Goal: Task Accomplishment & Management: Manage account settings

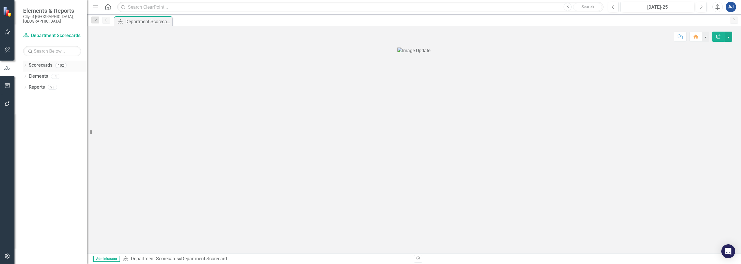
click at [26, 64] on icon "Dropdown" at bounding box center [25, 65] width 4 height 3
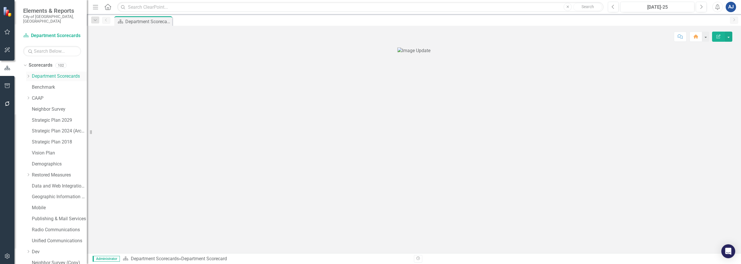
click at [29, 74] on div "Dropdown" at bounding box center [28, 76] width 4 height 5
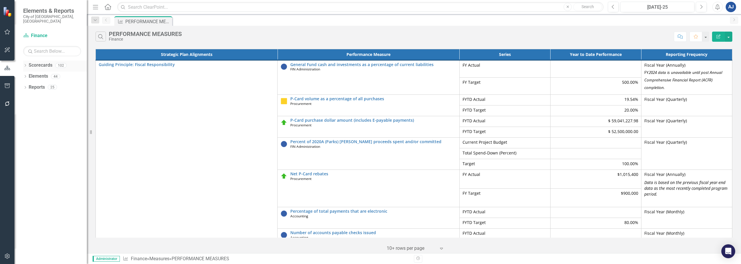
click at [26, 64] on icon "Dropdown" at bounding box center [25, 65] width 4 height 3
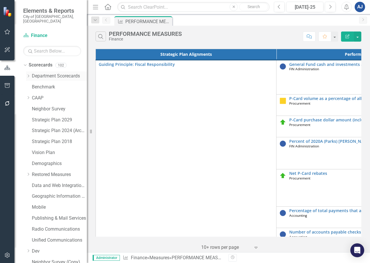
drag, startPoint x: 29, startPoint y: 70, endPoint x: 34, endPoint y: 75, distance: 7.0
click at [29, 74] on icon "Dropdown" at bounding box center [28, 75] width 4 height 3
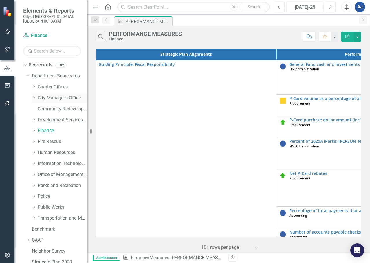
click at [43, 93] on div "Dropdown City Manager's Office" at bounding box center [59, 98] width 55 height 10
click at [49, 95] on link "City Manager's Office" at bounding box center [62, 98] width 49 height 7
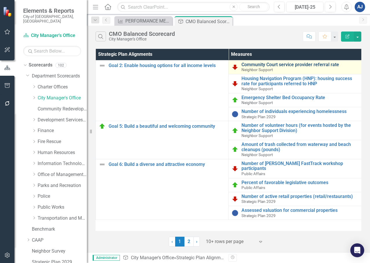
click at [286, 65] on link "Community Court service provider referral rate" at bounding box center [299, 64] width 117 height 5
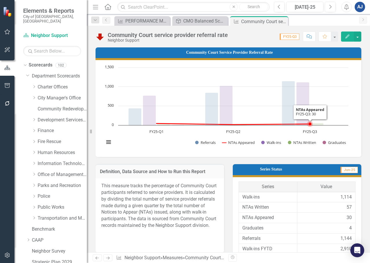
click at [286, 87] on rect "Interactive chart" at bounding box center [226, 108] width 250 height 87
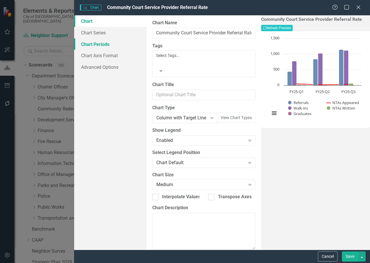
click at [109, 41] on link "Chart Periods" at bounding box center [110, 44] width 72 height 12
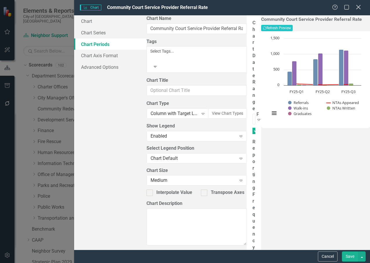
click at [286, 8] on icon "Close" at bounding box center [357, 6] width 7 height 5
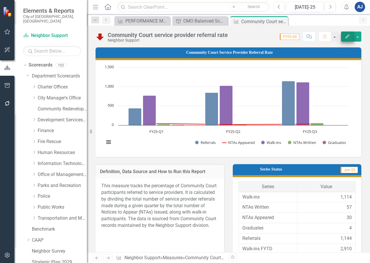
click at [286, 36] on icon "button" at bounding box center [347, 36] width 4 height 4
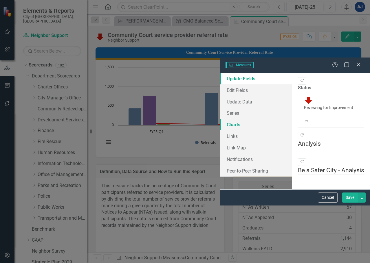
click at [220, 119] on link "Charts" at bounding box center [256, 125] width 72 height 12
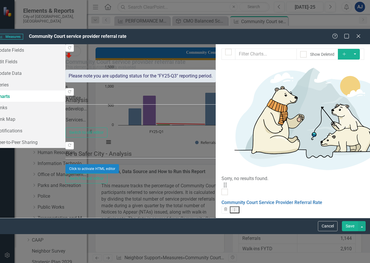
click at [286, 52] on icon "Add" at bounding box center [343, 54] width 5 height 4
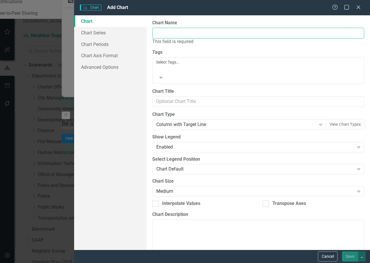
click at [236, 34] on input "Chart Name" at bounding box center [258, 33] width 212 height 11
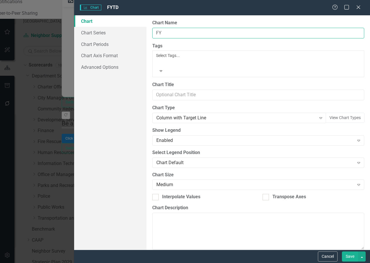
type input "F"
type input "1 Year Look Back"
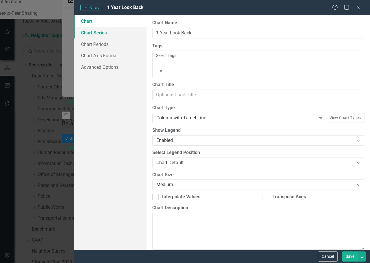
click at [94, 35] on link "Chart Series" at bounding box center [110, 33] width 72 height 12
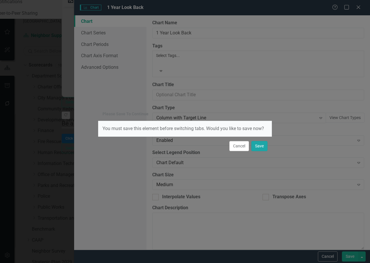
click at [256, 146] on button "Save" at bounding box center [259, 146] width 16 height 10
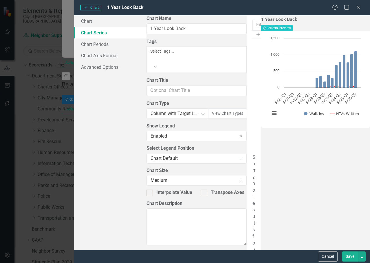
drag, startPoint x: 239, startPoint y: 9, endPoint x: 227, endPoint y: 10, distance: 11.3
click at [227, 10] on div "Charts Chart 1 Year Look Back" at bounding box center [206, 7] width 252 height 7
click at [286, 9] on icon "Maximize" at bounding box center [346, 6] width 7 height 5
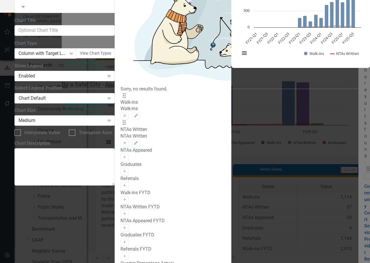
click at [120, 179] on div "Walk-ins FYTD" at bounding box center [172, 193] width 105 height 7
drag, startPoint x: 96, startPoint y: 134, endPoint x: 129, endPoint y: 136, distance: 32.8
click at [129, 179] on div "Walk-ins FYTD Activate" at bounding box center [172, 197] width 105 height 14
drag, startPoint x: 203, startPoint y: 137, endPoint x: 203, endPoint y: 132, distance: 4.3
click at [127, 179] on icon "Activate" at bounding box center [124, 199] width 4 height 3
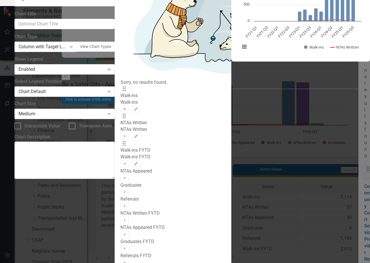
click at [126, 108] on icon "button" at bounding box center [125, 109] width 2 height 2
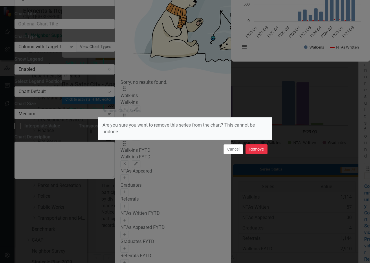
click at [255, 146] on button "Remove" at bounding box center [256, 149] width 22 height 10
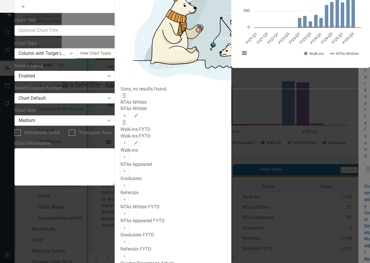
click at [127, 114] on icon "Remove" at bounding box center [124, 115] width 4 height 3
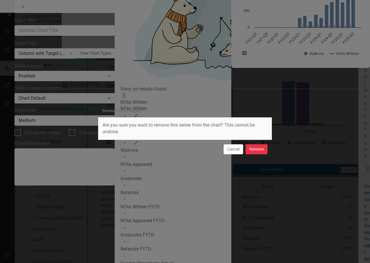
click at [258, 148] on button "Remove" at bounding box center [256, 149] width 22 height 10
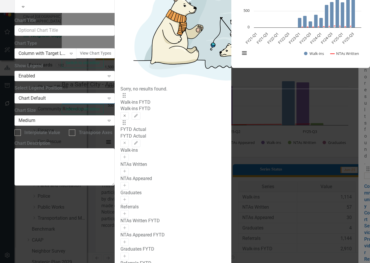
click at [129, 112] on button "Remove" at bounding box center [124, 116] width 8 height 8
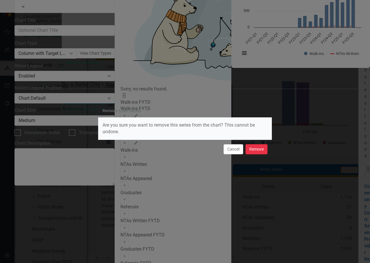
click at [253, 152] on button "Remove" at bounding box center [256, 149] width 22 height 10
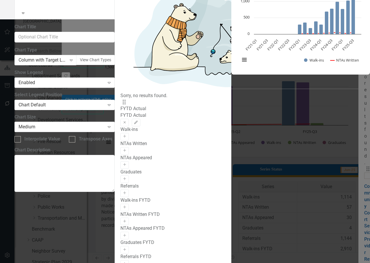
scroll to position [28, 0]
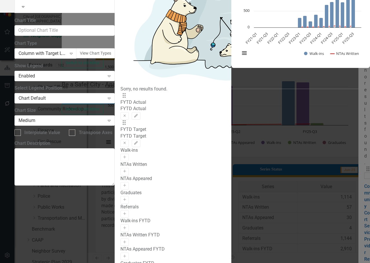
scroll to position [0, 0]
click at [138, 141] on icon "Edit" at bounding box center [136, 142] width 4 height 3
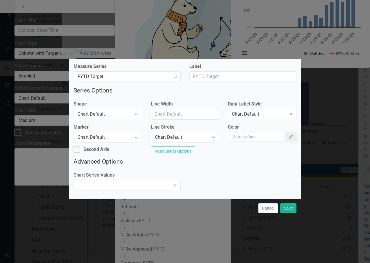
click at [255, 137] on input "Color" at bounding box center [256, 137] width 57 height 10
click at [128, 134] on div "Chart Default" at bounding box center [105, 137] width 54 height 7
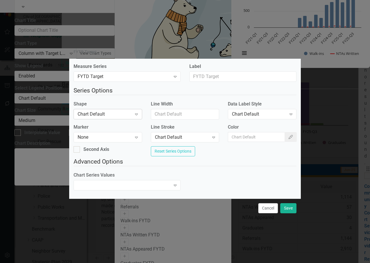
click at [139, 114] on icon "Expand" at bounding box center [136, 114] width 6 height 5
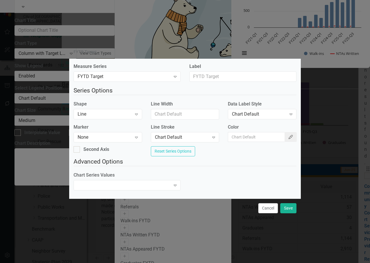
click at [284, 138] on button "Color Picker" at bounding box center [290, 137] width 12 height 10
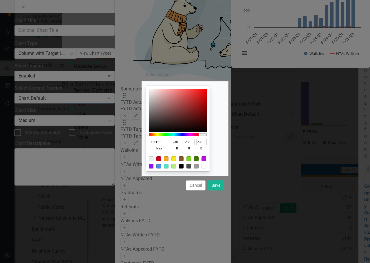
click at [161, 160] on div at bounding box center [158, 159] width 5 height 5
type input "D0021B"
type input "208"
type input "2"
type input "27"
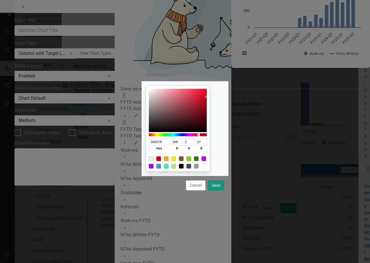
click at [219, 179] on button "Save" at bounding box center [216, 186] width 16 height 10
type input "#d0021b"
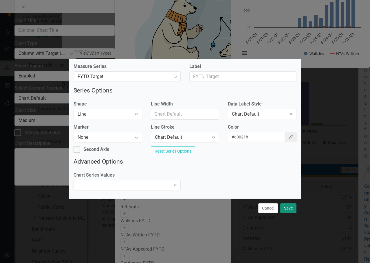
click at [286, 179] on button "Save" at bounding box center [288, 208] width 16 height 10
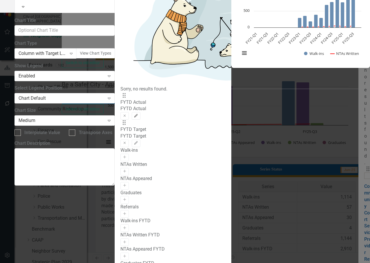
click at [138, 114] on icon "Edit" at bounding box center [136, 115] width 4 height 3
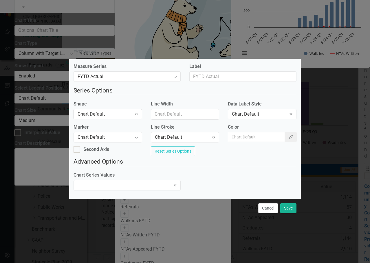
click at [116, 114] on div "Chart Default" at bounding box center [105, 114] width 54 height 7
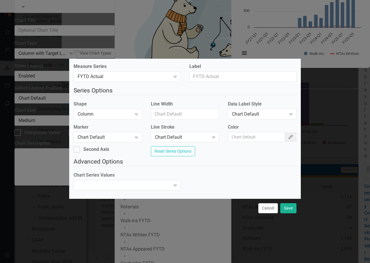
click at [286, 135] on icon "Color Picker" at bounding box center [290, 137] width 5 height 4
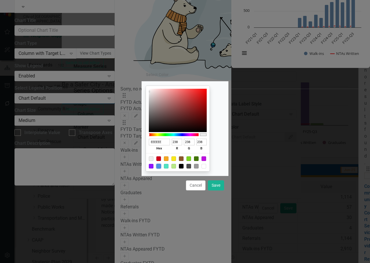
click at [161, 165] on div at bounding box center [158, 166] width 5 height 5
type input "4A90E2"
type input "74"
type input "144"
type input "226"
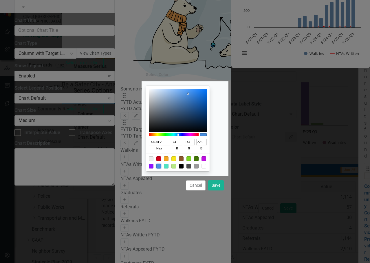
click at [168, 166] on div at bounding box center [166, 166] width 5 height 5
type input "50E3C2"
type input "80"
type input "227"
type input "194"
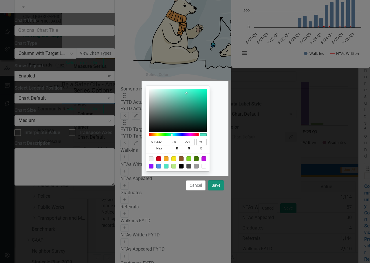
click at [217, 179] on button "Save" at bounding box center [216, 186] width 16 height 10
type input "#50e3c2"
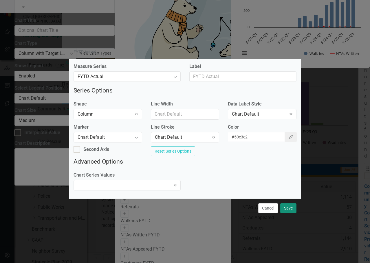
drag, startPoint x: 288, startPoint y: 210, endPoint x: 244, endPoint y: 161, distance: 65.2
click at [243, 174] on div "FYTD Actual Measure Series FYTD Actual Expand Label Series Options Shape Column…" at bounding box center [184, 131] width 231 height 172
click at [259, 112] on div "Chart Default" at bounding box center [259, 114] width 54 height 7
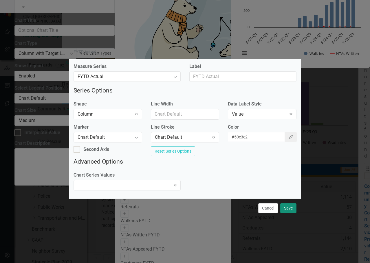
click at [286, 179] on button "Save" at bounding box center [288, 208] width 16 height 10
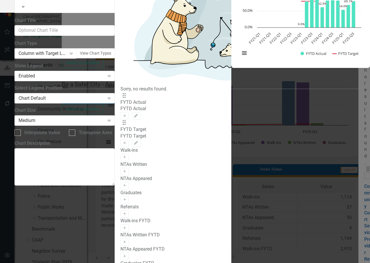
click at [146, 120] on div "Drag FYTD Target FYTD Target Remove Edit" at bounding box center [172, 133] width 105 height 27
drag, startPoint x: 85, startPoint y: 64, endPoint x: 84, endPoint y: 44, distance: 20.0
click at [120, 93] on div "Drag FYTD Actual FYTD Actual Remove Edit Drag FYTD Target FYTD Target Remove Ed…" at bounding box center [172, 120] width 105 height 55
click at [140, 140] on button "Edit" at bounding box center [136, 144] width 8 height 8
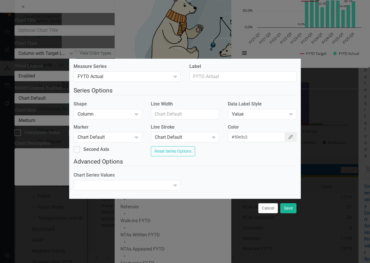
click at [286, 135] on icon "Color Picker" at bounding box center [290, 137] width 5 height 4
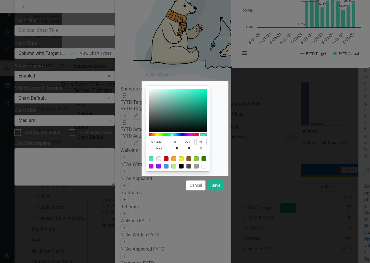
click at [168, 166] on div at bounding box center [166, 166] width 5 height 5
type input "4A90E2"
type input "74"
type input "144"
type input "226"
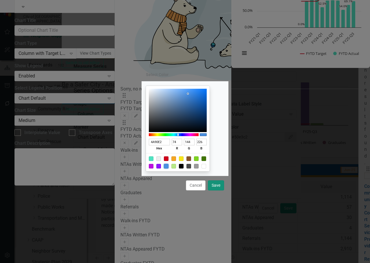
click at [214, 179] on button "Save" at bounding box center [216, 186] width 16 height 10
type input "#4a90e2"
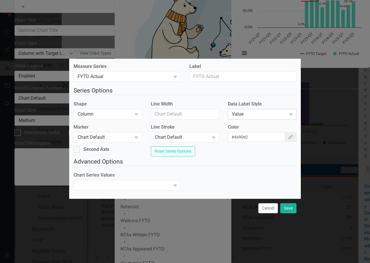
click at [286, 112] on icon "Expand" at bounding box center [291, 114] width 6 height 5
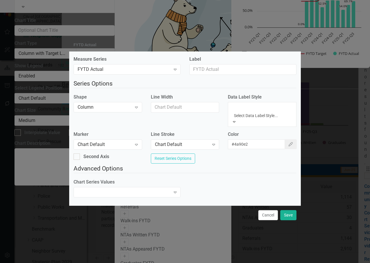
click at [263, 179] on div "Chart Default" at bounding box center [185, 266] width 370 height 7
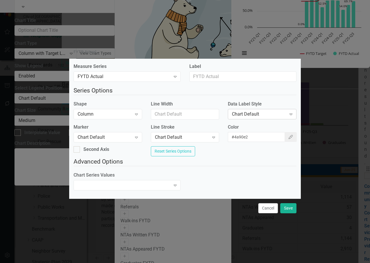
click at [286, 117] on div "Data Label Style Chart Default Expand" at bounding box center [261, 112] width 77 height 22
click at [277, 114] on div "Chart Default" at bounding box center [259, 114] width 54 height 7
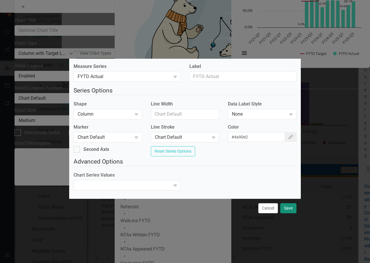
click at [286, 179] on button "Save" at bounding box center [288, 208] width 16 height 10
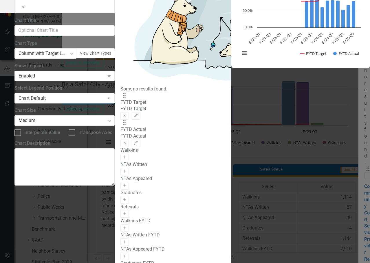
drag, startPoint x: 28, startPoint y: 45, endPoint x: 43, endPoint y: 44, distance: 14.8
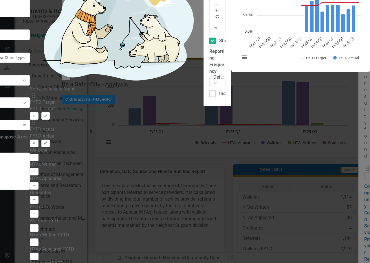
click at [209, 25] on div "N Periods" at bounding box center [217, 11] width 16 height 25
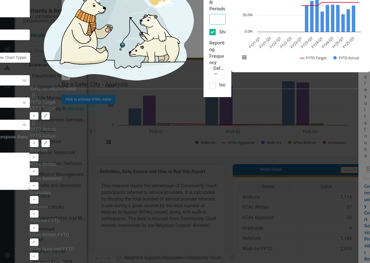
drag, startPoint x: 119, startPoint y: 53, endPoint x: 122, endPoint y: 50, distance: 4.5
click at [209, 25] on input "N Periods" at bounding box center [217, 19] width 16 height 11
type input "5"
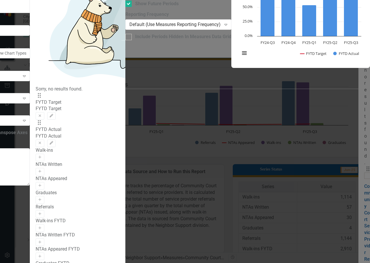
scroll to position [30, 0]
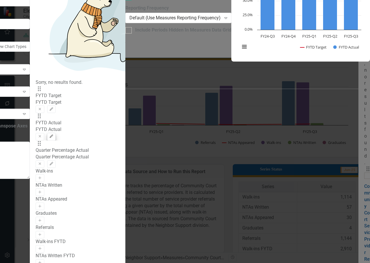
scroll to position [0, 0]
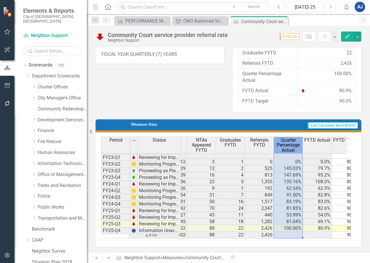
click at [282, 148] on span "Quarter Percentage Actual" at bounding box center [288, 145] width 26 height 15
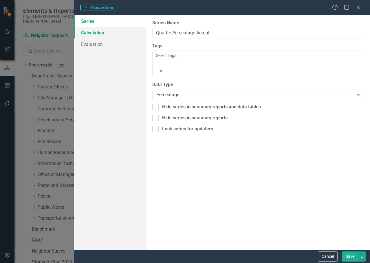
click at [118, 30] on link "Calculation" at bounding box center [110, 33] width 72 height 12
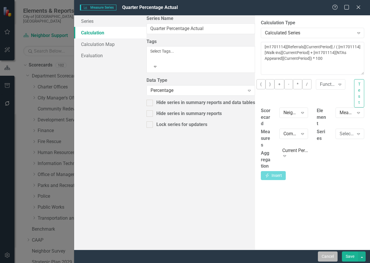
click at [286, 179] on button "Cancel" at bounding box center [328, 257] width 20 height 10
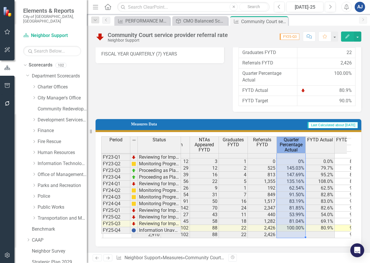
click at [286, 144] on span "Quarter Percentage Actual" at bounding box center [291, 144] width 26 height 15
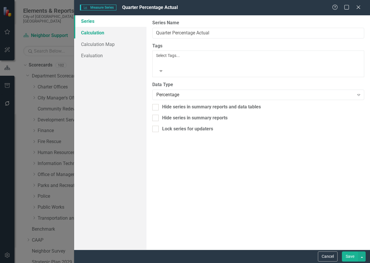
click at [106, 34] on link "Calculation" at bounding box center [110, 33] width 72 height 12
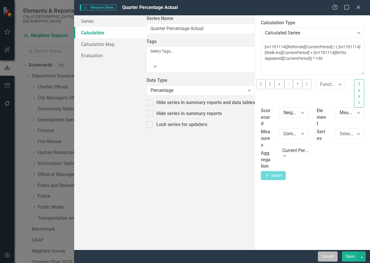
click at [286, 179] on button "Cancel" at bounding box center [328, 257] width 20 height 10
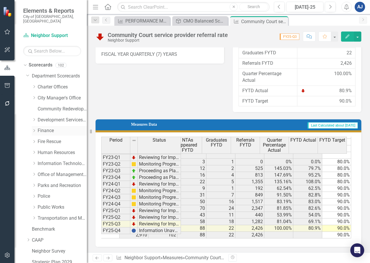
click at [50, 128] on link "Finance" at bounding box center [62, 131] width 49 height 7
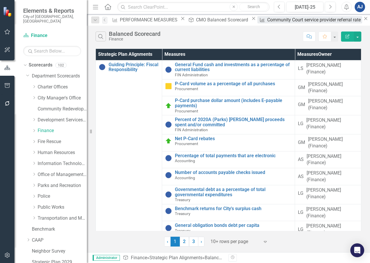
click at [267, 19] on div "Community Court service provider referral rate" at bounding box center [314, 19] width 95 height 7
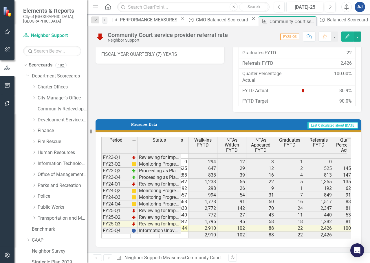
scroll to position [0, 159]
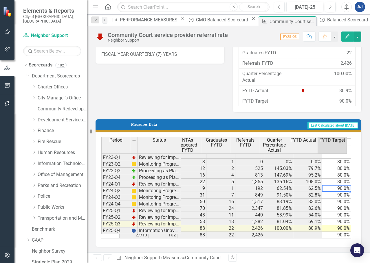
click at [286, 179] on td "90.0%" at bounding box center [336, 188] width 29 height 7
click at [286, 32] on button "Edit" at bounding box center [347, 37] width 13 height 10
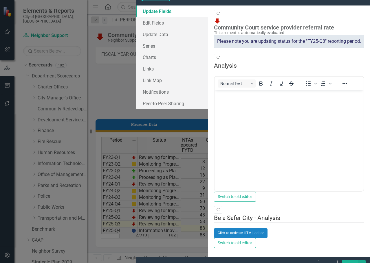
scroll to position [0, 0]
click at [136, 63] on link "Charts" at bounding box center [172, 57] width 72 height 12
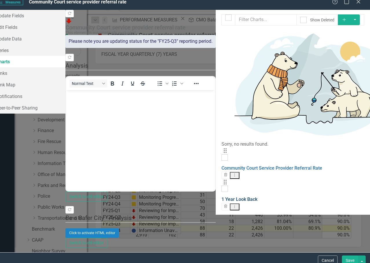
click at [221, 179] on link "1 Year Look Back" at bounding box center [239, 199] width 36 height 5
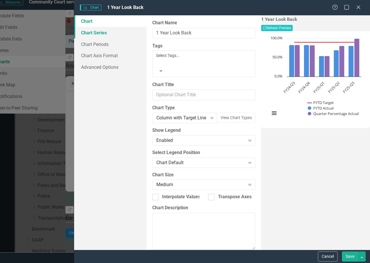
click at [110, 38] on link "Chart Series" at bounding box center [110, 33] width 72 height 12
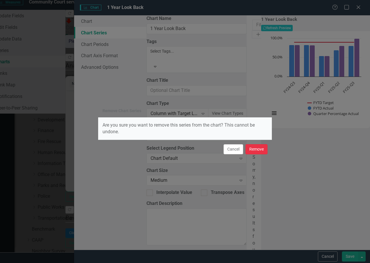
click at [257, 150] on button "Remove" at bounding box center [256, 149] width 22 height 10
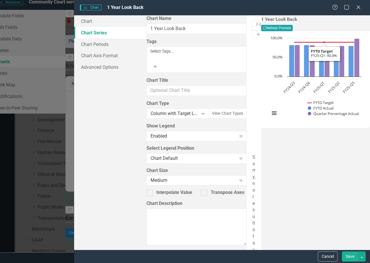
click at [286, 30] on button "Recalculate Refresh Preview" at bounding box center [277, 28] width 32 height 6
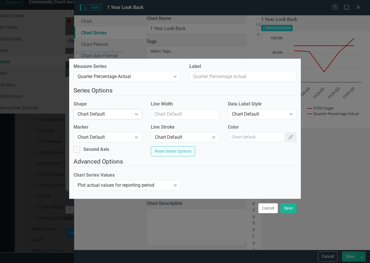
click at [109, 109] on div "Chart Default Expand" at bounding box center [107, 114] width 69 height 10
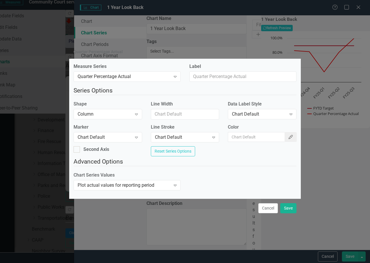
click at [284, 138] on button "Color Picker" at bounding box center [290, 137] width 12 height 10
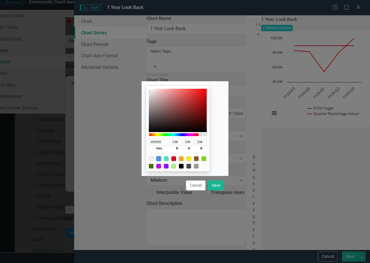
click at [161, 160] on div at bounding box center [158, 159] width 5 height 5
type input "4A90E2"
type input "74"
type input "144"
type input "226"
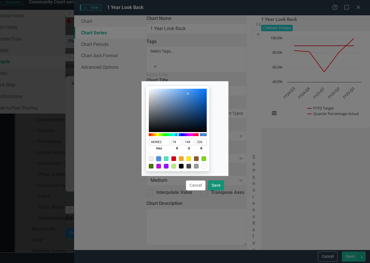
drag, startPoint x: 217, startPoint y: 184, endPoint x: 253, endPoint y: 171, distance: 37.8
click at [217, 179] on button "Save" at bounding box center [216, 186] width 16 height 10
type input "#4a90e2"
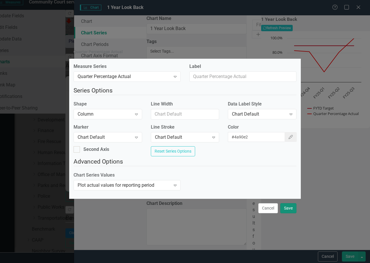
click at [286, 179] on button "Save" at bounding box center [288, 208] width 16 height 10
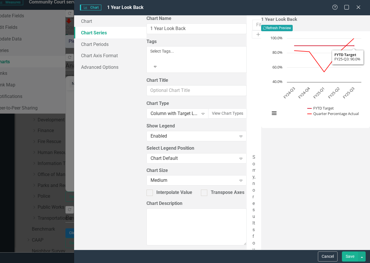
click at [286, 31] on button "Recalculate Refresh Preview" at bounding box center [277, 28] width 32 height 6
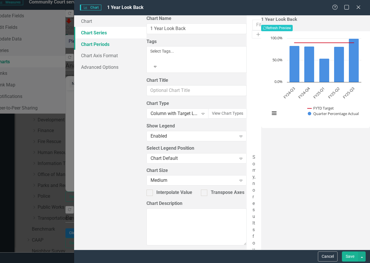
click at [100, 46] on link "Chart Periods" at bounding box center [110, 44] width 72 height 12
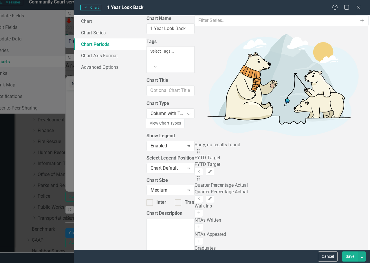
drag, startPoint x: 154, startPoint y: 56, endPoint x: 147, endPoint y: 57, distance: 7.3
click at [286, 57] on div "From this tab, you define the periods you want included in the chart. For examp…" at bounding box center [374, 132] width 12 height 235
type input "7"
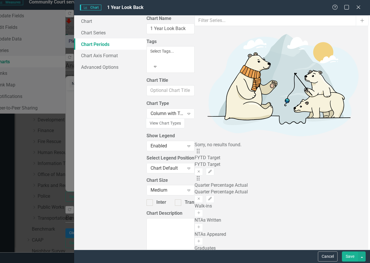
click at [286, 179] on button "Save" at bounding box center [350, 257] width 16 height 10
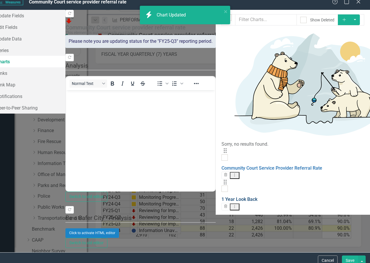
click at [221, 179] on link "1 Year Look Back" at bounding box center [239, 199] width 36 height 5
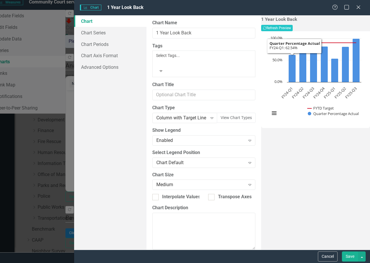
click at [267, 118] on rect "Interactive chart" at bounding box center [315, 79] width 97 height 87
click at [270, 117] on button "View chart menu, Chart" at bounding box center [274, 113] width 8 height 8
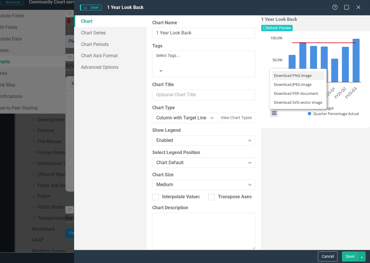
click at [286, 78] on li "Download PNG image" at bounding box center [298, 75] width 52 height 9
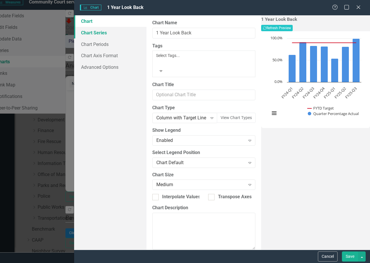
click at [111, 33] on link "Chart Series" at bounding box center [110, 33] width 72 height 12
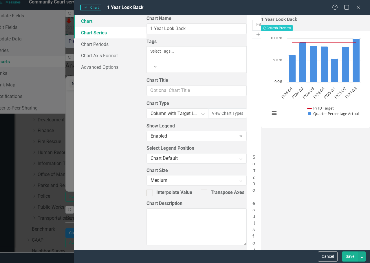
click at [100, 24] on link "Chart" at bounding box center [110, 21] width 72 height 12
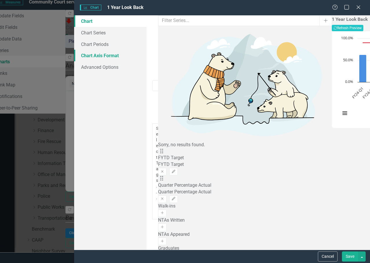
click at [99, 58] on link "Chart Axis Format" at bounding box center [110, 56] width 72 height 12
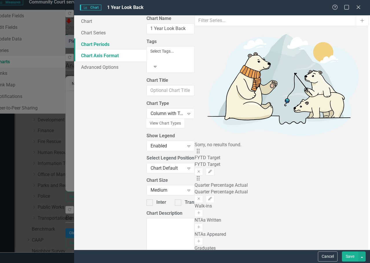
click at [97, 46] on link "Chart Periods" at bounding box center [110, 44] width 72 height 12
click at [98, 52] on link "Chart Axis Format" at bounding box center [110, 56] width 72 height 12
click at [99, 68] on link "Advanced Options" at bounding box center [110, 67] width 72 height 12
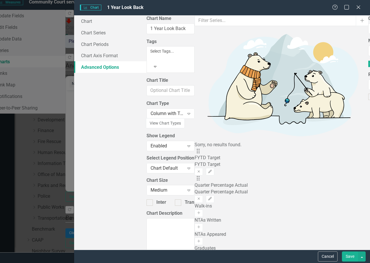
checkbox input "false"
click at [286, 179] on div "Cancel Save" at bounding box center [222, 256] width 296 height 13
click at [286, 179] on button "Save" at bounding box center [350, 257] width 16 height 10
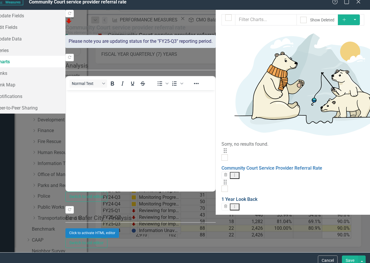
click at [221, 179] on link "1 Year Look Back" at bounding box center [239, 199] width 36 height 5
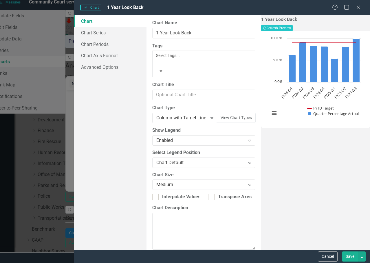
click at [286, 179] on button "Save" at bounding box center [350, 257] width 16 height 10
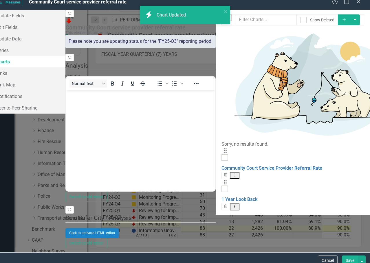
click at [286, 179] on button "Save" at bounding box center [350, 261] width 16 height 10
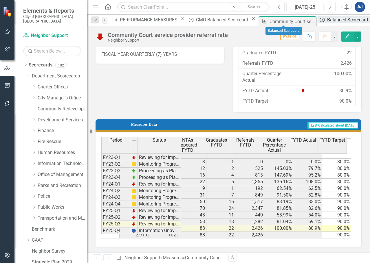
click at [286, 21] on icon "Strategic Plan Alignment" at bounding box center [322, 20] width 6 height 5
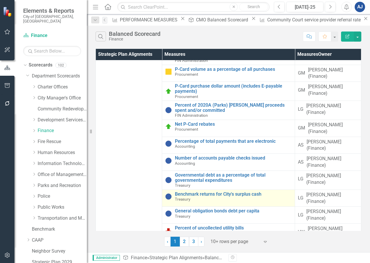
scroll to position [26, 0]
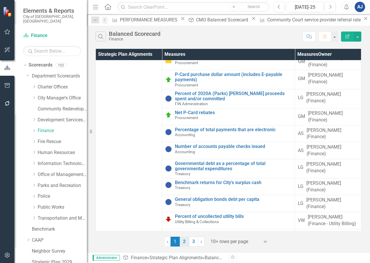
click at [187, 179] on link "2" at bounding box center [184, 242] width 9 height 10
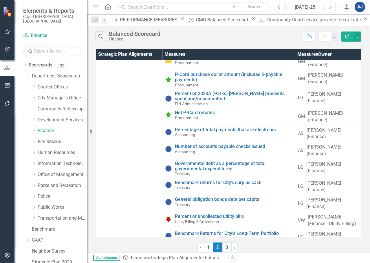
scroll to position [0, 0]
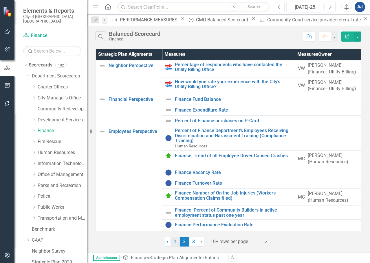
click at [179, 179] on link "1" at bounding box center [174, 242] width 9 height 10
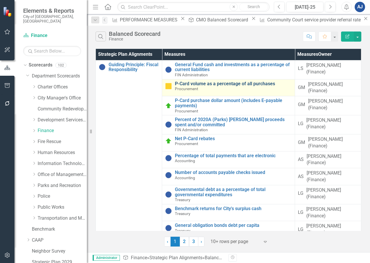
click at [249, 85] on link "P-Card volume as a percentage of all purchases" at bounding box center [233, 83] width 117 height 5
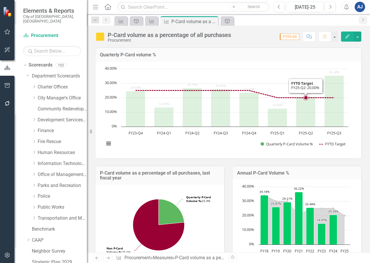
click at [295, 76] on rect "Interactive chart" at bounding box center [226, 109] width 250 height 87
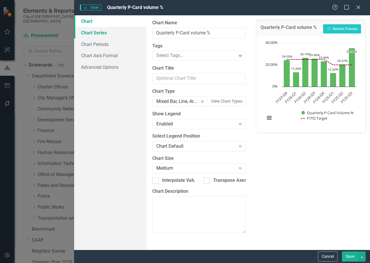
click at [115, 33] on link "Chart Series" at bounding box center [110, 33] width 72 height 12
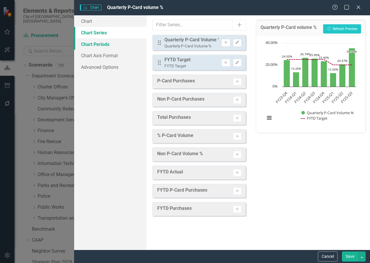
click at [95, 44] on link "Chart Periods" at bounding box center [110, 44] width 72 height 12
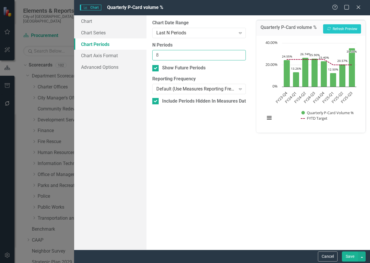
drag, startPoint x: 161, startPoint y: 54, endPoint x: 154, endPoint y: 54, distance: 7.8
click at [154, 54] on input "8" at bounding box center [198, 55] width 93 height 11
type input "7"
click at [108, 32] on link "Chart Series" at bounding box center [110, 33] width 72 height 12
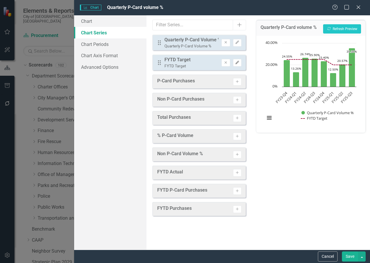
click at [238, 63] on icon "Edit" at bounding box center [237, 62] width 4 height 3
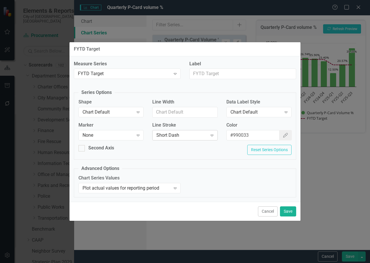
click at [185, 134] on div "Short Dash" at bounding box center [181, 135] width 51 height 7
click at [180, 263] on div "Chart Default" at bounding box center [186, 268] width 360 height 7
click at [289, 213] on button "Save" at bounding box center [288, 212] width 16 height 10
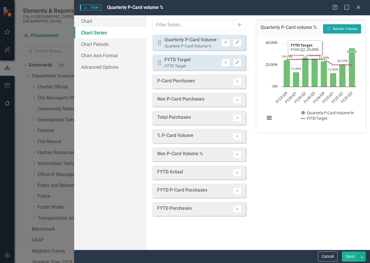
click at [339, 27] on button "Recalculate Refresh Preview" at bounding box center [342, 28] width 38 height 9
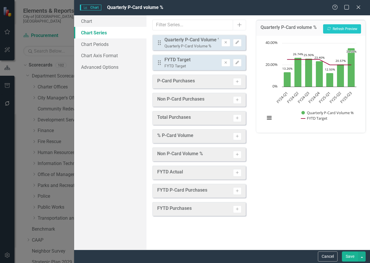
click at [343, 255] on button "Save" at bounding box center [350, 257] width 16 height 10
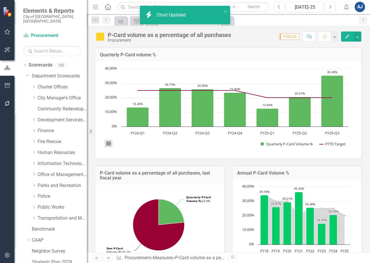
click at [108, 146] on button "View chart menu, Chart" at bounding box center [108, 144] width 8 height 8
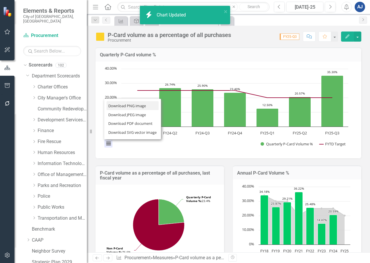
click at [136, 108] on li "Download PNG image" at bounding box center [132, 105] width 52 height 9
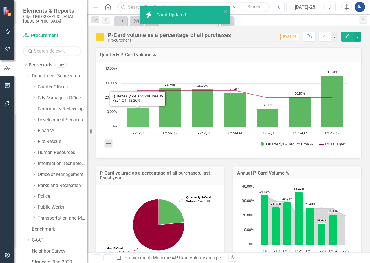
click at [111, 141] on button "View chart menu, Chart" at bounding box center [108, 144] width 8 height 8
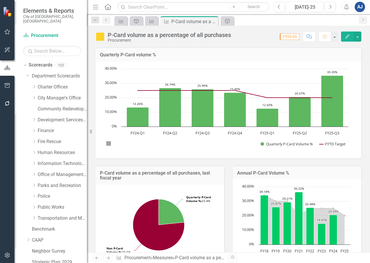
drag, startPoint x: 215, startPoint y: 22, endPoint x: 185, endPoint y: 39, distance: 33.6
click at [0, 0] on icon "Close" at bounding box center [0, 0] width 0 height 0
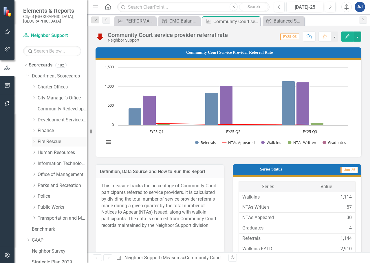
click at [54, 139] on link "Fire Rescue" at bounding box center [62, 142] width 49 height 7
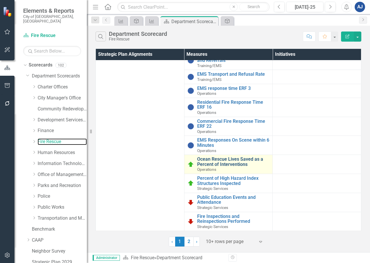
scroll to position [176, 0]
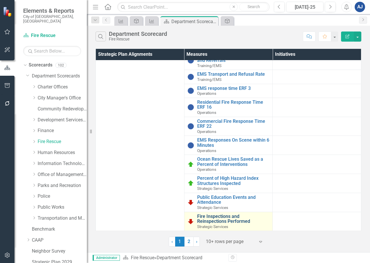
click at [233, 221] on link "Fire Inspections and Reinspections Performed" at bounding box center [233, 219] width 73 height 10
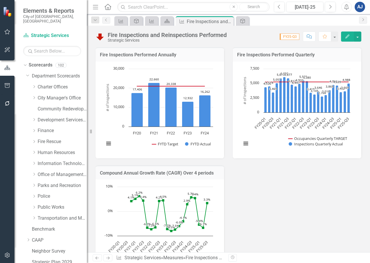
click at [272, 139] on rect "Interactive chart" at bounding box center [295, 109] width 115 height 87
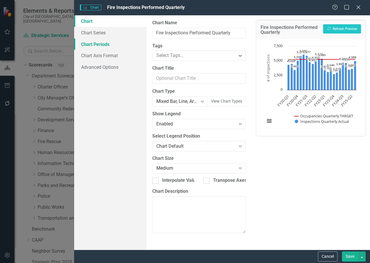
click at [113, 39] on link "Chart Periods" at bounding box center [110, 44] width 72 height 12
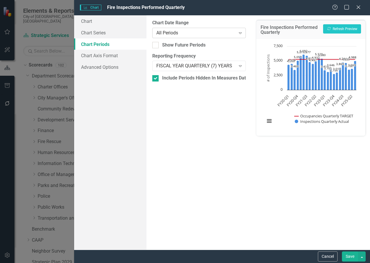
click at [201, 38] on div "All Periods Expand" at bounding box center [198, 33] width 93 height 10
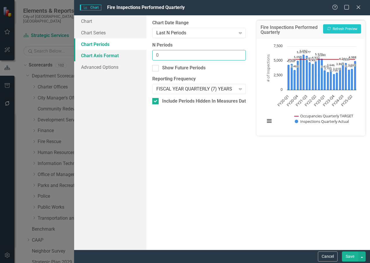
drag, startPoint x: 180, startPoint y: 56, endPoint x: 136, endPoint y: 50, distance: 44.9
click at [136, 50] on div "Chart Chart Series Chart Periods Chart Axis Format Advanced Options From this p…" at bounding box center [222, 132] width 296 height 235
type input "7"
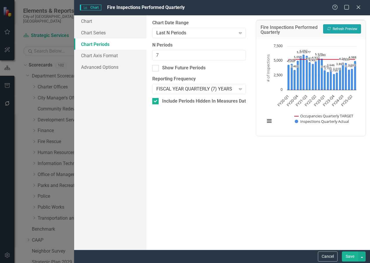
click at [328, 29] on icon "Recalculate" at bounding box center [329, 28] width 4 height 3
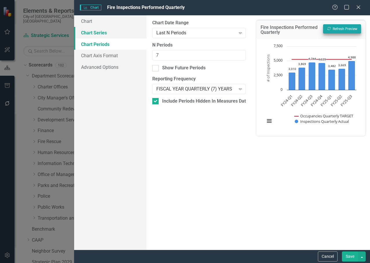
click at [117, 34] on link "Chart Series" at bounding box center [110, 33] width 72 height 12
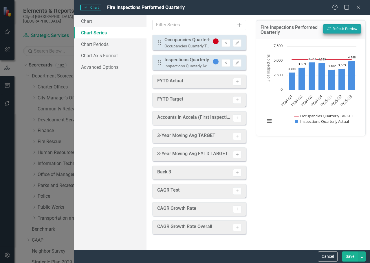
click at [346, 260] on button "Save" at bounding box center [350, 257] width 16 height 10
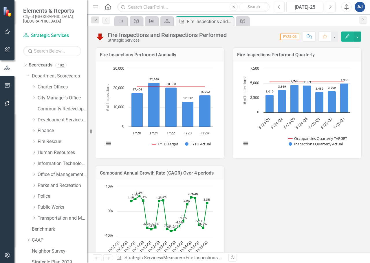
click at [268, 137] on rect "Interactive chart" at bounding box center [295, 109] width 115 height 87
click at [246, 144] on button "View chart menu, Chart" at bounding box center [246, 144] width 8 height 8
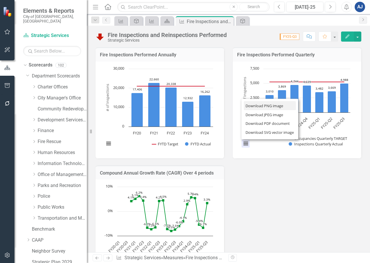
click at [264, 103] on li "Download PNG image" at bounding box center [270, 105] width 52 height 9
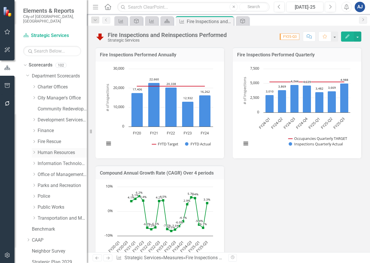
click at [56, 150] on link "Human Resources" at bounding box center [62, 153] width 49 height 7
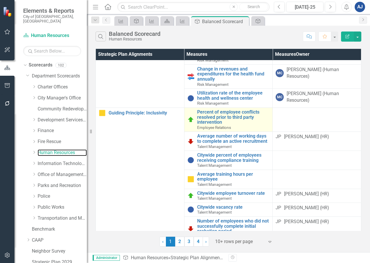
scroll to position [87, 0]
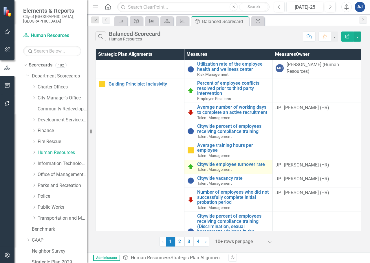
click at [247, 168] on div "Citywide employee turnover rate Talent Management" at bounding box center [233, 167] width 73 height 10
click at [248, 166] on link "Citywide employee turnover rate" at bounding box center [233, 164] width 73 height 5
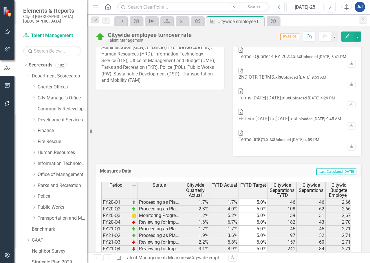
scroll to position [80, 0]
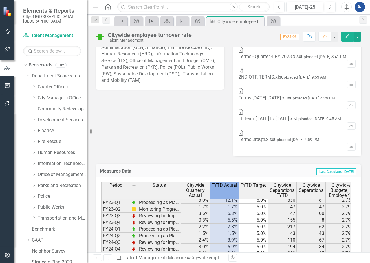
click at [222, 182] on th "FYTD Actual" at bounding box center [224, 190] width 29 height 17
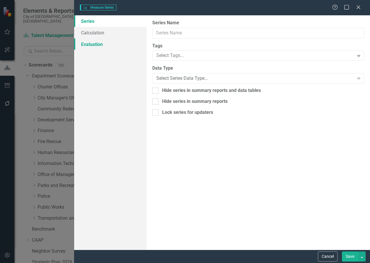
type input "FYTD Actual"
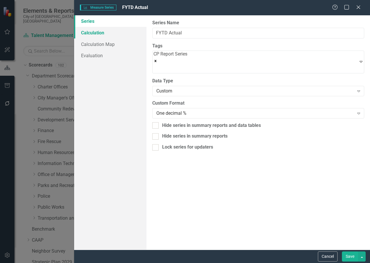
click at [102, 37] on link "Calculation" at bounding box center [110, 33] width 72 height 12
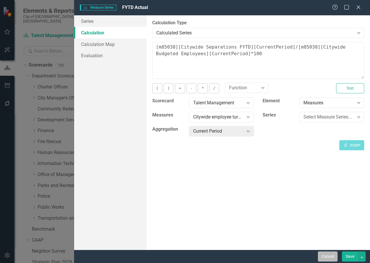
click at [330, 257] on button "Cancel" at bounding box center [328, 257] width 20 height 10
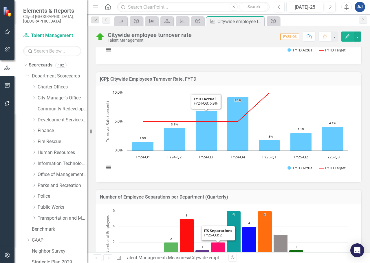
scroll to position [82, 0]
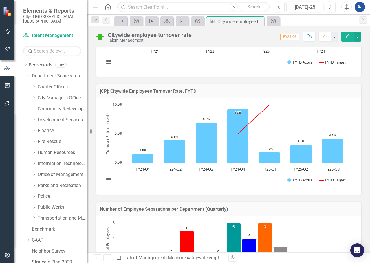
click at [220, 171] on rect "Interactive chart" at bounding box center [226, 145] width 250 height 87
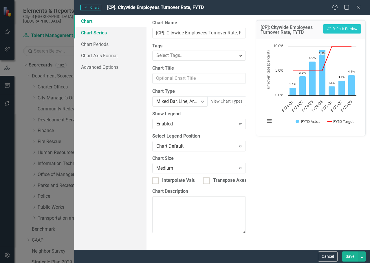
click at [110, 37] on link "Chart Series" at bounding box center [110, 33] width 72 height 12
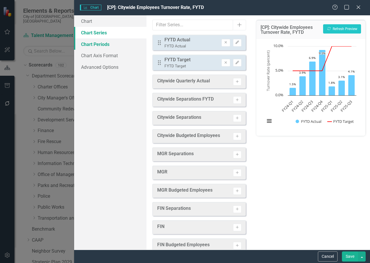
click at [93, 47] on link "Chart Periods" at bounding box center [110, 44] width 72 height 12
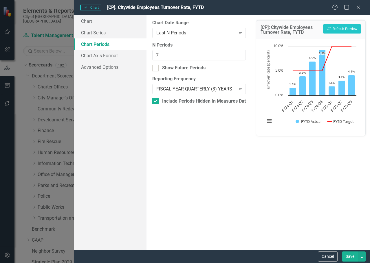
click at [355, 258] on button "Save" at bounding box center [350, 257] width 16 height 10
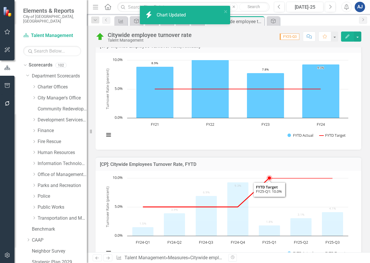
scroll to position [0, 0]
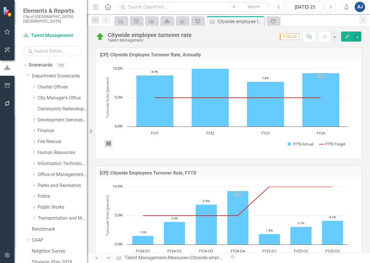
click at [108, 141] on button "View chart menu, Chart" at bounding box center [108, 144] width 8 height 8
click at [188, 55] on h3 "[CP]: Citywide Employee Turnover Rate, Annually" at bounding box center [228, 54] width 257 height 5
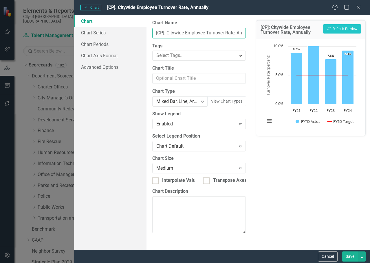
drag, startPoint x: 168, startPoint y: 33, endPoint x: 148, endPoint y: 30, distance: 20.2
click at [148, 30] on div "From this page, you can define the name, type, and size of the chart. You can a…" at bounding box center [198, 132] width 105 height 235
drag, startPoint x: 224, startPoint y: 31, endPoint x: 264, endPoint y: 35, distance: 39.8
click at [264, 35] on div "Chart Chart Series Chart Periods Chart Axis Format Advanced Options From this p…" at bounding box center [222, 132] width 296 height 235
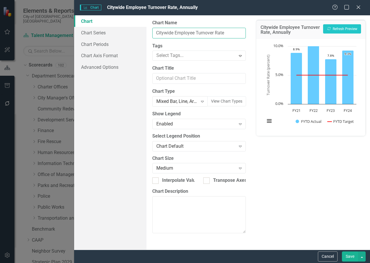
scroll to position [0, 0]
type input "Citywide Employee Turnover Rate"
click at [348, 255] on button "Save" at bounding box center [350, 257] width 16 height 10
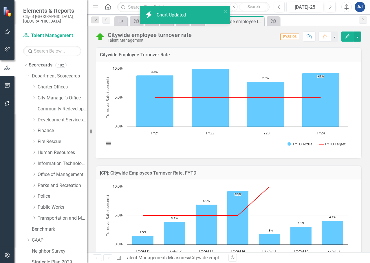
click at [111, 146] on button "View chart menu, Chart" at bounding box center [108, 144] width 8 height 8
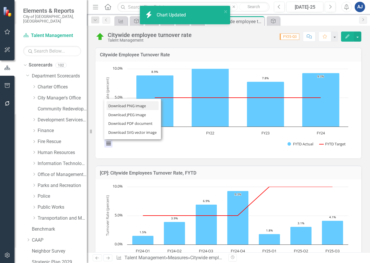
click at [135, 105] on li "Download PNG image" at bounding box center [132, 105] width 52 height 9
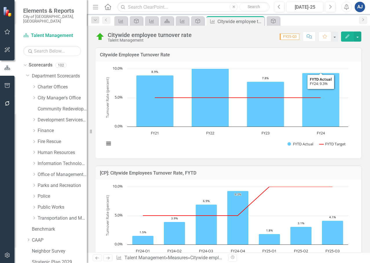
click at [345, 36] on icon "Edit" at bounding box center [347, 36] width 5 height 4
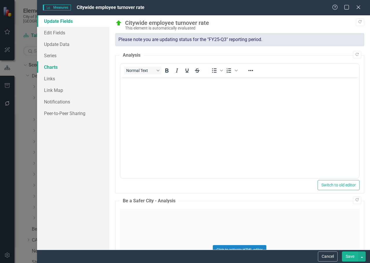
click at [59, 68] on link "Charts" at bounding box center [73, 67] width 72 height 12
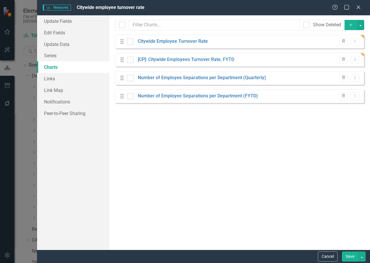
click at [345, 23] on button "Add" at bounding box center [350, 25] width 13 height 10
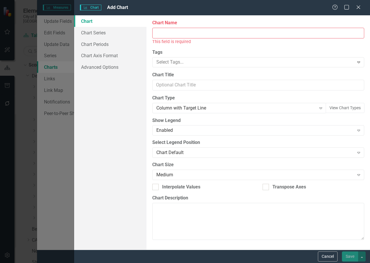
click at [218, 36] on input "Chart Name" at bounding box center [258, 33] width 212 height 11
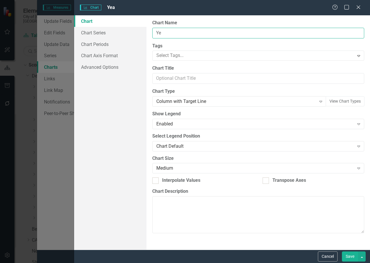
type input "Y"
type input "1 Year Look Back"
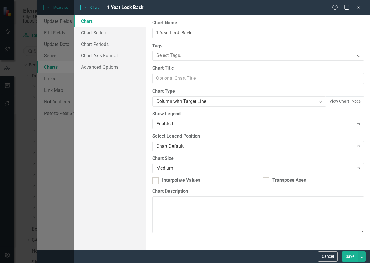
drag, startPoint x: 352, startPoint y: 259, endPoint x: 287, endPoint y: 198, distance: 89.0
click at [352, 259] on button "Save" at bounding box center [350, 257] width 16 height 10
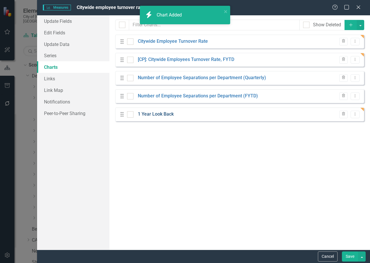
click at [169, 114] on link "1 Year Look Back" at bounding box center [156, 114] width 36 height 7
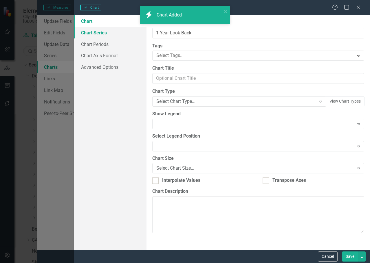
click at [107, 38] on link "Chart Series" at bounding box center [110, 33] width 72 height 12
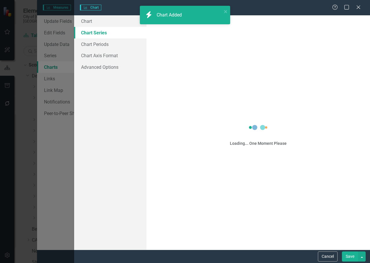
click at [103, 34] on link "Chart Series" at bounding box center [110, 33] width 72 height 12
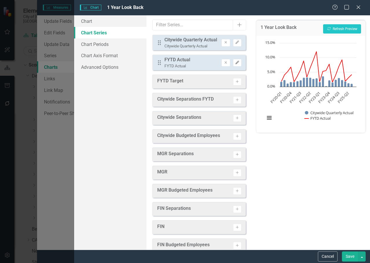
click at [233, 62] on button "Edit" at bounding box center [237, 63] width 8 height 8
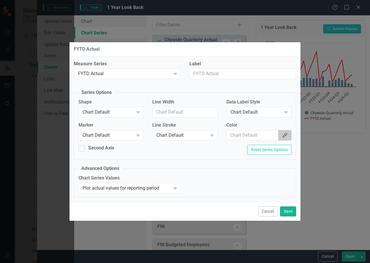
click at [286, 130] on button "Color Picker" at bounding box center [284, 135] width 13 height 11
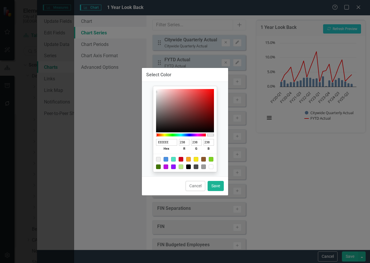
click at [181, 157] on div at bounding box center [181, 159] width 5 height 5
type input "D0021B"
type input "208"
type input "2"
type input "27"
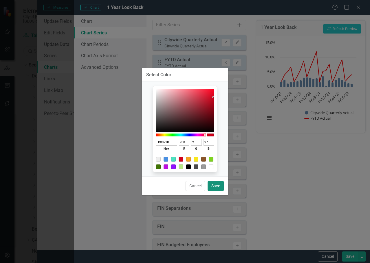
click at [221, 185] on button "Save" at bounding box center [215, 186] width 16 height 10
type input "#d0021b"
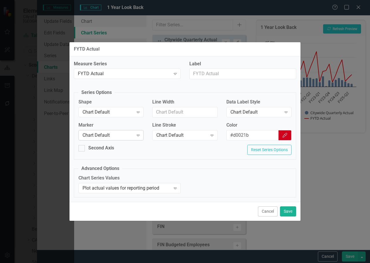
click at [140, 137] on icon "Expand" at bounding box center [138, 135] width 6 height 5
click at [134, 112] on div "Expand" at bounding box center [138, 112] width 10 height 9
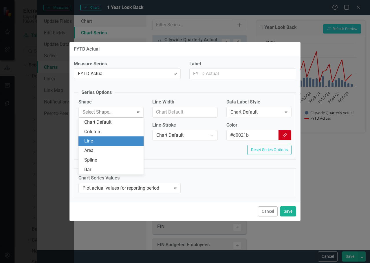
click at [107, 141] on div "Line" at bounding box center [112, 141] width 56 height 7
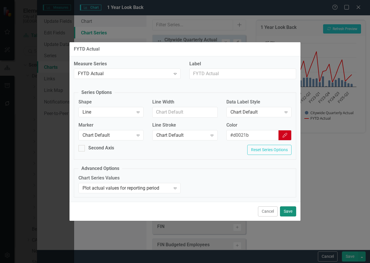
click at [288, 213] on button "Save" at bounding box center [288, 212] width 16 height 10
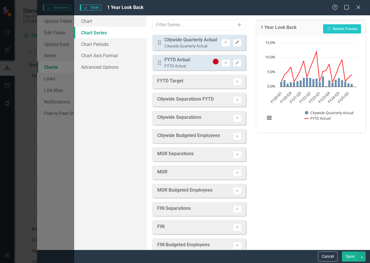
click at [235, 41] on icon "Edit" at bounding box center [237, 42] width 4 height 3
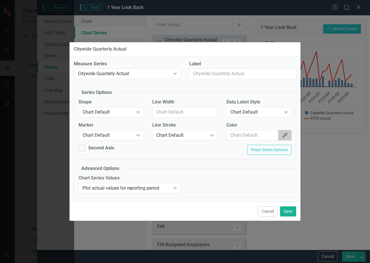
click at [280, 130] on button "Color Picker" at bounding box center [284, 135] width 13 height 11
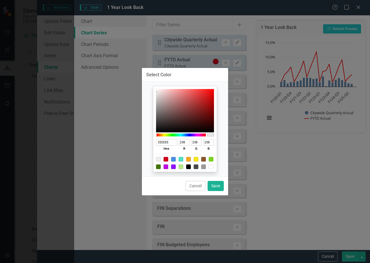
click at [173, 160] on div at bounding box center [173, 159] width 5 height 5
type input "4A90E2"
type input "74"
type input "144"
type input "226"
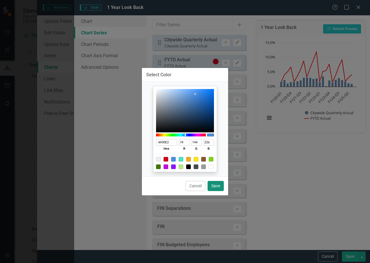
click at [221, 187] on button "Save" at bounding box center [215, 186] width 16 height 10
type input "#4a90e2"
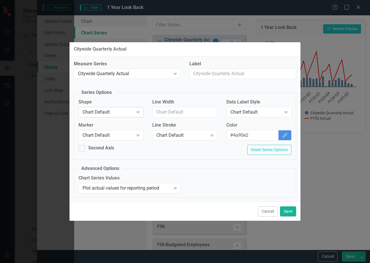
click at [133, 111] on div "Chart Default" at bounding box center [107, 112] width 51 height 7
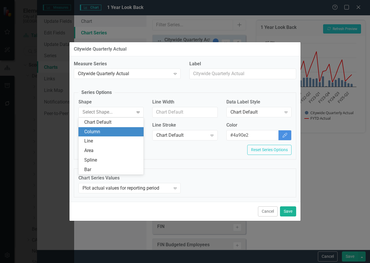
click at [116, 133] on div "Column" at bounding box center [112, 132] width 56 height 7
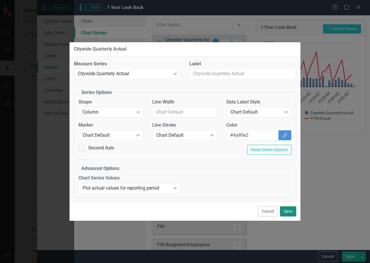
click at [287, 209] on button "Save" at bounding box center [288, 212] width 16 height 10
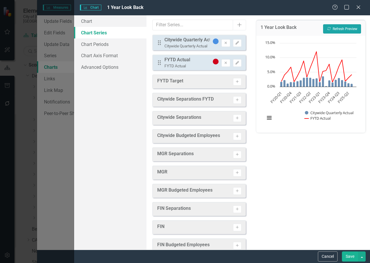
click at [329, 29] on icon "Recalculate" at bounding box center [329, 28] width 4 height 3
click at [223, 61] on icon "Remove" at bounding box center [225, 62] width 4 height 3
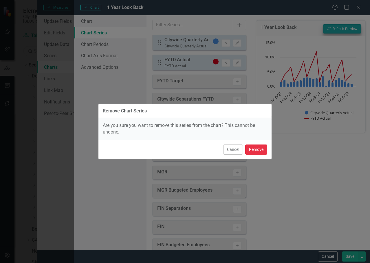
click at [251, 147] on button "Remove" at bounding box center [256, 150] width 22 height 10
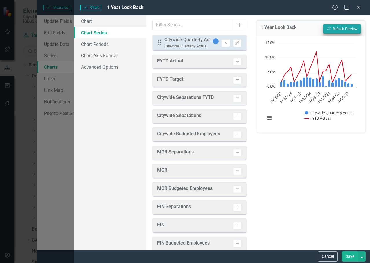
click at [235, 82] on icon "Activate" at bounding box center [237, 79] width 4 height 3
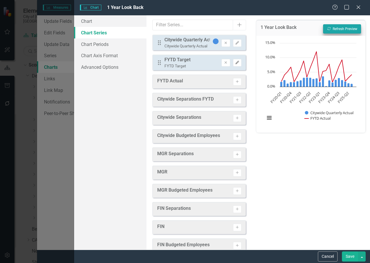
click at [235, 61] on icon "Edit" at bounding box center [237, 62] width 4 height 3
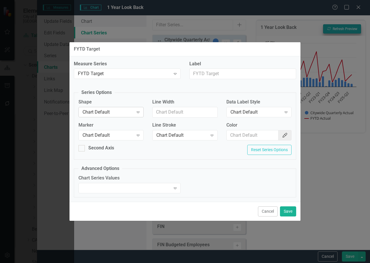
click at [137, 108] on div "Expand" at bounding box center [138, 112] width 10 height 9
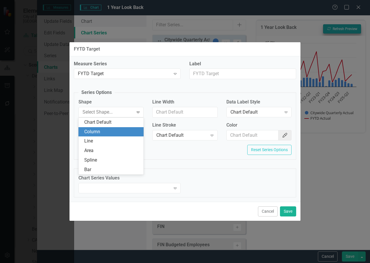
click at [116, 136] on div "Column" at bounding box center [110, 132] width 65 height 10
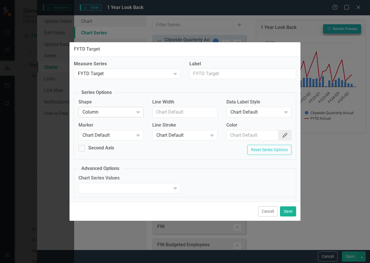
click at [125, 115] on div "Column" at bounding box center [107, 112] width 51 height 7
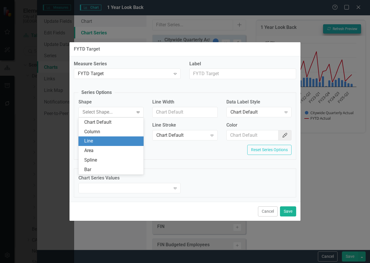
click at [112, 144] on div "Line" at bounding box center [112, 141] width 56 height 7
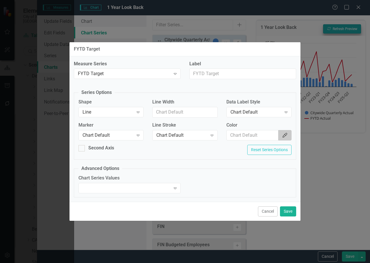
click at [282, 130] on button "Color Picker" at bounding box center [284, 135] width 13 height 11
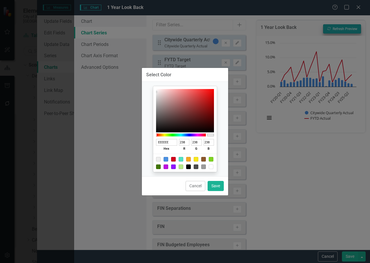
click at [172, 162] on div at bounding box center [185, 163] width 64 height 18
click at [173, 161] on div at bounding box center [173, 159] width 5 height 5
type input "D0021B"
type input "208"
type input "2"
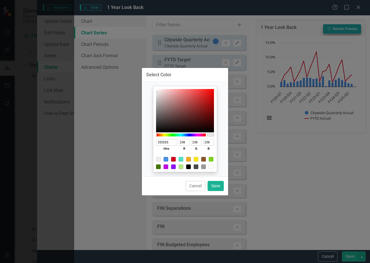
type input "27"
click at [216, 188] on button "Save" at bounding box center [215, 186] width 16 height 10
type input "#d0021b"
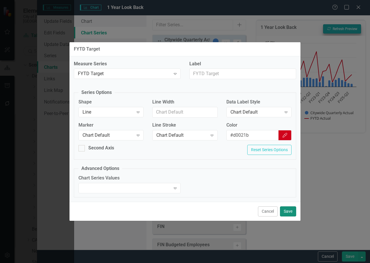
click at [289, 212] on button "Save" at bounding box center [288, 212] width 16 height 10
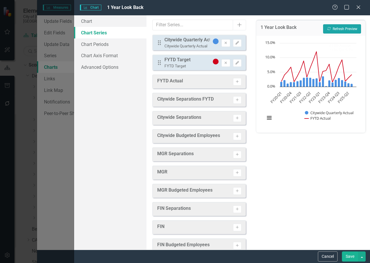
click at [333, 31] on button "Recalculate Refresh Preview" at bounding box center [342, 28] width 38 height 9
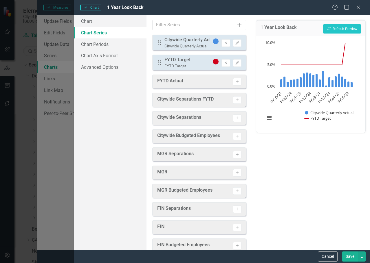
click at [350, 258] on button "Save" at bounding box center [350, 257] width 16 height 10
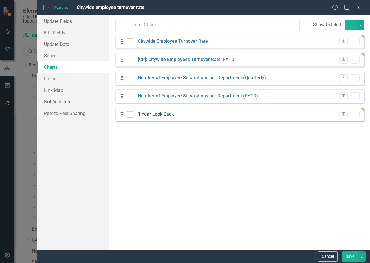
click at [163, 115] on link "1 Year Look Back" at bounding box center [156, 114] width 36 height 7
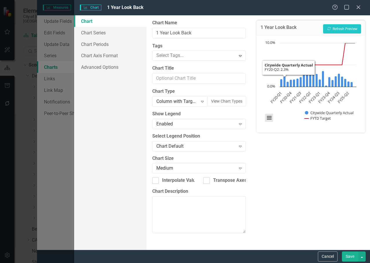
click at [267, 120] on button "View chart menu, Chart" at bounding box center [269, 118] width 8 height 8
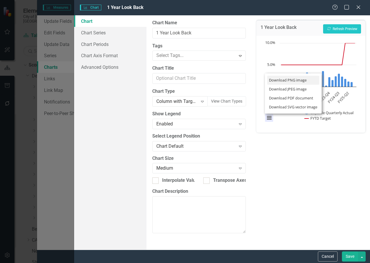
click at [292, 82] on li "Download PNG image" at bounding box center [293, 80] width 52 height 9
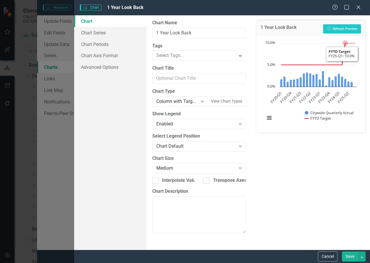
click at [344, 145] on div "1 Year Look Back Recalculate Refresh Preview Chart Combination chart with 2 dat…" at bounding box center [310, 132] width 118 height 235
click at [106, 39] on link "Chart Periods" at bounding box center [110, 44] width 72 height 12
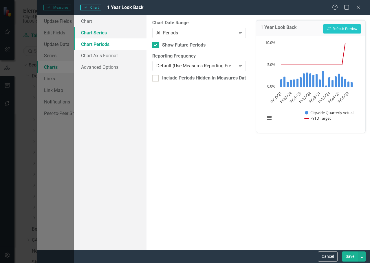
click at [106, 34] on link "Chart Series" at bounding box center [110, 33] width 72 height 12
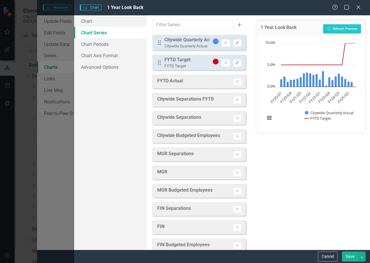
click at [236, 24] on icon "Add" at bounding box center [239, 25] width 6 height 5
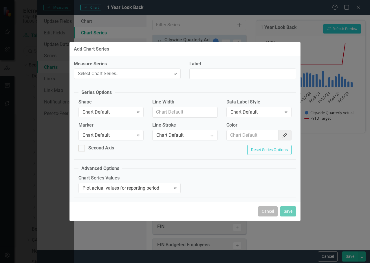
click at [264, 210] on button "Cancel" at bounding box center [268, 212] width 20 height 10
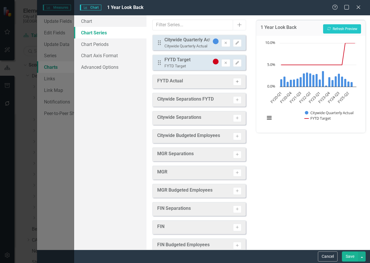
click at [233, 80] on button "Activate" at bounding box center [237, 82] width 8 height 8
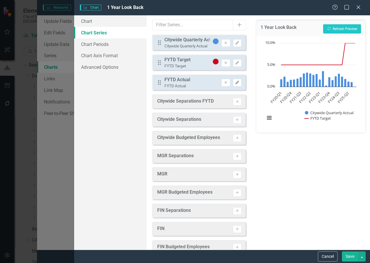
click at [235, 83] on icon "Edit" at bounding box center [237, 82] width 4 height 3
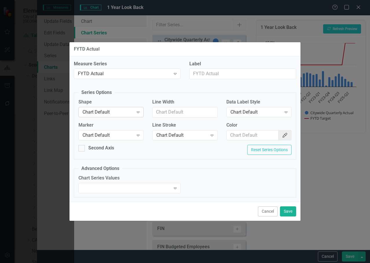
click at [124, 110] on div "Chart Default" at bounding box center [107, 112] width 51 height 7
click at [229, 156] on div "Second Axis Reset Series Options" at bounding box center [185, 152] width 222 height 14
click at [288, 213] on button "Save" at bounding box center [288, 212] width 16 height 10
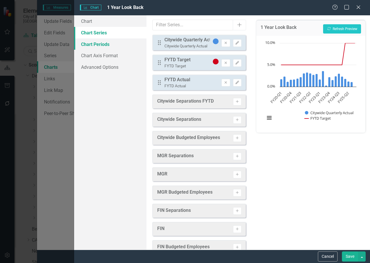
click at [106, 46] on link "Chart Periods" at bounding box center [110, 44] width 72 height 12
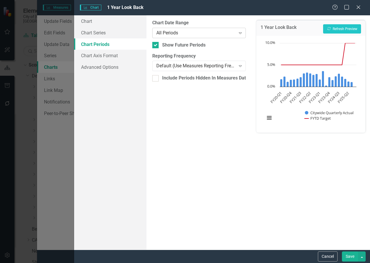
click at [171, 36] on div "All Periods" at bounding box center [195, 33] width 79 height 7
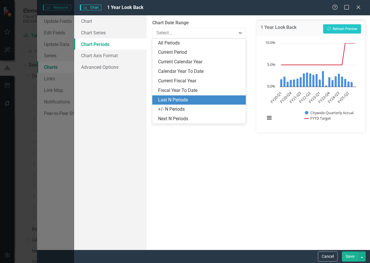
click at [178, 97] on div "Last N Periods" at bounding box center [200, 100] width 84 height 7
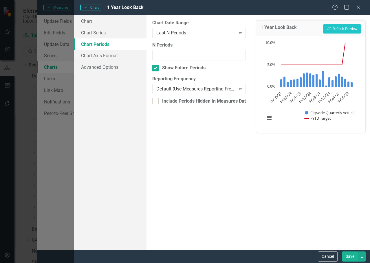
click at [177, 45] on label "N Periods" at bounding box center [198, 45] width 93 height 7
click at [177, 50] on input "N Periods" at bounding box center [198, 55] width 93 height 11
click at [174, 58] on input "N Periods" at bounding box center [198, 55] width 93 height 11
type input "7"
click at [348, 30] on button "Recalculate Refresh Preview" at bounding box center [342, 28] width 38 height 9
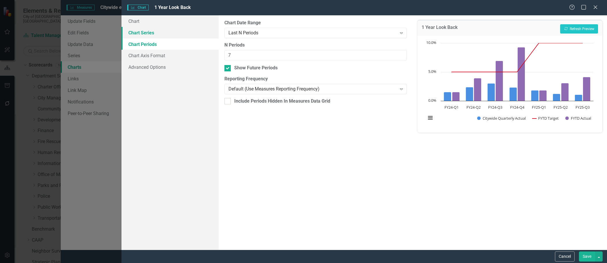
click at [174, 35] on link "Chart Series" at bounding box center [170, 33] width 97 height 12
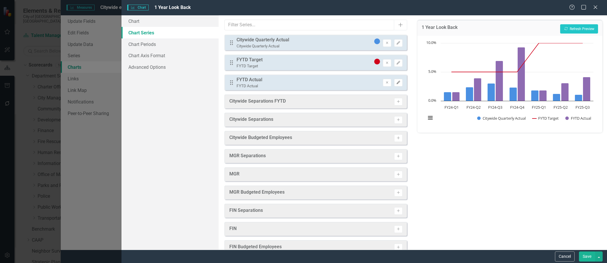
click at [369, 82] on icon "Edit" at bounding box center [398, 82] width 4 height 3
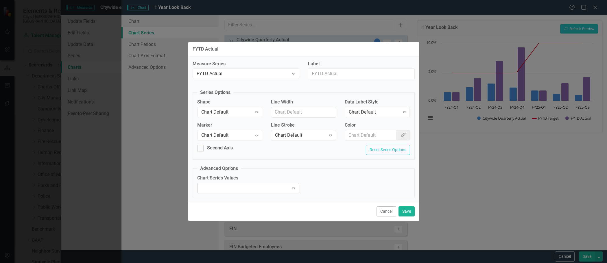
click at [279, 192] on div "Expand" at bounding box center [248, 188] width 102 height 10
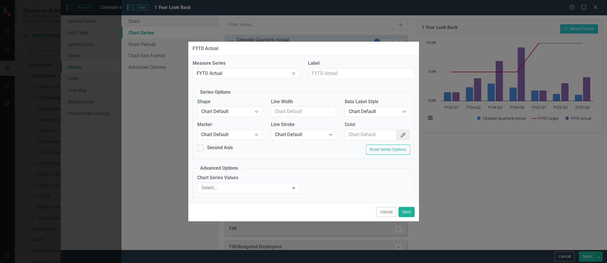
click at [332, 170] on fieldset "Advanced Options Chart Series Values 3 results available. Use Up and Down to ch…" at bounding box center [304, 181] width 222 height 33
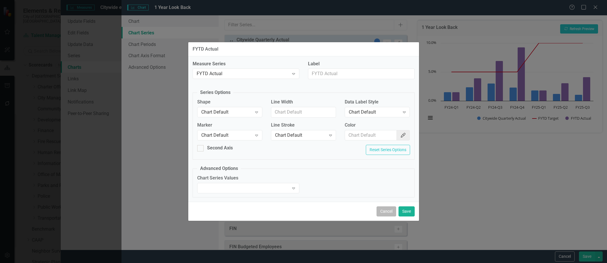
click at [369, 213] on button "Cancel" at bounding box center [387, 212] width 20 height 10
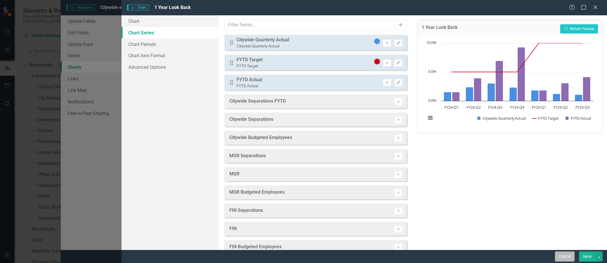
click at [369, 254] on button "Cancel" at bounding box center [565, 257] width 20 height 10
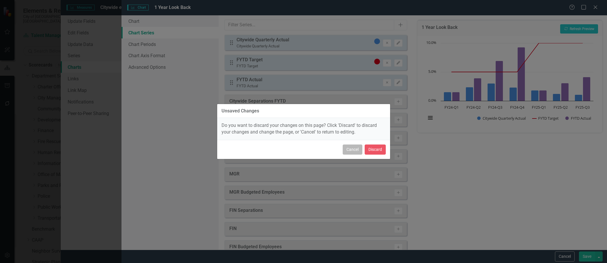
click at [355, 148] on button "Cancel" at bounding box center [353, 150] width 20 height 10
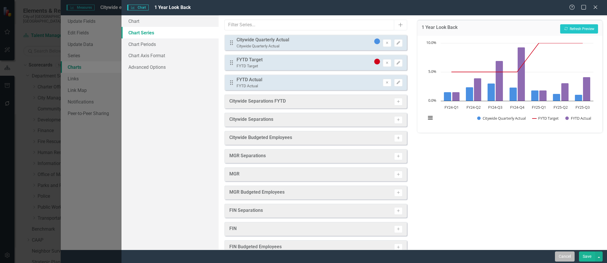
click at [369, 255] on button "Cancel" at bounding box center [565, 257] width 20 height 10
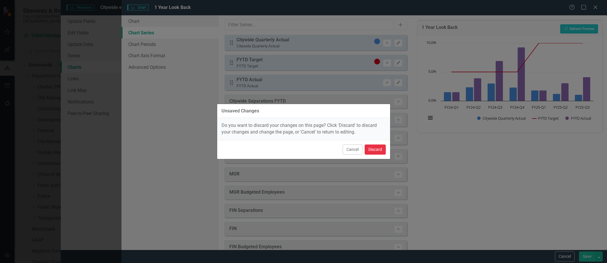
click at [369, 153] on button "Discard" at bounding box center [375, 150] width 21 height 10
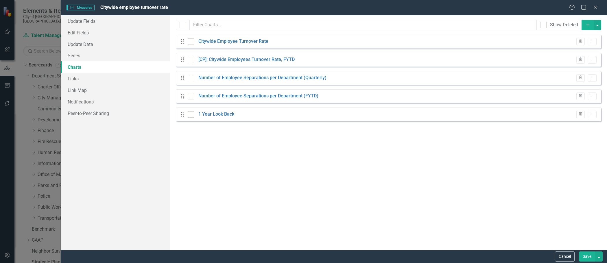
click at [25, 132] on div "Measures Measures Citywide employee turnover rate Help Maximize Close Update Fi…" at bounding box center [303, 131] width 607 height 263
click at [369, 9] on icon "Close" at bounding box center [595, 6] width 7 height 5
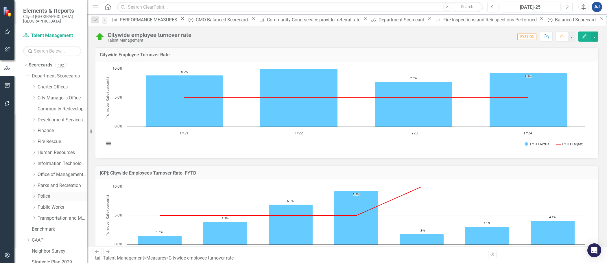
click at [38, 193] on link "Police" at bounding box center [62, 196] width 49 height 7
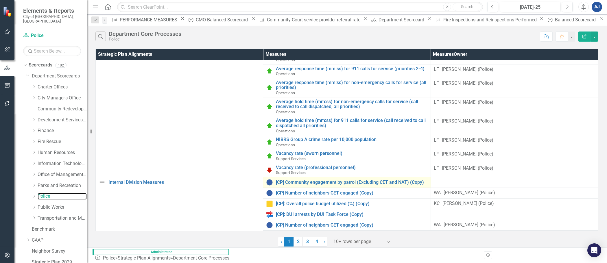
scroll to position [29, 0]
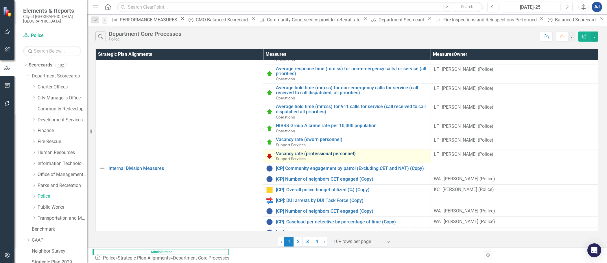
click at [309, 156] on link "Vacancy rate (professional personnel)" at bounding box center [352, 153] width 152 height 5
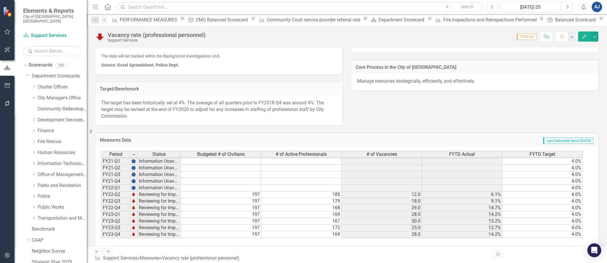
scroll to position [53, 0]
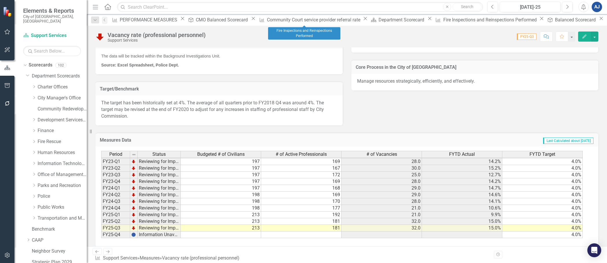
click at [369, 20] on icon at bounding box center [541, 18] width 3 height 3
click at [369, 22] on div "Balanced Scorecard" at bounding box center [464, 19] width 43 height 7
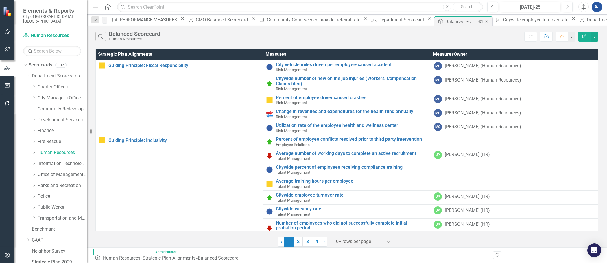
click at [369, 22] on icon "Close" at bounding box center [487, 21] width 6 height 5
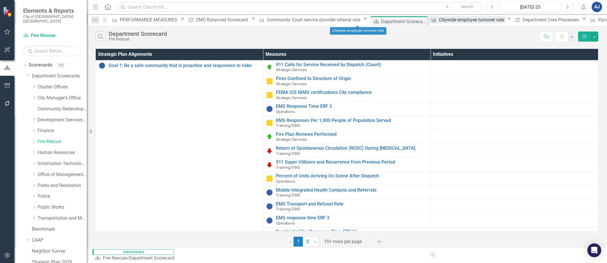
click at [369, 22] on div "Citywide employee turnover rate" at bounding box center [472, 19] width 67 height 7
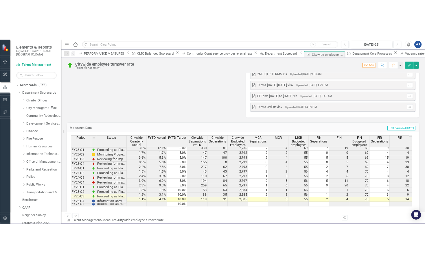
scroll to position [690, 0]
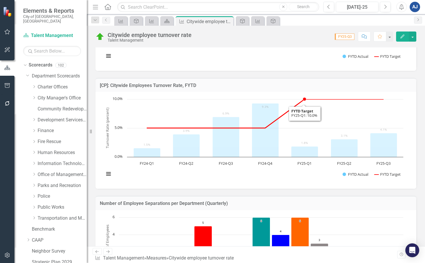
scroll to position [0, 0]
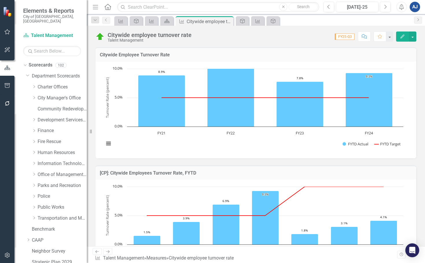
drag, startPoint x: 265, startPoint y: 40, endPoint x: 274, endPoint y: 40, distance: 9.6
click at [265, 40] on div "Score: 0.00 FY25-Q3 Completed Comment Favorite Edit" at bounding box center [305, 37] width 222 height 10
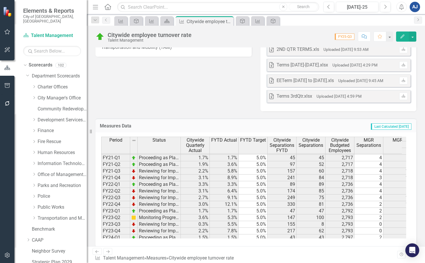
scroll to position [22, 0]
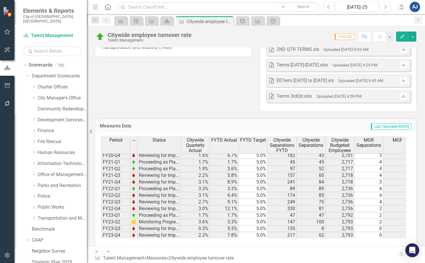
click at [369, 36] on button "Edit" at bounding box center [402, 37] width 13 height 10
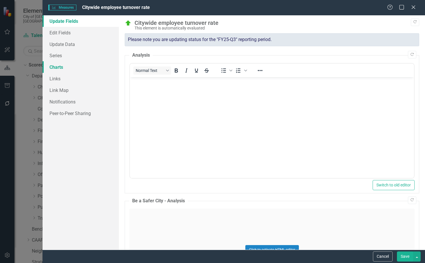
scroll to position [0, 0]
click at [63, 69] on link "Charts" at bounding box center [81, 67] width 76 height 12
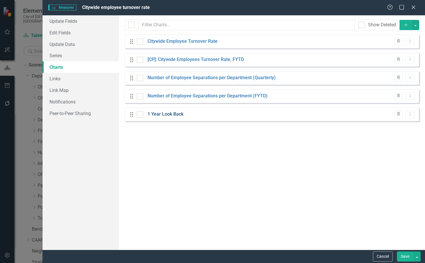
click at [171, 111] on link "1 Year Look Back" at bounding box center [166, 114] width 36 height 7
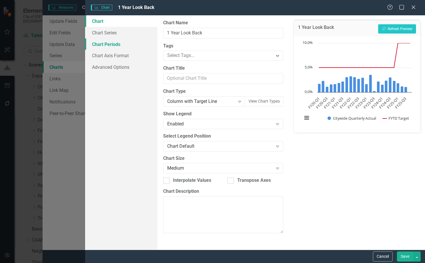
click at [119, 39] on link "Chart Periods" at bounding box center [121, 44] width 72 height 12
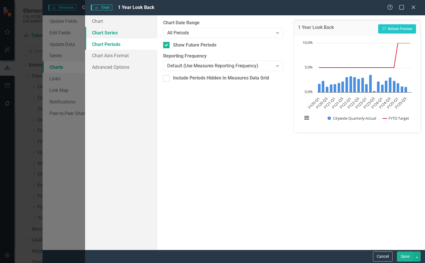
click at [117, 32] on link "Chart Series" at bounding box center [121, 33] width 72 height 12
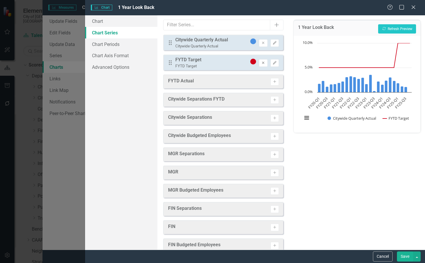
click at [260, 62] on button "Remove" at bounding box center [263, 63] width 8 height 8
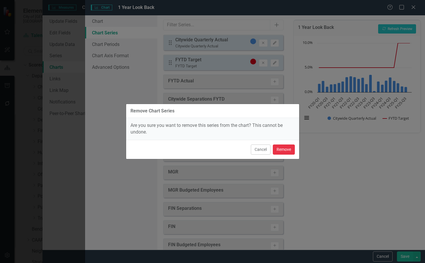
click at [285, 151] on button "Remove" at bounding box center [284, 150] width 22 height 10
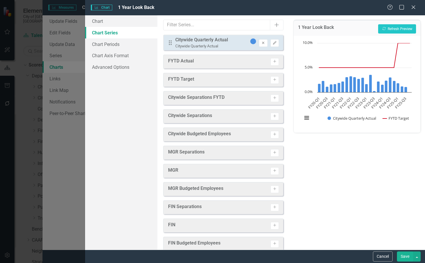
click at [261, 43] on icon "Remove" at bounding box center [263, 42] width 4 height 3
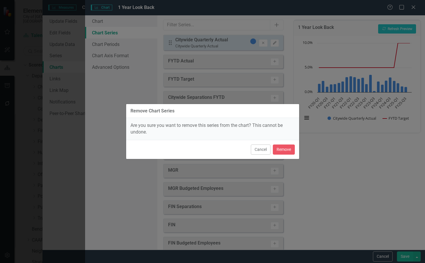
click at [278, 155] on div "Cancel Remove" at bounding box center [212, 149] width 173 height 19
click at [287, 150] on button "Remove" at bounding box center [284, 150] width 22 height 10
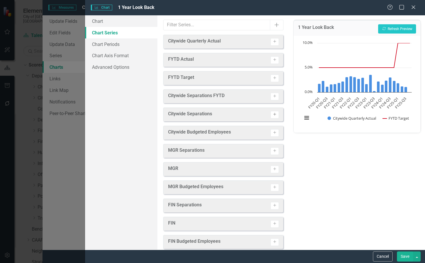
click at [273, 115] on button "Activate" at bounding box center [275, 115] width 8 height 8
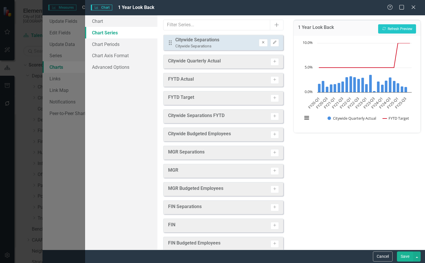
click at [261, 39] on button "Remove" at bounding box center [263, 43] width 8 height 8
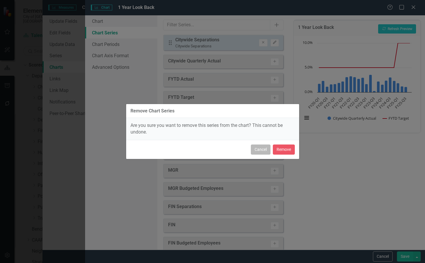
click at [264, 147] on button "Cancel" at bounding box center [261, 150] width 20 height 10
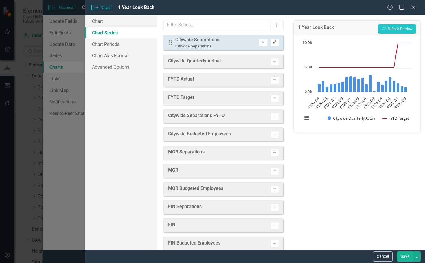
click at [273, 42] on icon "Edit" at bounding box center [275, 42] width 4 height 3
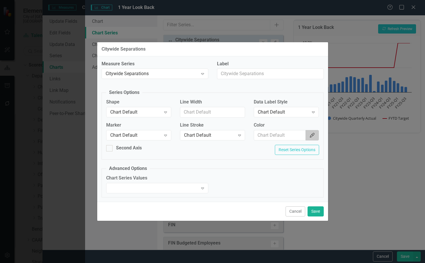
click at [312, 138] on button "Color Picker" at bounding box center [312, 135] width 13 height 11
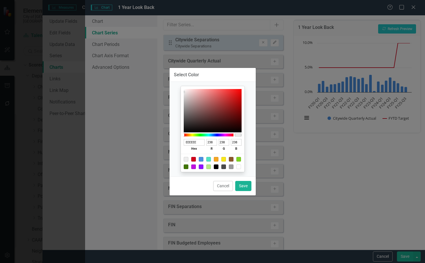
click at [202, 157] on div at bounding box center [201, 159] width 5 height 5
type input "4A90E2"
type input "74"
type input "144"
type input "226"
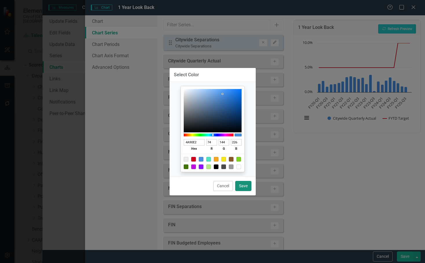
click at [244, 187] on button "Save" at bounding box center [243, 186] width 16 height 10
type input "#4a90e2"
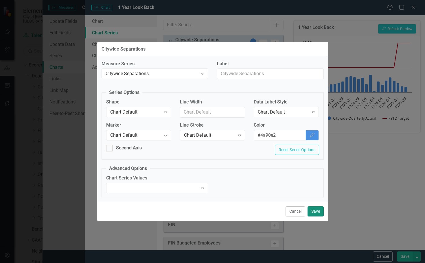
drag, startPoint x: 319, startPoint y: 207, endPoint x: 321, endPoint y: 210, distance: 3.5
click at [319, 207] on button "Save" at bounding box center [316, 212] width 16 height 10
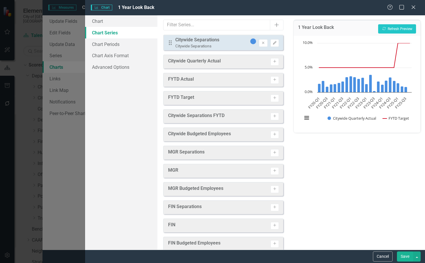
drag, startPoint x: 321, startPoint y: 211, endPoint x: 325, endPoint y: 206, distance: 6.2
click at [321, 211] on div "1 Year Look Back Recalculate Refresh Preview Chart Combination chart with 2 dat…" at bounding box center [357, 132] width 136 height 235
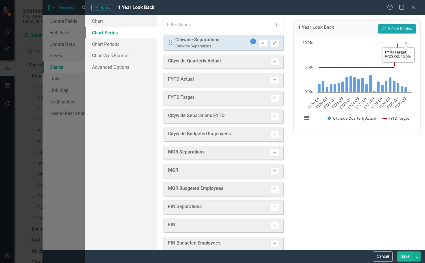
click at [369, 29] on button "Recalculate Refresh Preview" at bounding box center [397, 28] width 38 height 9
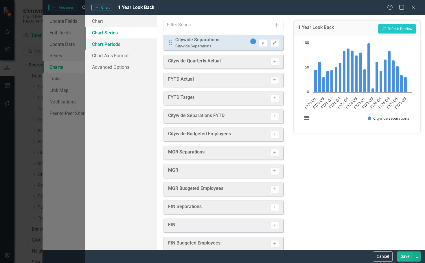
click at [115, 46] on link "Chart Periods" at bounding box center [121, 44] width 72 height 12
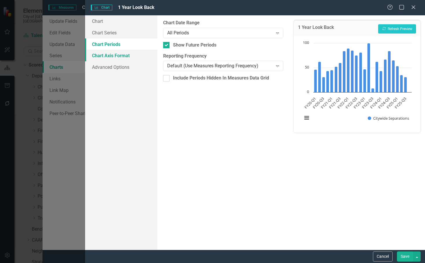
click at [119, 58] on link "Chart Axis Format" at bounding box center [121, 56] width 72 height 12
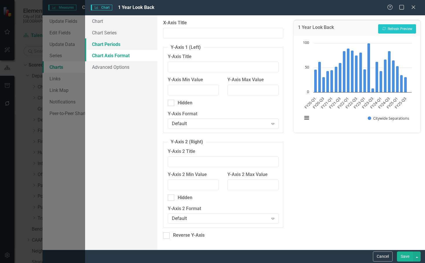
click at [130, 44] on link "Chart Periods" at bounding box center [121, 44] width 72 height 12
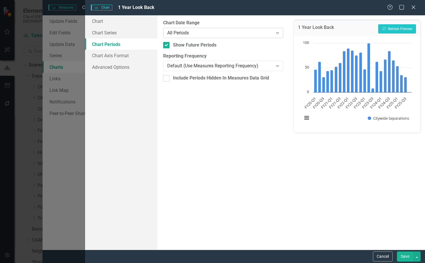
click at [181, 37] on div "All Periods Expand" at bounding box center [223, 33] width 120 height 10
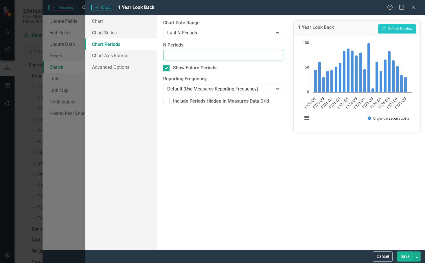
click at [179, 54] on input "N Periods" at bounding box center [223, 55] width 120 height 11
type input "7"
click at [369, 29] on button "Recalculate Refresh Preview" at bounding box center [397, 28] width 38 height 9
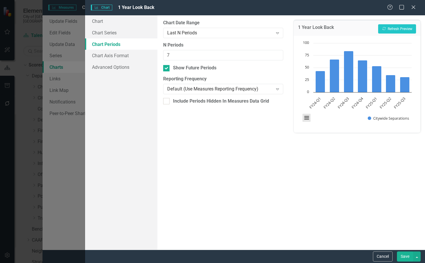
click at [308, 118] on button "View chart menu, Chart" at bounding box center [307, 118] width 8 height 8
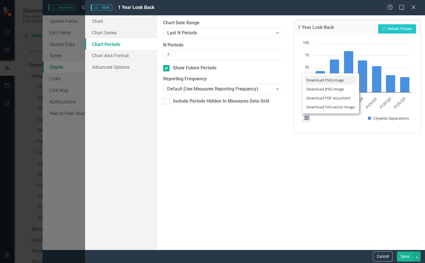
click at [323, 83] on li "Download PNG image" at bounding box center [331, 80] width 52 height 9
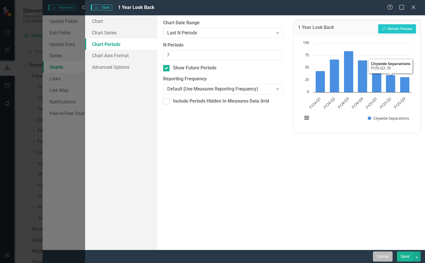
click at [369, 257] on button "Cancel" at bounding box center [383, 257] width 20 height 10
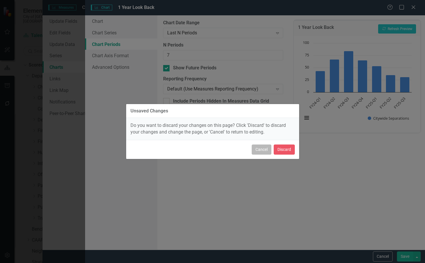
drag, startPoint x: 266, startPoint y: 148, endPoint x: 261, endPoint y: 152, distance: 6.8
click at [261, 152] on button "Cancel" at bounding box center [262, 150] width 20 height 10
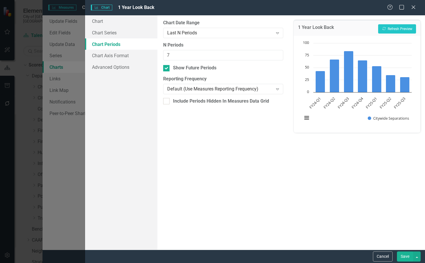
click at [369, 259] on button "Save" at bounding box center [405, 257] width 16 height 10
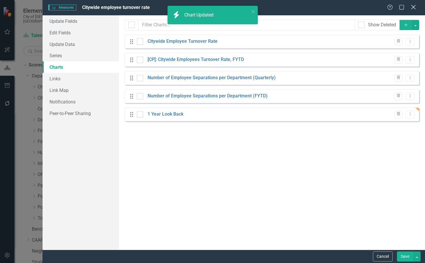
click at [369, 11] on div "Close" at bounding box center [413, 8] width 7 height 8
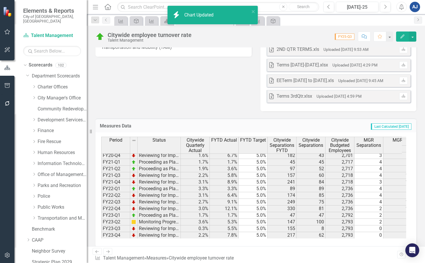
scroll to position [632, 0]
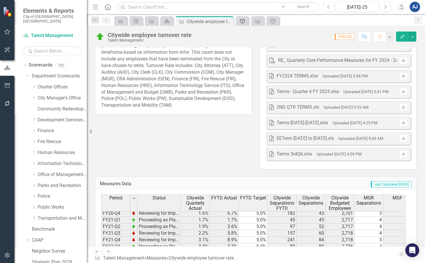
click at [241, 23] on icon "Strategic Plan Alignment" at bounding box center [243, 21] width 6 height 5
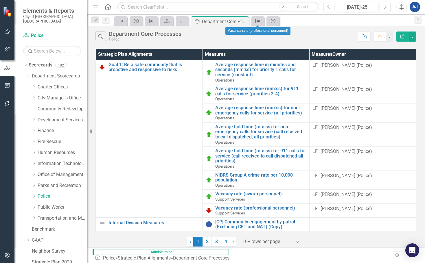
click at [255, 23] on div "Measures" at bounding box center [257, 20] width 8 height 7
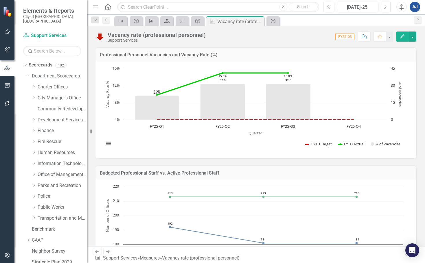
click at [169, 22] on icon at bounding box center [166, 21] width 5 height 4
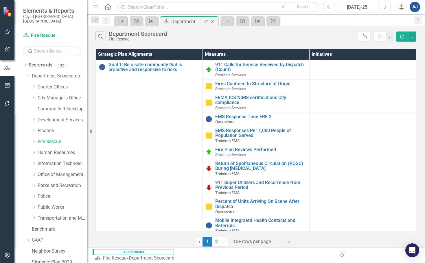
click at [211, 19] on icon "Close" at bounding box center [213, 21] width 6 height 5
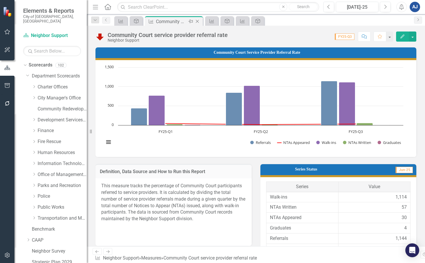
click at [196, 20] on icon "Close" at bounding box center [197, 21] width 6 height 5
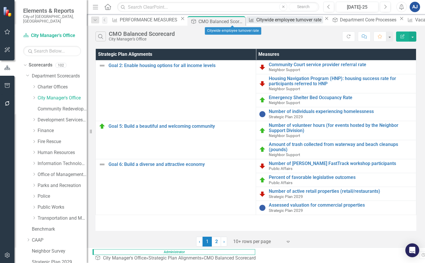
click at [256, 23] on div "Citywide employee turnover rate" at bounding box center [289, 19] width 67 height 7
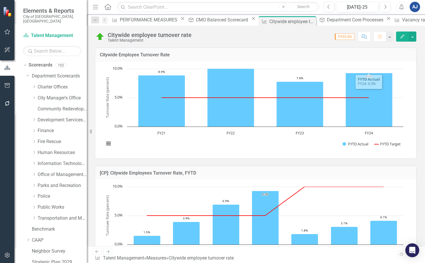
click at [369, 36] on button "Edit" at bounding box center [402, 37] width 13 height 10
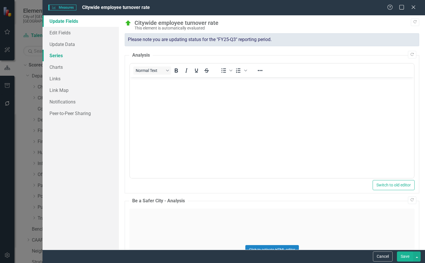
click at [70, 58] on link "Series" at bounding box center [81, 56] width 76 height 12
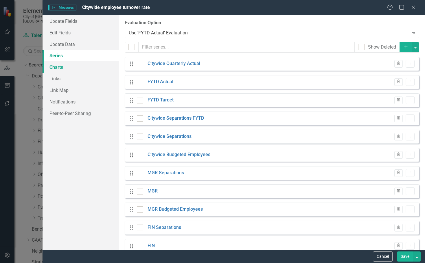
click at [62, 67] on link "Charts" at bounding box center [81, 67] width 76 height 12
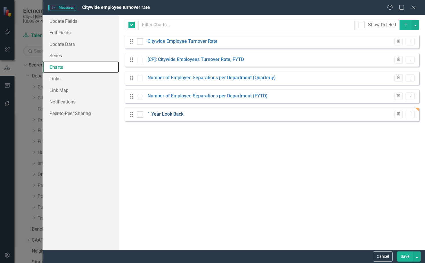
checkbox input "false"
click at [172, 116] on link "1 Year Look Back" at bounding box center [166, 114] width 36 height 7
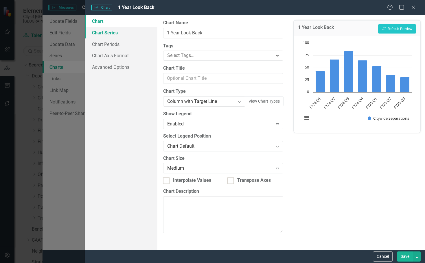
drag, startPoint x: 101, startPoint y: 32, endPoint x: 119, endPoint y: 33, distance: 18.2
click at [101, 32] on link "Chart Series" at bounding box center [121, 33] width 72 height 12
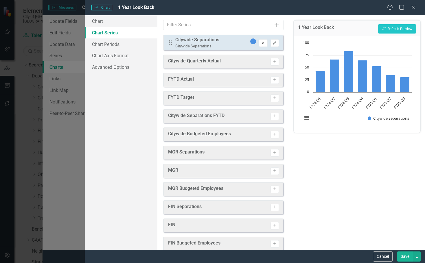
click at [261, 42] on icon "Remove" at bounding box center [263, 42] width 4 height 3
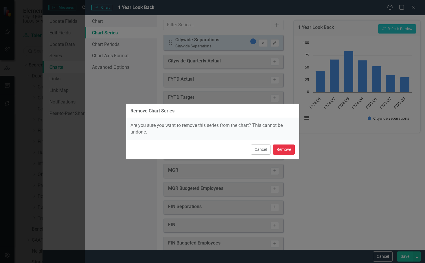
click at [284, 149] on button "Remove" at bounding box center [284, 150] width 22 height 10
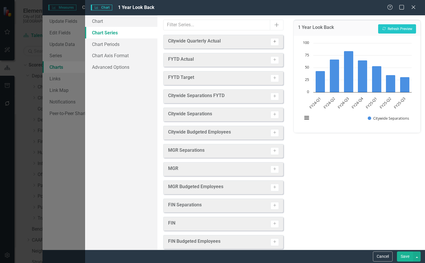
click at [273, 43] on icon "Activate" at bounding box center [275, 41] width 4 height 3
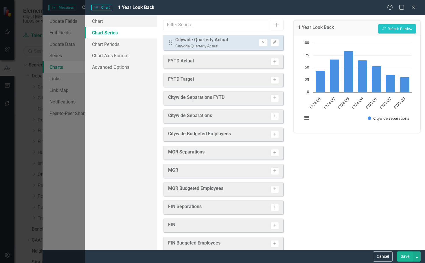
click at [273, 41] on icon "button" at bounding box center [274, 42] width 3 height 3
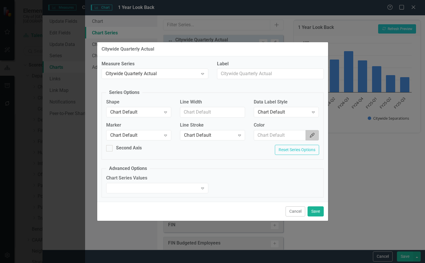
click at [309, 134] on button "Color Picker" at bounding box center [312, 135] width 13 height 11
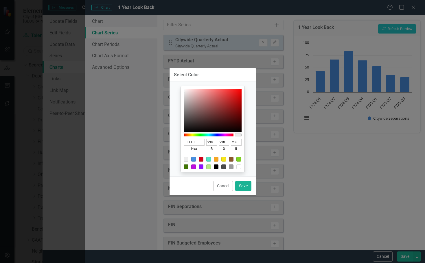
click at [195, 158] on div at bounding box center [193, 159] width 5 height 5
type input "4A90E2"
type input "74"
type input "144"
type input "226"
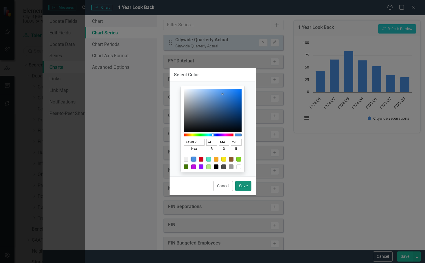
drag, startPoint x: 243, startPoint y: 185, endPoint x: 396, endPoint y: 28, distance: 219.3
click at [244, 184] on button "Save" at bounding box center [243, 186] width 16 height 10
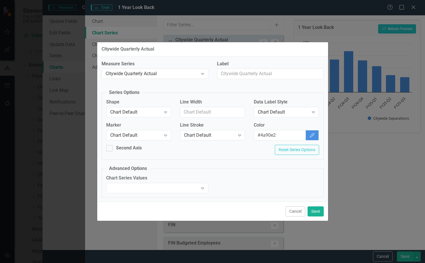
type input "#4a90e2"
click at [317, 211] on button "Save" at bounding box center [316, 212] width 16 height 10
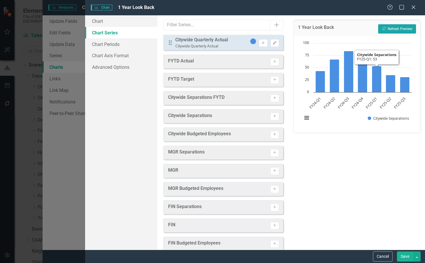
click at [369, 32] on button "Recalculate Refresh Preview" at bounding box center [397, 28] width 38 height 9
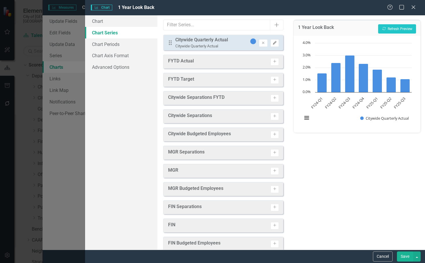
click at [271, 46] on button "Edit" at bounding box center [275, 43] width 8 height 8
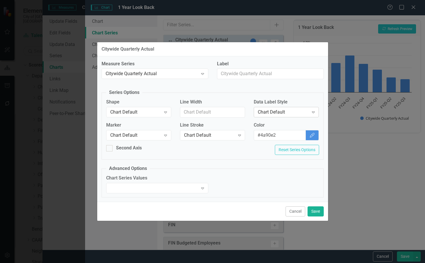
click at [314, 114] on icon "Expand" at bounding box center [313, 112] width 6 height 5
drag, startPoint x: 316, startPoint y: 208, endPoint x: 325, endPoint y: 192, distance: 18.8
click at [316, 209] on button "Save" at bounding box center [316, 212] width 16 height 10
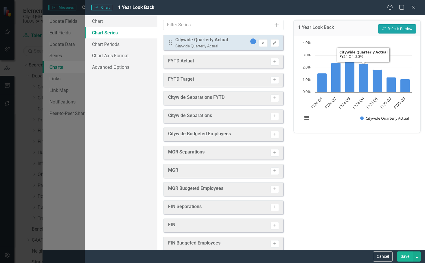
click at [369, 27] on icon "Recalculate" at bounding box center [384, 28] width 4 height 3
click at [303, 120] on button "View chart menu, Chart" at bounding box center [307, 118] width 8 height 8
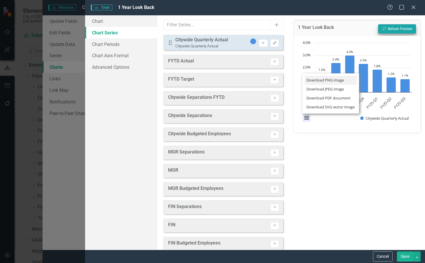
click at [316, 80] on li "Download PNG image" at bounding box center [331, 80] width 52 height 9
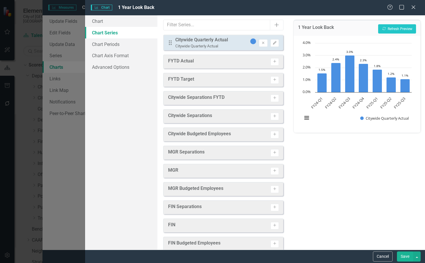
scroll to position [80, 0]
click at [414, 5] on div "Close" at bounding box center [413, 8] width 7 height 8
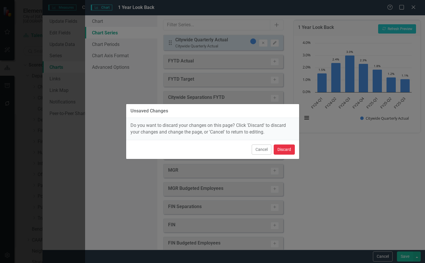
click at [291, 153] on button "Discard" at bounding box center [284, 150] width 21 height 10
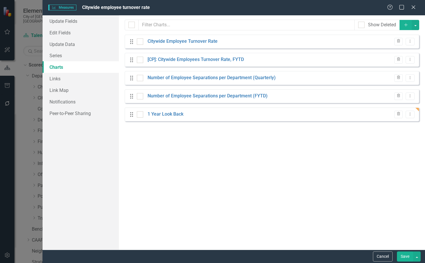
click at [386, 253] on button "Cancel" at bounding box center [383, 257] width 20 height 10
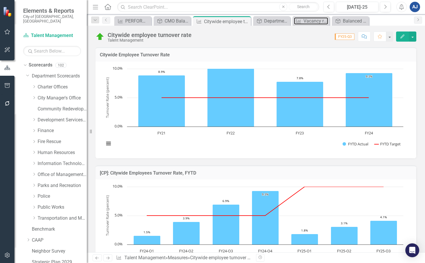
click at [301, 22] on icon "Measures" at bounding box center [299, 21] width 6 height 5
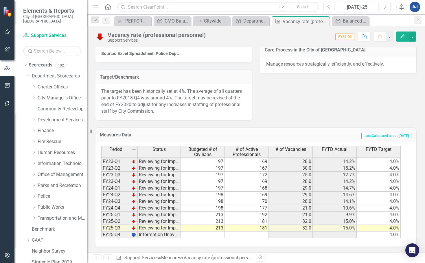
scroll to position [383, 0]
click at [402, 38] on icon "button" at bounding box center [402, 36] width 4 height 4
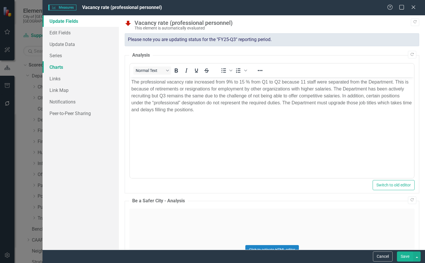
scroll to position [0, 0]
click at [67, 62] on link "Charts" at bounding box center [81, 67] width 76 height 12
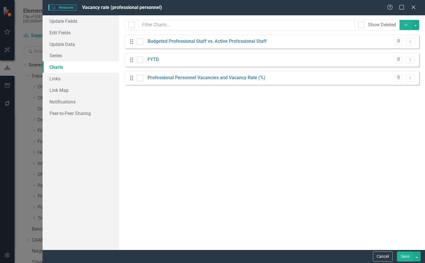
click at [403, 23] on button "Add" at bounding box center [406, 25] width 13 height 10
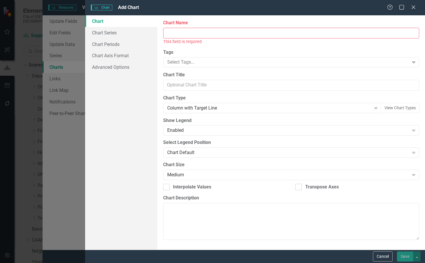
click at [273, 35] on input "Chart Name" at bounding box center [291, 33] width 256 height 11
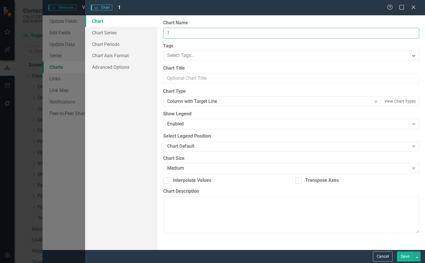
type input "1 Year Look Back"
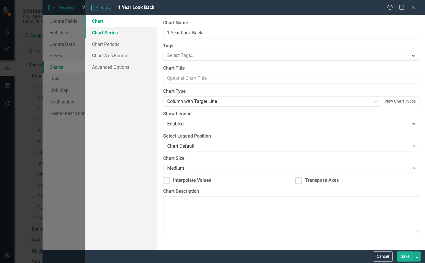
click at [142, 34] on link "Chart Series" at bounding box center [121, 33] width 72 height 12
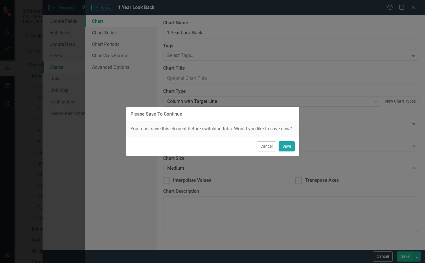
click at [292, 144] on button "Save" at bounding box center [287, 146] width 16 height 10
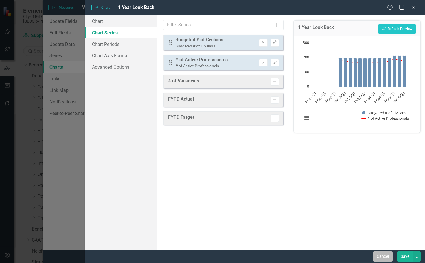
click at [389, 257] on button "Cancel" at bounding box center [383, 257] width 20 height 10
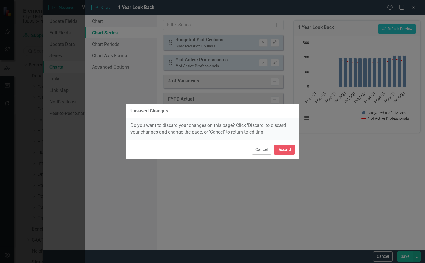
click at [294, 143] on div "Cancel Discard" at bounding box center [212, 149] width 173 height 19
click at [294, 149] on button "Discard" at bounding box center [284, 150] width 21 height 10
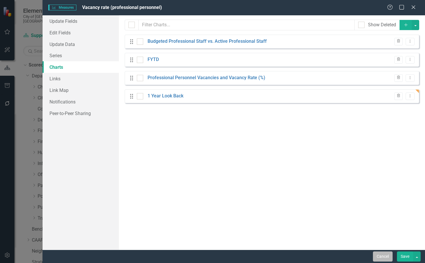
click at [390, 261] on button "Cancel" at bounding box center [383, 257] width 20 height 10
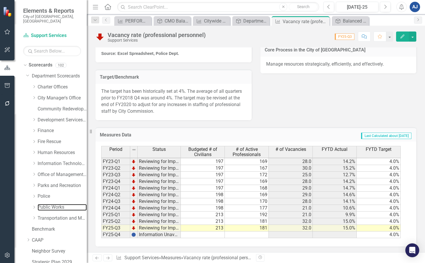
drag, startPoint x: 61, startPoint y: 202, endPoint x: 190, endPoint y: 119, distance: 153.8
click at [61, 204] on link "Public Works" at bounding box center [62, 207] width 49 height 7
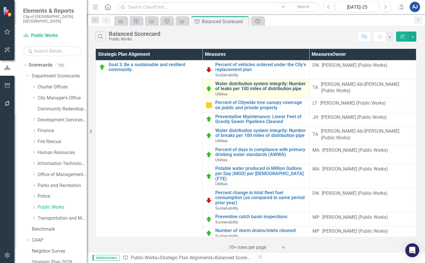
click at [244, 84] on link "Water distribution system integrity: Number of leaks per 100 miles of distribut…" at bounding box center [260, 86] width 91 height 10
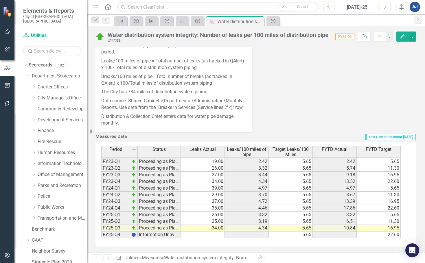
scroll to position [342, 0]
click at [248, 203] on td "4.72" at bounding box center [247, 201] width 44 height 7
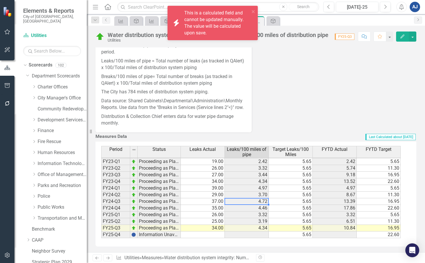
click at [327, 133] on div "Measures Data Last Calculated about [DATE] Period Status Leaks Actual Leaks/100…" at bounding box center [256, 190] width 330 height 115
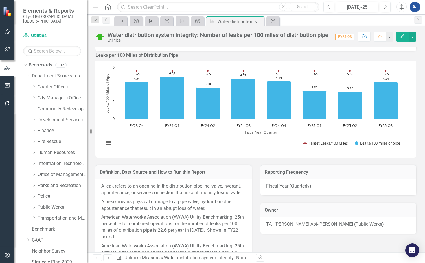
scroll to position [0, 0]
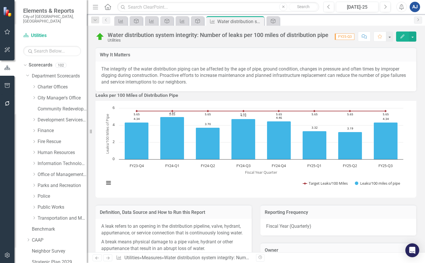
click at [265, 190] on rect "Interactive chart" at bounding box center [253, 148] width 305 height 87
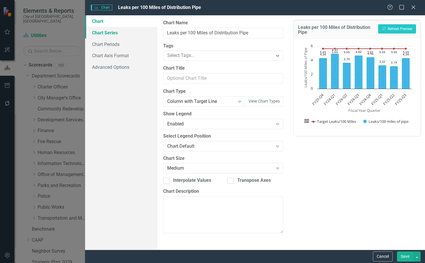
click at [129, 36] on link "Chart Series" at bounding box center [121, 33] width 72 height 12
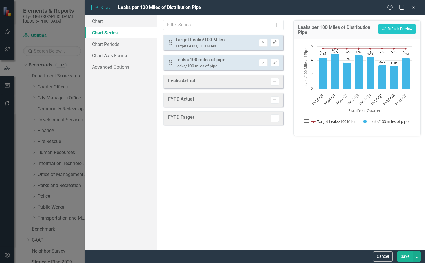
click at [273, 43] on icon "Edit" at bounding box center [275, 42] width 4 height 3
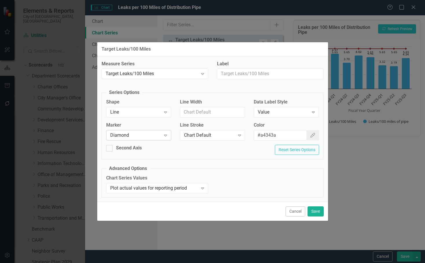
drag, startPoint x: 147, startPoint y: 142, endPoint x: 148, endPoint y: 139, distance: 3.2
click at [147, 142] on div "Marker Diamond Expand" at bounding box center [139, 133] width 74 height 22
click at [148, 139] on div "Diamond Expand" at bounding box center [138, 135] width 65 height 10
drag, startPoint x: 141, startPoint y: 148, endPoint x: 140, endPoint y: 154, distance: 6.2
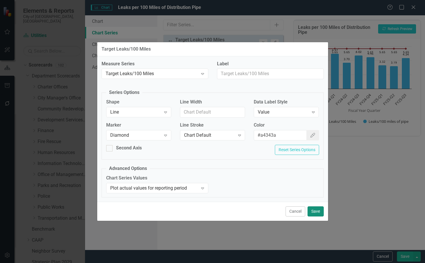
click at [319, 212] on button "Save" at bounding box center [316, 212] width 16 height 10
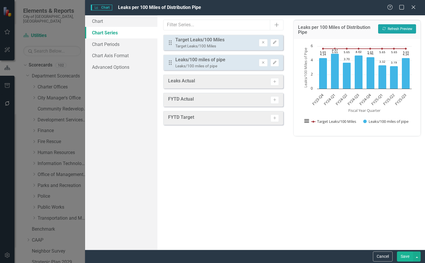
click at [394, 27] on button "Recalculate Refresh Preview" at bounding box center [397, 28] width 38 height 9
click at [387, 30] on button "Recalculate Refresh Preview" at bounding box center [397, 28] width 38 height 9
click at [276, 41] on button "Edit" at bounding box center [275, 43] width 8 height 8
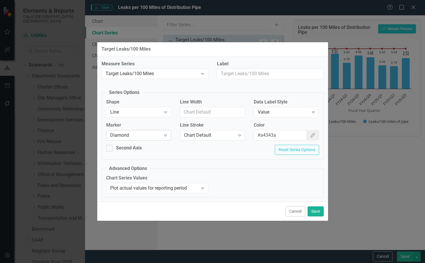
click at [159, 135] on div "Diamond" at bounding box center [135, 135] width 51 height 7
click at [308, 210] on button "Save" at bounding box center [316, 212] width 16 height 10
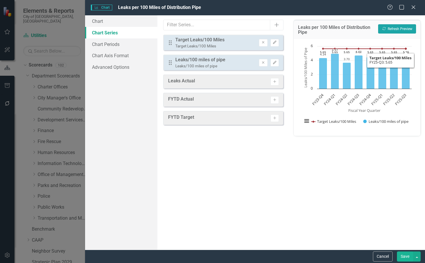
click at [401, 30] on button "Recalculate Refresh Preview" at bounding box center [397, 28] width 38 height 9
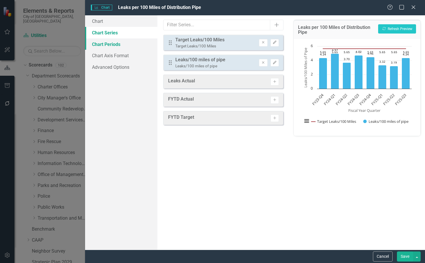
click at [112, 45] on link "Chart Periods" at bounding box center [121, 44] width 72 height 12
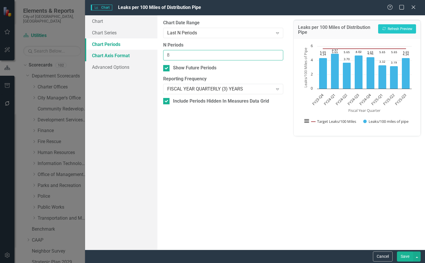
drag, startPoint x: 198, startPoint y: 55, endPoint x: 138, endPoint y: 59, distance: 60.6
click at [138, 59] on div "Chart Chart Series Chart Periods Chart Axis Format Advanced Options From this p…" at bounding box center [255, 132] width 340 height 235
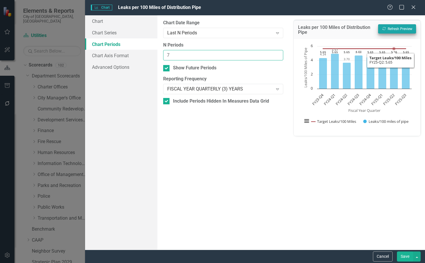
type input "7"
click at [390, 32] on button "Recalculate Refresh Preview" at bounding box center [397, 28] width 38 height 9
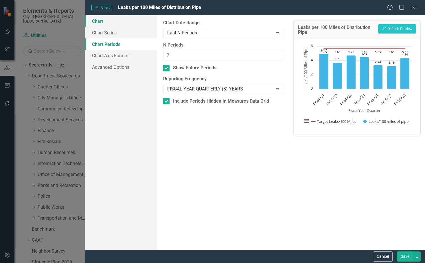
click at [108, 26] on link "Chart" at bounding box center [121, 21] width 72 height 12
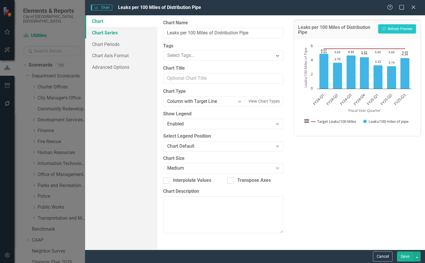
click at [110, 31] on link "Chart Series" at bounding box center [121, 33] width 72 height 12
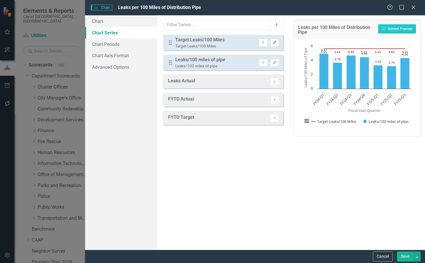
click at [273, 46] on button "Edit" at bounding box center [275, 43] width 8 height 8
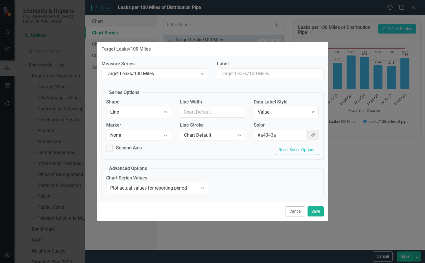
click at [289, 114] on div "Value" at bounding box center [283, 112] width 51 height 7
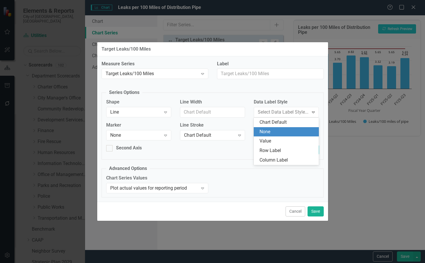
click at [277, 135] on div "None" at bounding box center [288, 132] width 56 height 7
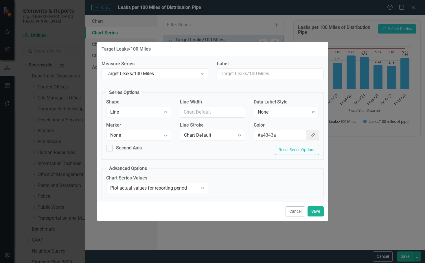
click at [318, 218] on div "Cancel Save" at bounding box center [212, 211] width 231 height 19
click at [317, 212] on button "Save" at bounding box center [316, 212] width 16 height 10
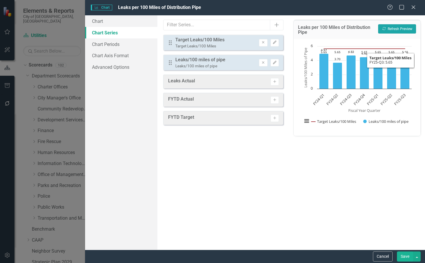
click at [401, 33] on button "Recalculate Refresh Preview" at bounding box center [397, 28] width 38 height 9
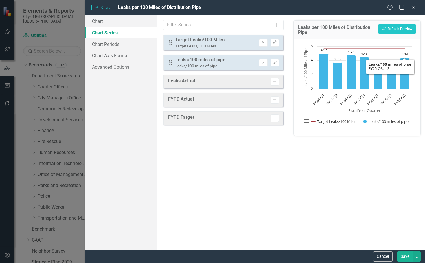
click at [401, 255] on button "Save" at bounding box center [405, 257] width 16 height 10
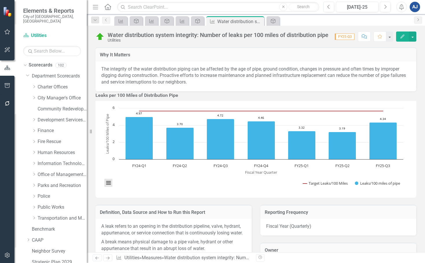
click at [108, 187] on button "View chart menu, Chart" at bounding box center [108, 183] width 8 height 8
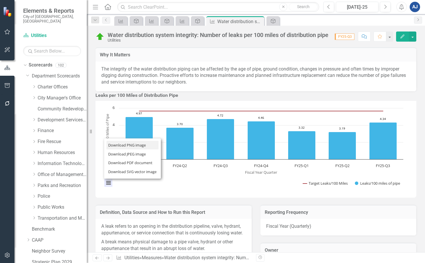
click at [122, 150] on li "Download PNG image" at bounding box center [132, 145] width 52 height 9
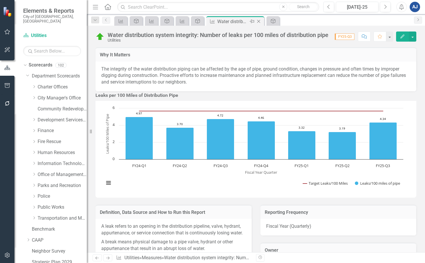
click at [259, 23] on icon "Close" at bounding box center [259, 21] width 6 height 5
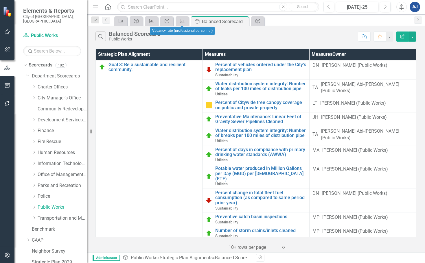
click at [182, 21] on icon at bounding box center [182, 21] width 5 height 4
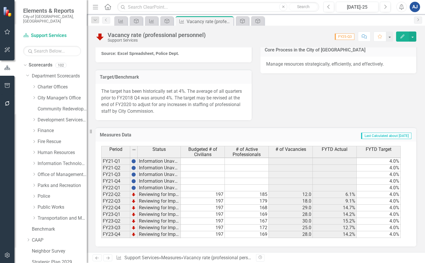
scroll to position [53, 0]
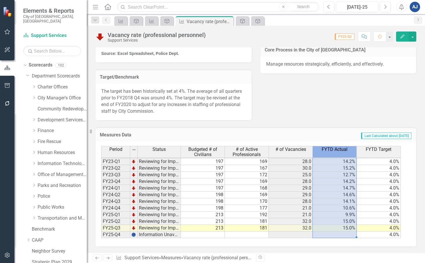
click at [327, 154] on th "FYTD Actual" at bounding box center [335, 152] width 44 height 12
click at [401, 37] on icon "Edit" at bounding box center [402, 36] width 5 height 4
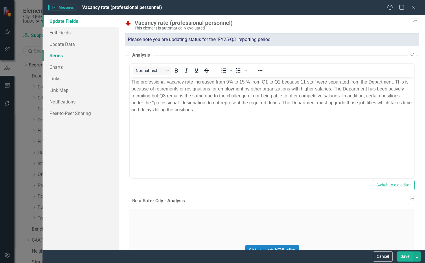
scroll to position [0, 0]
click at [80, 54] on link "Series" at bounding box center [81, 56] width 76 height 12
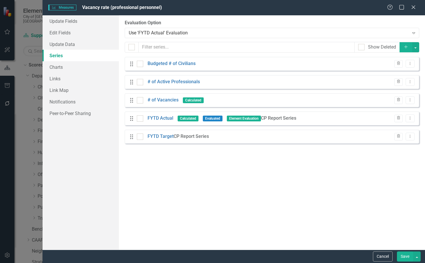
click at [405, 48] on icon "Add" at bounding box center [405, 47] width 5 height 4
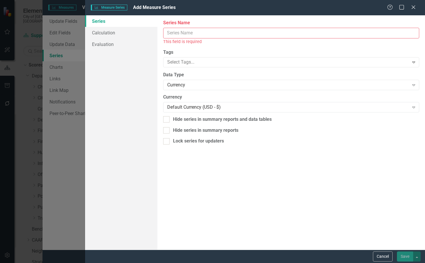
click at [194, 38] on input "Series Name" at bounding box center [291, 33] width 256 height 11
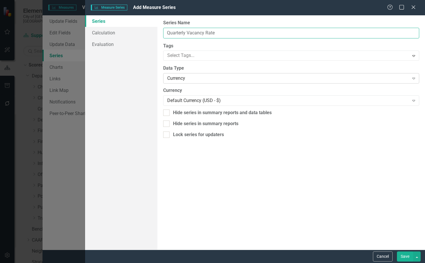
type input "Quarterly Vacancy Rate"
click at [201, 74] on div "Currency Expand" at bounding box center [291, 78] width 256 height 10
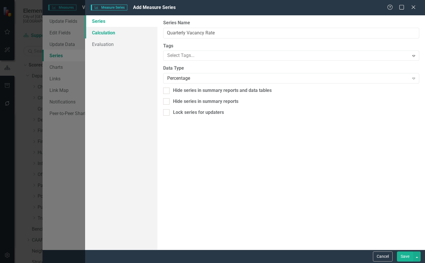
click at [115, 31] on link "Calculation" at bounding box center [121, 33] width 72 height 12
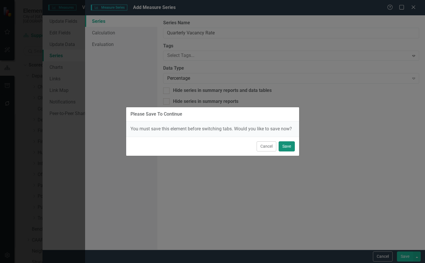
click at [284, 146] on button "Save" at bounding box center [287, 146] width 16 height 10
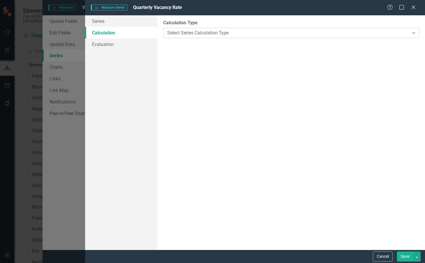
click at [215, 32] on div "Select Series Calculation Type" at bounding box center [288, 33] width 242 height 7
click at [213, 263] on div "Default (No Calculation)" at bounding box center [212, 268] width 425 height 10
click at [210, 34] on div "Default (No Calculation)" at bounding box center [288, 33] width 242 height 7
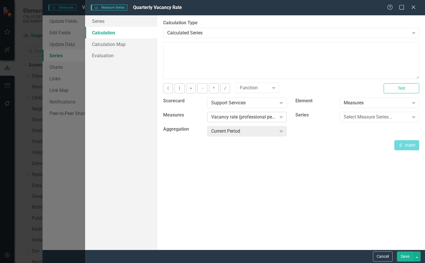
click at [258, 117] on div "Vacancy rate (professional personnel)" at bounding box center [243, 117] width 65 height 7
click at [312, 125] on div "Series Select Measure Series... Expand" at bounding box center [357, 119] width 133 height 14
click at [356, 117] on div "Select Measure Series..." at bounding box center [376, 117] width 65 height 7
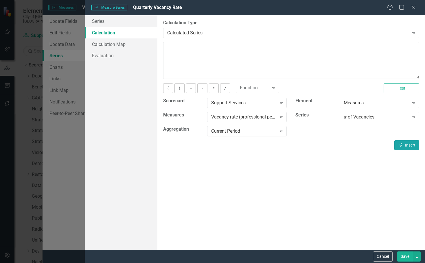
click at [413, 147] on button "Insert Insert" at bounding box center [406, 145] width 25 height 10
drag, startPoint x: 224, startPoint y: 86, endPoint x: 376, endPoint y: 107, distance: 153.4
click at [224, 86] on button "/" at bounding box center [225, 88] width 10 height 10
click at [379, 118] on div "# of Vacancies" at bounding box center [376, 117] width 65 height 7
click at [391, 263] on div "Budgeted # of Civilians" at bounding box center [214, 268] width 416 height 7
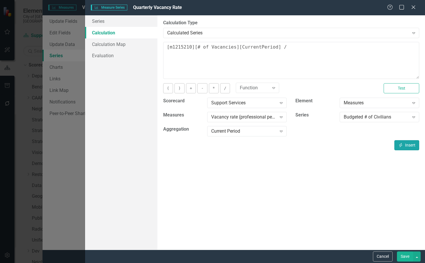
click at [409, 147] on button "Insert Insert" at bounding box center [406, 145] width 25 height 10
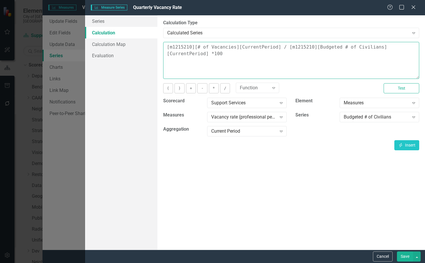
type textarea "[m1215210][# of Vacancies][CurrentPeriod] / [m1215210][Budgeted # of Civilians]…"
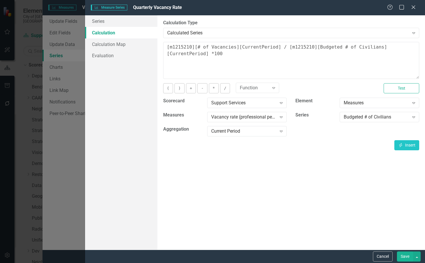
click at [402, 251] on div "Cancel Save" at bounding box center [255, 256] width 340 height 13
click at [402, 253] on button "Save" at bounding box center [405, 257] width 16 height 10
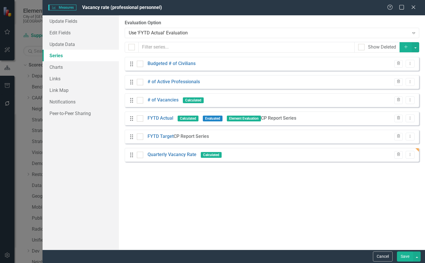
click at [408, 254] on button "Save" at bounding box center [405, 257] width 16 height 10
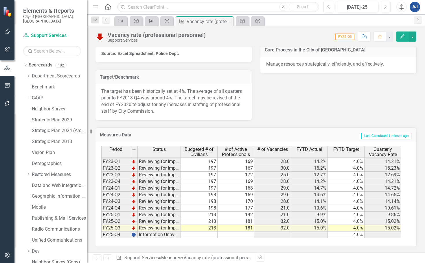
click at [308, 152] on span "FYTD Actual" at bounding box center [310, 149] width 26 height 5
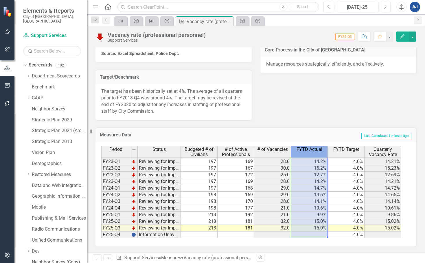
click at [308, 152] on span "FYTD Actual" at bounding box center [310, 149] width 26 height 5
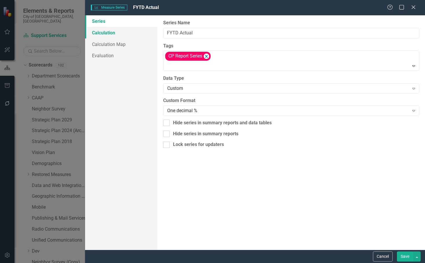
click at [105, 27] on link "Calculation" at bounding box center [121, 33] width 72 height 12
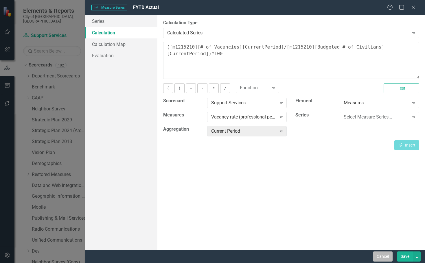
click at [379, 255] on button "Cancel" at bounding box center [383, 257] width 20 height 10
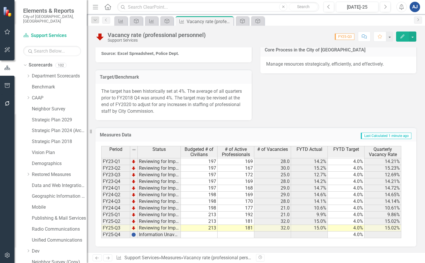
scroll to position [0, 0]
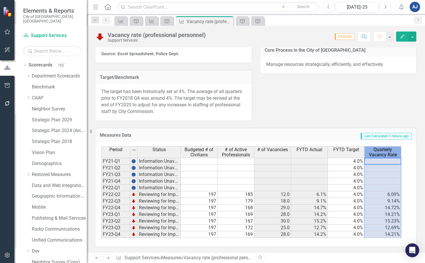
click at [387, 151] on span "Quarterly Vacancy Rate" at bounding box center [383, 152] width 34 height 10
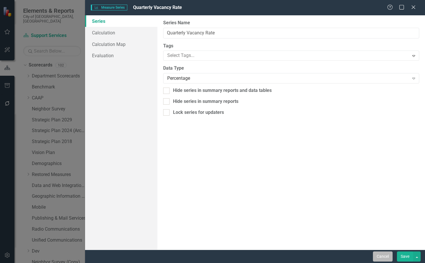
click at [380, 257] on button "Cancel" at bounding box center [383, 257] width 20 height 10
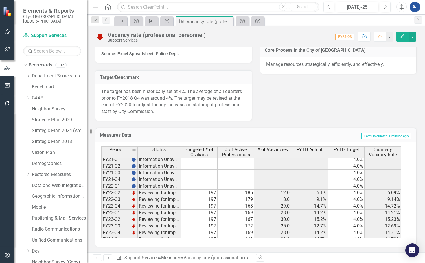
scroll to position [53, 0]
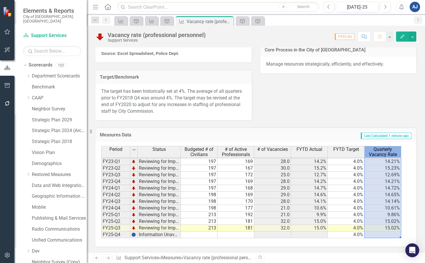
click at [395, 151] on span "Quarterly Vacancy Rate" at bounding box center [383, 152] width 34 height 10
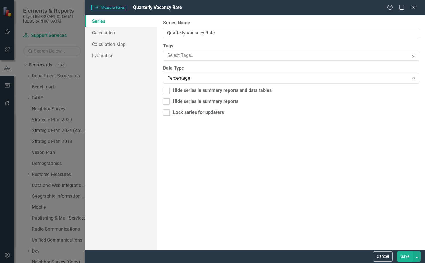
click at [407, 256] on button "Save" at bounding box center [405, 257] width 16 height 10
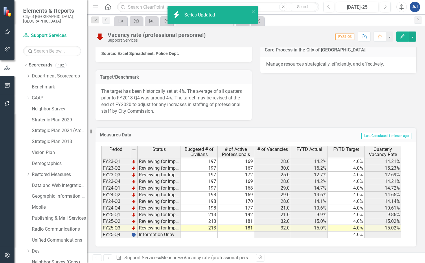
scroll to position [0, 0]
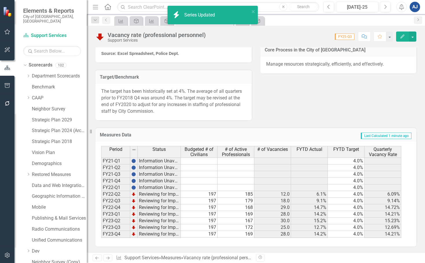
click at [400, 36] on button "Edit" at bounding box center [402, 37] width 13 height 10
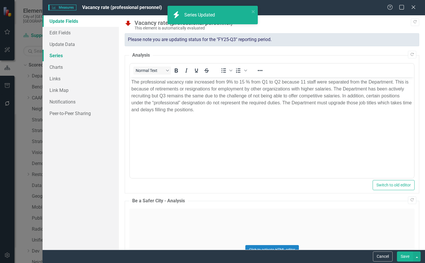
click at [69, 53] on link "Series" at bounding box center [81, 56] width 76 height 12
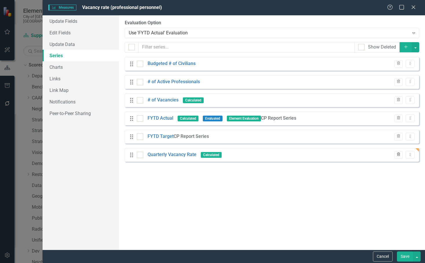
click at [399, 155] on icon "button" at bounding box center [398, 154] width 3 height 3
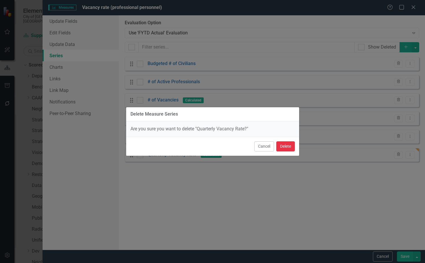
drag, startPoint x: 291, startPoint y: 146, endPoint x: 376, endPoint y: 194, distance: 97.3
click at [292, 146] on button "Delete" at bounding box center [285, 146] width 19 height 10
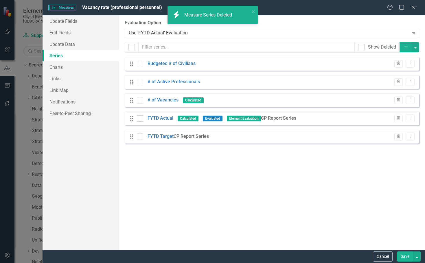
drag, startPoint x: 403, startPoint y: 259, endPoint x: 398, endPoint y: 254, distance: 7.2
click at [404, 259] on button "Save" at bounding box center [405, 257] width 16 height 10
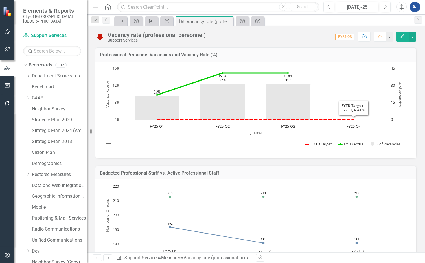
click at [404, 39] on button "Edit" at bounding box center [402, 37] width 13 height 10
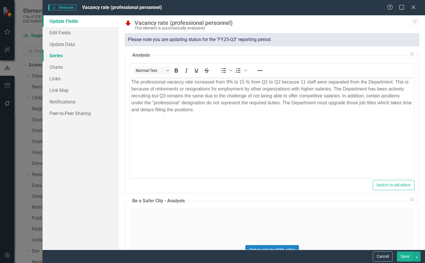
click at [71, 53] on link "Series" at bounding box center [81, 56] width 76 height 12
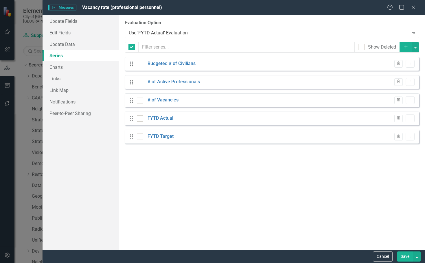
checkbox input "false"
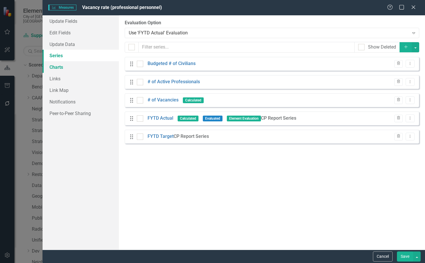
click at [70, 68] on link "Charts" at bounding box center [81, 67] width 76 height 12
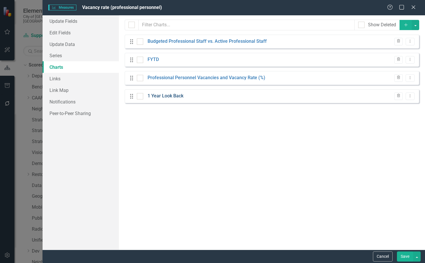
click at [175, 99] on link "1 Year Look Back" at bounding box center [166, 96] width 36 height 7
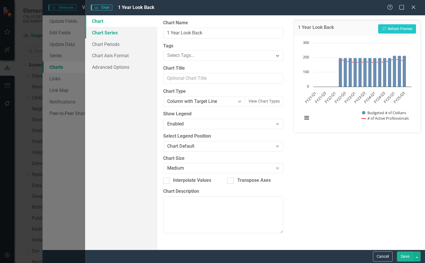
click at [128, 36] on link "Chart Series" at bounding box center [121, 33] width 72 height 12
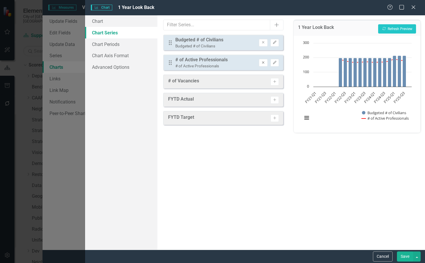
click at [264, 64] on icon "Remove" at bounding box center [263, 62] width 4 height 3
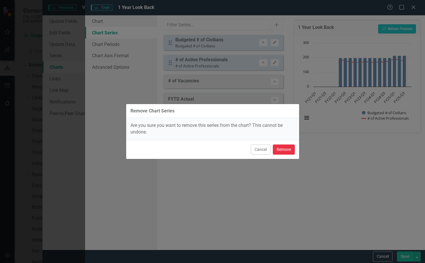
click at [280, 147] on button "Remove" at bounding box center [284, 150] width 22 height 10
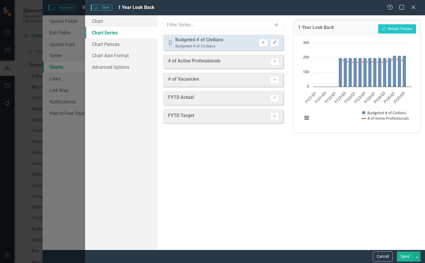
click at [261, 42] on icon "Remove" at bounding box center [263, 42] width 4 height 3
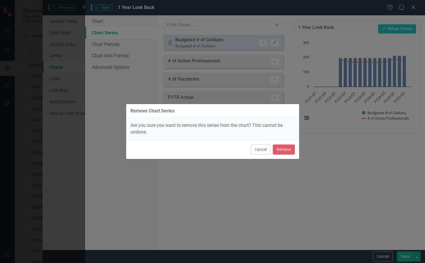
click at [285, 155] on div "Cancel Remove" at bounding box center [212, 149] width 173 height 19
click at [284, 151] on button "Remove" at bounding box center [284, 150] width 22 height 10
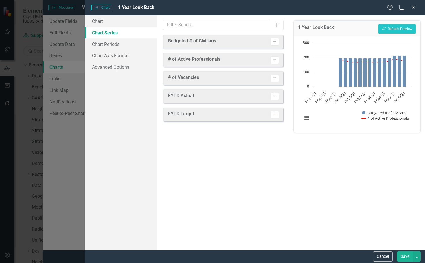
click at [274, 96] on icon "Activate" at bounding box center [275, 96] width 4 height 3
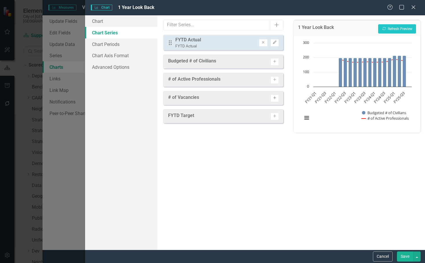
click at [276, 96] on icon "Activate" at bounding box center [275, 97] width 4 height 3
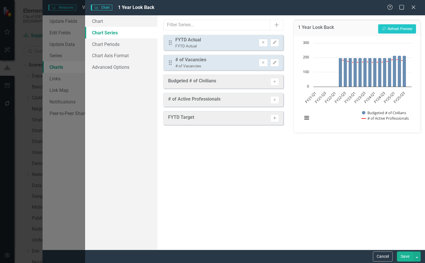
click at [274, 117] on icon "Activate" at bounding box center [275, 118] width 4 height 3
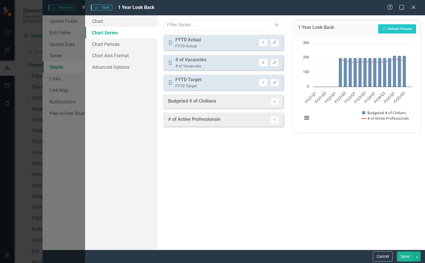
click at [265, 62] on icon "Remove" at bounding box center [263, 62] width 4 height 3
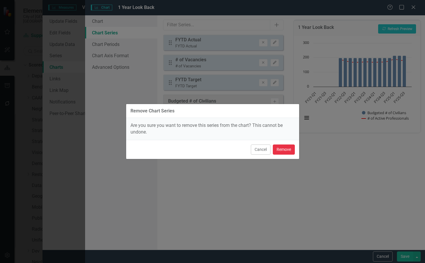
click at [281, 152] on button "Remove" at bounding box center [284, 150] width 22 height 10
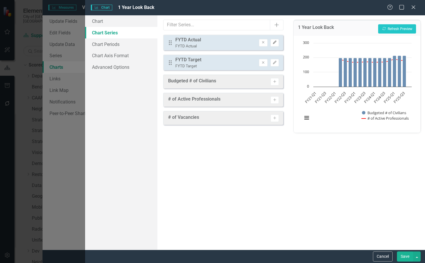
click at [271, 40] on button "Edit" at bounding box center [275, 43] width 8 height 8
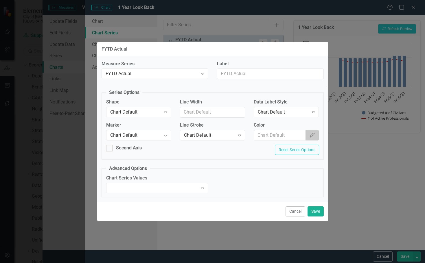
click at [311, 132] on button "Color Picker" at bounding box center [312, 135] width 13 height 11
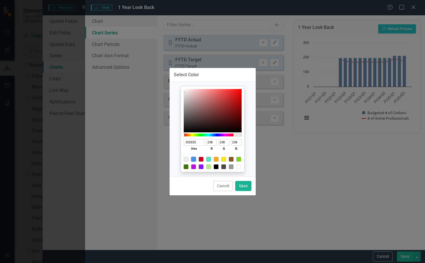
drag, startPoint x: 193, startPoint y: 159, endPoint x: 230, endPoint y: 177, distance: 41.0
click at [194, 159] on div at bounding box center [193, 159] width 5 height 5
type input "4A90E2"
type input "74"
type input "144"
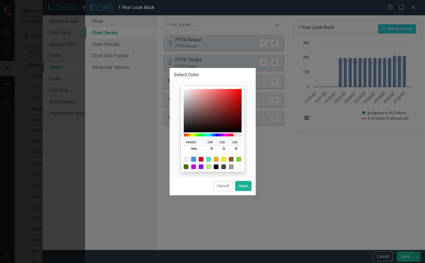
type input "226"
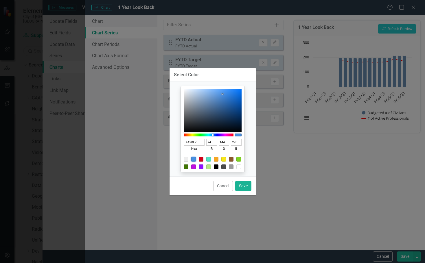
click at [245, 180] on div "Cancel Save" at bounding box center [213, 185] width 86 height 19
click at [244, 187] on button "Save" at bounding box center [243, 186] width 16 height 10
type input "#4a90e2"
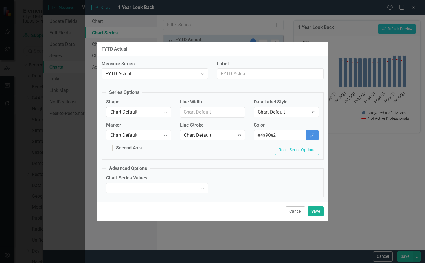
click at [159, 114] on div "Chart Default" at bounding box center [135, 112] width 51 height 7
drag, startPoint x: 151, startPoint y: 134, endPoint x: 265, endPoint y: 175, distance: 120.9
click at [315, 215] on button "Save" at bounding box center [316, 212] width 16 height 10
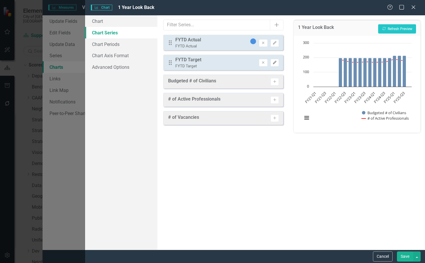
click at [273, 64] on icon "button" at bounding box center [274, 62] width 3 height 3
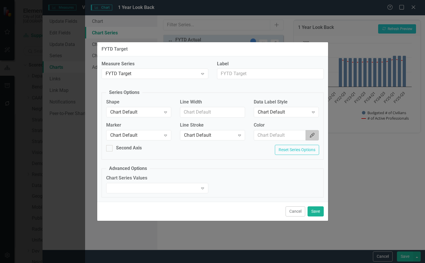
click at [309, 139] on button "Color Picker" at bounding box center [312, 135] width 13 height 11
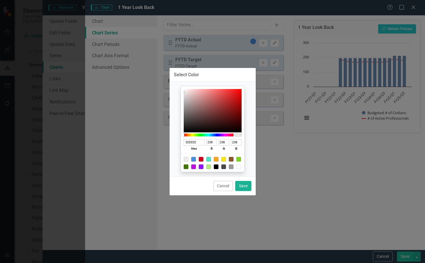
click at [201, 158] on div at bounding box center [201, 159] width 5 height 5
type input "D0021B"
type input "208"
type input "2"
type input "27"
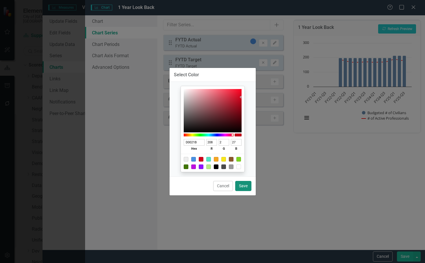
click at [247, 188] on button "Save" at bounding box center [243, 186] width 16 height 10
type input "#d0021b"
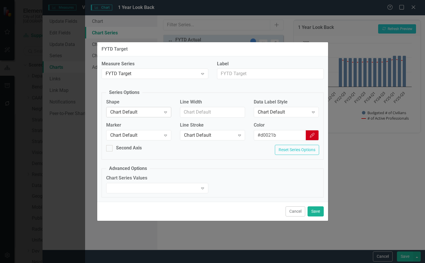
click at [144, 113] on div "Chart Default" at bounding box center [135, 112] width 51 height 7
click at [312, 216] on button "Save" at bounding box center [316, 212] width 16 height 10
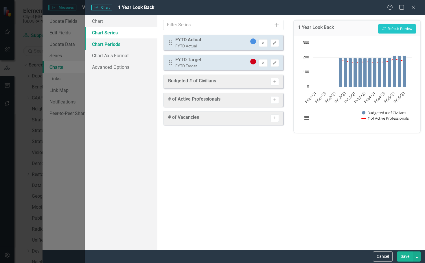
click at [126, 44] on link "Chart Periods" at bounding box center [121, 44] width 72 height 12
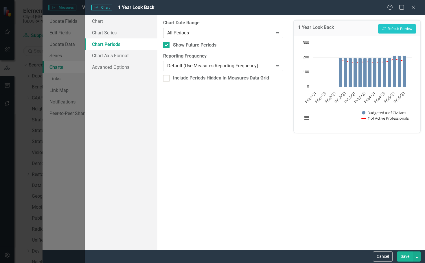
click at [164, 33] on div "All Periods" at bounding box center [218, 32] width 108 height 1
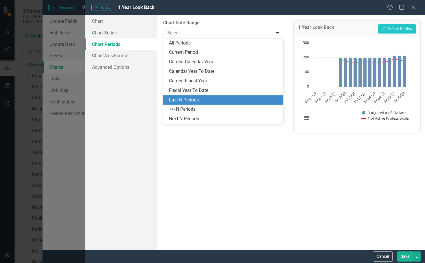
click at [173, 100] on div "Last N Periods" at bounding box center [224, 100] width 111 height 7
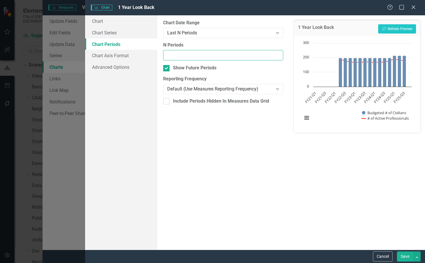
click at [180, 53] on input "N Periods" at bounding box center [223, 55] width 120 height 11
type input "7"
click at [408, 25] on button "Recalculate Refresh Preview" at bounding box center [397, 28] width 38 height 9
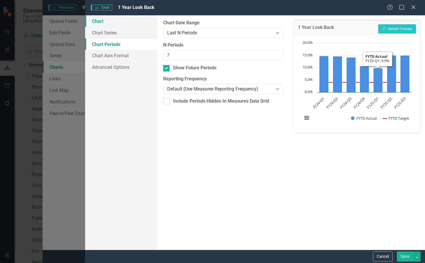
click at [105, 23] on link "Chart" at bounding box center [121, 21] width 72 height 12
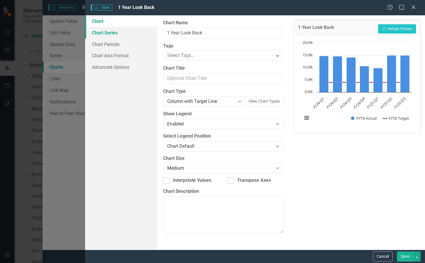
click at [99, 33] on link "Chart Series" at bounding box center [121, 33] width 72 height 12
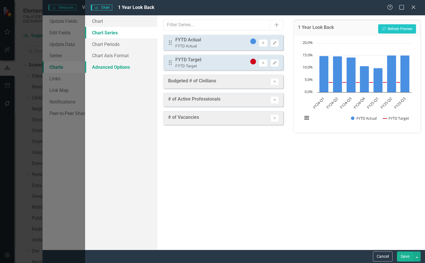
drag, startPoint x: 227, startPoint y: 62, endPoint x: 153, endPoint y: 65, distance: 74.1
click at [216, 58] on div "Drag FYTD Target FYTD Target Remove Edit" at bounding box center [223, 63] width 120 height 16
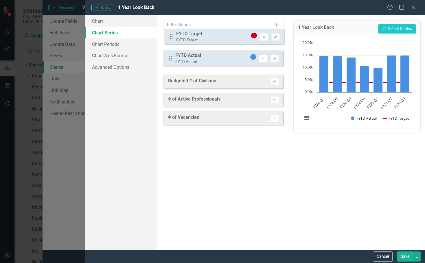
drag, startPoint x: 168, startPoint y: 62, endPoint x: 169, endPoint y: 36, distance: 26.1
click at [169, 36] on div "Drag FYTD Actual FYTD Actual Remove Edit Drag FYTD Target FYTD Target Remove Ed…" at bounding box center [223, 53] width 120 height 36
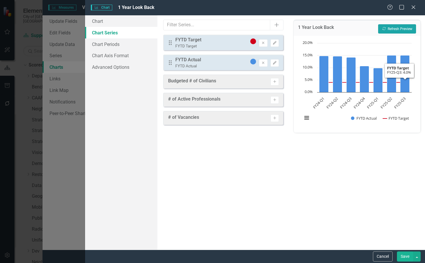
click at [403, 29] on button "Recalculate Refresh Preview" at bounding box center [397, 28] width 38 height 9
click at [272, 43] on button "Edit" at bounding box center [275, 43] width 8 height 8
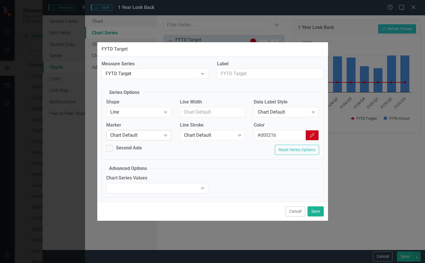
drag, startPoint x: 151, startPoint y: 130, endPoint x: 150, endPoint y: 133, distance: 3.2
click at [150, 133] on div "Chart Default Expand" at bounding box center [138, 135] width 65 height 10
click at [314, 214] on button "Save" at bounding box center [316, 212] width 16 height 10
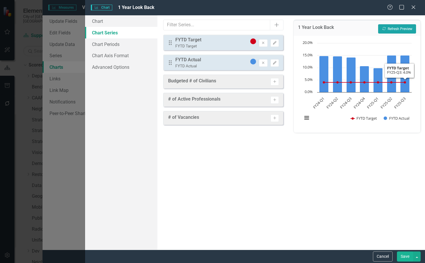
click at [400, 30] on button "Recalculate Refresh Preview" at bounding box center [397, 28] width 38 height 9
click at [305, 121] on button "View chart menu, Chart" at bounding box center [307, 118] width 8 height 8
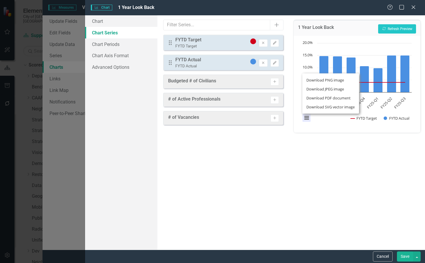
click at [325, 78] on li "Download PNG image" at bounding box center [331, 80] width 52 height 9
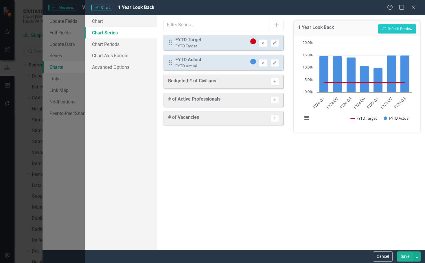
click at [402, 260] on button "Save" at bounding box center [405, 257] width 16 height 10
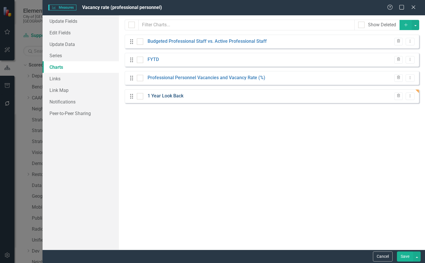
click at [166, 97] on link "1 Year Look Back" at bounding box center [166, 96] width 36 height 7
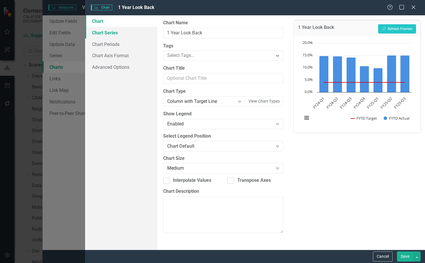
click at [135, 37] on link "Chart Series" at bounding box center [121, 33] width 72 height 12
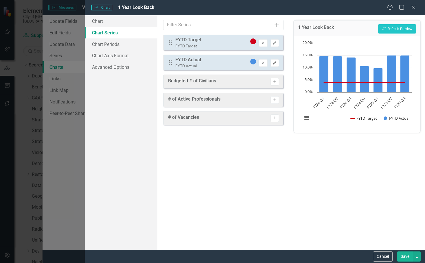
click at [274, 66] on button "Edit" at bounding box center [275, 63] width 8 height 8
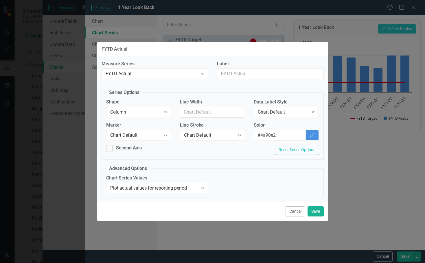
click at [292, 117] on div "Data Label Style Chart Default Expand" at bounding box center [286, 110] width 74 height 22
click at [292, 116] on div "Chart Default Expand" at bounding box center [286, 112] width 65 height 10
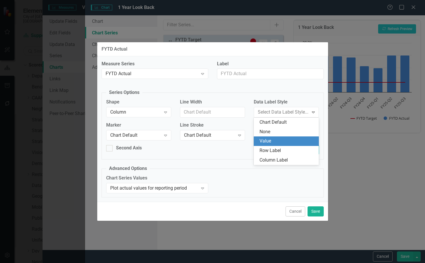
drag, startPoint x: 280, startPoint y: 131, endPoint x: 279, endPoint y: 139, distance: 8.1
click at [279, 139] on div "Chart Default None Value Row Label Column Label" at bounding box center [286, 141] width 65 height 47
click at [295, 141] on div "Value" at bounding box center [288, 141] width 56 height 7
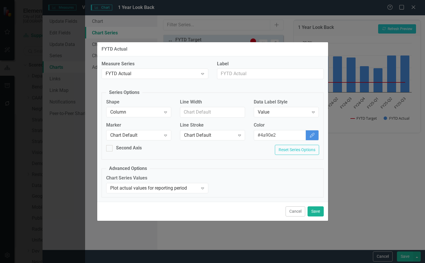
click at [318, 206] on div "Cancel Save" at bounding box center [212, 211] width 231 height 19
click at [319, 211] on button "Save" at bounding box center [316, 212] width 16 height 10
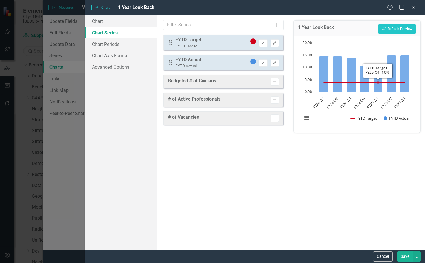
drag, startPoint x: 400, startPoint y: 22, endPoint x: 399, endPoint y: 27, distance: 4.4
click at [400, 23] on div "1 Year Look Back Recalculate Refresh Preview" at bounding box center [357, 28] width 127 height 16
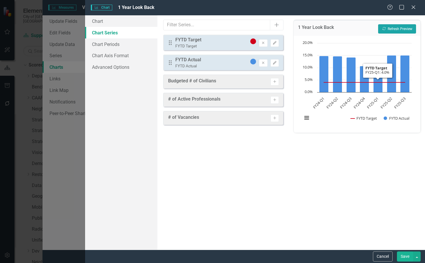
click at [399, 27] on button "Recalculate Refresh Preview" at bounding box center [397, 28] width 38 height 9
click at [309, 115] on button "View chart menu, Chart" at bounding box center [307, 118] width 8 height 8
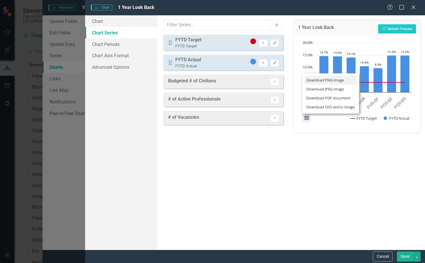
click at [328, 82] on li "Download PNG image" at bounding box center [331, 80] width 52 height 9
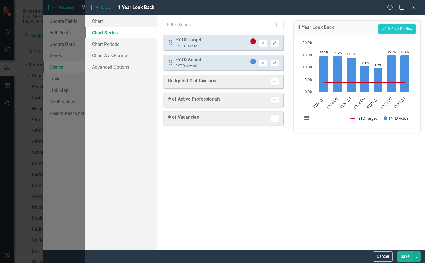
click at [402, 255] on button "Save" at bounding box center [405, 257] width 16 height 10
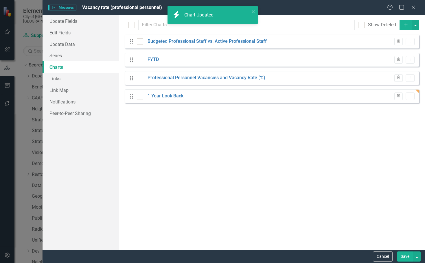
click at [23, 125] on div "Measures Measures Vacancy rate (professional personnel) Help Maximize Close Upd…" at bounding box center [212, 131] width 425 height 263
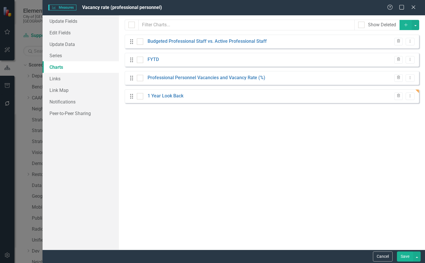
click at [400, 258] on button "Save" at bounding box center [405, 257] width 16 height 10
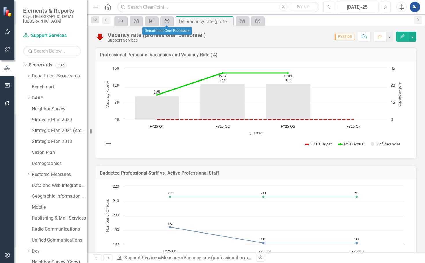
click at [163, 23] on div "Strategic Plan Alignment" at bounding box center [166, 20] width 8 height 7
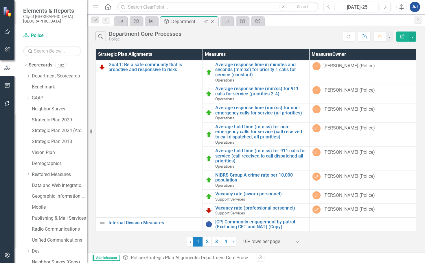
click at [215, 20] on icon "Close" at bounding box center [213, 21] width 6 height 5
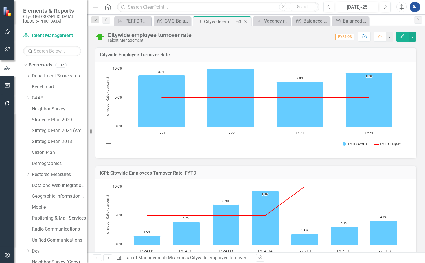
click at [246, 21] on icon "Close" at bounding box center [245, 21] width 6 height 5
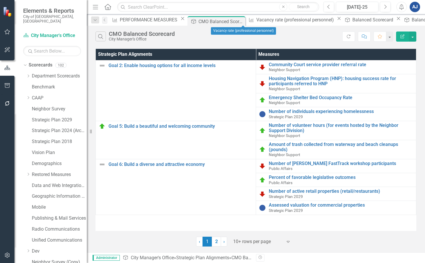
click at [336, 21] on icon "Close" at bounding box center [339, 18] width 6 height 5
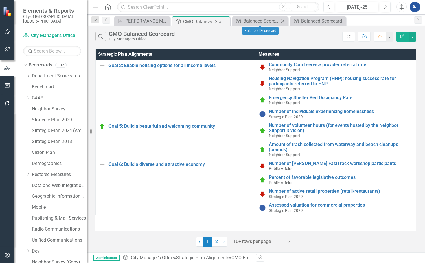
click at [283, 21] on icon at bounding box center [282, 20] width 3 height 3
click at [286, 21] on icon "Close" at bounding box center [287, 21] width 6 height 5
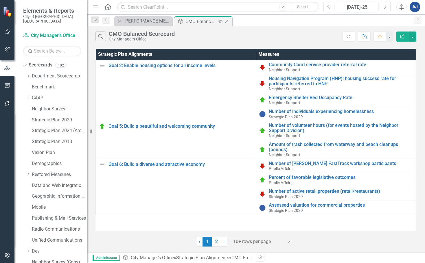
click at [229, 22] on icon "Close" at bounding box center [227, 21] width 6 height 5
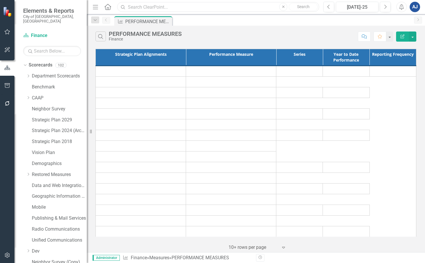
click at [153, 10] on input "text" at bounding box center [218, 7] width 202 height 10
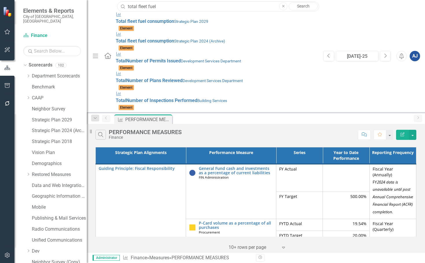
type input "total fleet fuel"
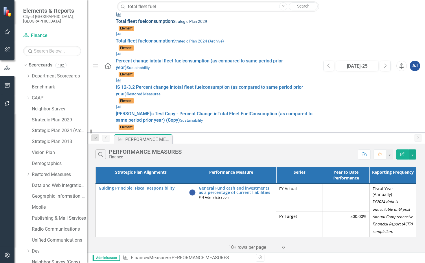
click at [145, 24] on div "Measures Total fleet fuel consumption Strategic Plan 2029" at bounding box center [217, 18] width 202 height 13
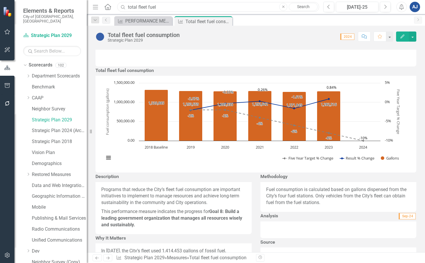
click at [166, 10] on input "total fleet fuel" at bounding box center [218, 7] width 202 height 10
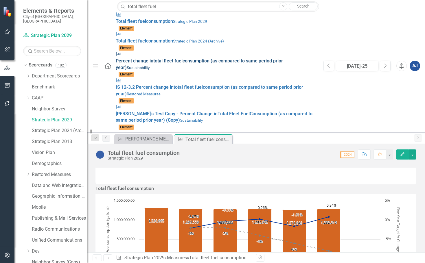
click at [145, 65] on small "Sustainability" at bounding box center [138, 67] width 23 height 5
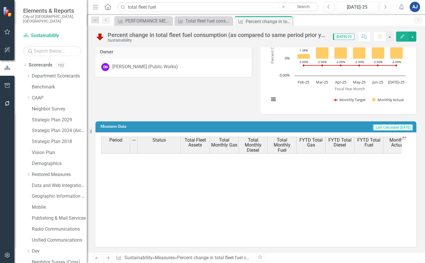
scroll to position [260, 0]
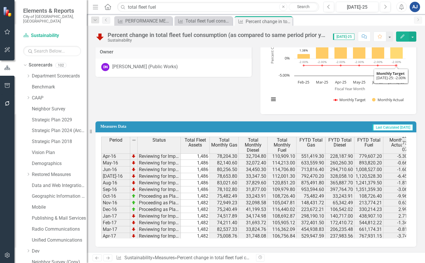
click at [399, 39] on button "Edit" at bounding box center [402, 37] width 13 height 10
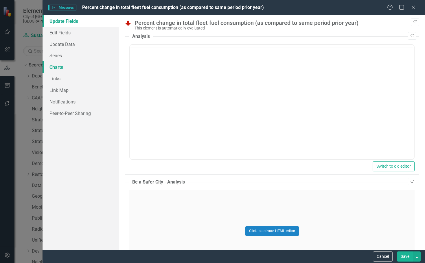
scroll to position [0, 0]
click at [65, 67] on link "Charts" at bounding box center [81, 67] width 76 height 12
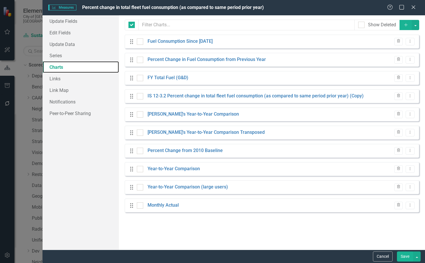
checkbox input "false"
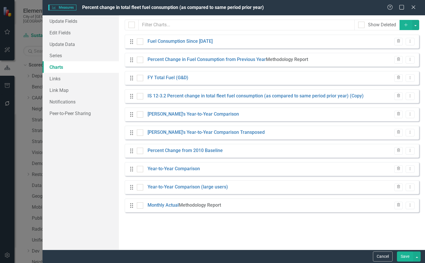
click at [405, 27] on icon "Add" at bounding box center [405, 25] width 5 height 4
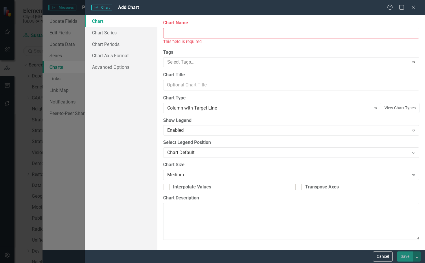
click at [229, 32] on input "Chart Name" at bounding box center [291, 33] width 256 height 11
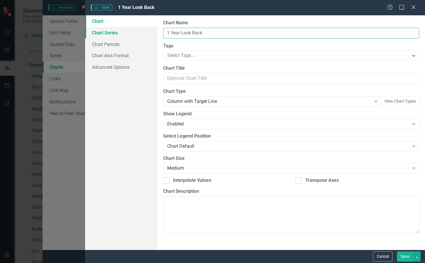
type input "1 Year Look Back"
click at [130, 34] on link "Chart Series" at bounding box center [121, 33] width 72 height 12
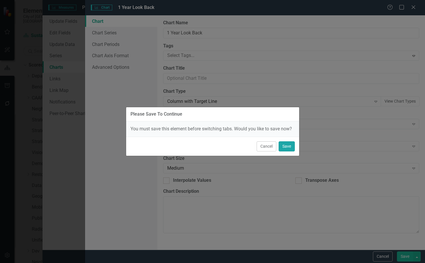
click at [288, 147] on button "Save" at bounding box center [287, 146] width 16 height 10
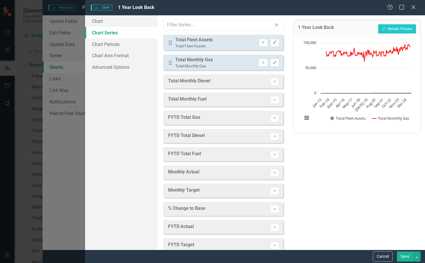
click at [258, 38] on div "Drag Total Fleet Assets Total Fleet Assets Remove Edit" at bounding box center [223, 43] width 120 height 16
click at [259, 40] on button "Remove" at bounding box center [263, 43] width 8 height 8
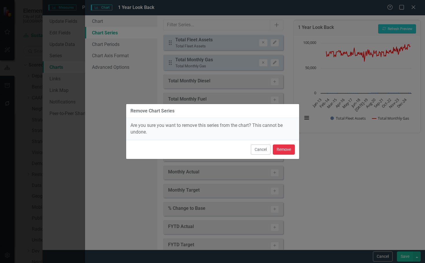
click at [284, 150] on button "Remove" at bounding box center [284, 150] width 22 height 10
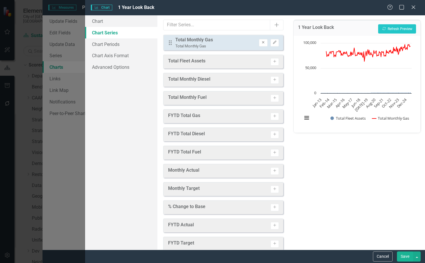
click at [261, 43] on icon "Remove" at bounding box center [263, 42] width 4 height 3
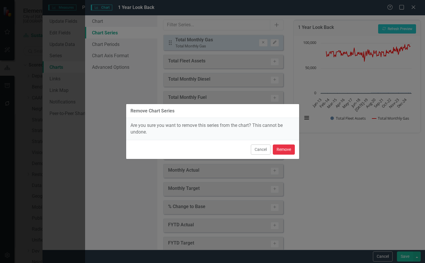
click at [282, 149] on button "Remove" at bounding box center [284, 150] width 22 height 10
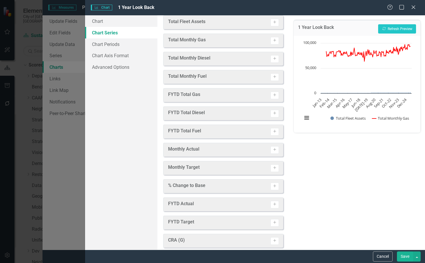
scroll to position [29, 0]
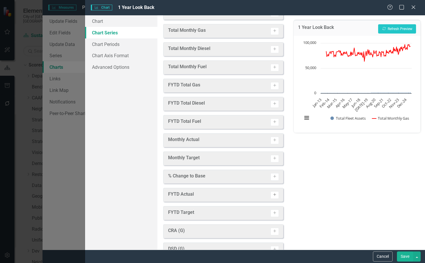
click at [273, 196] on icon "Activate" at bounding box center [275, 194] width 4 height 3
click at [271, 217] on button "Activate" at bounding box center [275, 214] width 8 height 8
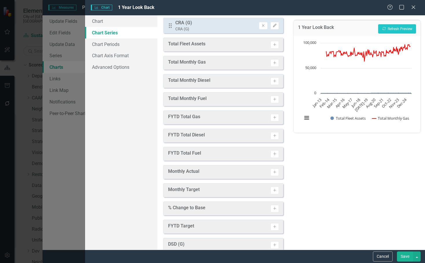
scroll to position [0, 0]
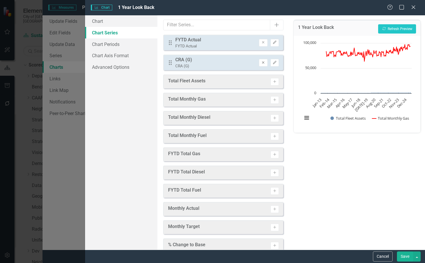
click at [261, 61] on icon "Remove" at bounding box center [263, 62] width 4 height 3
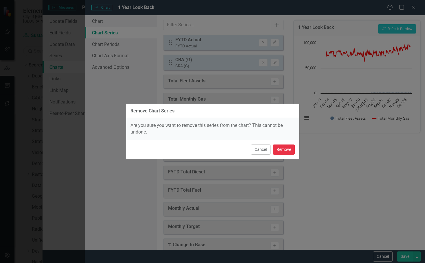
click at [276, 152] on button "Remove" at bounding box center [284, 150] width 22 height 10
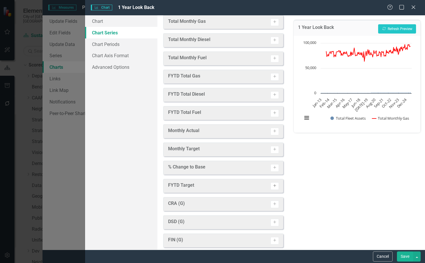
click at [273, 185] on icon "Activate" at bounding box center [275, 185] width 4 height 3
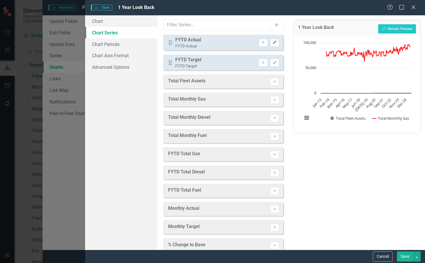
click at [273, 44] on icon "Edit" at bounding box center [275, 42] width 4 height 3
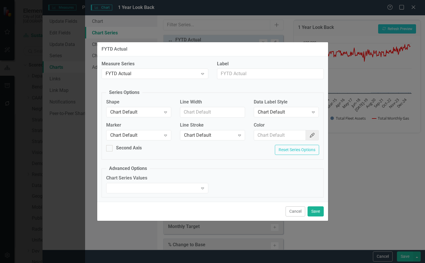
click at [123, 127] on label "Marker" at bounding box center [138, 125] width 65 height 7
click at [130, 111] on div "Chart Default" at bounding box center [135, 112] width 51 height 7
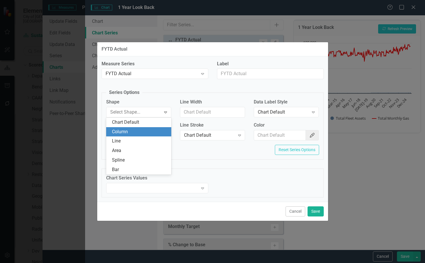
click at [136, 135] on div "Column" at bounding box center [140, 132] width 56 height 7
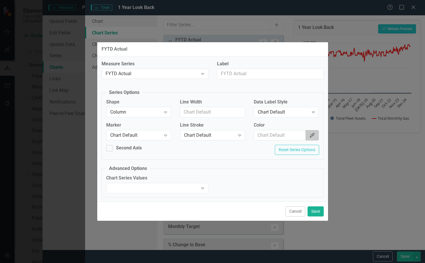
click at [310, 137] on icon "Color Picker" at bounding box center [312, 135] width 6 height 5
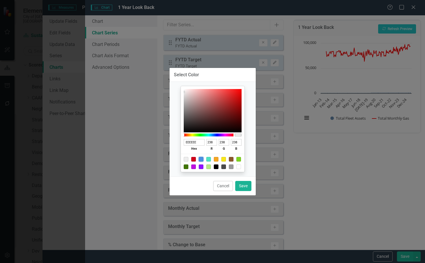
click at [202, 160] on div at bounding box center [201, 159] width 5 height 5
type input "4A90E2"
type input "74"
type input "144"
type input "226"
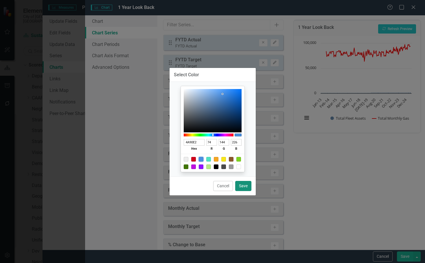
click at [241, 183] on button "Save" at bounding box center [243, 186] width 16 height 10
type input "#4a90e2"
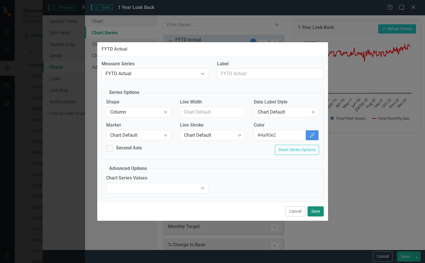
click at [314, 210] on button "Save" at bounding box center [316, 212] width 16 height 10
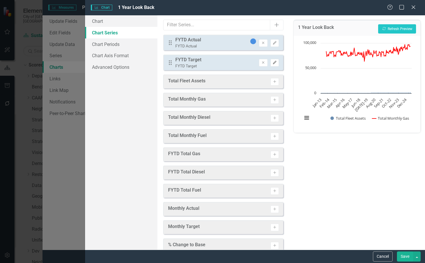
click at [273, 62] on icon "Edit" at bounding box center [275, 62] width 4 height 3
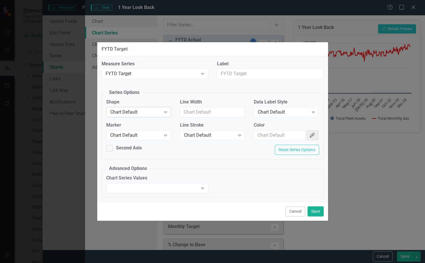
click at [168, 109] on div "Expand" at bounding box center [165, 112] width 10 height 9
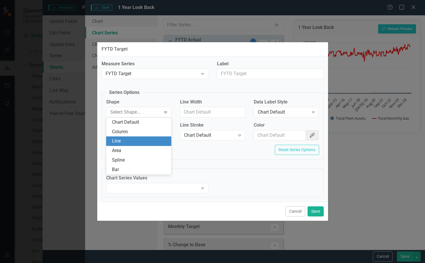
click at [145, 139] on div "Line" at bounding box center [140, 141] width 56 height 7
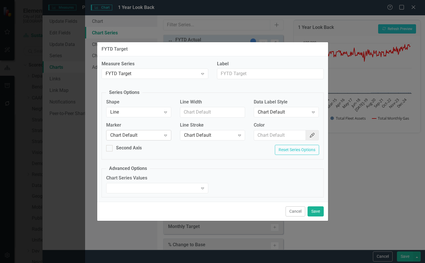
click at [160, 139] on div "Chart Default Expand" at bounding box center [138, 135] width 65 height 10
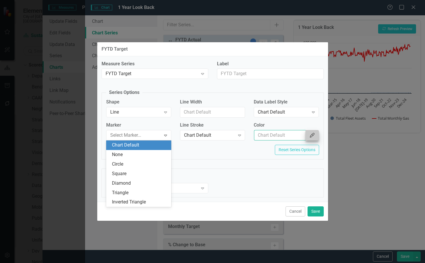
click at [305, 137] on input "Color" at bounding box center [280, 135] width 52 height 11
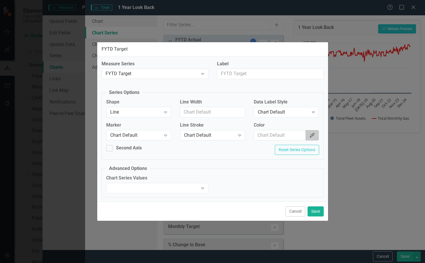
click at [308, 138] on button "Color Picker" at bounding box center [312, 135] width 13 height 11
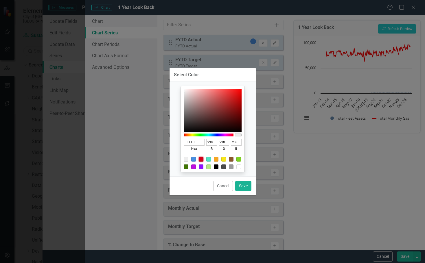
click at [203, 161] on div at bounding box center [201, 159] width 5 height 5
type input "D0021B"
type input "208"
type input "2"
type input "27"
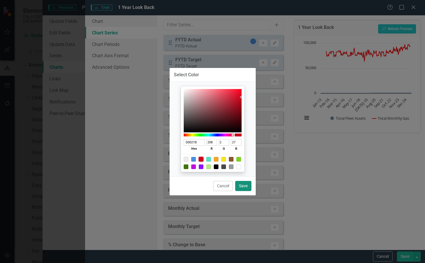
click at [240, 183] on button "Save" at bounding box center [243, 186] width 16 height 10
type input "#d0021b"
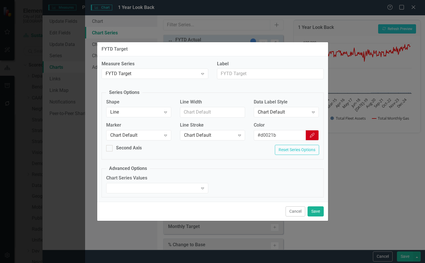
click at [317, 217] on div "Cancel Save" at bounding box center [212, 211] width 231 height 19
click at [317, 214] on button "Save" at bounding box center [316, 212] width 16 height 10
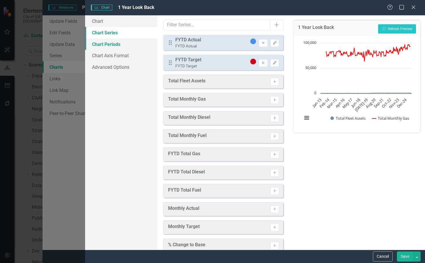
drag, startPoint x: 122, startPoint y: 45, endPoint x: 137, endPoint y: 44, distance: 15.0
click at [121, 45] on link "Chart Periods" at bounding box center [121, 44] width 72 height 12
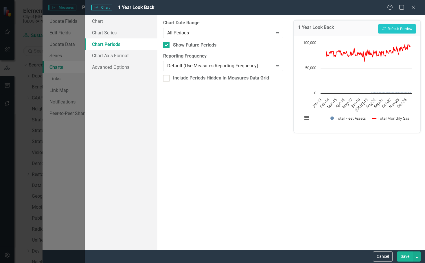
click at [218, 39] on div "From this tab, you define the periods you want included in the chart. For examp…" at bounding box center [223, 132] width 132 height 235
click at [215, 39] on div "From this tab, you define the periods you want included in the chart. For examp…" at bounding box center [223, 132] width 132 height 235
click at [207, 35] on div "All Periods" at bounding box center [220, 33] width 106 height 7
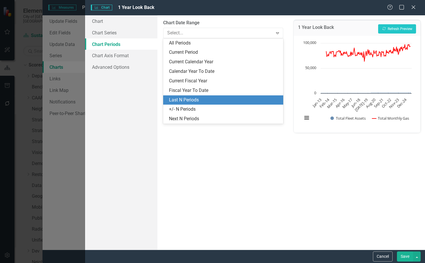
click at [199, 100] on div "Last N Periods" at bounding box center [224, 100] width 111 height 7
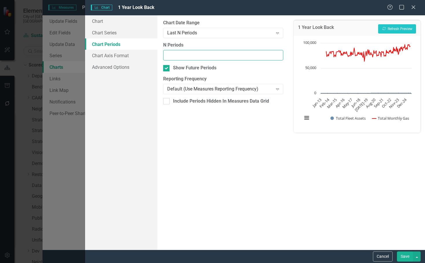
click at [192, 55] on input "N Periods" at bounding box center [223, 55] width 120 height 11
type input "7"
click at [403, 28] on button "Recalculate Refresh Preview" at bounding box center [397, 28] width 38 height 9
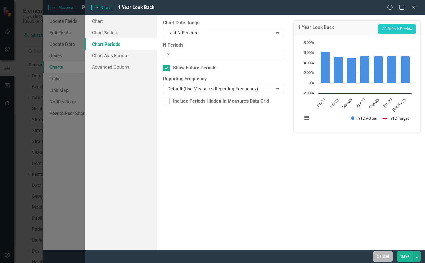
click at [382, 255] on button "Cancel" at bounding box center [383, 257] width 20 height 10
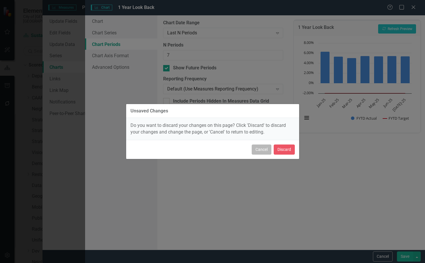
click at [264, 147] on button "Cancel" at bounding box center [262, 150] width 20 height 10
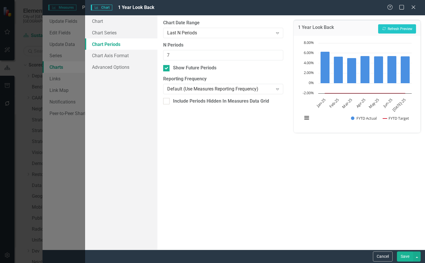
click at [406, 254] on button "Save" at bounding box center [405, 257] width 16 height 10
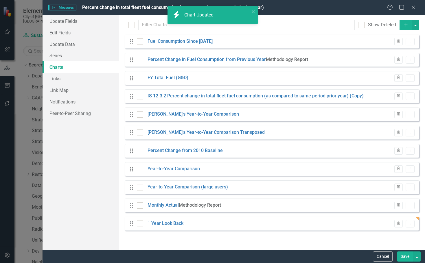
click at [400, 255] on button "Save" at bounding box center [405, 257] width 16 height 10
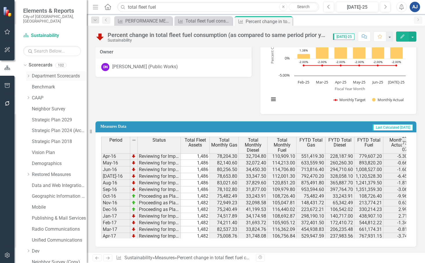
click at [30, 74] on icon "Dropdown" at bounding box center [28, 75] width 4 height 3
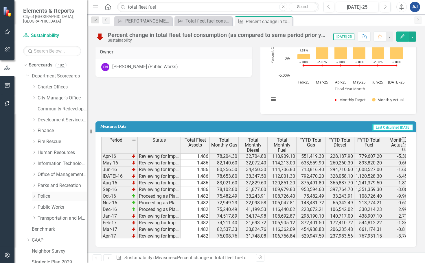
click at [43, 193] on link "Police" at bounding box center [62, 196] width 49 height 7
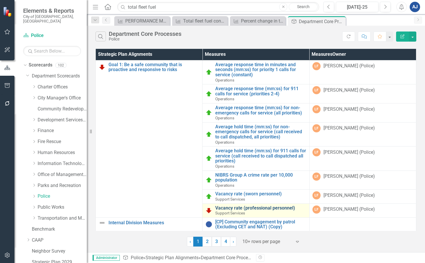
click at [250, 207] on link "Vacancy rate (professional personnel)" at bounding box center [260, 208] width 91 height 5
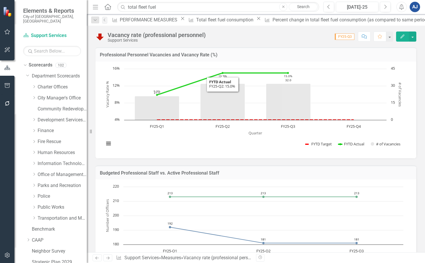
click at [406, 34] on button "Edit" at bounding box center [402, 37] width 13 height 10
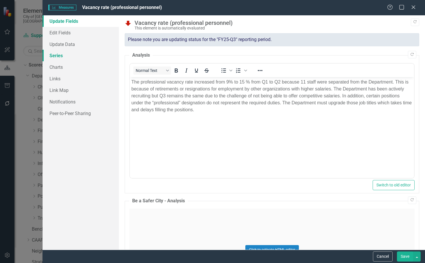
click at [61, 57] on link "Series" at bounding box center [81, 56] width 76 height 12
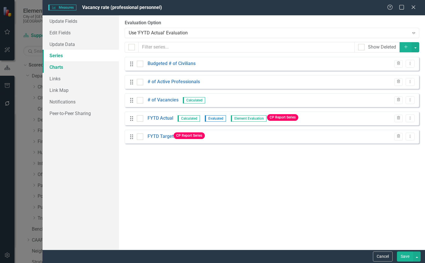
click at [63, 65] on link "Charts" at bounding box center [81, 67] width 76 height 12
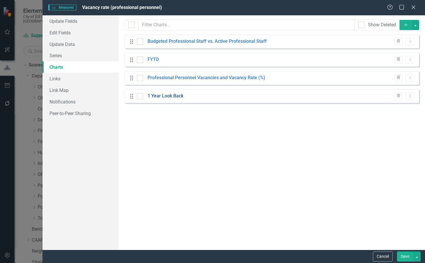
click at [178, 94] on link "1 Year Look Back" at bounding box center [166, 96] width 36 height 7
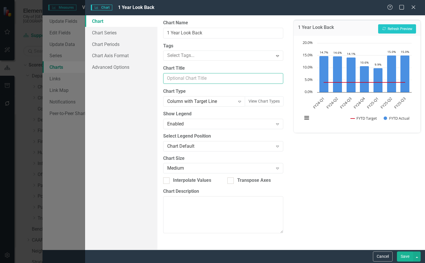
click at [194, 82] on input "Chart Title" at bounding box center [223, 78] width 120 height 11
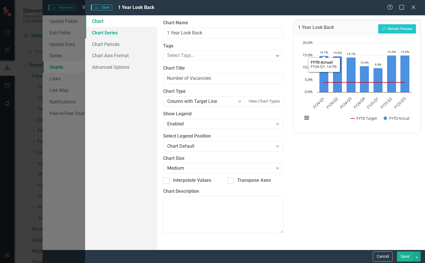
click at [116, 31] on link "Chart Series" at bounding box center [121, 33] width 72 height 12
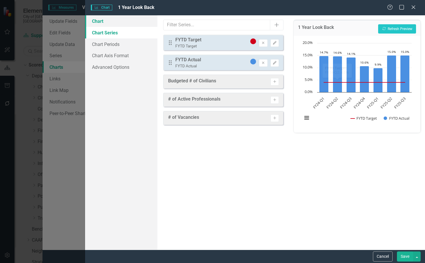
click at [102, 25] on link "Chart" at bounding box center [121, 21] width 72 height 12
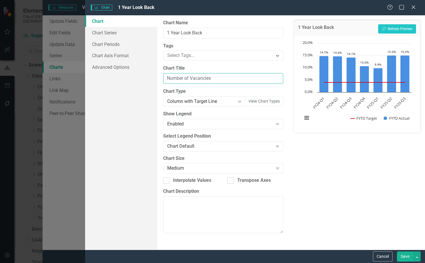
drag, startPoint x: 217, startPoint y: 79, endPoint x: 214, endPoint y: 79, distance: 3.8
click at [214, 79] on input "Number of Vacancies" at bounding box center [223, 78] width 120 height 11
drag, startPoint x: 214, startPoint y: 79, endPoint x: 100, endPoint y: 83, distance: 113.8
click at [100, 83] on div "Chart Chart Series Chart Periods Chart Axis Format Advanced Options From this p…" at bounding box center [255, 132] width 340 height 235
type input "Quarterly Vacancy Rate"
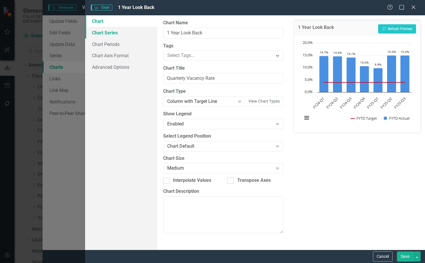
click at [116, 34] on link "Chart Series" at bounding box center [121, 33] width 72 height 12
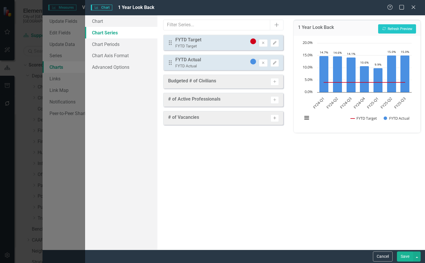
click at [276, 120] on icon "Activate" at bounding box center [275, 118] width 4 height 3
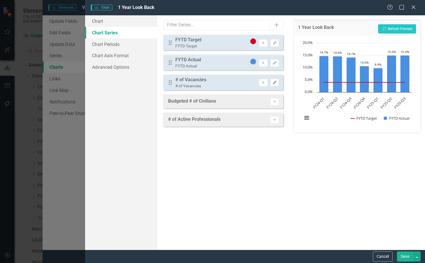
click at [272, 84] on button "Edit" at bounding box center [275, 83] width 8 height 8
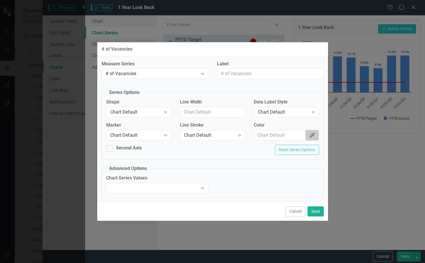
click at [313, 137] on icon "Color Picker" at bounding box center [312, 135] width 6 height 5
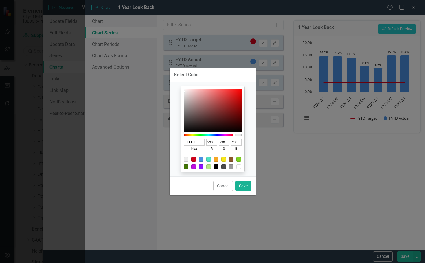
click at [237, 160] on div at bounding box center [238, 159] width 5 height 5
type input "7ED321"
type input "126"
type input "211"
type input "33"
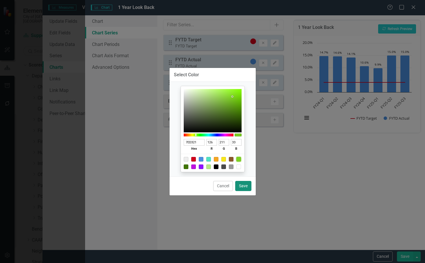
click at [244, 186] on button "Save" at bounding box center [243, 186] width 16 height 10
type input "#7ed321"
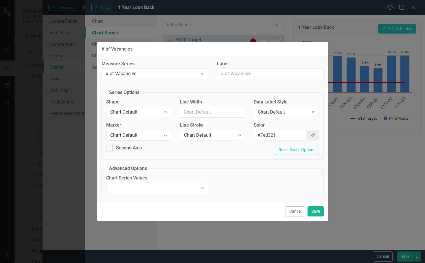
click at [152, 139] on div "Chart Default Expand" at bounding box center [138, 135] width 65 height 10
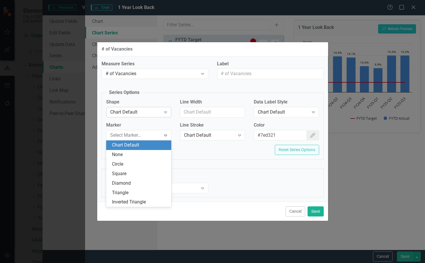
click at [131, 110] on div "Chart Default" at bounding box center [135, 112] width 51 height 7
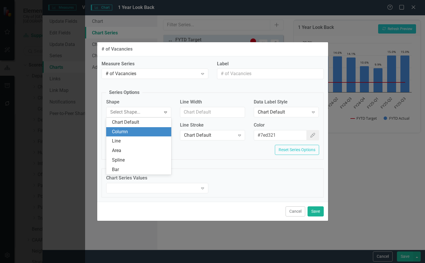
click at [137, 134] on div "Column" at bounding box center [140, 132] width 56 height 7
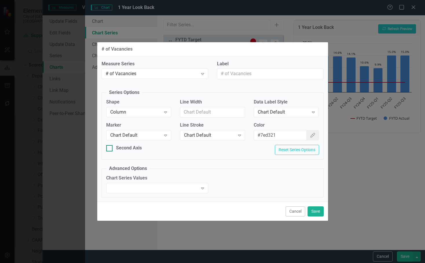
click at [128, 147] on div "Second Axis" at bounding box center [129, 148] width 26 height 7
click at [110, 147] on input "Second Axis" at bounding box center [108, 147] width 4 height 4
checkbox input "true"
drag, startPoint x: 319, startPoint y: 214, endPoint x: 318, endPoint y: 210, distance: 4.6
click at [319, 214] on button "Save" at bounding box center [316, 212] width 16 height 10
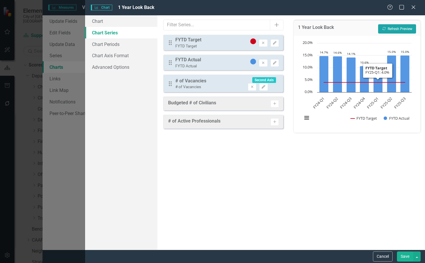
click at [391, 32] on button "Recalculate Refresh Preview" at bounding box center [397, 28] width 38 height 9
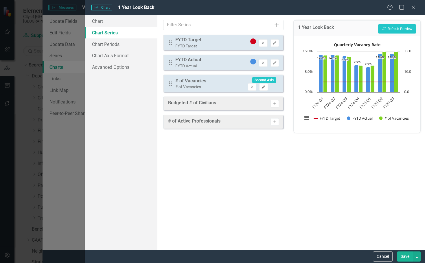
click at [266, 85] on icon "Edit" at bounding box center [263, 86] width 4 height 3
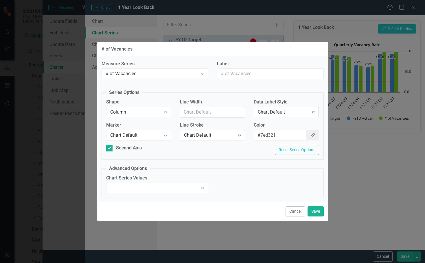
click at [316, 116] on div "Expand" at bounding box center [313, 112] width 10 height 9
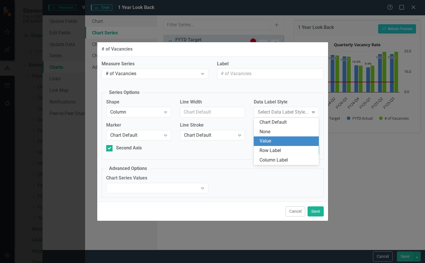
click at [299, 138] on div "Value" at bounding box center [286, 142] width 65 height 10
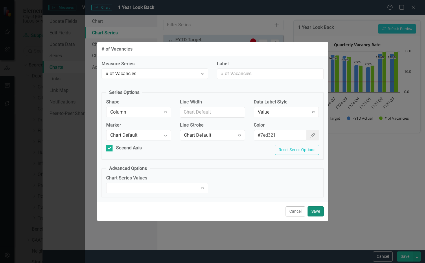
click at [312, 214] on button "Save" at bounding box center [316, 212] width 16 height 10
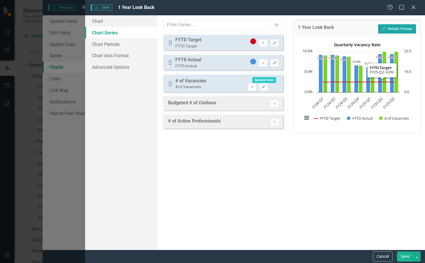
click at [400, 26] on button "Recalculate Refresh Preview" at bounding box center [397, 28] width 38 height 9
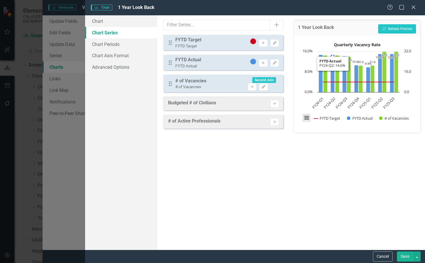
click at [306, 118] on button "View chart menu, Quarterly Vacancy Rate" at bounding box center [307, 118] width 8 height 8
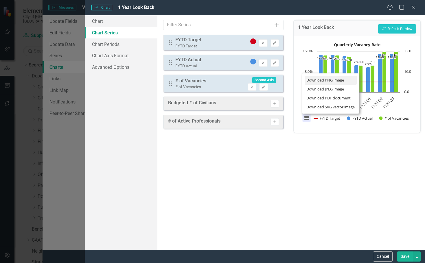
click at [330, 81] on li "Download PNG image" at bounding box center [331, 80] width 52 height 9
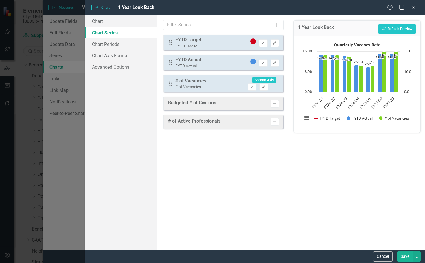
click at [268, 84] on button "Edit" at bounding box center [263, 87] width 8 height 8
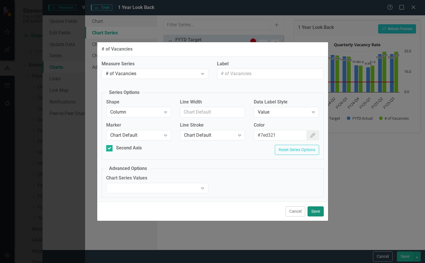
click at [316, 212] on button "Save" at bounding box center [316, 212] width 16 height 10
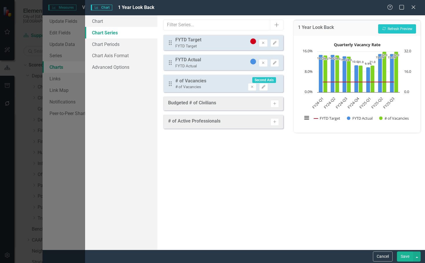
click at [402, 257] on button "Save" at bounding box center [405, 257] width 16 height 10
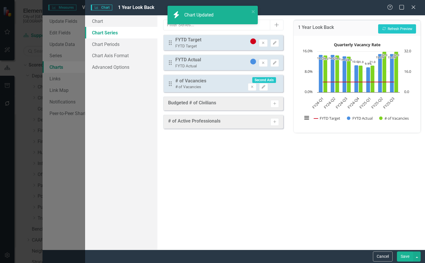
click at [402, 257] on button "Save" at bounding box center [405, 257] width 16 height 10
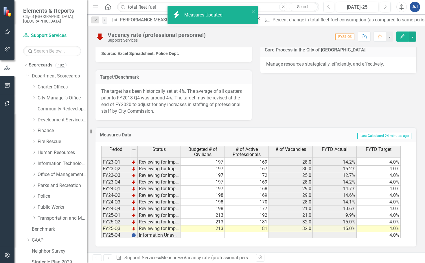
scroll to position [53, 0]
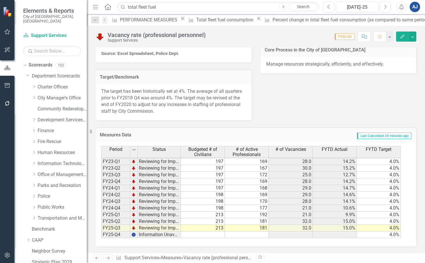
click at [285, 152] on span "# of Vacancies" at bounding box center [290, 149] width 31 height 5
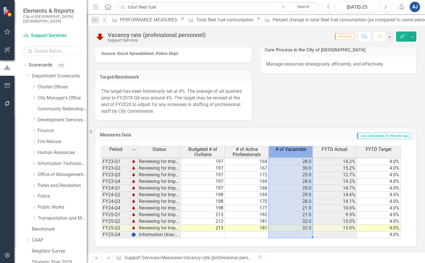
click at [285, 152] on span "# of Vacancies" at bounding box center [290, 149] width 31 height 5
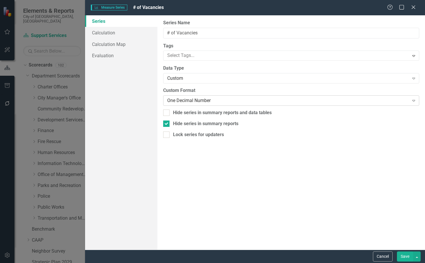
click at [182, 99] on div "One Decimal Number" at bounding box center [288, 101] width 242 height 7
click at [206, 78] on div "Custom" at bounding box center [288, 78] width 242 height 7
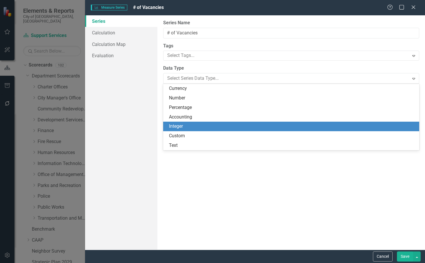
click at [196, 124] on div "Integer" at bounding box center [292, 126] width 247 height 7
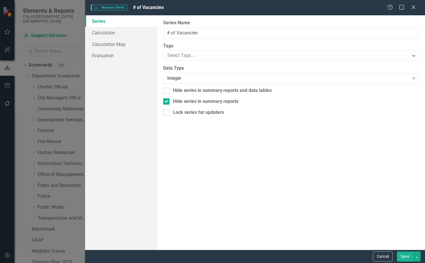
click at [409, 255] on button "Save" at bounding box center [405, 257] width 16 height 10
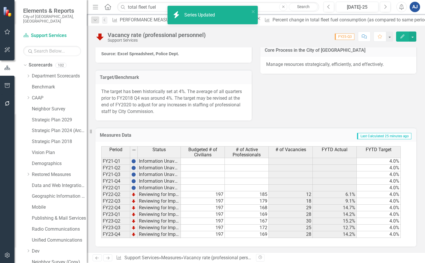
click at [403, 38] on icon "Edit" at bounding box center [402, 36] width 5 height 4
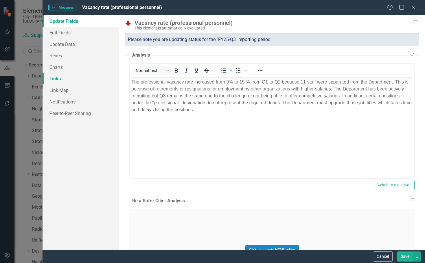
click at [58, 73] on link "Links" at bounding box center [81, 79] width 76 height 12
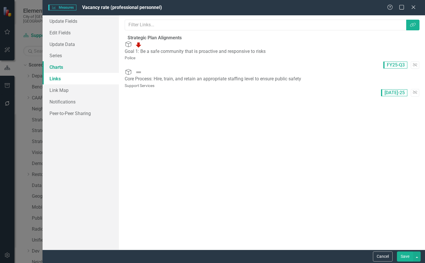
click at [60, 68] on link "Charts" at bounding box center [81, 67] width 76 height 12
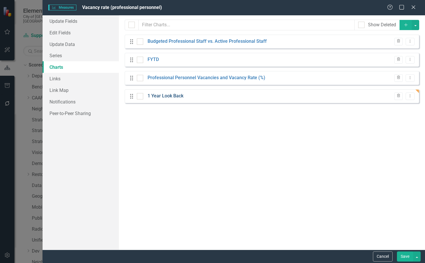
click at [168, 96] on link "1 Year Look Back" at bounding box center [166, 96] width 36 height 7
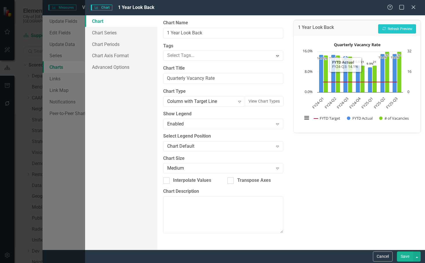
click at [305, 119] on button "View chart menu, Quarterly Vacancy Rate" at bounding box center [306, 118] width 8 height 8
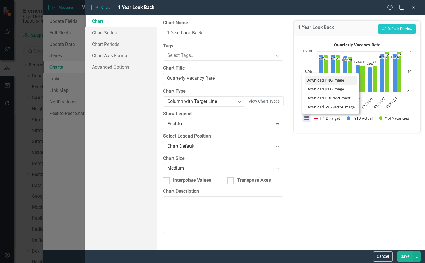
click at [311, 82] on li "Download PNG image" at bounding box center [331, 80] width 52 height 9
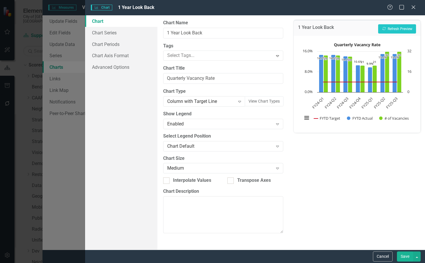
scroll to position [383, 0]
click at [135, 57] on link "Chart Axis Format" at bounding box center [121, 56] width 72 height 12
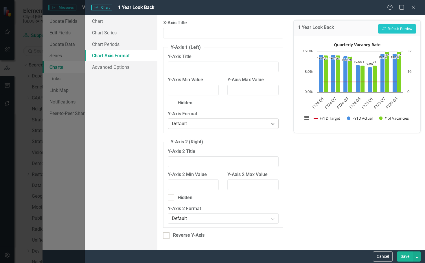
click at [239, 129] on div "Default Expand" at bounding box center [223, 124] width 111 height 10
click at [383, 32] on button "Recalculate Refresh Preview" at bounding box center [397, 28] width 38 height 9
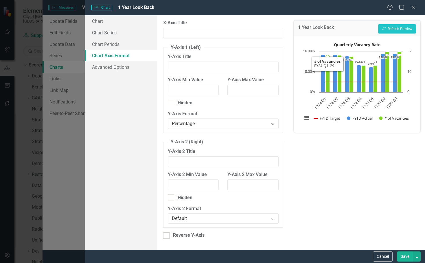
click at [263, 118] on div "Y-Axis Format Percentage Expand" at bounding box center [223, 120] width 111 height 18
click at [261, 124] on div "Percentage" at bounding box center [220, 124] width 97 height 7
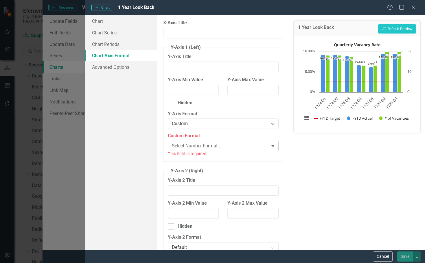
click at [212, 145] on div "Select Number Format..." at bounding box center [220, 146] width 97 height 7
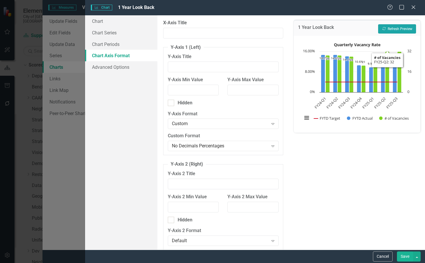
click at [395, 30] on button "Recalculate Refresh Preview" at bounding box center [397, 28] width 38 height 9
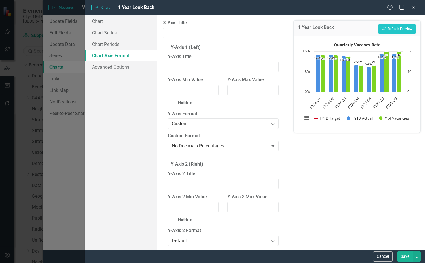
click at [408, 259] on button "Save" at bounding box center [405, 257] width 16 height 10
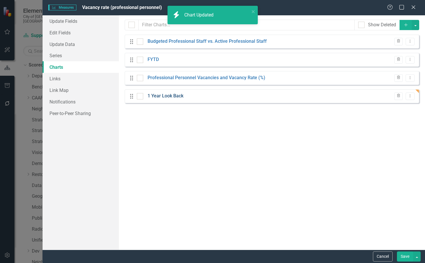
click at [174, 95] on link "1 Year Look Back" at bounding box center [166, 96] width 36 height 7
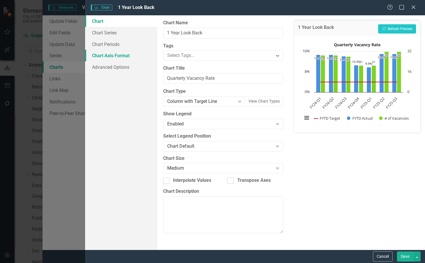
click at [122, 56] on link "Chart Axis Format" at bounding box center [121, 56] width 72 height 12
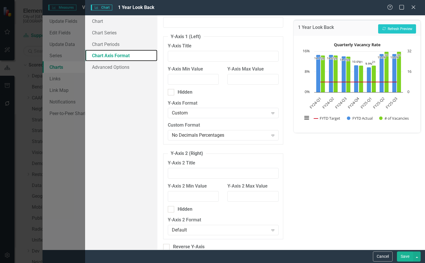
scroll to position [20, 0]
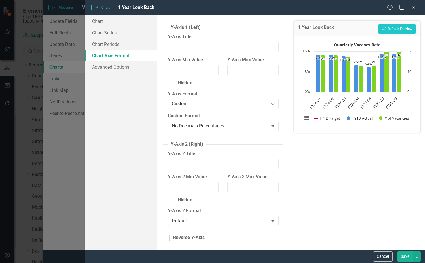
click at [186, 200] on div "Hidden" at bounding box center [185, 200] width 15 height 7
click at [172, 200] on input "Hidden" at bounding box center [170, 199] width 4 height 4
checkbox input "true"
click at [393, 31] on button "Recalculate Refresh Preview" at bounding box center [397, 28] width 38 height 9
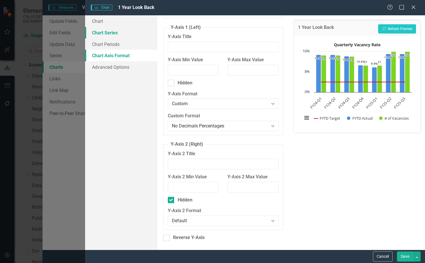
click at [127, 36] on link "Chart Series" at bounding box center [121, 33] width 72 height 12
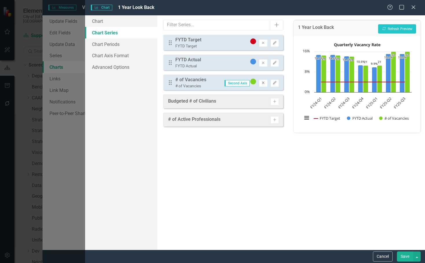
click at [259, 85] on button "Remove" at bounding box center [263, 84] width 8 height 8
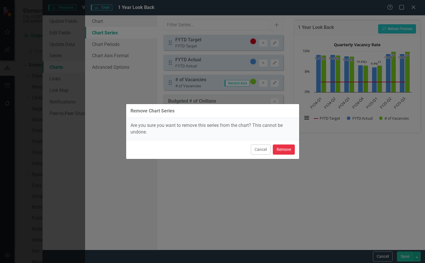
click at [291, 148] on button "Remove" at bounding box center [284, 150] width 22 height 10
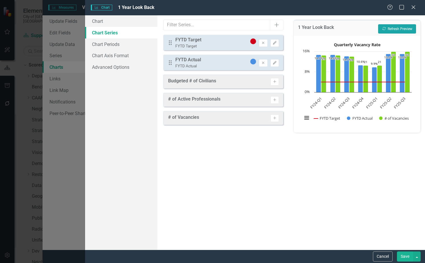
click at [401, 29] on button "Recalculate Refresh Preview" at bounding box center [397, 28] width 38 height 9
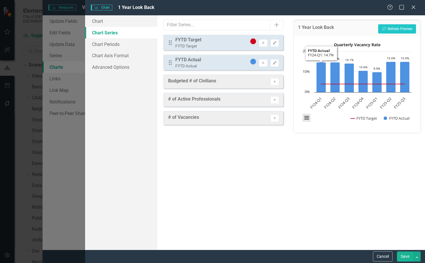
click at [310, 118] on button "View chart menu, Quarterly Vacancy Rate" at bounding box center [307, 118] width 8 height 8
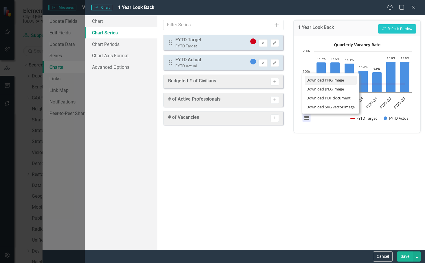
click at [346, 83] on li "Download PNG image" at bounding box center [331, 80] width 52 height 9
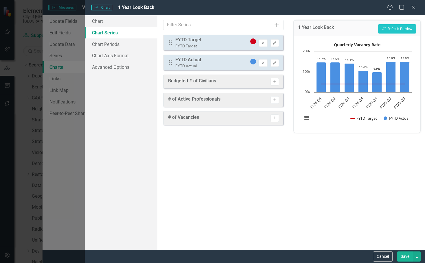
click at [404, 254] on button "Save" at bounding box center [405, 257] width 16 height 10
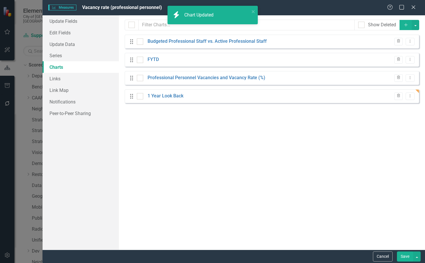
click at [406, 255] on button "Save" at bounding box center [405, 257] width 16 height 10
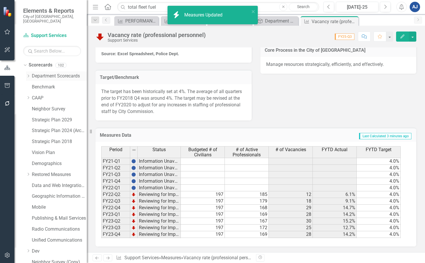
click at [26, 74] on div "Dropdown" at bounding box center [28, 76] width 4 height 5
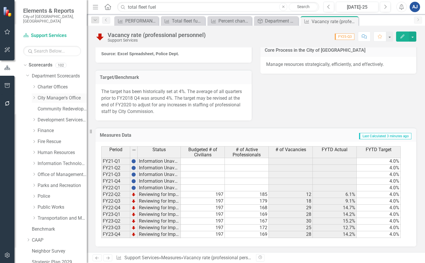
click at [35, 96] on icon "Dropdown" at bounding box center [34, 97] width 4 height 3
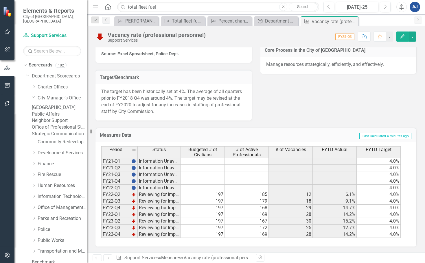
click at [54, 124] on link "Neighbor Support" at bounding box center [59, 120] width 55 height 7
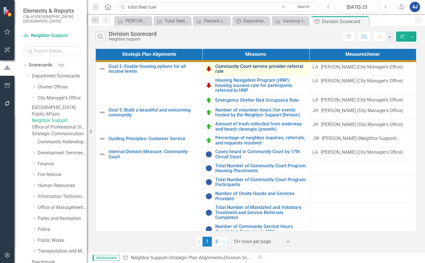
click at [235, 66] on link "Community Court service provider referral rate" at bounding box center [260, 69] width 91 height 10
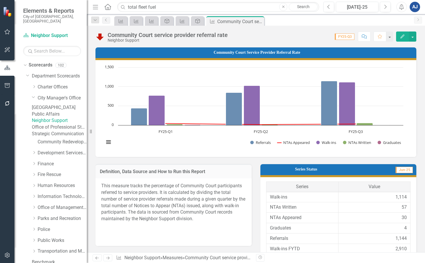
click at [403, 36] on icon "Edit" at bounding box center [402, 36] width 5 height 4
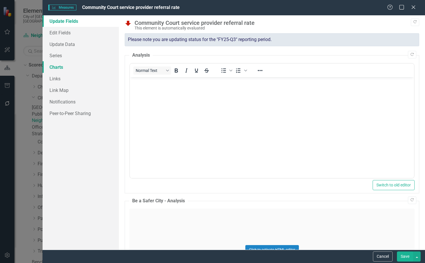
click at [62, 67] on link "Charts" at bounding box center [81, 67] width 76 height 12
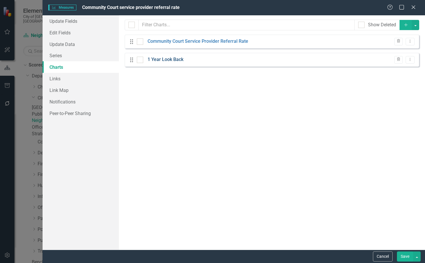
click at [177, 62] on link "1 Year Look Back" at bounding box center [166, 59] width 36 height 7
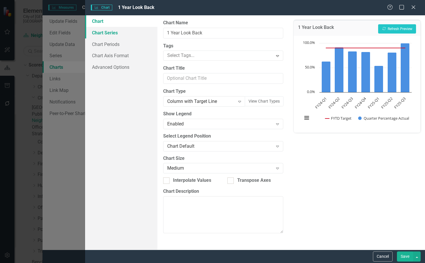
click at [131, 36] on link "Chart Series" at bounding box center [121, 33] width 72 height 12
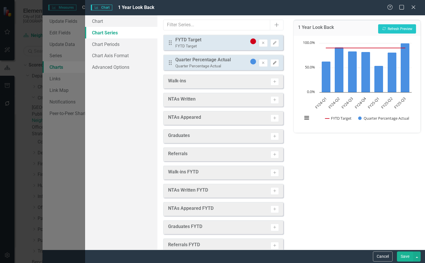
click at [273, 65] on button "Edit" at bounding box center [275, 63] width 8 height 8
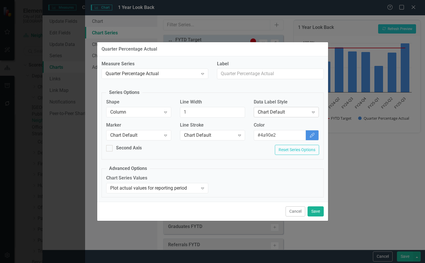
click at [312, 108] on div "Expand" at bounding box center [313, 112] width 10 height 9
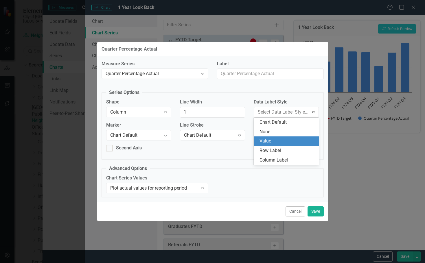
click at [287, 137] on div "Value" at bounding box center [286, 142] width 65 height 10
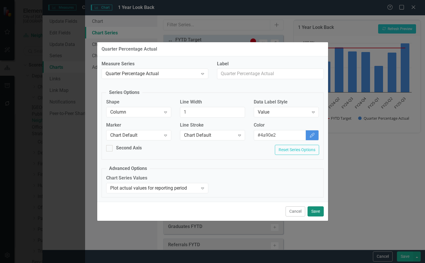
click at [315, 209] on button "Save" at bounding box center [316, 212] width 16 height 10
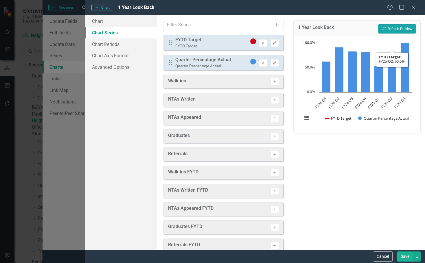
click at [396, 32] on button "Recalculate Refresh Preview" at bounding box center [397, 28] width 38 height 9
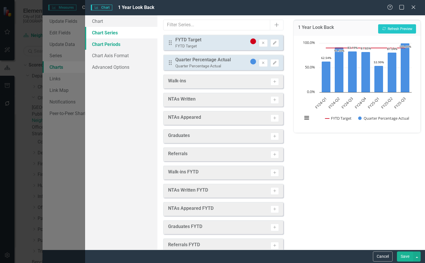
click at [114, 44] on link "Chart Periods" at bounding box center [121, 44] width 72 height 12
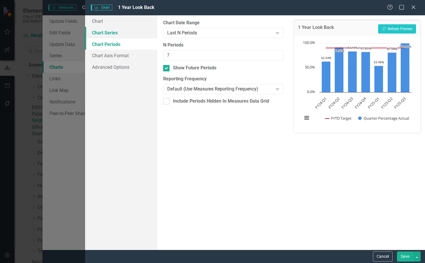
click at [126, 32] on link "Chart Series" at bounding box center [121, 33] width 72 height 12
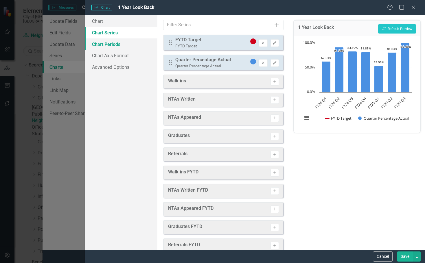
click at [122, 49] on link "Chart Periods" at bounding box center [121, 44] width 72 height 12
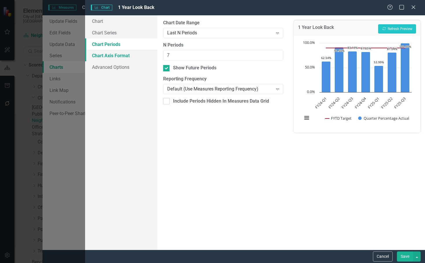
click at [127, 55] on link "Chart Axis Format" at bounding box center [121, 56] width 72 height 12
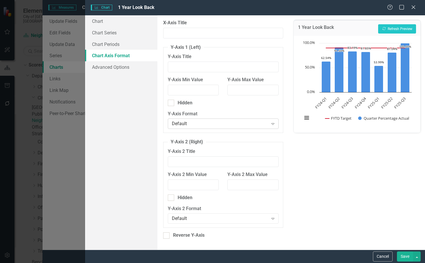
click at [220, 125] on div "Default" at bounding box center [220, 124] width 97 height 7
drag, startPoint x: 194, startPoint y: 193, endPoint x: 204, endPoint y: 159, distance: 35.6
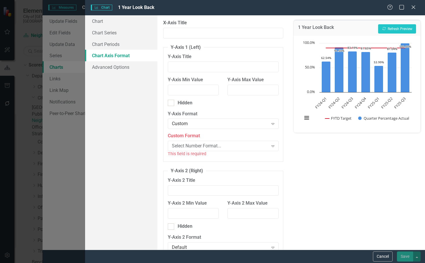
click at [209, 140] on div "Custom Format Select Number Format... Expand This field is required" at bounding box center [223, 145] width 111 height 24
click at [211, 146] on div "Select Number Format..." at bounding box center [220, 146] width 97 height 7
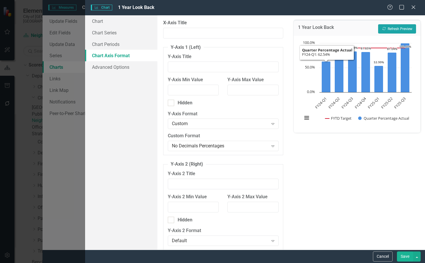
click at [393, 32] on button "Recalculate Refresh Preview" at bounding box center [397, 28] width 38 height 9
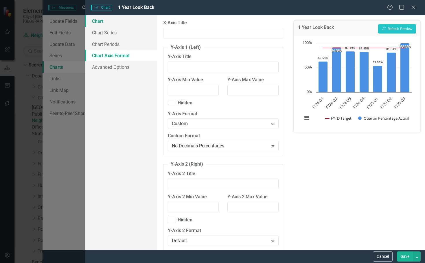
click at [111, 24] on link "Chart" at bounding box center [121, 21] width 72 height 12
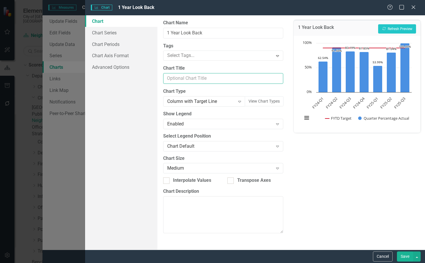
click at [198, 78] on input "Chart Title" at bounding box center [223, 78] width 120 height 11
click at [197, 82] on input "Chart Title" at bounding box center [223, 78] width 120 height 11
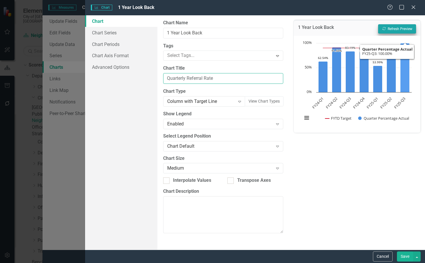
type input "Quarterly Referral Rate"
click at [404, 30] on button "Recalculate Refresh Preview" at bounding box center [397, 28] width 38 height 9
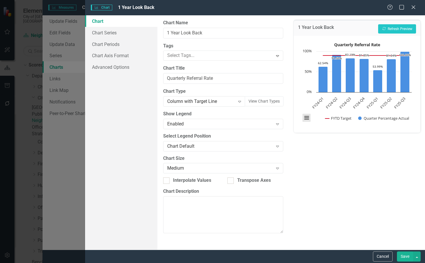
click at [306, 116] on button "View chart menu, Quarterly Referral Rate" at bounding box center [307, 118] width 8 height 8
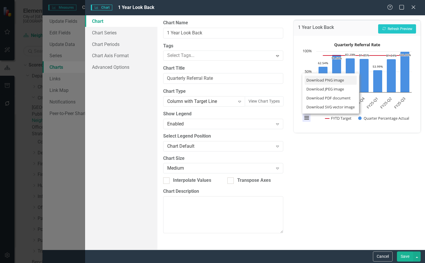
click at [328, 82] on li "Download PNG image" at bounding box center [331, 80] width 52 height 9
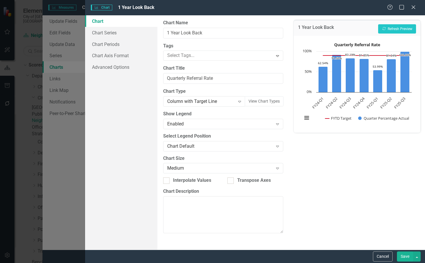
click at [405, 259] on button "Save" at bounding box center [405, 257] width 16 height 10
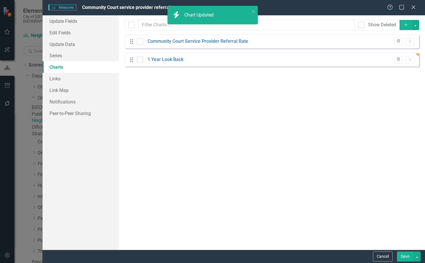
click at [405, 259] on button "Save" at bounding box center [405, 257] width 16 height 10
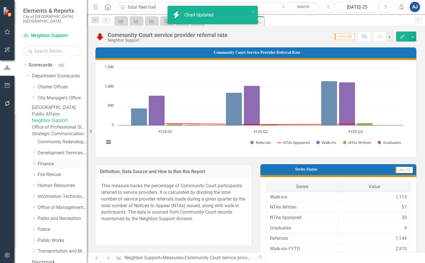
click at [54, 168] on link "Finance" at bounding box center [62, 164] width 49 height 7
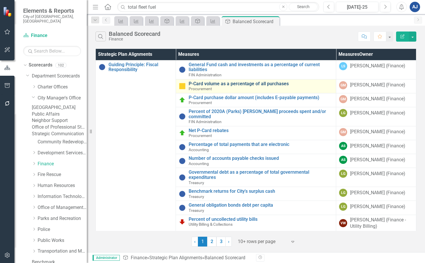
click at [236, 86] on link "P-Card volume as a percentage of all purchases" at bounding box center [261, 83] width 144 height 5
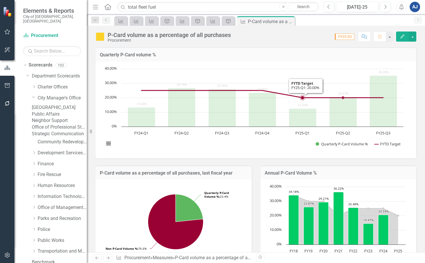
click at [322, 77] on rect "Interactive chart" at bounding box center [253, 109] width 305 height 87
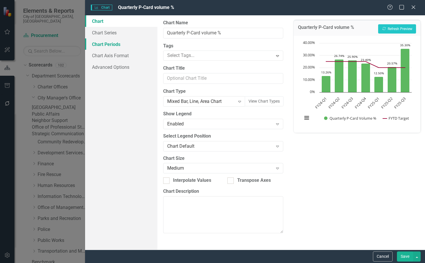
click at [130, 46] on link "Chart Periods" at bounding box center [121, 44] width 72 height 12
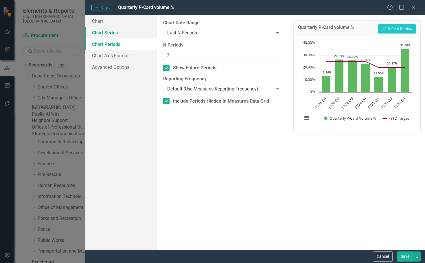
click at [130, 35] on link "Chart Series" at bounding box center [121, 33] width 72 height 12
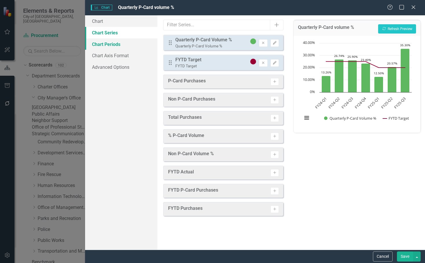
click at [128, 46] on link "Chart Periods" at bounding box center [121, 44] width 72 height 12
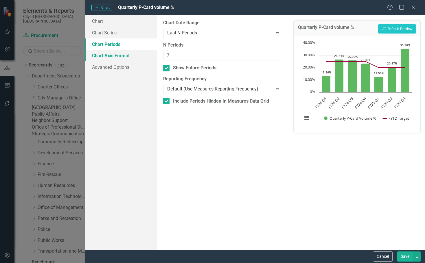
click at [127, 54] on link "Chart Axis Format" at bounding box center [121, 56] width 72 height 12
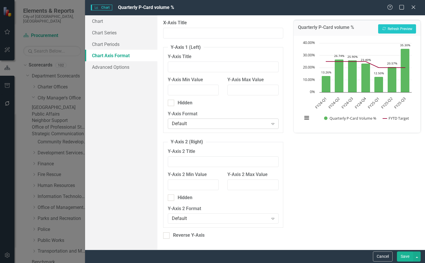
click at [236, 121] on div "Default" at bounding box center [220, 124] width 97 height 7
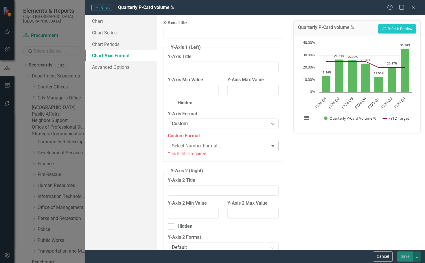
click at [200, 148] on div "Select Number Format..." at bounding box center [220, 146] width 97 height 7
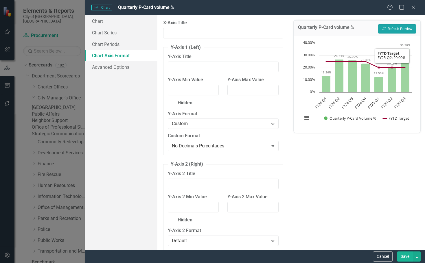
click at [402, 27] on button "Recalculate Refresh Preview" at bounding box center [397, 28] width 38 height 9
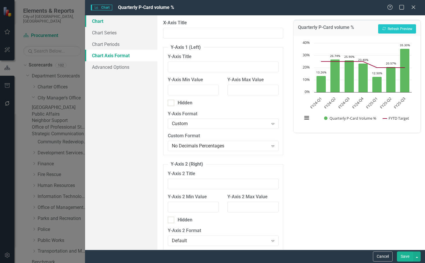
click at [125, 21] on link "Chart" at bounding box center [121, 21] width 72 height 12
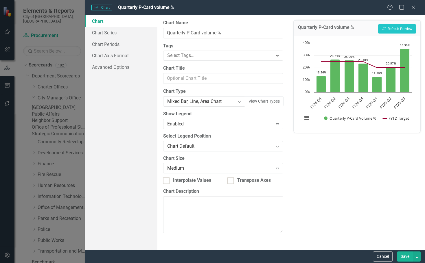
click at [174, 70] on label "Chart Title" at bounding box center [223, 68] width 120 height 7
click at [174, 73] on input "Chart Title" at bounding box center [223, 78] width 120 height 11
click at [179, 76] on input "Chart Title" at bounding box center [223, 78] width 120 height 11
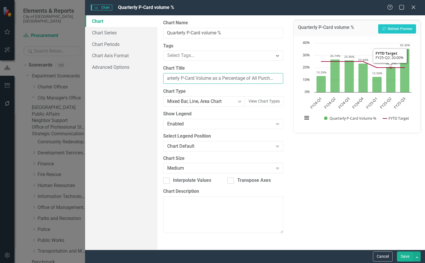
type input "Quarterly P-Card Volume as a Percentage of All Purchases"
click at [403, 23] on div "Quarterly P-Card volume % Recalculate Refresh Preview" at bounding box center [357, 28] width 127 height 16
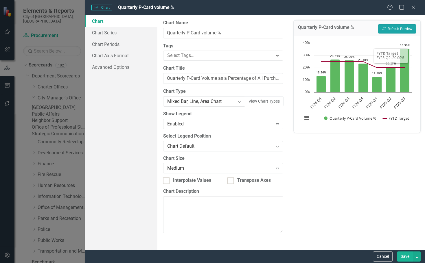
click at [400, 27] on button "Recalculate Refresh Preview" at bounding box center [397, 28] width 38 height 9
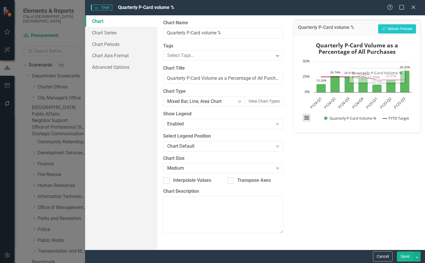
click at [310, 119] on button "View chart menu, Quarterly P-Card Volume as a Percentage of All Purchases" at bounding box center [307, 118] width 8 height 8
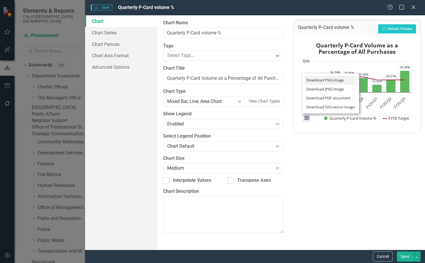
click at [325, 78] on li "Download PNG image" at bounding box center [331, 80] width 52 height 9
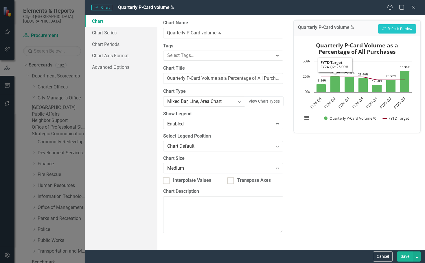
click at [404, 258] on button "Save" at bounding box center [405, 257] width 16 height 10
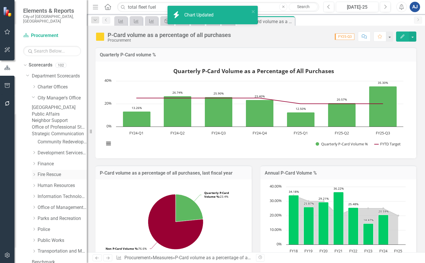
click at [50, 180] on div "Dropdown Fire Rescue" at bounding box center [59, 175] width 55 height 10
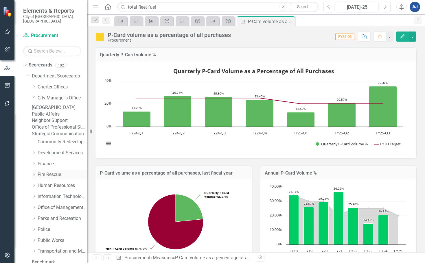
click at [51, 178] on link "Fire Rescue" at bounding box center [62, 175] width 49 height 7
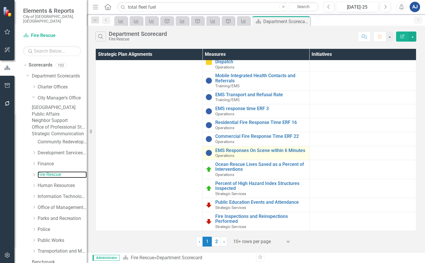
scroll to position [150, 0]
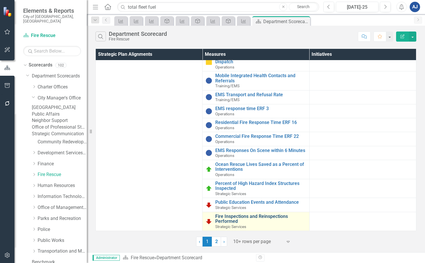
click at [270, 215] on link "Fire Inspections and Reinspections Performed" at bounding box center [260, 219] width 91 height 10
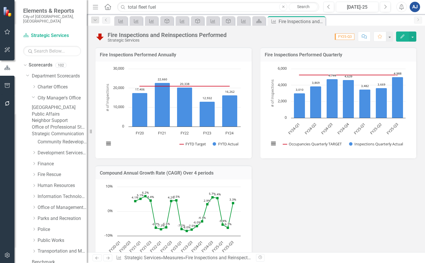
click at [402, 133] on rect "Interactive chart" at bounding box center [337, 109] width 142 height 87
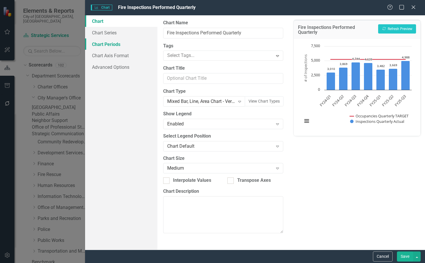
click at [131, 46] on link "Chart Periods" at bounding box center [121, 44] width 72 height 12
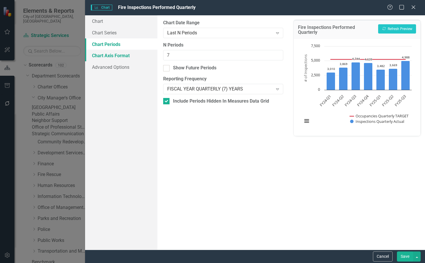
click at [131, 58] on link "Chart Axis Format" at bounding box center [121, 56] width 72 height 12
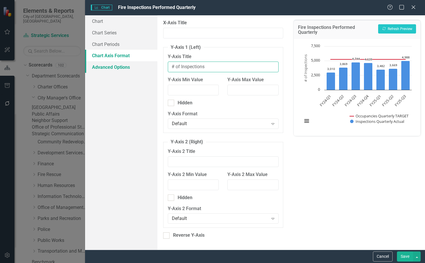
drag, startPoint x: 215, startPoint y: 65, endPoint x: 117, endPoint y: 65, distance: 98.1
click at [117, 65] on div "Chart Chart Series Chart Periods Chart Axis Format Advanced Options From this p…" at bounding box center [255, 132] width 340 height 235
click at [113, 31] on link "Chart Series" at bounding box center [121, 33] width 72 height 12
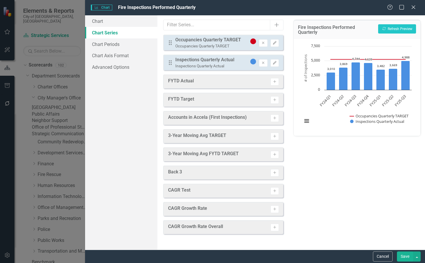
click at [122, 27] on link "Chart Series" at bounding box center [121, 33] width 72 height 12
click at [115, 19] on link "Chart" at bounding box center [121, 21] width 72 height 12
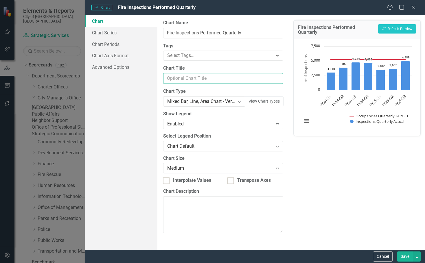
click at [204, 75] on input "Chart Title" at bounding box center [223, 78] width 120 height 11
click at [187, 77] on input "Quarterly Inspections" at bounding box center [223, 78] width 120 height 11
type input "Quarterly Number of Inspections"
click at [389, 27] on button "Recalculate Refresh Preview" at bounding box center [397, 28] width 38 height 9
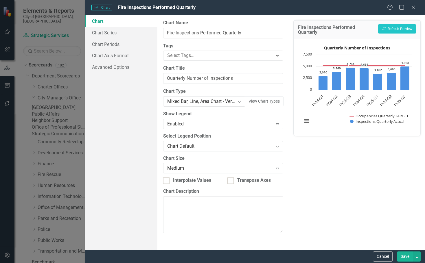
click at [306, 118] on button "View chart menu, Quarterly Number of Inspections" at bounding box center [307, 121] width 8 height 8
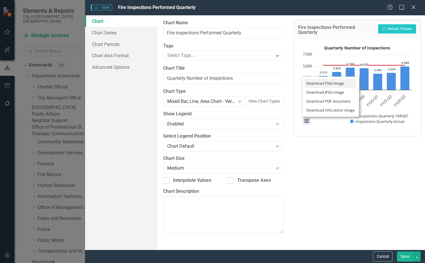
click at [324, 84] on li "Download PNG image" at bounding box center [331, 83] width 52 height 9
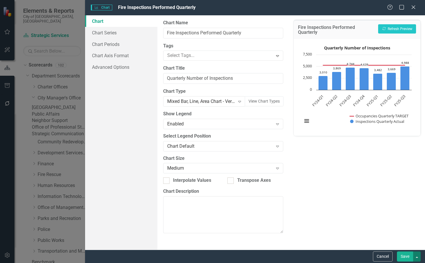
click at [420, 259] on button "button" at bounding box center [417, 257] width 8 height 10
click at [407, 238] on link "Save and Close" at bounding box center [398, 235] width 46 height 11
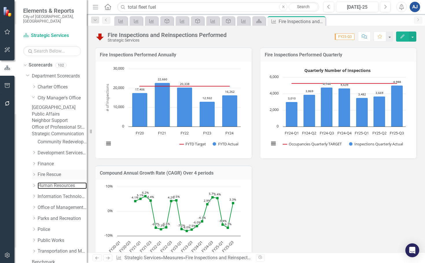
drag, startPoint x: 43, startPoint y: 203, endPoint x: 67, endPoint y: 192, distance: 26.4
click at [43, 189] on link "Human Resources" at bounding box center [62, 186] width 49 height 7
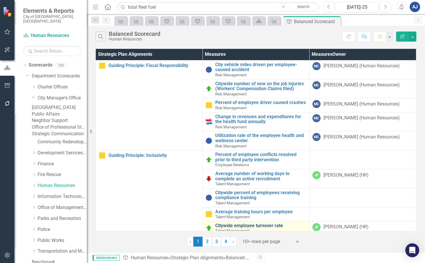
click at [274, 227] on link "Citywide employee turnover rate" at bounding box center [260, 225] width 91 height 5
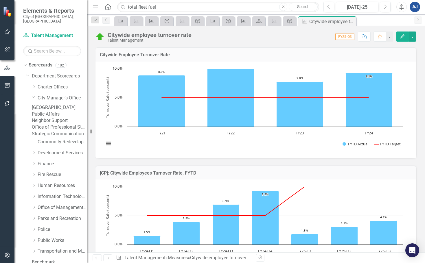
click at [398, 36] on button "Edit" at bounding box center [402, 37] width 13 height 10
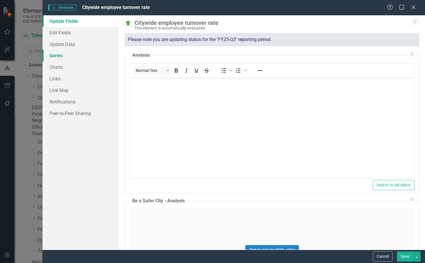
click at [85, 55] on link "Series" at bounding box center [81, 56] width 76 height 12
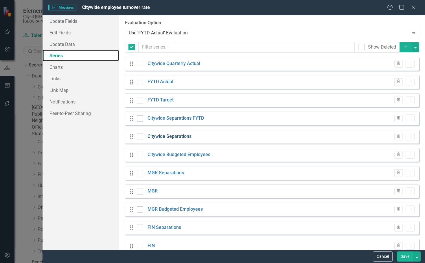
checkbox input "false"
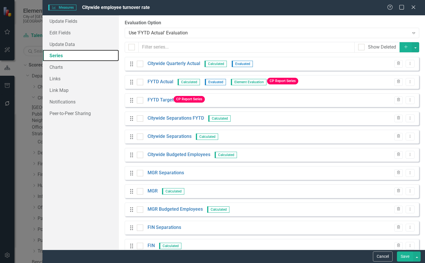
scroll to position [231, 0]
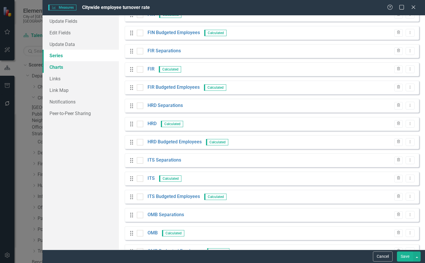
click at [87, 66] on link "Charts" at bounding box center [81, 67] width 76 height 12
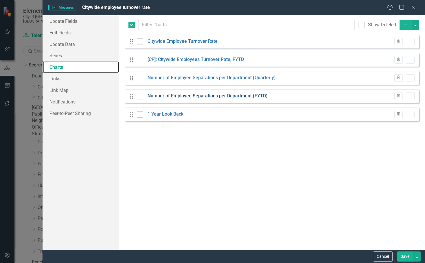
checkbox input "false"
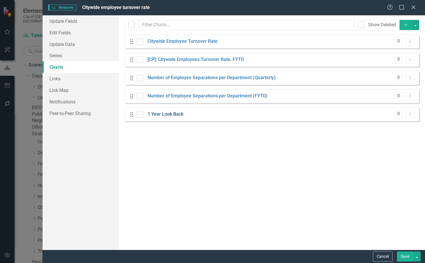
click at [175, 111] on link "1 Year Look Back" at bounding box center [166, 114] width 36 height 7
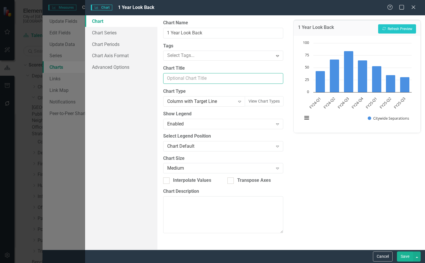
click at [196, 80] on input "Chart Title" at bounding box center [223, 78] width 120 height 11
type input "Quarterly Number of Separations"
click at [117, 34] on link "Chart Series" at bounding box center [121, 33] width 72 height 12
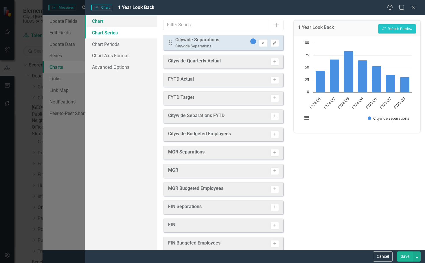
click at [103, 25] on link "Chart" at bounding box center [121, 21] width 72 height 12
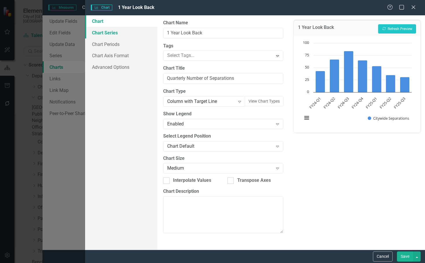
click at [106, 29] on link "Chart Series" at bounding box center [121, 33] width 72 height 12
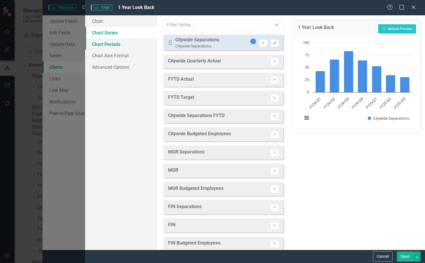
click at [121, 43] on link "Chart Periods" at bounding box center [121, 44] width 72 height 12
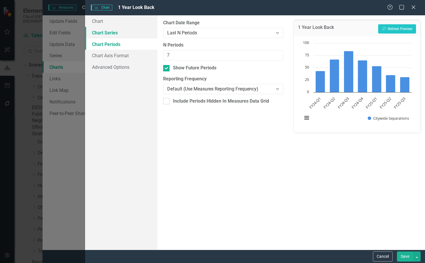
click at [114, 36] on link "Chart Series" at bounding box center [121, 33] width 72 height 12
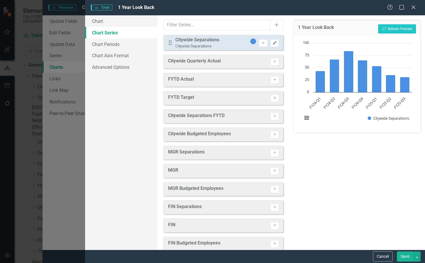
click at [273, 43] on icon "Edit" at bounding box center [275, 42] width 4 height 3
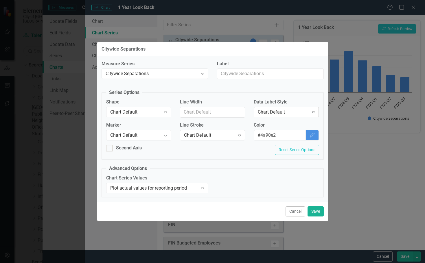
click at [302, 108] on div "Chart Default Expand" at bounding box center [286, 112] width 65 height 10
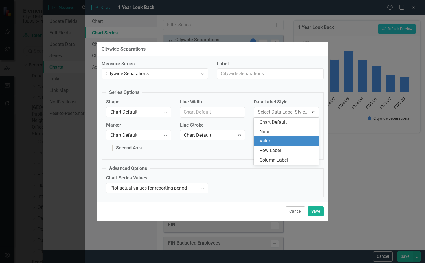
click at [292, 137] on div "Value" at bounding box center [286, 142] width 65 height 10
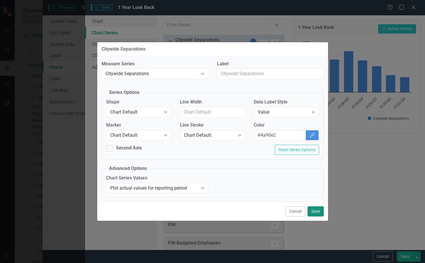
click at [318, 216] on button "Save" at bounding box center [316, 212] width 16 height 10
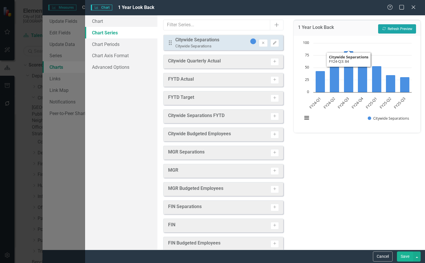
click at [400, 30] on button "Recalculate Refresh Preview" at bounding box center [397, 28] width 38 height 9
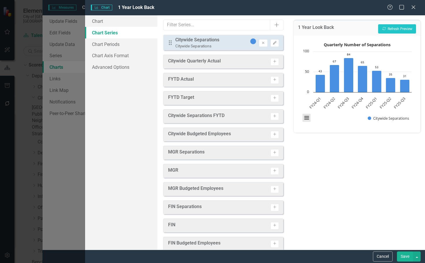
click at [305, 116] on button "View chart menu, Quarterly Number of Separations" at bounding box center [307, 118] width 8 height 8
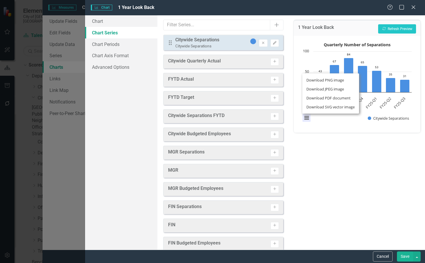
click at [354, 160] on div "1 Year Look Back Recalculate Refresh Preview Quarterly Number of Separations Ba…" at bounding box center [357, 132] width 136 height 235
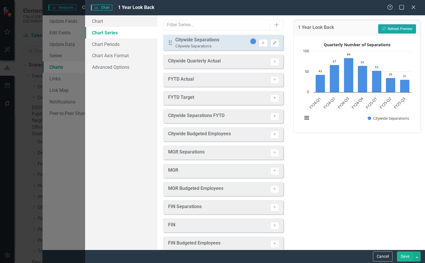
click at [405, 31] on button "Recalculate Refresh Preview" at bounding box center [397, 28] width 38 height 9
click at [304, 121] on button "View chart menu, Quarterly Number of Separations" at bounding box center [307, 118] width 8 height 8
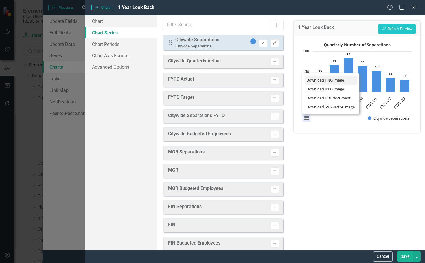
click at [345, 79] on li "Download PNG image" at bounding box center [331, 80] width 52 height 9
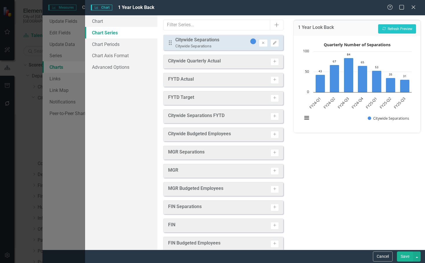
drag, startPoint x: 400, startPoint y: 252, endPoint x: 402, endPoint y: 256, distance: 4.3
click at [402, 255] on button "Save" at bounding box center [405, 257] width 16 height 10
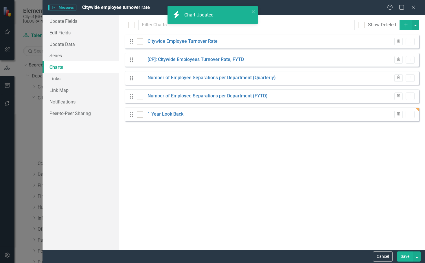
click at [403, 257] on button "Save" at bounding box center [405, 257] width 16 height 10
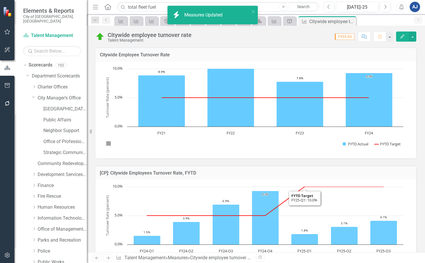
scroll to position [29, 0]
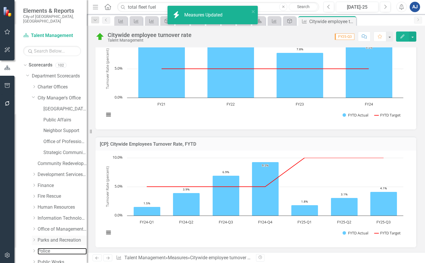
drag, startPoint x: 47, startPoint y: 244, endPoint x: 74, endPoint y: 240, distance: 26.7
click at [48, 248] on link "Police" at bounding box center [62, 251] width 49 height 7
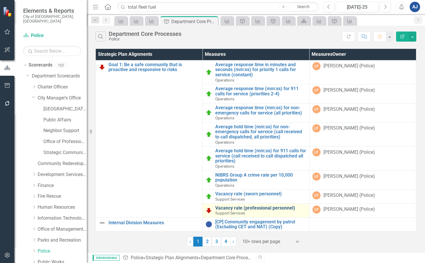
click at [243, 209] on link "Vacancy rate (professional personnel)" at bounding box center [260, 208] width 91 height 5
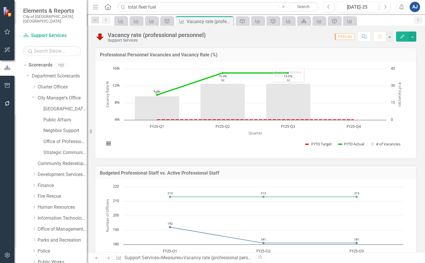
click at [399, 37] on button "Edit" at bounding box center [402, 37] width 13 height 10
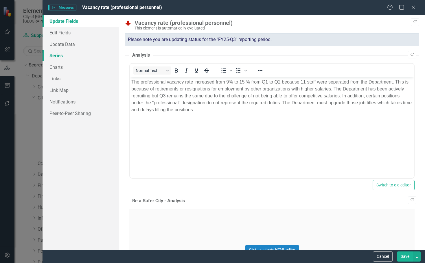
click at [54, 57] on link "Series" at bounding box center [81, 56] width 76 height 12
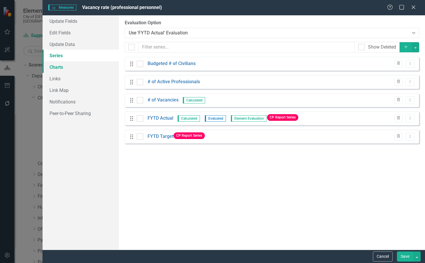
click at [57, 67] on link "Charts" at bounding box center [81, 67] width 76 height 12
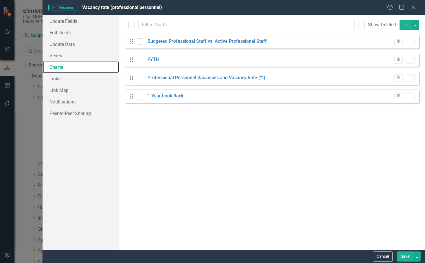
checkbox input "false"
click at [179, 95] on link "1 Year Look Back" at bounding box center [166, 96] width 36 height 7
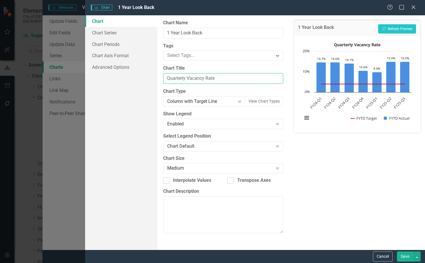
drag, startPoint x: 227, startPoint y: 80, endPoint x: 188, endPoint y: 83, distance: 38.9
click at [188, 83] on input "Quarterly Vacancy Rate" at bounding box center [223, 78] width 120 height 11
type input "Quarterly Number of Vacant Positions"
click at [132, 32] on link "Chart Series" at bounding box center [121, 33] width 72 height 12
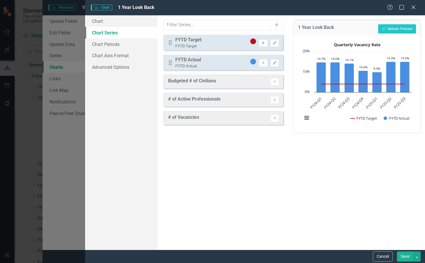
click at [265, 43] on icon "Remove" at bounding box center [263, 42] width 4 height 3
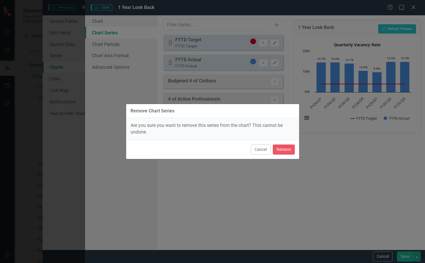
click at [288, 161] on div "Remove Chart Series Are you sure you want to remove this series from the chart?…" at bounding box center [213, 131] width 174 height 263
click at [288, 150] on button "Remove" at bounding box center [284, 150] width 22 height 10
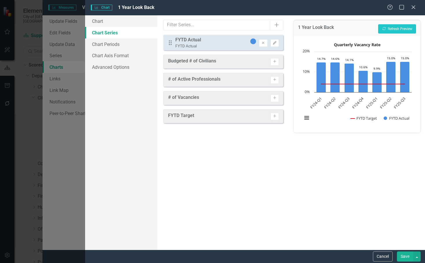
click at [275, 36] on div "Drag FYTD Actual FYTD Actual Remove Edit" at bounding box center [223, 43] width 120 height 16
click at [277, 42] on icon "Edit" at bounding box center [275, 42] width 4 height 3
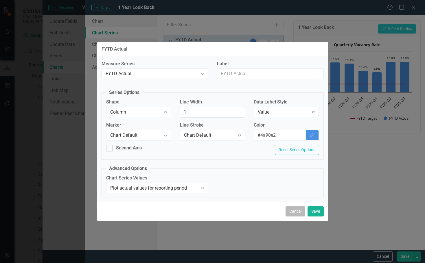
click at [294, 208] on button "Cancel" at bounding box center [296, 212] width 20 height 10
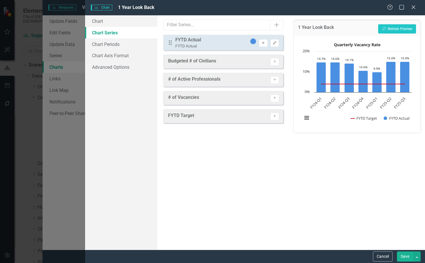
click at [265, 41] on button "Remove" at bounding box center [263, 43] width 8 height 8
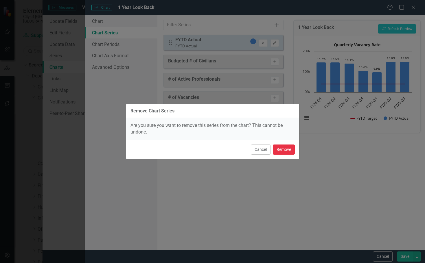
click at [285, 150] on button "Remove" at bounding box center [284, 150] width 22 height 10
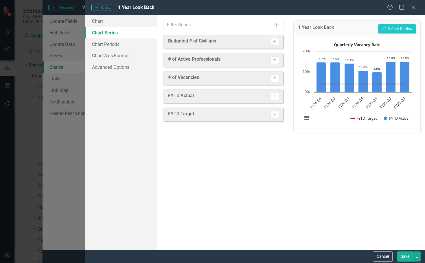
click at [271, 81] on button "Activate" at bounding box center [275, 79] width 8 height 8
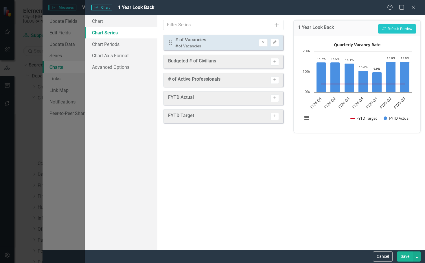
click at [274, 43] on icon "Edit" at bounding box center [275, 42] width 4 height 3
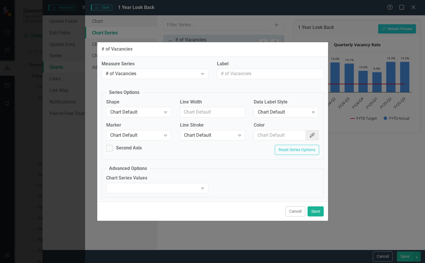
click at [149, 105] on label "Shape" at bounding box center [138, 102] width 65 height 7
click at [149, 111] on div "Chart Default" at bounding box center [135, 112] width 51 height 7
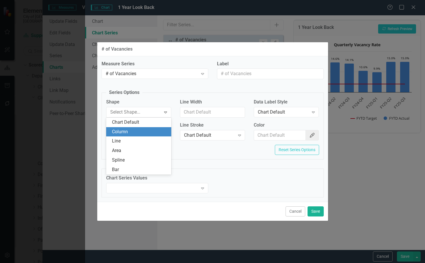
click at [137, 135] on div "Column" at bounding box center [140, 132] width 56 height 7
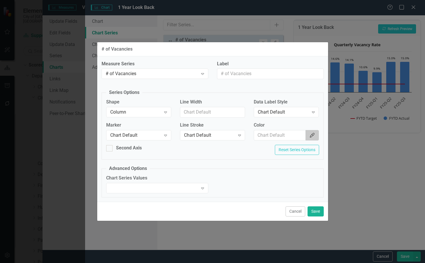
click at [314, 139] on button "Color Picker" at bounding box center [312, 135] width 13 height 11
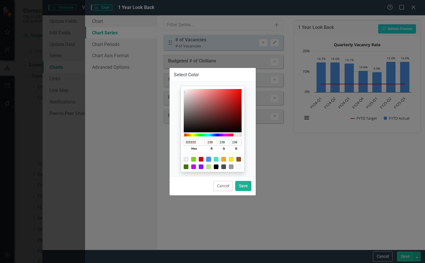
click at [208, 158] on div at bounding box center [208, 159] width 5 height 5
type input "4A90E2"
type input "74"
type input "144"
type input "226"
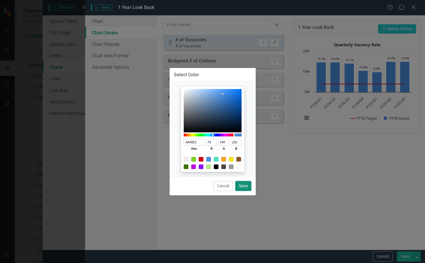
click at [243, 182] on button "Save" at bounding box center [243, 186] width 16 height 10
type input "#4a90e2"
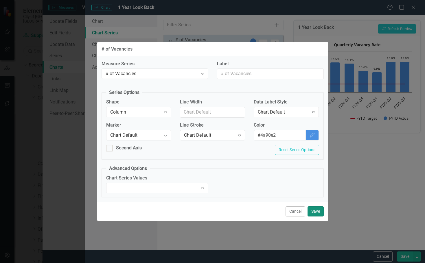
click at [314, 210] on button "Save" at bounding box center [316, 212] width 16 height 10
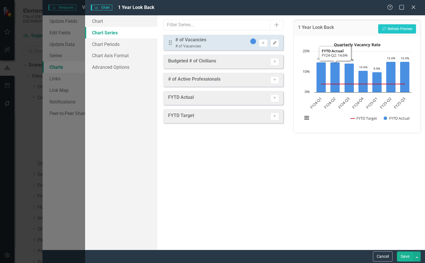
click at [276, 41] on icon "Edit" at bounding box center [275, 42] width 4 height 3
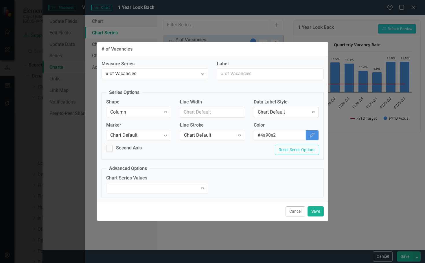
click at [301, 115] on div "Chart Default" at bounding box center [283, 112] width 51 height 7
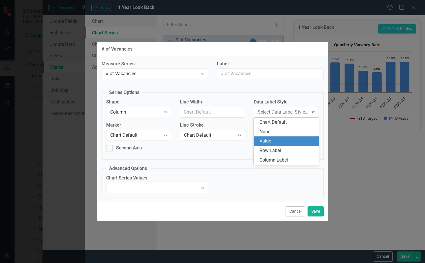
click at [291, 138] on div "Value" at bounding box center [288, 141] width 56 height 7
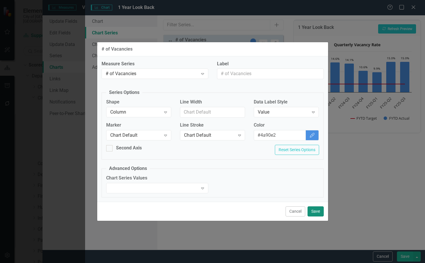
click at [314, 210] on button "Save" at bounding box center [316, 212] width 16 height 10
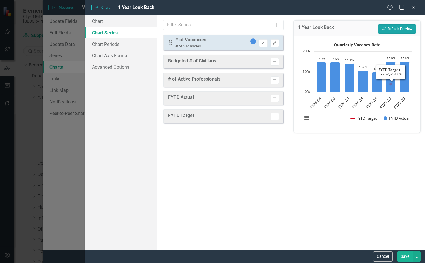
click at [398, 26] on button "Recalculate Refresh Preview" at bounding box center [397, 28] width 38 height 9
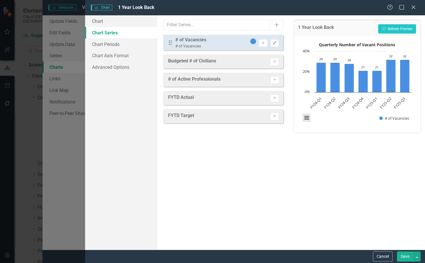
click at [308, 114] on button "View chart menu, Quarterly Number of Vacant Positions" at bounding box center [307, 118] width 8 height 8
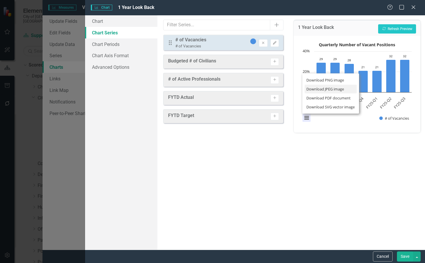
click at [322, 82] on li "Download PNG image" at bounding box center [331, 80] width 52 height 9
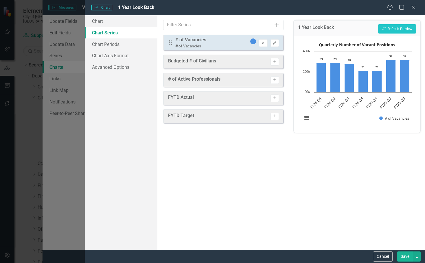
click at [404, 254] on button "Save" at bounding box center [405, 257] width 16 height 10
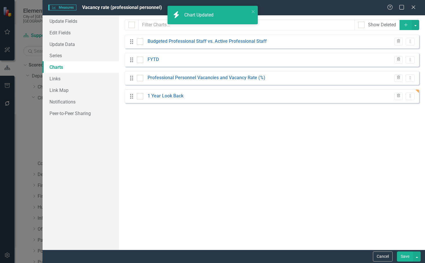
click at [402, 255] on button "Save" at bounding box center [405, 257] width 16 height 10
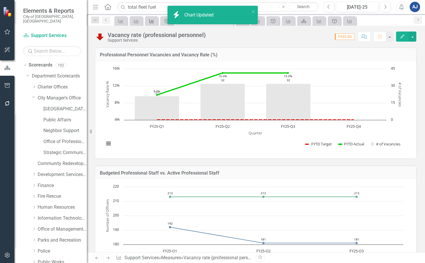
click at [149, 24] on div "Measures" at bounding box center [150, 20] width 8 height 7
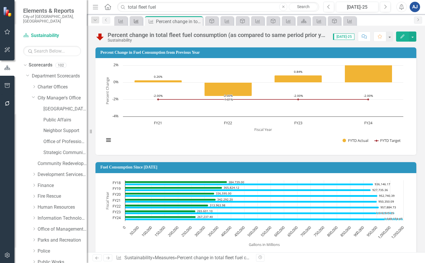
click at [136, 21] on icon at bounding box center [136, 21] width 5 height 4
click at [212, 21] on div "icon.bolt Chart Updated" at bounding box center [212, 17] width 93 height 25
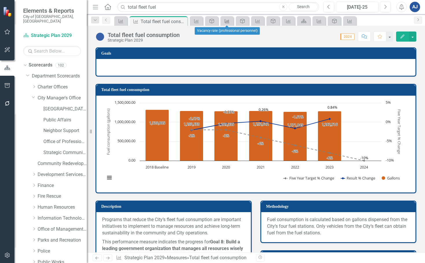
click at [226, 20] on icon "Measures" at bounding box center [227, 21] width 6 height 5
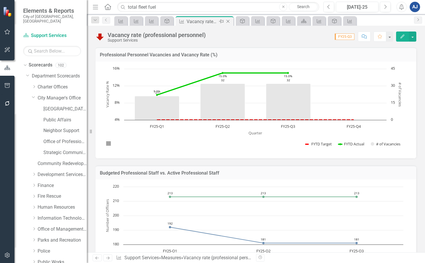
click at [227, 20] on icon "Close" at bounding box center [228, 21] width 6 height 5
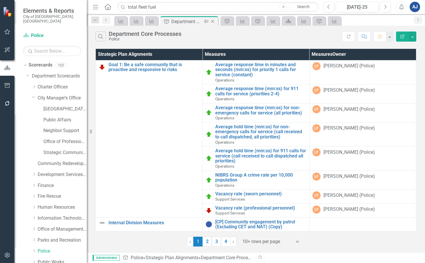
click at [212, 22] on icon at bounding box center [212, 21] width 3 height 3
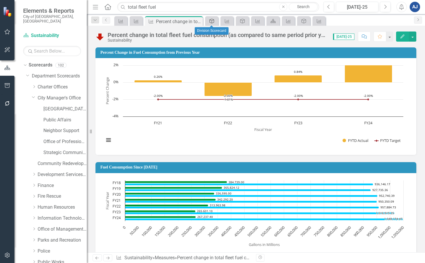
click at [212, 22] on icon at bounding box center [211, 21] width 5 height 5
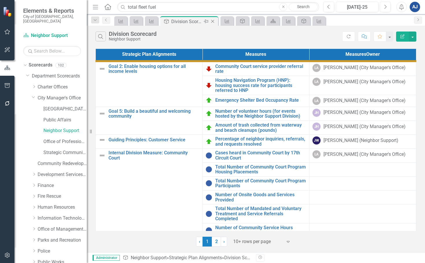
click at [214, 22] on icon "Close" at bounding box center [213, 21] width 6 height 5
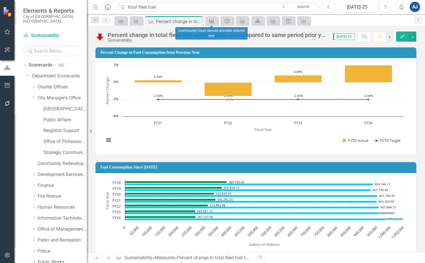
click at [209, 23] on div "Measures" at bounding box center [211, 20] width 8 height 7
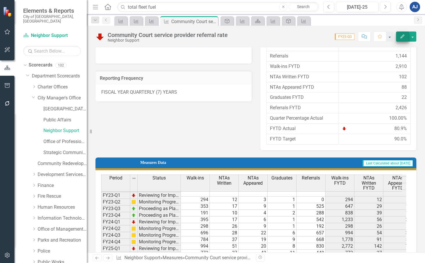
scroll to position [134, 0]
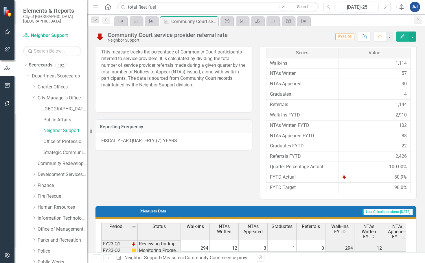
click at [404, 35] on icon "Edit" at bounding box center [402, 36] width 5 height 4
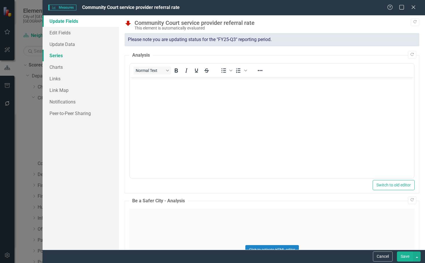
scroll to position [0, 0]
drag, startPoint x: 53, startPoint y: 58, endPoint x: 64, endPoint y: 71, distance: 16.4
click at [53, 58] on link "Series" at bounding box center [81, 56] width 76 height 12
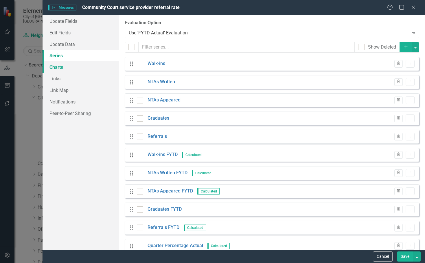
click at [62, 69] on link "Charts" at bounding box center [81, 67] width 76 height 12
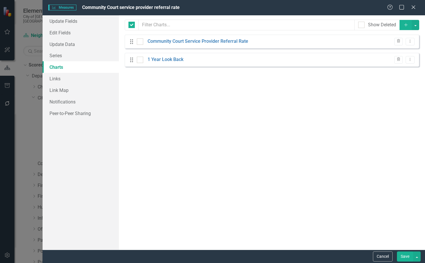
checkbox input "false"
click at [413, 62] on button "Dropdown Menu" at bounding box center [410, 60] width 9 height 8
click at [395, 79] on link "Copy Duplicate Chart" at bounding box center [392, 80] width 46 height 11
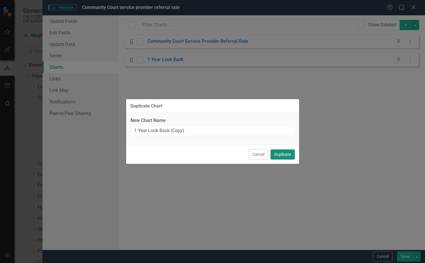
click at [277, 152] on button "Duplicate" at bounding box center [283, 155] width 24 height 10
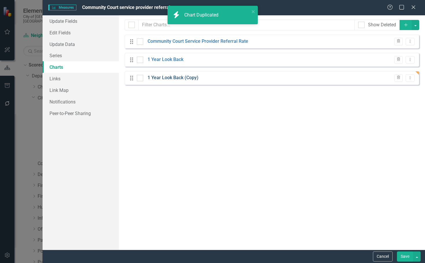
click at [172, 75] on link "1 Year Look Back (Copy)" at bounding box center [173, 78] width 51 height 7
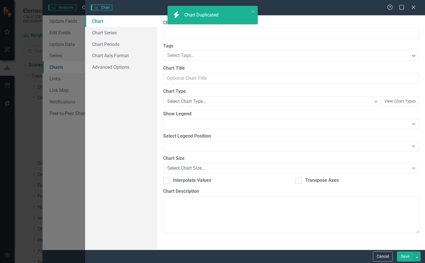
type input "1 Year Look Back (Copy)"
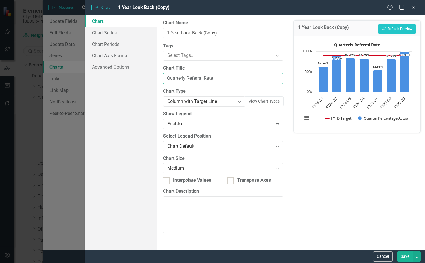
drag, startPoint x: 222, startPoint y: 78, endPoint x: 187, endPoint y: 78, distance: 35.0
click at [187, 78] on input "Quarterly Referral Rate" at bounding box center [223, 78] width 120 height 11
type input "Quarterly Number of Referrals"
click at [126, 35] on link "Chart Series" at bounding box center [121, 33] width 72 height 12
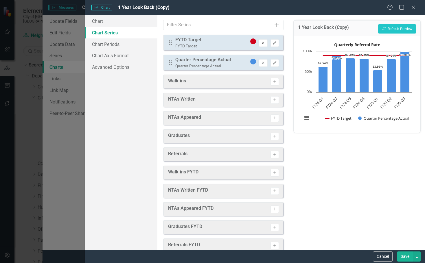
click at [262, 43] on button "Remove" at bounding box center [263, 43] width 8 height 8
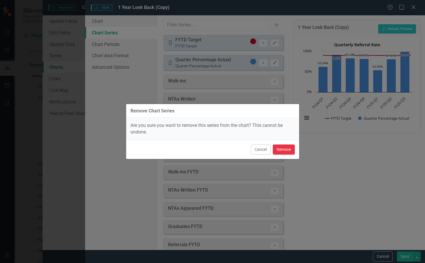
click at [287, 154] on button "Remove" at bounding box center [284, 150] width 22 height 10
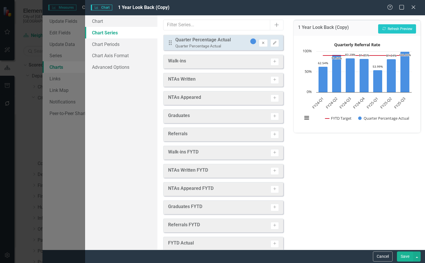
click at [261, 42] on icon "Remove" at bounding box center [263, 42] width 4 height 3
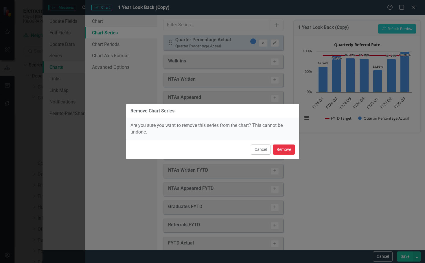
click at [285, 149] on button "Remove" at bounding box center [284, 150] width 22 height 10
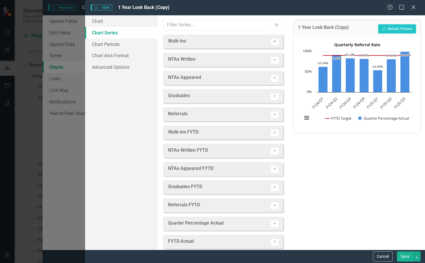
click at [273, 42] on icon "Activate" at bounding box center [275, 41] width 4 height 3
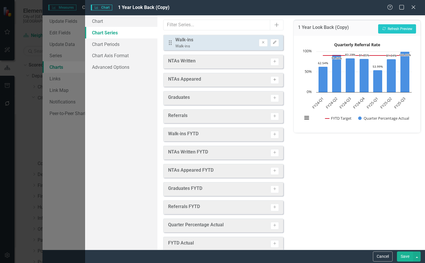
click at [273, 81] on icon "Activate" at bounding box center [275, 79] width 4 height 3
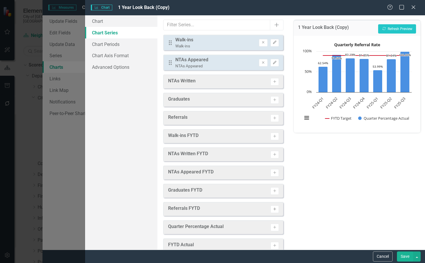
click at [271, 209] on button "Activate" at bounding box center [275, 210] width 8 height 8
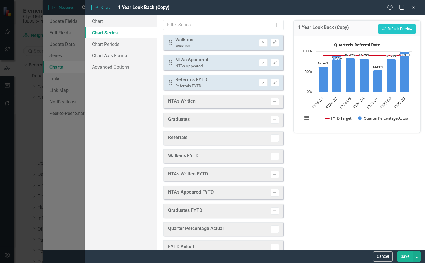
click at [261, 81] on icon "Remove" at bounding box center [263, 82] width 4 height 3
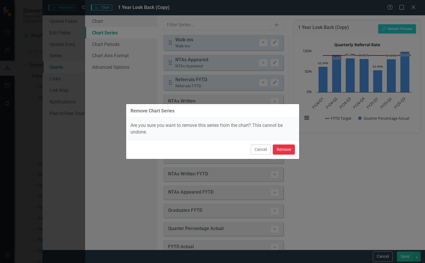
click at [280, 148] on button "Remove" at bounding box center [284, 150] width 22 height 10
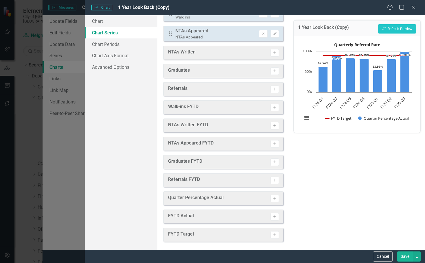
scroll to position [30, 0]
click at [273, 88] on icon "Activate" at bounding box center [275, 88] width 4 height 3
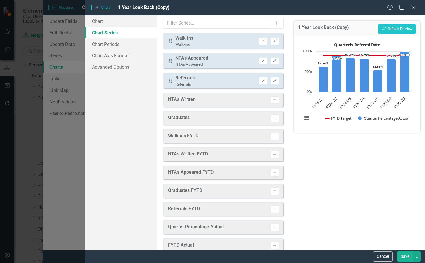
scroll to position [0, 0]
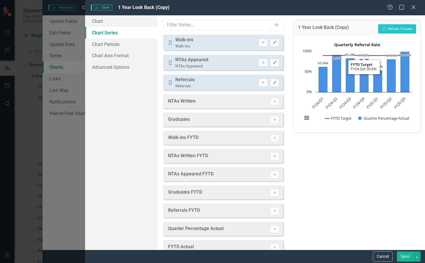
click at [378, 35] on div "1 Year Look Back (Copy) Recalculate Refresh Preview" at bounding box center [357, 28] width 127 height 16
click at [382, 31] on button "Recalculate Refresh Preview" at bounding box center [397, 28] width 38 height 9
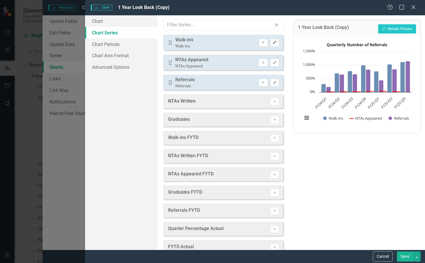
click at [273, 42] on button "Edit" at bounding box center [275, 43] width 8 height 8
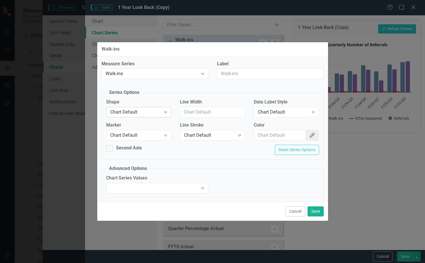
click at [160, 115] on div "Chart Default" at bounding box center [135, 112] width 51 height 7
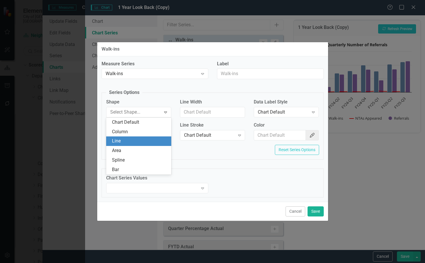
click at [207, 163] on div "Measure Series Walk-ins Expand Label Series Options Shape 6 results available. …" at bounding box center [212, 129] width 231 height 146
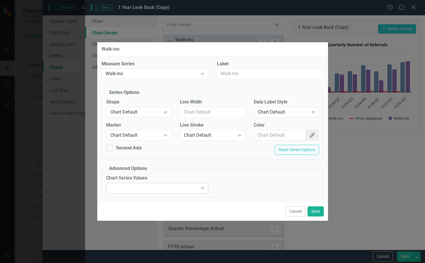
click at [199, 190] on div "Expand" at bounding box center [202, 188] width 10 height 9
drag, startPoint x: 238, startPoint y: 174, endPoint x: 271, endPoint y: 188, distance: 35.4
click at [238, 174] on fieldset "Advanced Options Chart Series Values Expand" at bounding box center [213, 181] width 222 height 32
click at [293, 209] on button "Cancel" at bounding box center [296, 212] width 20 height 10
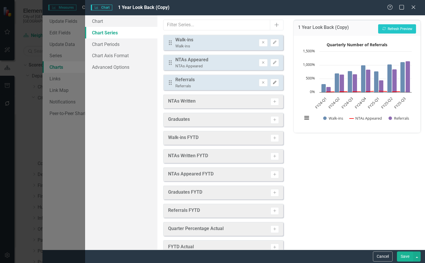
click at [272, 80] on button "Edit" at bounding box center [275, 83] width 8 height 8
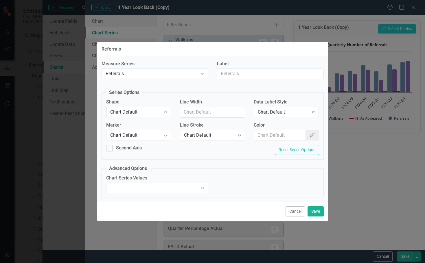
click at [164, 114] on icon "Expand" at bounding box center [166, 112] width 6 height 5
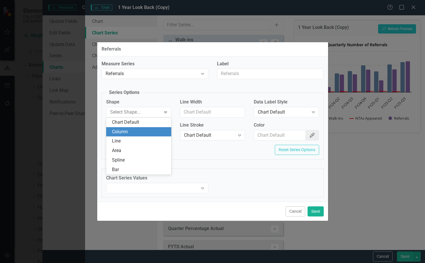
click at [155, 133] on div "Column" at bounding box center [140, 132] width 56 height 7
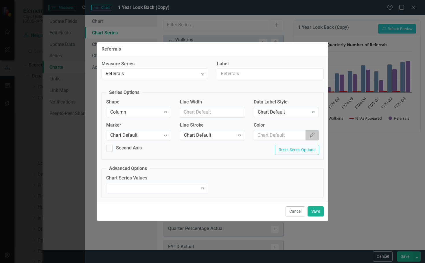
click at [313, 137] on icon "Color Picker" at bounding box center [312, 135] width 6 height 5
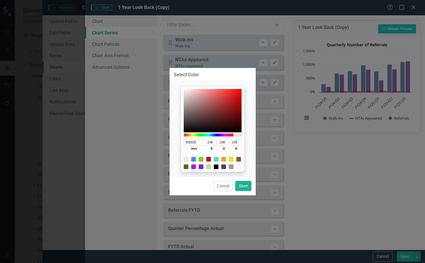
click at [201, 160] on div at bounding box center [201, 159] width 5 height 5
type input "7ED321"
type input "126"
type input "211"
type input "33"
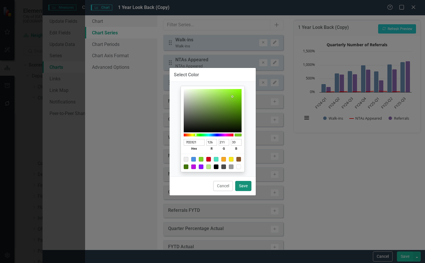
click at [246, 186] on button "Save" at bounding box center [243, 186] width 16 height 10
type input "#7ed321"
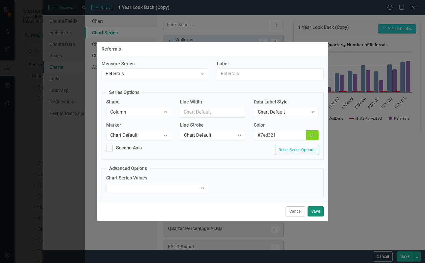
click at [314, 213] on button "Save" at bounding box center [316, 212] width 16 height 10
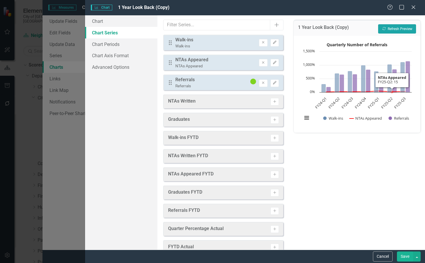
click at [405, 28] on button "Recalculate Refresh Preview" at bounding box center [397, 28] width 38 height 9
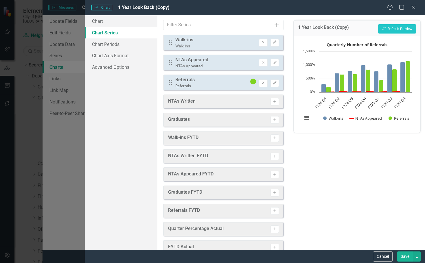
click at [408, 258] on button "Save" at bounding box center [405, 257] width 16 height 10
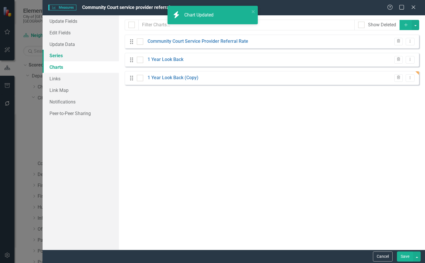
click at [73, 56] on link "Series" at bounding box center [81, 56] width 76 height 12
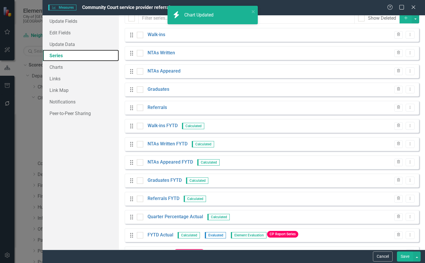
scroll to position [48, 0]
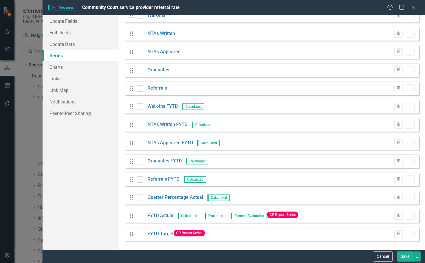
click at [410, 255] on button "Save" at bounding box center [405, 257] width 16 height 10
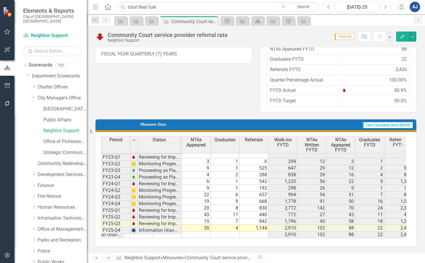
scroll to position [0, 0]
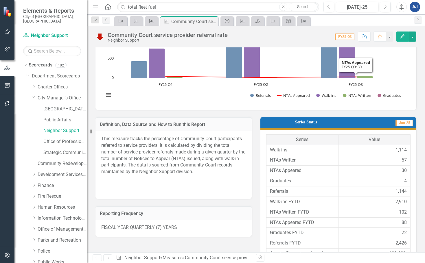
click at [400, 37] on button "Edit" at bounding box center [402, 37] width 13 height 10
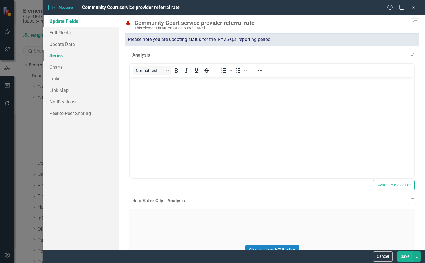
click at [70, 55] on link "Series" at bounding box center [81, 56] width 76 height 12
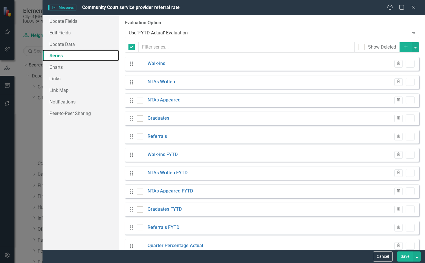
checkbox input "false"
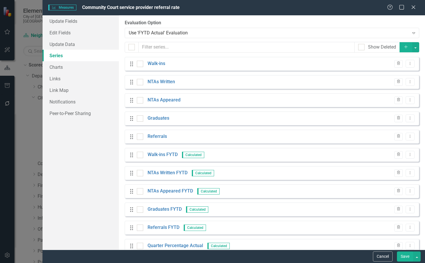
click at [400, 43] on button "Add" at bounding box center [406, 47] width 13 height 10
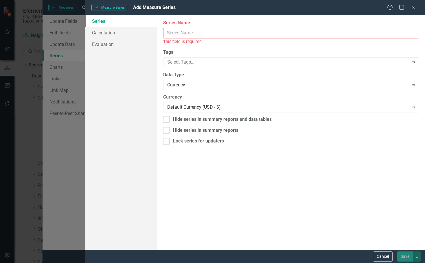
click at [219, 36] on input "Series Name" at bounding box center [291, 33] width 256 height 11
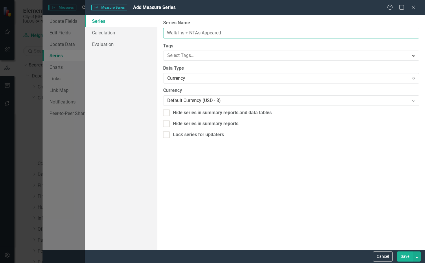
click at [187, 35] on input "Walk-Ins + NTA's Appeared" at bounding box center [291, 33] width 256 height 11
type input "Walk-Ins and NTA's Appeared"
click at [120, 37] on link "Calculation" at bounding box center [121, 33] width 72 height 12
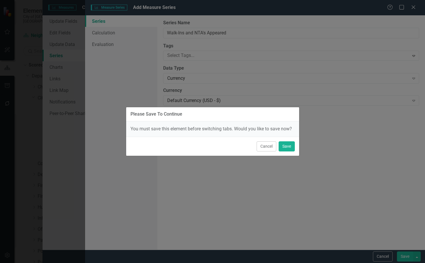
click at [297, 148] on div "Cancel Save" at bounding box center [212, 146] width 173 height 19
click at [291, 150] on button "Save" at bounding box center [287, 146] width 16 height 10
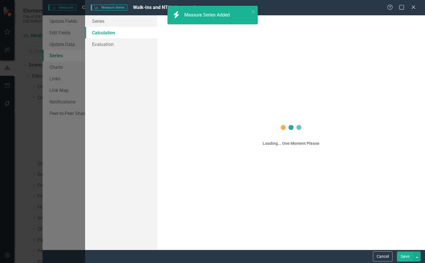
click at [102, 22] on div "Please Save To Continue You must save this element before switching tabs. Would…" at bounding box center [212, 131] width 425 height 263
click at [100, 21] on link "Series" at bounding box center [121, 21] width 72 height 12
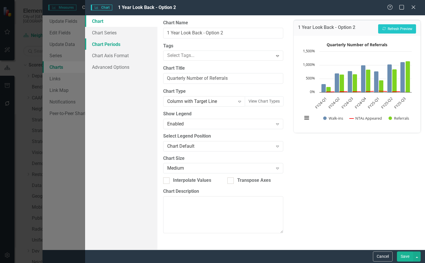
scroll to position [53, 0]
type input "1 Year Look Back - Option 2"
click at [130, 34] on link "Chart Series" at bounding box center [121, 33] width 72 height 12
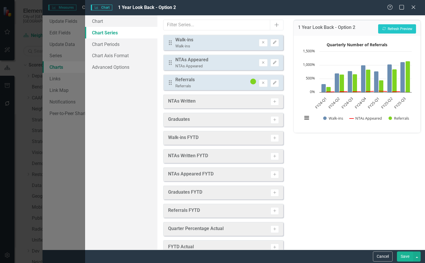
click at [261, 58] on div "Drag NTAs Appeared NTAs Appeared Remove Edit" at bounding box center [223, 63] width 120 height 16
click at [260, 60] on button "Remove" at bounding box center [263, 63] width 8 height 8
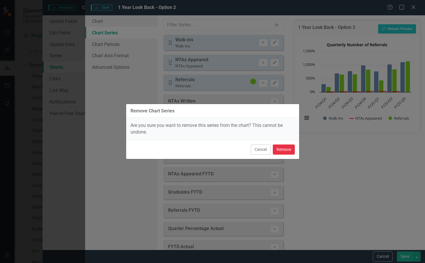
click at [284, 149] on button "Remove" at bounding box center [284, 150] width 22 height 10
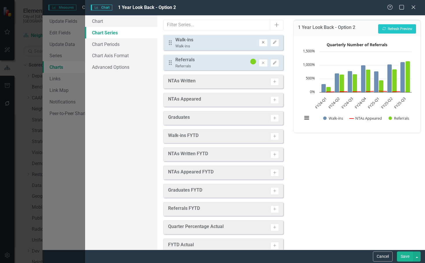
click at [261, 41] on icon "Remove" at bounding box center [263, 42] width 4 height 3
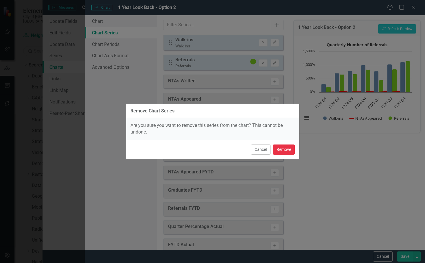
click at [289, 150] on button "Remove" at bounding box center [284, 150] width 22 height 10
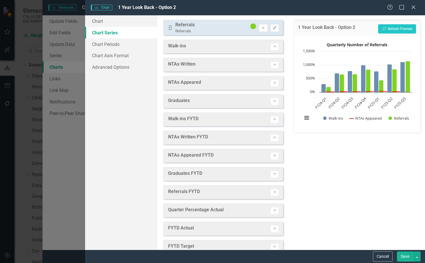
scroll to position [46, 0]
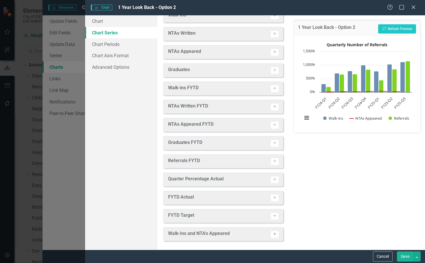
click at [273, 235] on icon "Activate" at bounding box center [275, 234] width 4 height 3
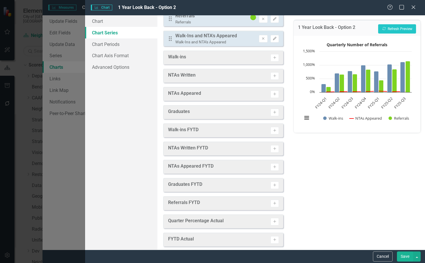
scroll to position [0, 0]
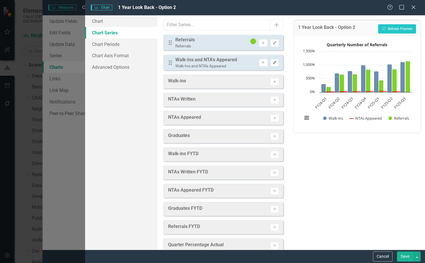
click at [273, 64] on icon "Edit" at bounding box center [275, 62] width 4 height 3
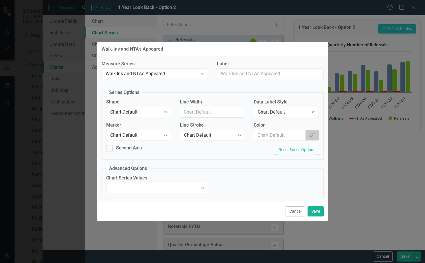
click at [309, 137] on button "Color Picker" at bounding box center [312, 135] width 13 height 11
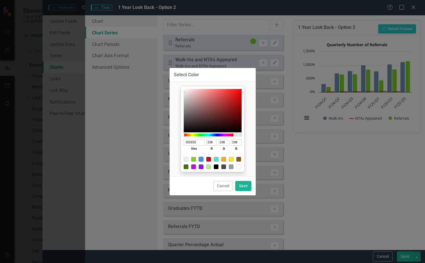
drag, startPoint x: 202, startPoint y: 161, endPoint x: 238, endPoint y: 172, distance: 37.7
click at [203, 161] on div at bounding box center [201, 159] width 5 height 5
type input "4A90E2"
type input "74"
type input "144"
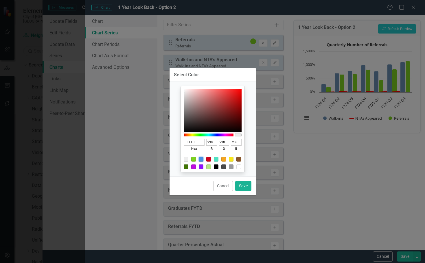
type input "226"
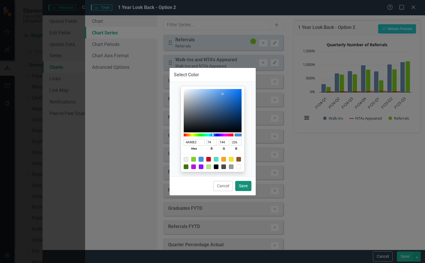
click at [238, 191] on button "Save" at bounding box center [243, 186] width 16 height 10
type input "#4a90e2"
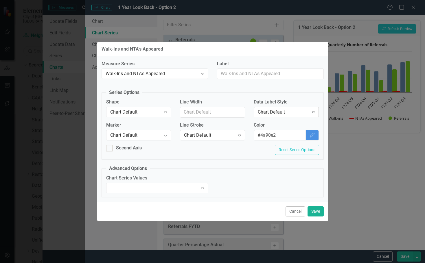
click at [295, 109] on div "Chart Default" at bounding box center [283, 112] width 51 height 7
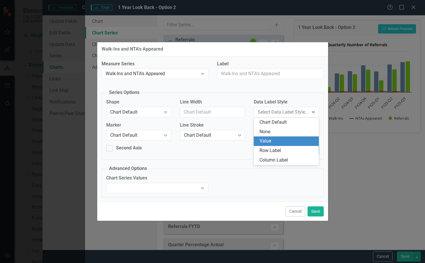
click at [280, 138] on div "Value" at bounding box center [286, 142] width 65 height 10
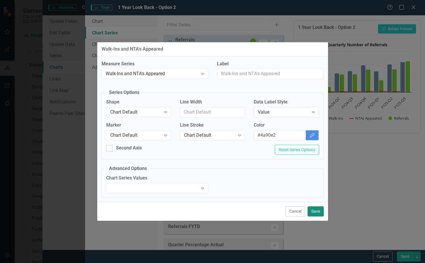
click at [315, 210] on button "Save" at bounding box center [316, 212] width 16 height 10
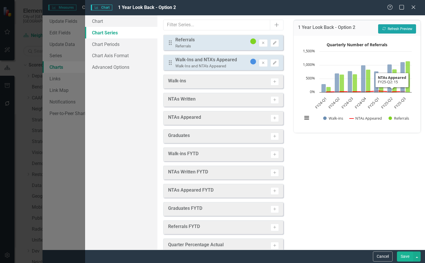
click at [396, 30] on button "Recalculate Refresh Preview" at bounding box center [397, 28] width 38 height 9
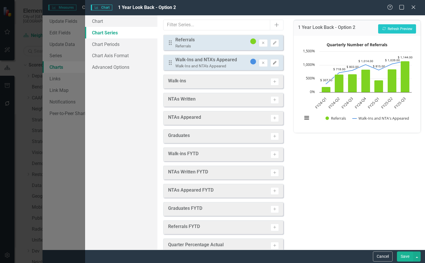
click at [271, 63] on button "Edit" at bounding box center [275, 63] width 8 height 8
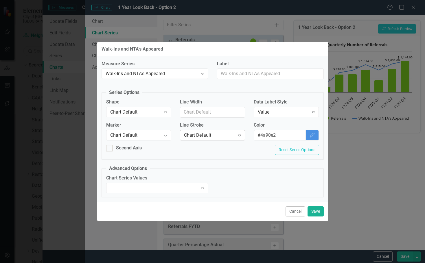
click at [200, 139] on div "Chart Default Expand" at bounding box center [212, 135] width 65 height 10
click at [146, 129] on div "Marker Chart Default Expand" at bounding box center [138, 131] width 65 height 18
click at [144, 115] on div "Chart Default" at bounding box center [135, 112] width 51 height 7
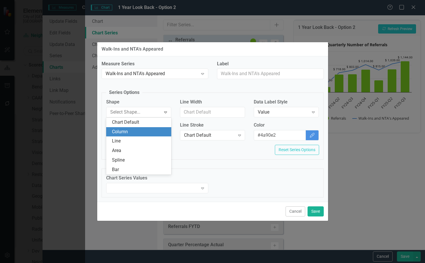
drag, startPoint x: 146, startPoint y: 133, endPoint x: 328, endPoint y: 150, distance: 182.5
click at [148, 133] on div "Column" at bounding box center [140, 132] width 56 height 7
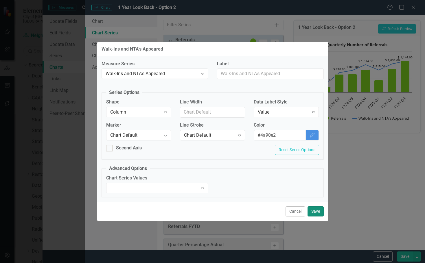
click at [316, 214] on button "Save" at bounding box center [316, 212] width 16 height 10
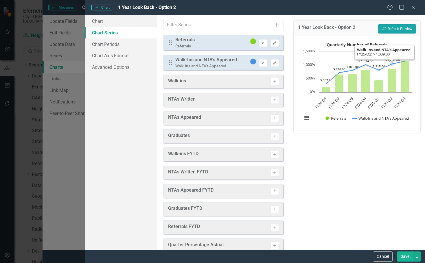
click at [395, 30] on button "Recalculate Refresh Preview" at bounding box center [397, 28] width 38 height 9
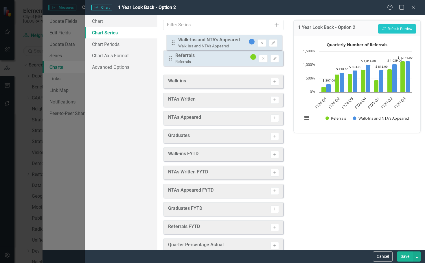
drag, startPoint x: 169, startPoint y: 64, endPoint x: 172, endPoint y: 44, distance: 20.2
click at [172, 44] on div "Drag Referrals Referrals Remove Edit Drag Walk-Ins and NTA's Appeared Walk-Ins …" at bounding box center [223, 53] width 120 height 36
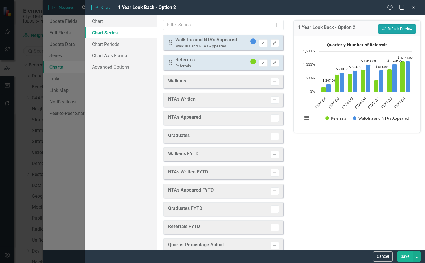
click at [394, 28] on button "Recalculate Refresh Preview" at bounding box center [397, 28] width 38 height 9
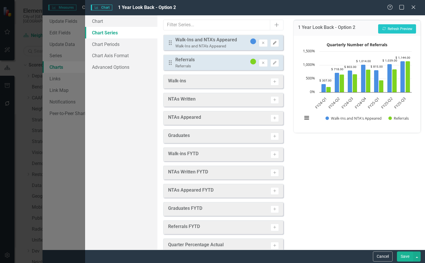
click at [271, 43] on button "Edit" at bounding box center [275, 43] width 8 height 8
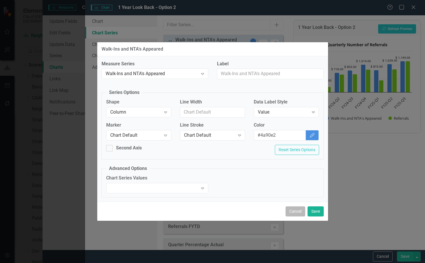
click at [298, 211] on button "Cancel" at bounding box center [296, 212] width 20 height 10
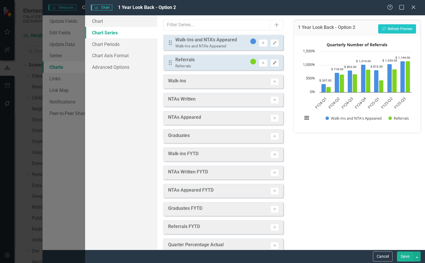
click at [273, 63] on icon "Edit" at bounding box center [275, 62] width 4 height 3
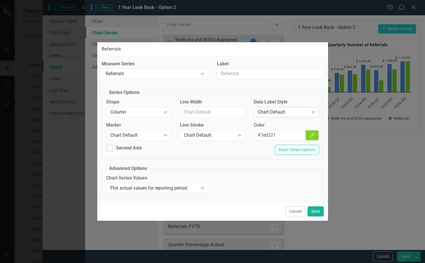
click at [294, 111] on div "Chart Default" at bounding box center [283, 112] width 51 height 7
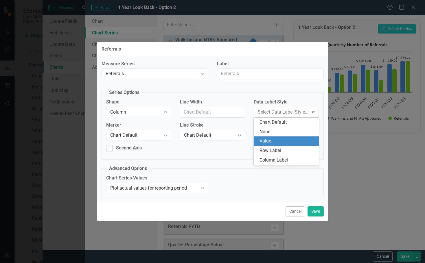
click at [275, 137] on div "Value" at bounding box center [286, 142] width 65 height 10
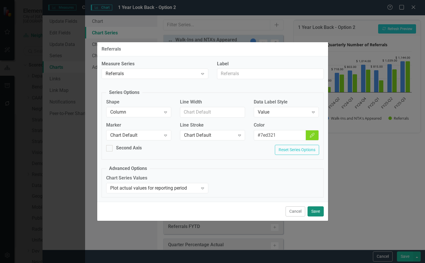
click at [315, 213] on button "Save" at bounding box center [316, 212] width 16 height 10
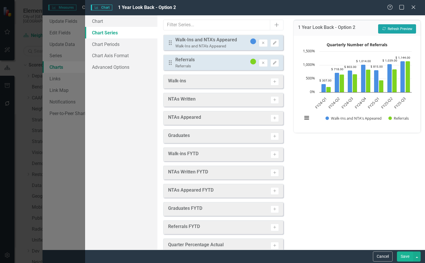
click at [391, 32] on button "Recalculate Refresh Preview" at bounding box center [397, 28] width 38 height 9
click at [311, 117] on rect "Interactive chart" at bounding box center [356, 83] width 115 height 87
click at [308, 118] on button "View chart menu, Quarterly Number of Referrals" at bounding box center [307, 118] width 8 height 8
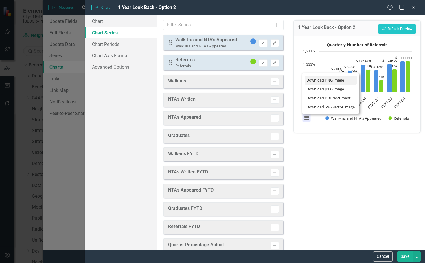
click at [321, 82] on li "Download PNG image" at bounding box center [331, 80] width 52 height 9
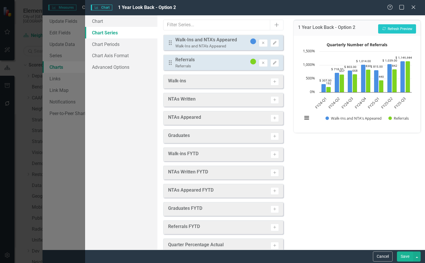
click at [401, 256] on button "Save" at bounding box center [405, 257] width 16 height 10
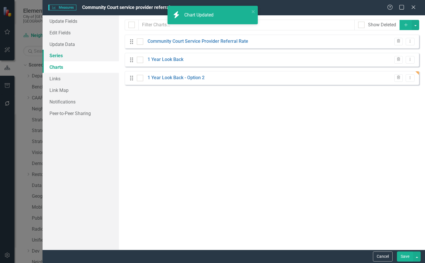
click at [75, 54] on link "Series" at bounding box center [81, 56] width 76 height 12
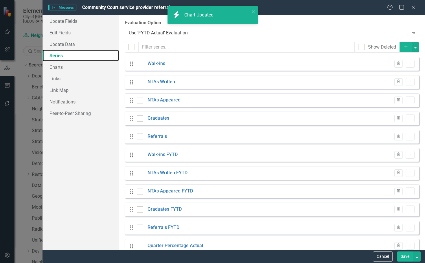
scroll to position [67, 0]
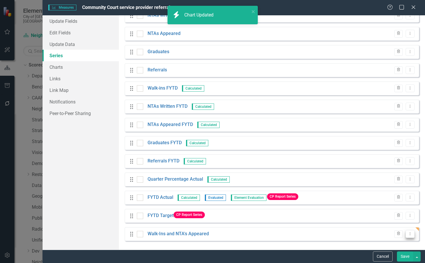
click at [406, 231] on button "Dropdown Menu" at bounding box center [410, 234] width 9 height 8
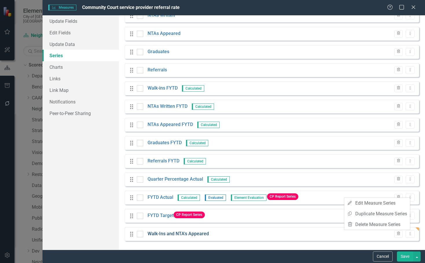
click at [197, 231] on link "Walk-Ins and NTA's Appeared" at bounding box center [178, 234] width 61 height 7
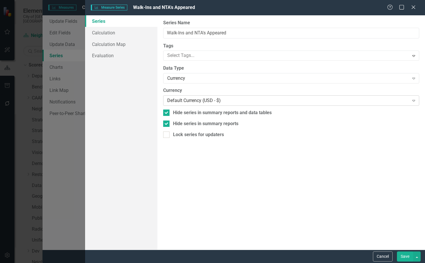
click at [208, 103] on div "Default Currency (USD - $)" at bounding box center [288, 101] width 242 height 7
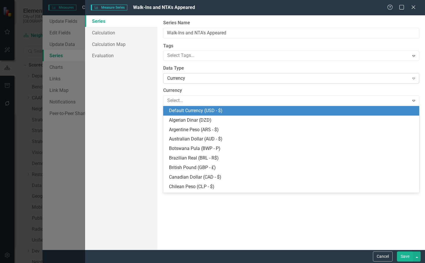
click at [189, 80] on div "Currency" at bounding box center [288, 78] width 242 height 7
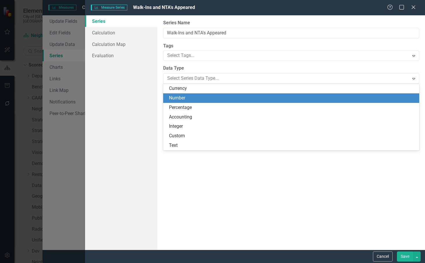
click at [184, 95] on div "Number" at bounding box center [292, 98] width 247 height 7
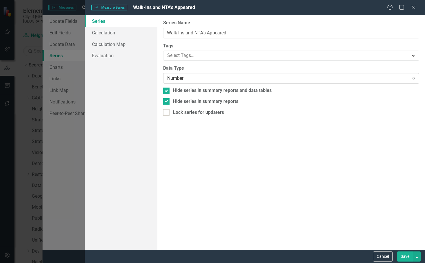
click at [288, 76] on div "Number" at bounding box center [288, 78] width 242 height 7
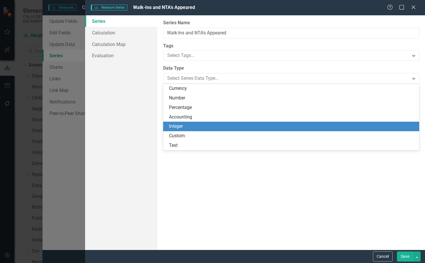
click at [216, 123] on div "Integer" at bounding box center [291, 127] width 256 height 10
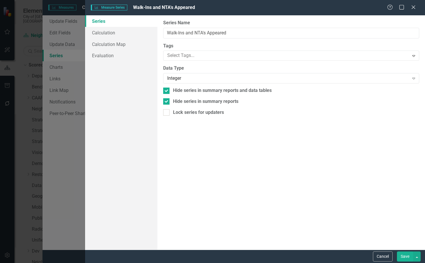
click at [407, 258] on button "Save" at bounding box center [405, 257] width 16 height 10
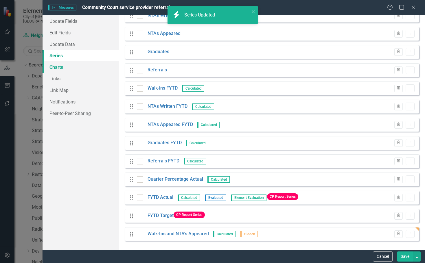
click at [57, 65] on link "Charts" at bounding box center [81, 67] width 76 height 12
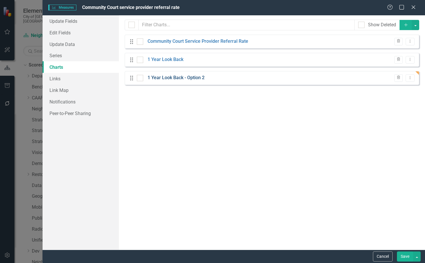
click at [194, 77] on link "1 Year Look Back - Option 2" at bounding box center [176, 78] width 57 height 7
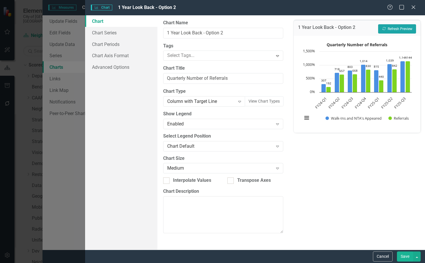
click at [402, 25] on button "Recalculate Refresh Preview" at bounding box center [397, 28] width 38 height 9
click at [305, 118] on button "View chart menu, Quarterly Number of Referrals" at bounding box center [307, 118] width 8 height 8
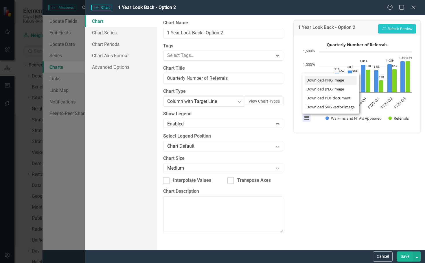
click at [319, 78] on li "Download PNG image" at bounding box center [331, 80] width 52 height 9
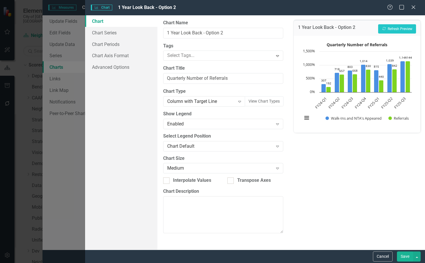
click at [405, 253] on button "Save" at bounding box center [405, 257] width 16 height 10
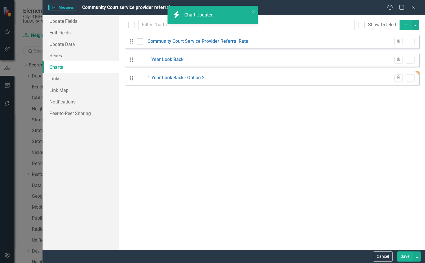
click at [400, 258] on button "Save" at bounding box center [405, 257] width 16 height 10
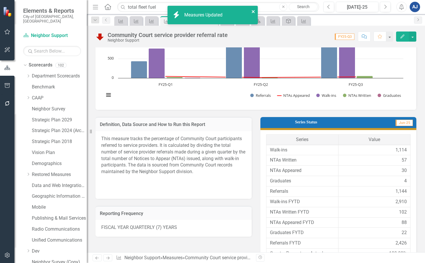
click at [253, 12] on icon "close" at bounding box center [253, 11] width 3 height 3
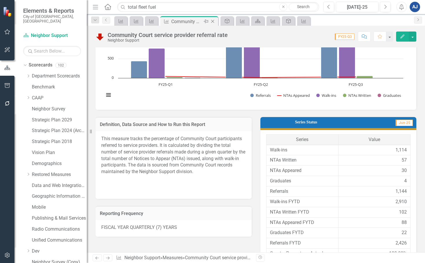
click at [215, 20] on icon "Close" at bounding box center [213, 21] width 6 height 5
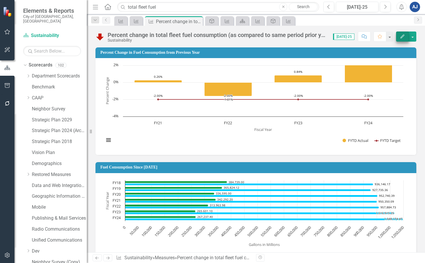
scroll to position [203, 0]
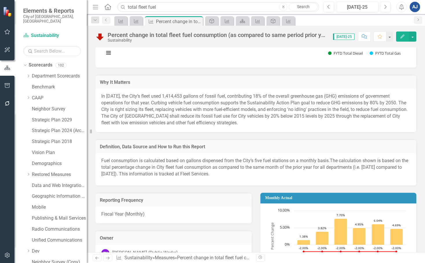
click at [397, 38] on button "Edit" at bounding box center [402, 37] width 13 height 10
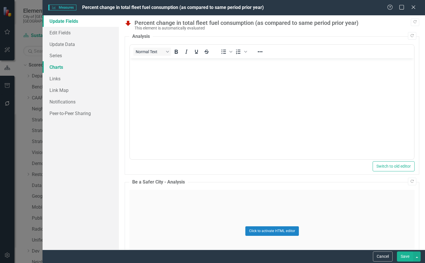
click at [76, 66] on link "Charts" at bounding box center [81, 67] width 76 height 12
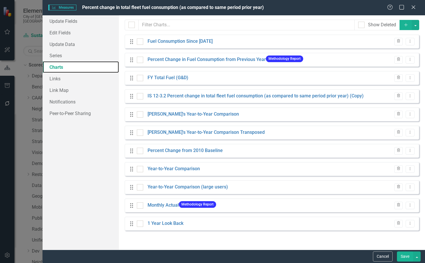
scroll to position [0, 0]
click at [163, 229] on div "Drag 1 Year Look Back Trash Dropdown Menu" at bounding box center [272, 224] width 295 height 14
click at [169, 218] on div "Drag 1 Year Look Back Trash Dropdown Menu" at bounding box center [272, 224] width 295 height 14
click at [170, 222] on link "1 Year Look Back" at bounding box center [166, 223] width 36 height 7
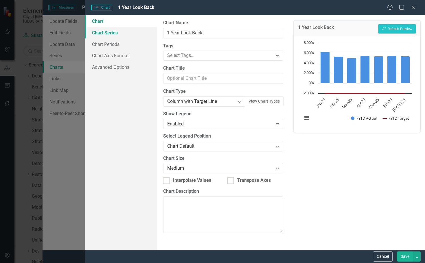
click at [137, 35] on link "Chart Series" at bounding box center [121, 33] width 72 height 12
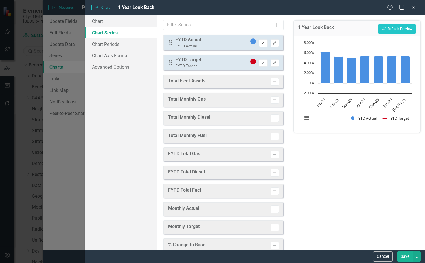
click at [259, 46] on button "Remove" at bounding box center [263, 43] width 8 height 8
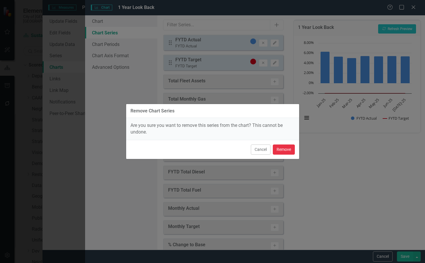
click at [278, 147] on button "Remove" at bounding box center [284, 150] width 22 height 10
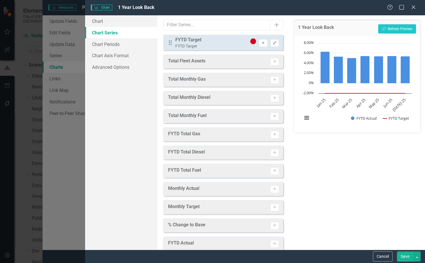
click at [261, 43] on icon "Remove" at bounding box center [263, 42] width 4 height 3
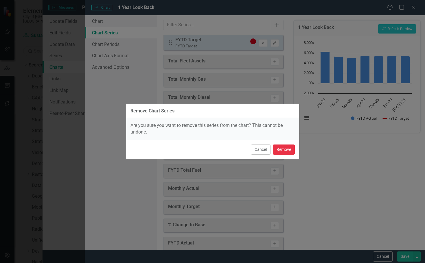
click at [282, 150] on button "Remove" at bounding box center [284, 150] width 22 height 10
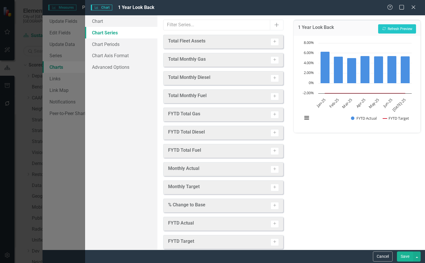
click at [275, 113] on div "FYTD Total Gas Activate" at bounding box center [223, 115] width 120 height 14
click at [273, 79] on icon "Activate" at bounding box center [275, 77] width 4 height 3
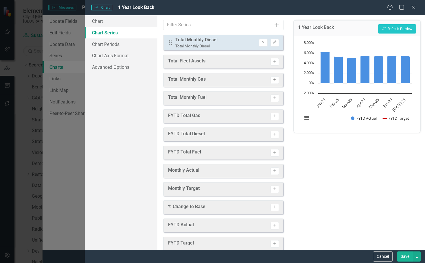
click at [273, 78] on icon "Activate" at bounding box center [275, 79] width 4 height 3
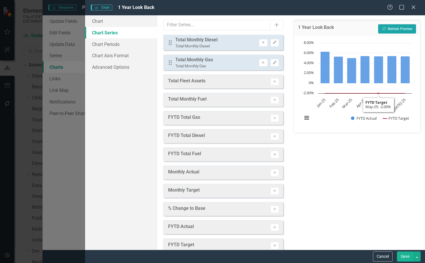
click at [393, 32] on button "Recalculate Refresh Preview" at bounding box center [397, 28] width 38 height 9
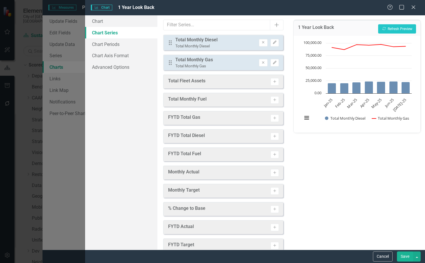
click at [272, 47] on div "Drag Total Monthly Diesel Total Monthly Diesel Remove Edit" at bounding box center [223, 43] width 120 height 16
click at [271, 45] on button "Edit" at bounding box center [275, 43] width 8 height 8
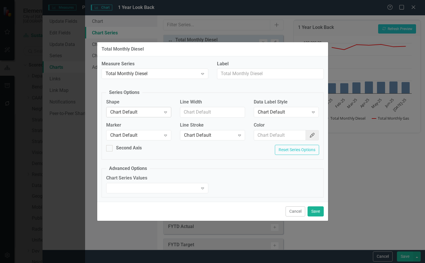
click at [161, 113] on div "Expand" at bounding box center [165, 112] width 10 height 9
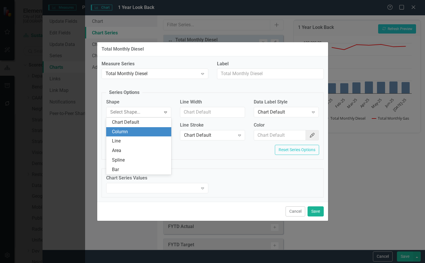
click at [146, 130] on div "Column" at bounding box center [140, 132] width 56 height 7
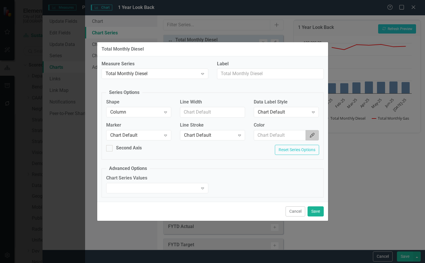
click at [307, 134] on button "Color Picker" at bounding box center [312, 135] width 13 height 11
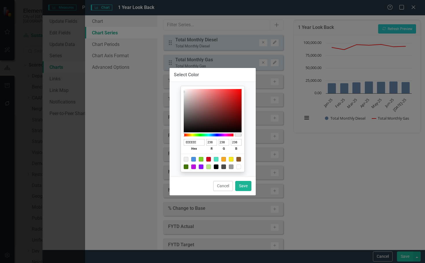
click at [194, 160] on div at bounding box center [193, 159] width 5 height 5
type input "4A90E2"
type input "74"
type input "144"
type input "226"
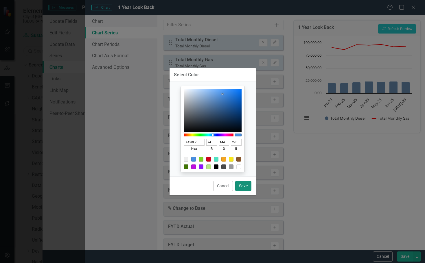
click at [251, 185] on button "Save" at bounding box center [243, 186] width 16 height 10
type input "#4a90e2"
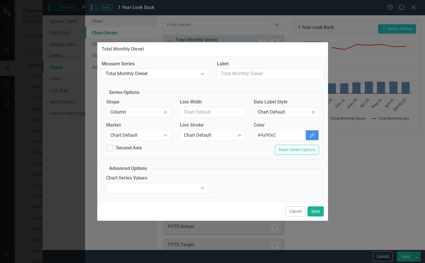
click at [247, 187] on div "Chart Series Values Expand" at bounding box center [213, 186] width 222 height 22
click at [323, 215] on button "Save" at bounding box center [316, 212] width 16 height 10
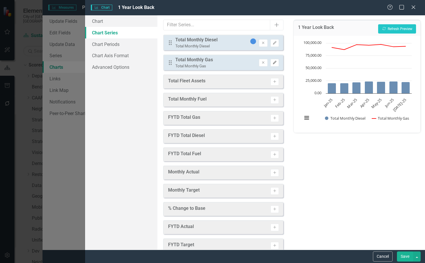
click at [273, 63] on icon "button" at bounding box center [274, 62] width 3 height 3
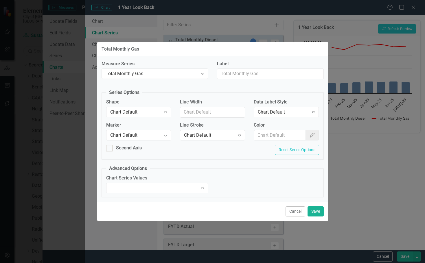
click at [167, 105] on label "Shape" at bounding box center [138, 102] width 65 height 7
click at [164, 113] on icon "Expand" at bounding box center [166, 112] width 6 height 5
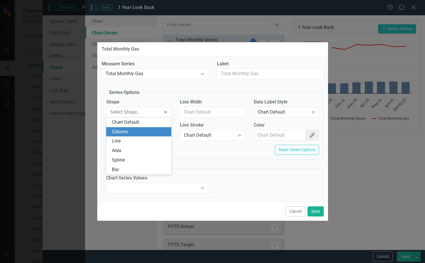
click at [139, 135] on div "Column" at bounding box center [140, 132] width 56 height 7
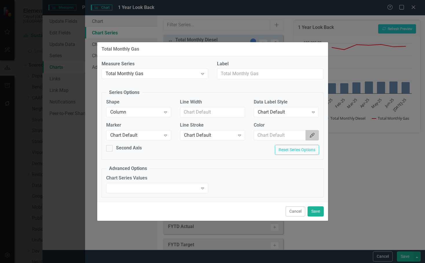
click at [311, 137] on icon "Color Picker" at bounding box center [312, 135] width 6 height 5
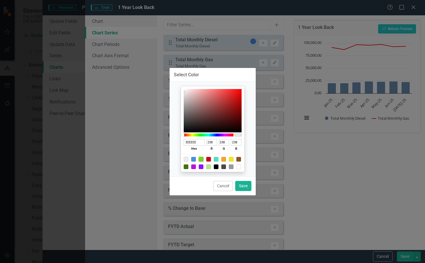
click at [203, 160] on div at bounding box center [201, 159] width 5 height 5
type input "7ED321"
type input "126"
type input "211"
type input "33"
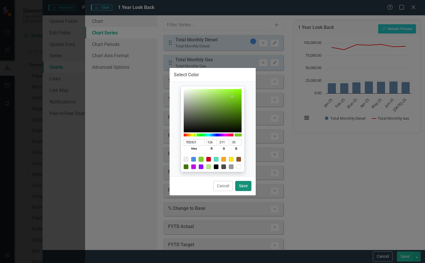
click at [242, 183] on button "Save" at bounding box center [243, 186] width 16 height 10
type input "#7ed321"
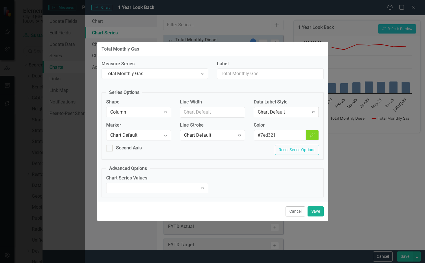
click at [299, 117] on div "Chart Default Expand" at bounding box center [286, 112] width 65 height 10
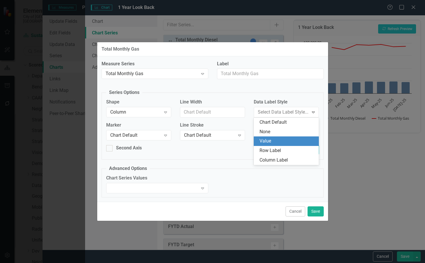
click at [290, 138] on div "Value" at bounding box center [286, 142] width 65 height 10
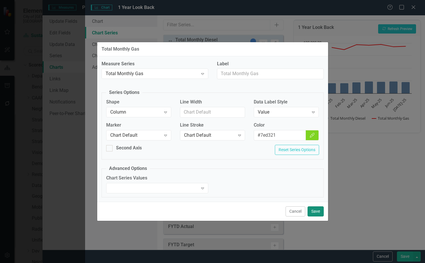
click at [314, 213] on button "Save" at bounding box center [316, 212] width 16 height 10
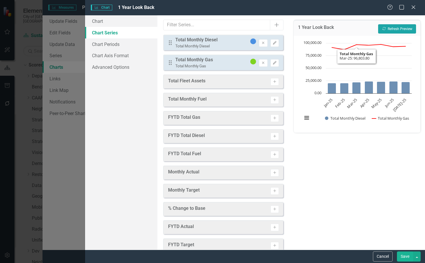
click at [385, 33] on button "Recalculate Refresh Preview" at bounding box center [397, 28] width 38 height 9
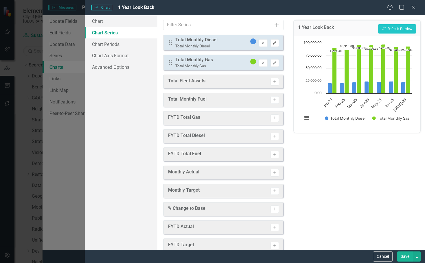
click at [273, 42] on icon "Edit" at bounding box center [275, 42] width 4 height 3
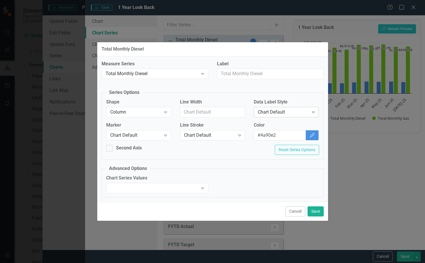
click at [312, 116] on div "Expand" at bounding box center [313, 112] width 10 height 9
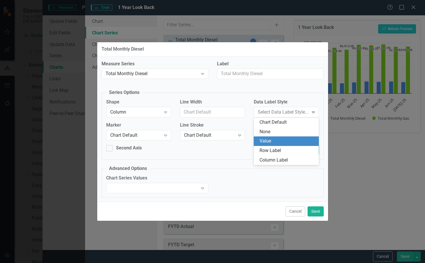
click at [301, 137] on div "Value" at bounding box center [286, 142] width 65 height 10
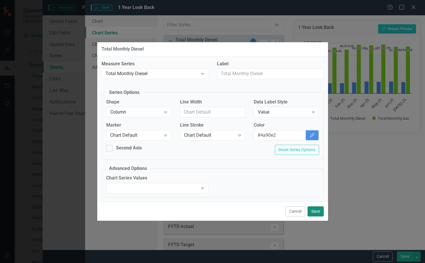
click at [313, 210] on button "Save" at bounding box center [316, 212] width 16 height 10
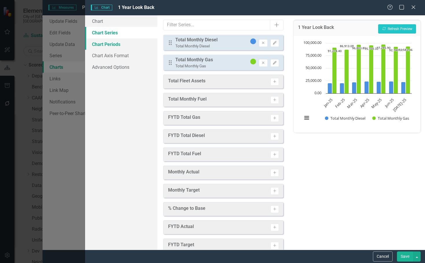
click at [115, 44] on link "Chart Periods" at bounding box center [121, 44] width 72 height 12
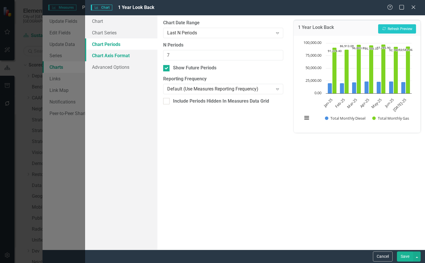
click at [118, 53] on link "Chart Axis Format" at bounding box center [121, 56] width 72 height 12
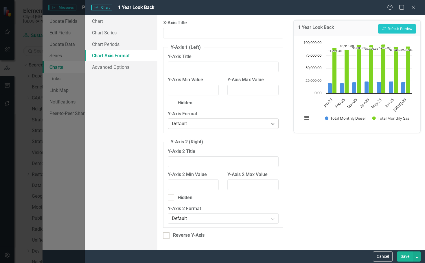
click at [236, 126] on div "Default" at bounding box center [220, 124] width 97 height 7
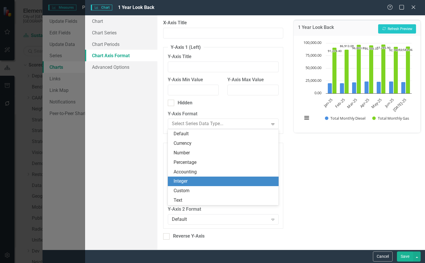
click at [197, 183] on div "Integer" at bounding box center [225, 181] width 102 height 7
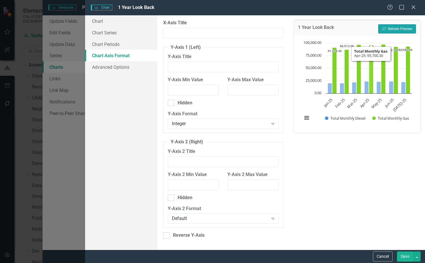
click at [399, 26] on button "Recalculate Refresh Preview" at bounding box center [397, 28] width 38 height 9
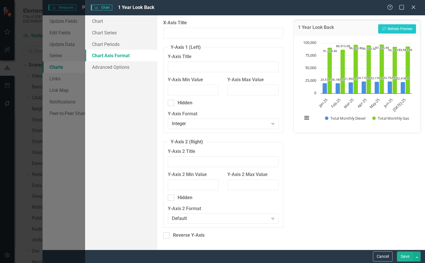
click at [404, 257] on button "Save" at bounding box center [405, 257] width 16 height 10
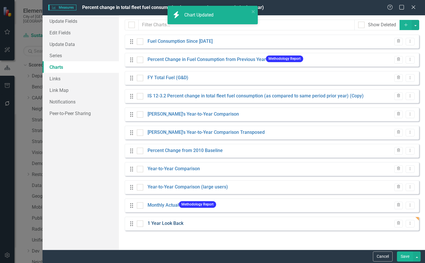
click at [177, 223] on link "1 Year Look Back" at bounding box center [166, 223] width 36 height 7
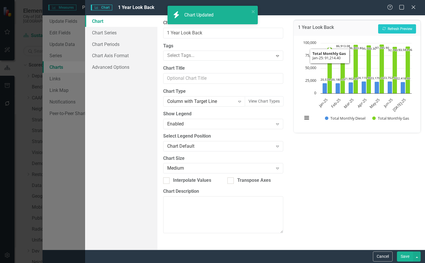
click at [307, 117] on button "View chart menu, Chart" at bounding box center [307, 118] width 8 height 8
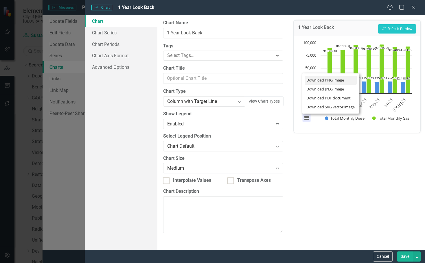
click at [333, 76] on li "Download PNG image" at bounding box center [331, 80] width 52 height 9
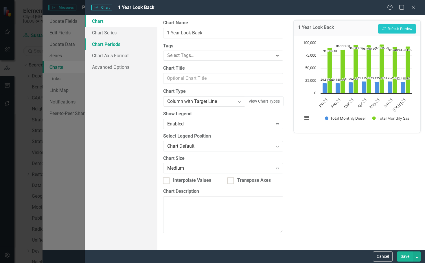
click at [123, 42] on link "Chart Periods" at bounding box center [121, 44] width 72 height 12
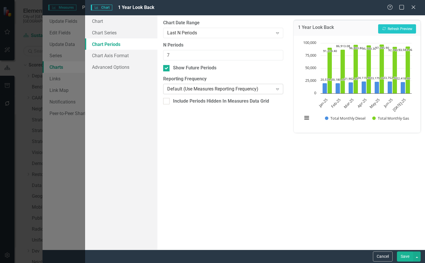
click at [202, 88] on div "Default (Use Measures Reporting Frequency)" at bounding box center [220, 89] width 106 height 7
click at [407, 26] on button "Recalculate Refresh Preview" at bounding box center [397, 28] width 38 height 9
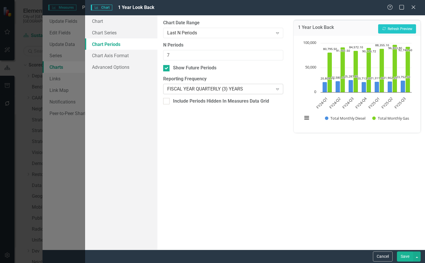
click at [183, 93] on div "FISCAL YEAR QUARTERLY (3) YEARS Expand" at bounding box center [223, 89] width 120 height 10
click at [216, 263] on div "Default (Use Measures Reporting Frequency)" at bounding box center [214, 268] width 416 height 7
click at [406, 30] on button "Recalculate Refresh Preview" at bounding box center [397, 28] width 38 height 9
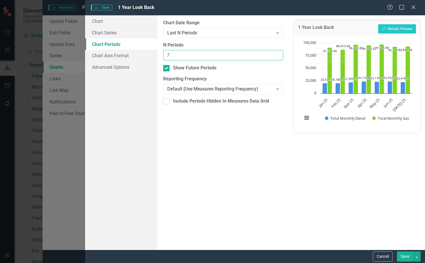
drag, startPoint x: 181, startPoint y: 56, endPoint x: 159, endPoint y: 51, distance: 22.9
click at [159, 51] on div "From this tab, you define the periods you want included in the chart. For examp…" at bounding box center [223, 132] width 132 height 235
click at [380, 30] on button "Recalculate Refresh Preview" at bounding box center [397, 28] width 38 height 9
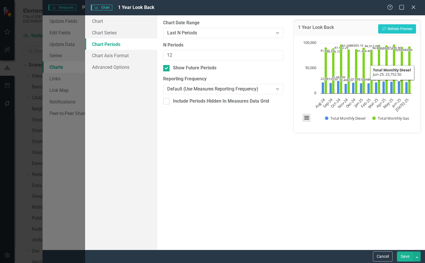
click at [305, 116] on button "View chart menu, Chart" at bounding box center [307, 118] width 8 height 8
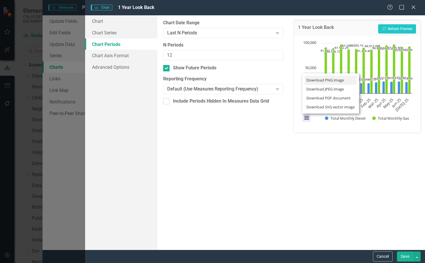
click at [317, 82] on li "Download PNG image" at bounding box center [331, 80] width 52 height 9
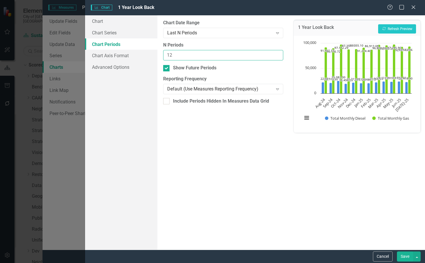
drag, startPoint x: 227, startPoint y: 60, endPoint x: 69, endPoint y: 65, distance: 158.3
click at [69, 65] on div "Charts Chart 1 Year Look Back Help Maximize Close Chart Chart Series Chart Peri…" at bounding box center [212, 131] width 425 height 263
type input "7"
click at [404, 260] on button "Save" at bounding box center [405, 257] width 16 height 10
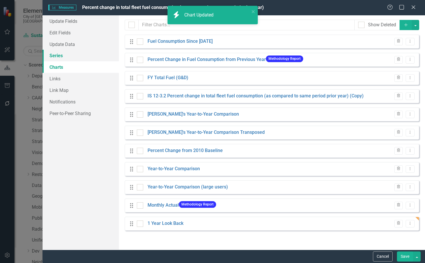
click at [46, 52] on link "Series" at bounding box center [81, 56] width 76 height 12
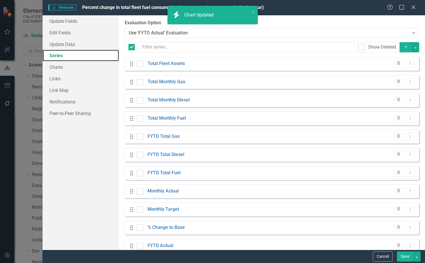
checkbox input "false"
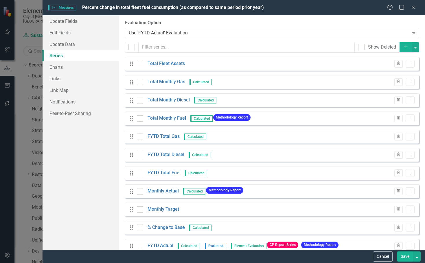
click at [403, 47] on icon "Add" at bounding box center [405, 47] width 5 height 4
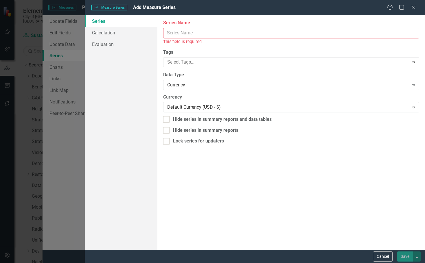
click at [212, 35] on input "Series Name" at bounding box center [291, 33] width 256 height 11
click at [216, 34] on input "Series Name" at bounding box center [291, 33] width 256 height 11
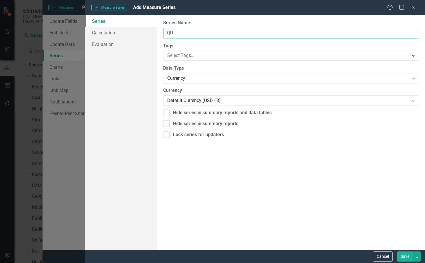
type input "Q"
type input "Quarterly Gas"
click at [178, 83] on div "Currency Expand" at bounding box center [291, 78] width 256 height 10
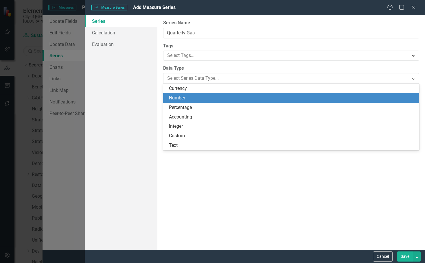
click at [186, 101] on div "Number" at bounding box center [292, 98] width 247 height 7
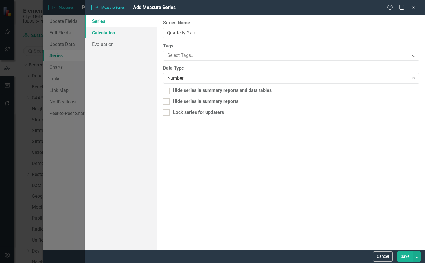
click at [124, 28] on link "Calculation" at bounding box center [121, 33] width 72 height 12
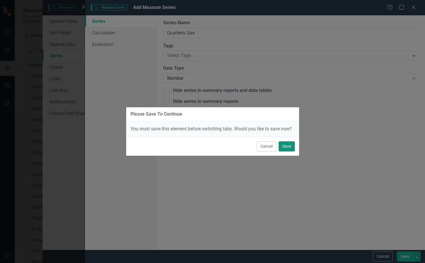
drag, startPoint x: 290, startPoint y: 144, endPoint x: 290, endPoint y: 148, distance: 3.8
click at [290, 148] on button "Save" at bounding box center [287, 146] width 16 height 10
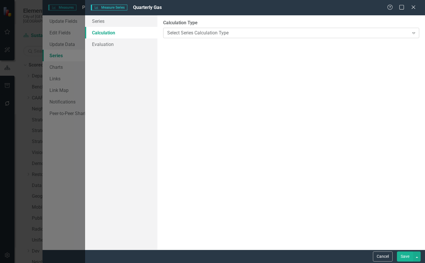
click at [201, 35] on div "Select Series Calculation Type" at bounding box center [288, 33] width 242 height 7
click at [197, 35] on div "Select Series Calculation Type" at bounding box center [288, 33] width 242 height 7
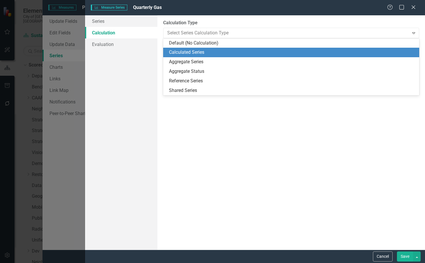
click at [192, 52] on div "Calculated Series" at bounding box center [292, 52] width 247 height 7
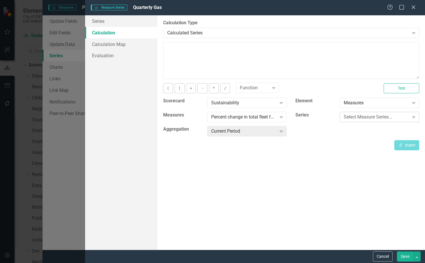
click at [359, 122] on div "Select Measure Series... Expand" at bounding box center [380, 117] width 80 height 10
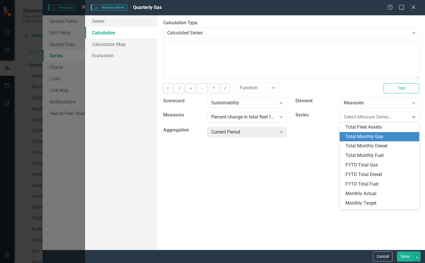
click at [363, 139] on div "Total Monthly Gas" at bounding box center [380, 137] width 70 height 7
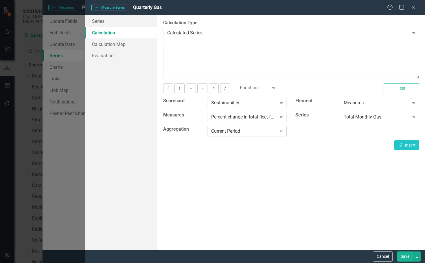
click at [279, 133] on icon "Expand" at bounding box center [281, 131] width 6 height 5
click at [408, 146] on button "Insert Insert" at bounding box center [406, 145] width 25 height 10
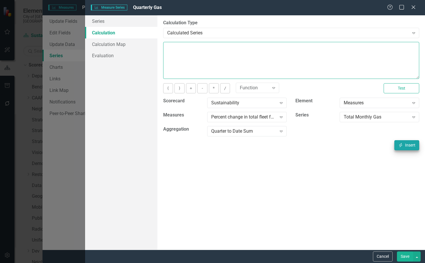
type textarea "[m313054][Total Monthly Gas][QuarterToDateSum]"
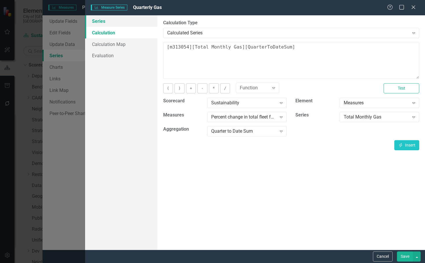
click at [107, 22] on link "Series" at bounding box center [121, 21] width 72 height 12
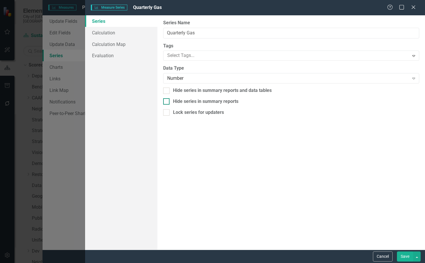
click at [191, 104] on div "Hide series in summary reports" at bounding box center [205, 101] width 65 height 7
click at [167, 102] on input "Hide series in summary reports" at bounding box center [165, 100] width 4 height 4
checkbox input "true"
click at [196, 89] on div "Hide series in summary reports and data tables" at bounding box center [222, 90] width 99 height 7
click at [167, 89] on input "Hide series in summary reports and data tables" at bounding box center [165, 90] width 4 height 4
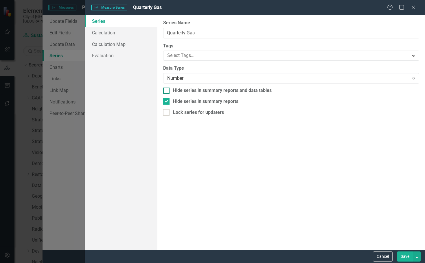
checkbox input "true"
click at [409, 255] on button "Save" at bounding box center [405, 257] width 16 height 10
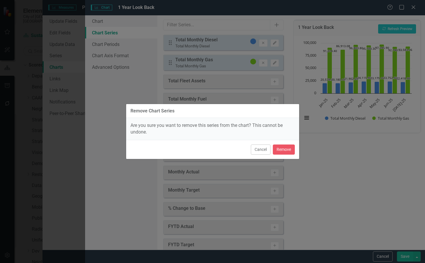
scroll to position [203, 0]
click at [279, 152] on button "Remove" at bounding box center [284, 150] width 22 height 10
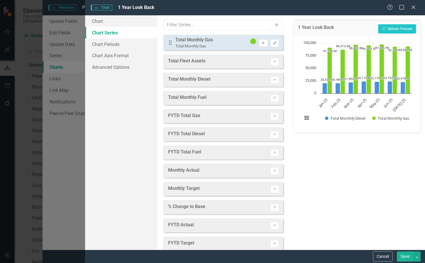
click at [261, 43] on icon "Remove" at bounding box center [263, 42] width 4 height 3
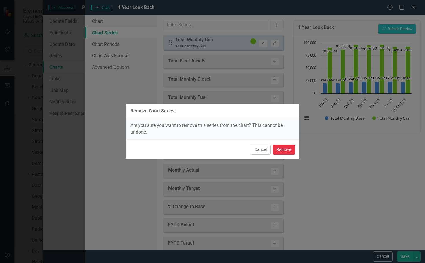
click at [284, 145] on button "Remove" at bounding box center [284, 150] width 22 height 10
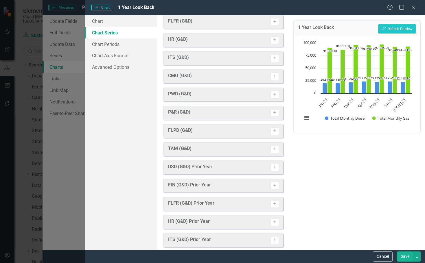
scroll to position [864, 0]
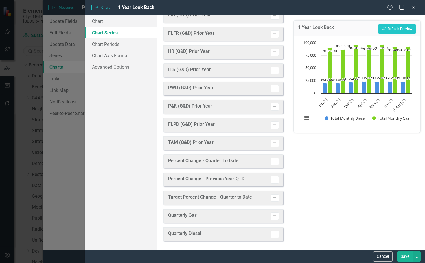
click at [273, 217] on icon "Activate" at bounding box center [275, 215] width 4 height 3
click at [273, 235] on icon "Activate" at bounding box center [275, 234] width 4 height 3
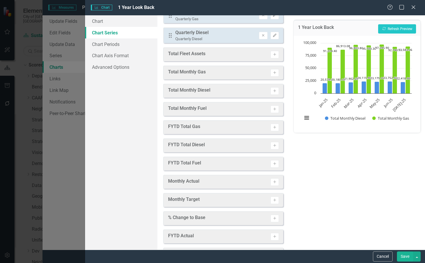
scroll to position [0, 0]
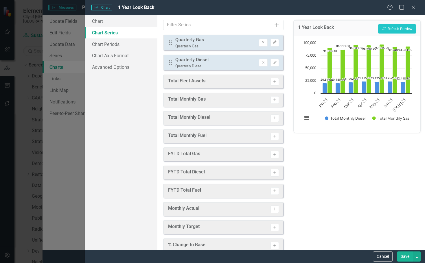
click at [271, 46] on button "Edit" at bounding box center [275, 43] width 8 height 8
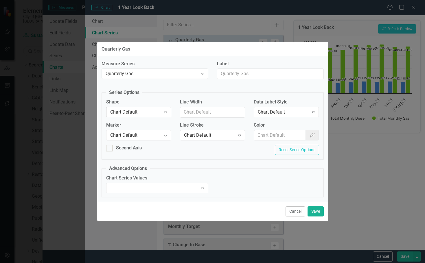
click at [165, 113] on icon "Expand" at bounding box center [166, 112] width 6 height 5
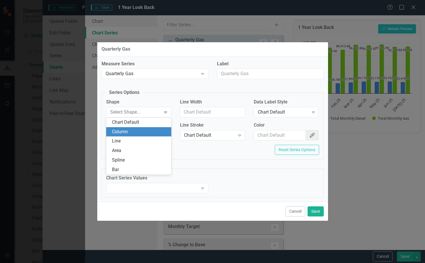
click at [144, 132] on div "Column" at bounding box center [140, 132] width 56 height 7
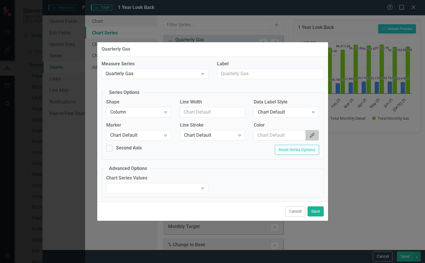
click at [316, 135] on button "Color Picker" at bounding box center [312, 135] width 13 height 11
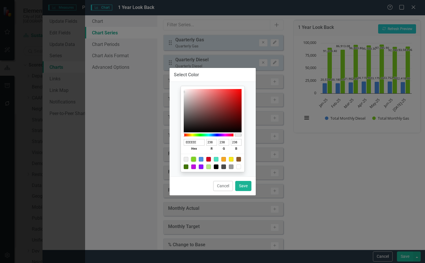
click at [194, 160] on div at bounding box center [193, 159] width 5 height 5
type input "7ED321"
type input "126"
type input "211"
type input "33"
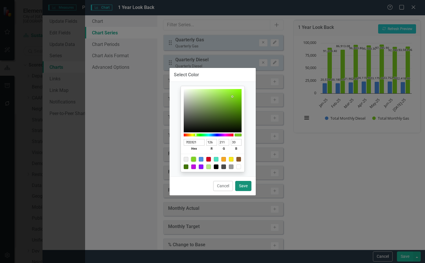
drag, startPoint x: 244, startPoint y: 186, endPoint x: 255, endPoint y: 125, distance: 62.3
click at [244, 187] on button "Save" at bounding box center [243, 186] width 16 height 10
type input "#7ed321"
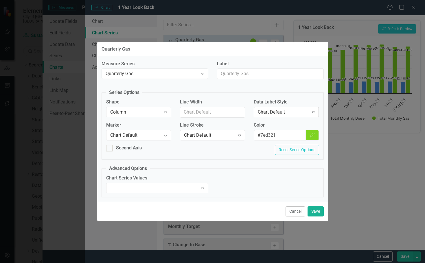
click at [292, 116] on div "Chart Default Expand" at bounding box center [286, 112] width 65 height 10
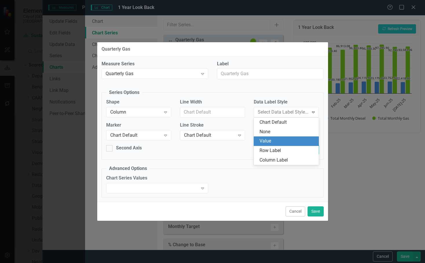
click at [286, 140] on div "Value" at bounding box center [288, 141] width 56 height 7
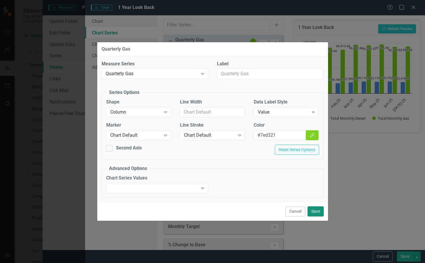
click at [314, 207] on button "Save" at bounding box center [316, 212] width 16 height 10
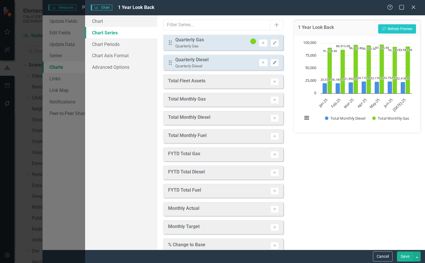
click at [273, 63] on icon "Edit" at bounding box center [275, 62] width 4 height 3
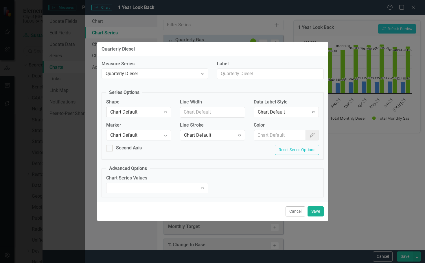
click at [137, 113] on div "Chart Default" at bounding box center [135, 112] width 51 height 7
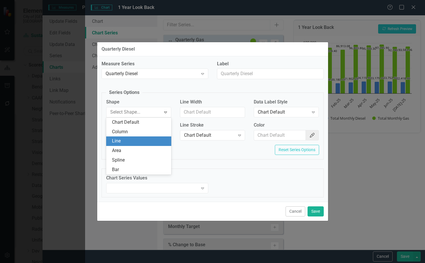
click at [134, 137] on div "Line" at bounding box center [138, 142] width 65 height 10
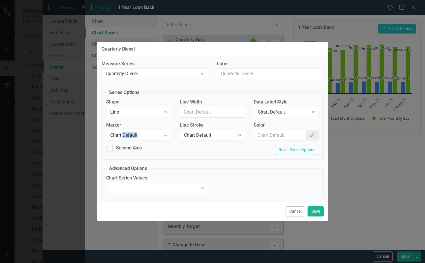
click at [134, 137] on div "Chart Default" at bounding box center [135, 135] width 51 height 7
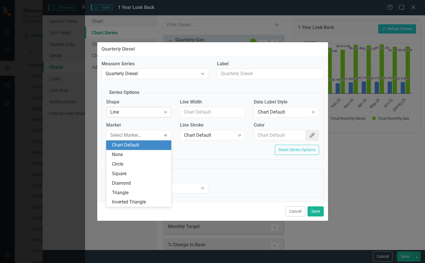
click at [143, 112] on div "Line" at bounding box center [135, 112] width 51 height 7
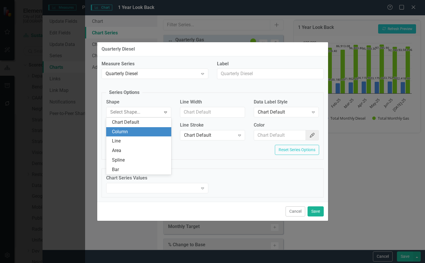
click at [144, 134] on div "Column" at bounding box center [140, 132] width 56 height 7
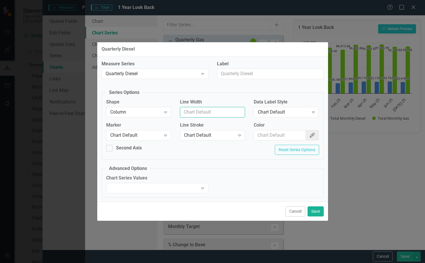
click at [230, 111] on input "Line Width" at bounding box center [212, 112] width 65 height 11
click at [204, 136] on div "Chart Default" at bounding box center [209, 135] width 51 height 7
click at [280, 134] on input "Color" at bounding box center [280, 135] width 52 height 11
click at [305, 135] on input "Color" at bounding box center [280, 135] width 52 height 11
click at [308, 136] on button "Color Picker" at bounding box center [312, 135] width 13 height 11
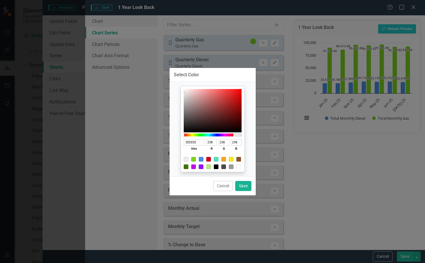
click at [201, 159] on div at bounding box center [201, 159] width 5 height 5
type input "4A90E2"
type input "74"
type input "144"
type input "226"
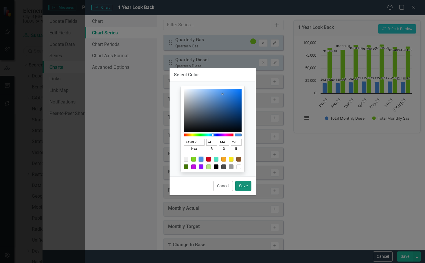
click at [250, 185] on button "Save" at bounding box center [243, 186] width 16 height 10
type input "#4a90e2"
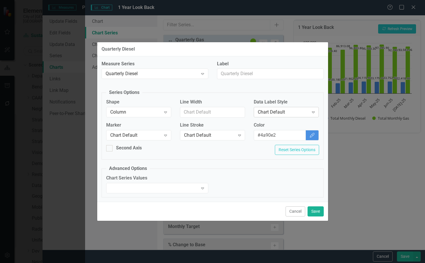
click at [303, 111] on div "Chart Default" at bounding box center [283, 112] width 51 height 7
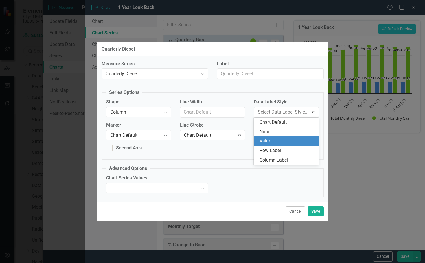
click at [287, 139] on div "Value" at bounding box center [288, 141] width 56 height 7
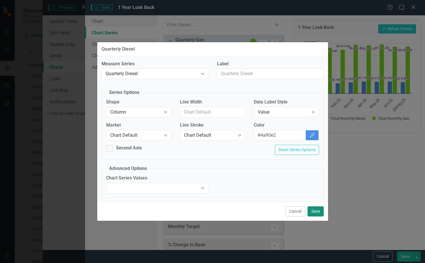
click at [318, 210] on button "Save" at bounding box center [316, 212] width 16 height 10
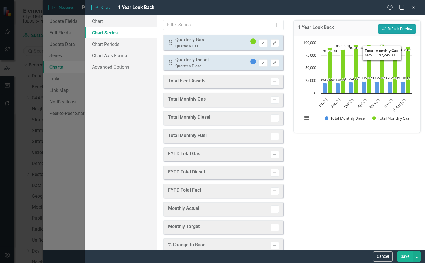
click at [394, 29] on button "Recalculate Refresh Preview" at bounding box center [397, 28] width 38 height 9
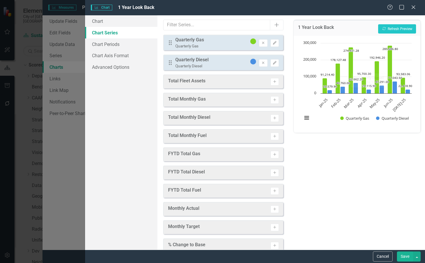
click at [305, 116] on button "View chart menu, Chart" at bounding box center [307, 118] width 8 height 8
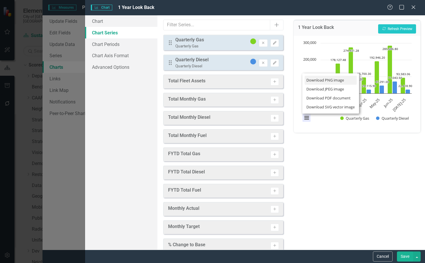
click at [319, 79] on li "Download PNG image" at bounding box center [331, 80] width 52 height 9
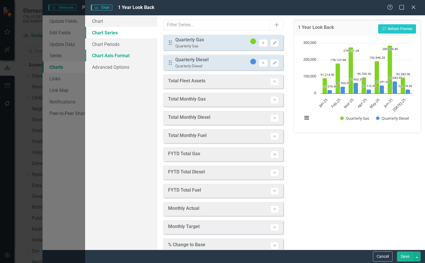
click at [111, 50] on link "Chart Axis Format" at bounding box center [121, 56] width 72 height 12
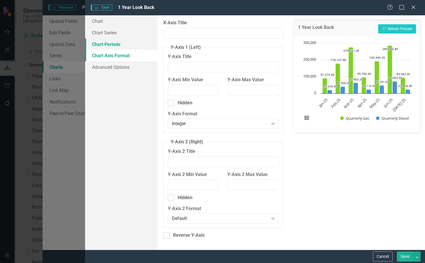
click at [113, 43] on link "Chart Periods" at bounding box center [121, 44] width 72 height 12
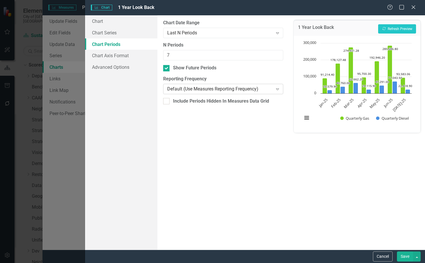
click at [194, 87] on div "Default (Use Measures Reporting Frequency)" at bounding box center [220, 89] width 106 height 7
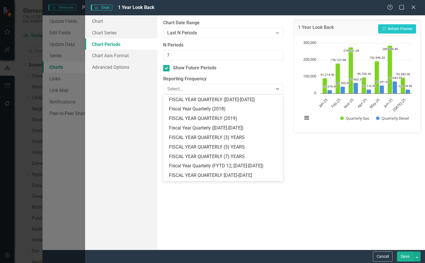
scroll to position [926, 0]
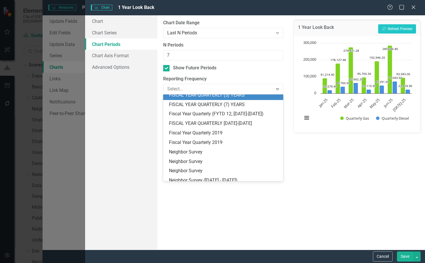
click at [242, 99] on div "FISCAL YEAR QUARTERLY (5) YEARS" at bounding box center [224, 95] width 111 height 7
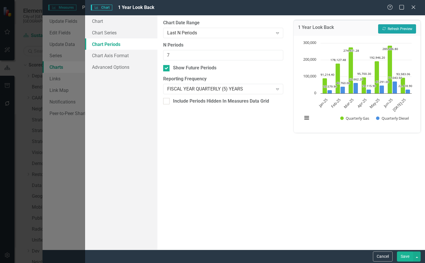
click at [387, 32] on button "Recalculate Refresh Preview" at bounding box center [397, 28] width 38 height 9
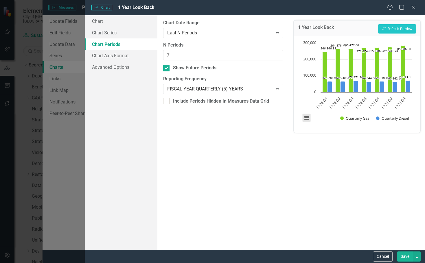
click at [307, 117] on button "View chart menu, Chart" at bounding box center [307, 118] width 8 height 8
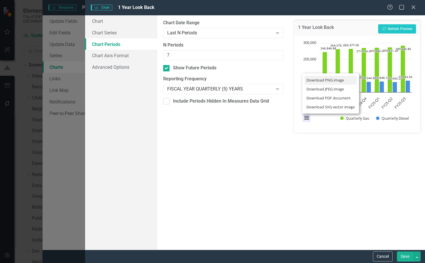
click at [314, 81] on li "Download PNG image" at bounding box center [331, 80] width 52 height 9
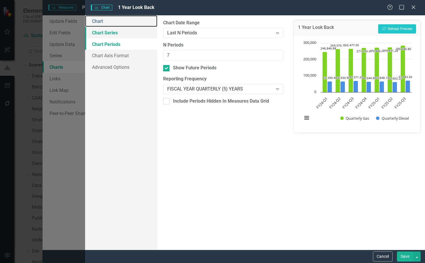
drag, startPoint x: 124, startPoint y: 25, endPoint x: 129, endPoint y: 27, distance: 5.1
click at [124, 25] on link "Chart" at bounding box center [121, 21] width 72 height 12
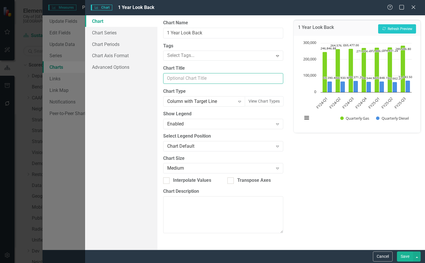
click at [196, 76] on input "Chart Title" at bounding box center [223, 78] width 120 height 11
type input "Quarterly Fuel Consumption"
click at [309, 119] on button "View chart menu, Chart" at bounding box center [307, 118] width 8 height 8
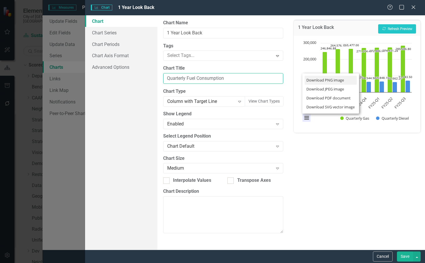
click at [320, 80] on li "Download PNG image" at bounding box center [331, 80] width 52 height 9
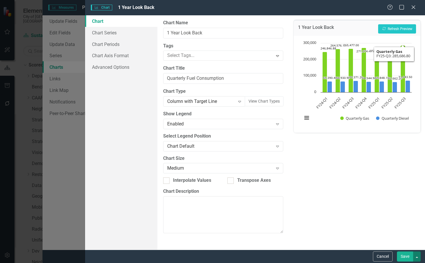
click at [418, 260] on button "button" at bounding box center [417, 257] width 8 height 10
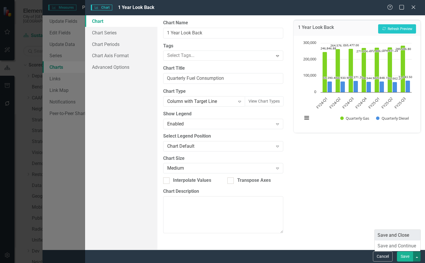
click at [412, 238] on link "Save and Close" at bounding box center [398, 235] width 46 height 11
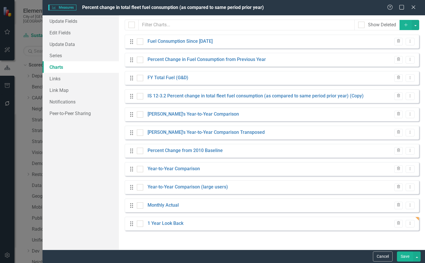
drag, startPoint x: 404, startPoint y: 254, endPoint x: 424, endPoint y: 241, distance: 23.8
click at [404, 254] on button "Save" at bounding box center [405, 257] width 16 height 10
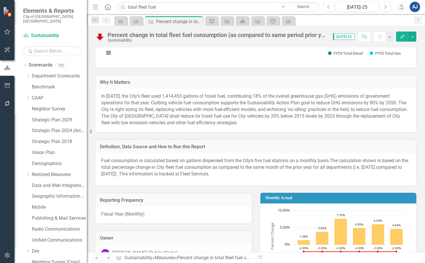
click at [403, 38] on button "Edit" at bounding box center [402, 37] width 13 height 10
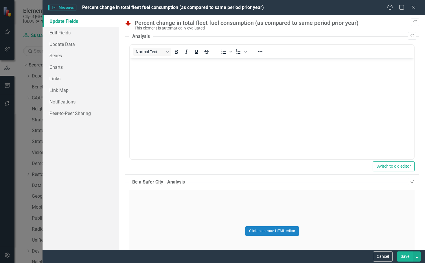
scroll to position [0, 0]
click at [69, 68] on link "Charts" at bounding box center [81, 67] width 76 height 12
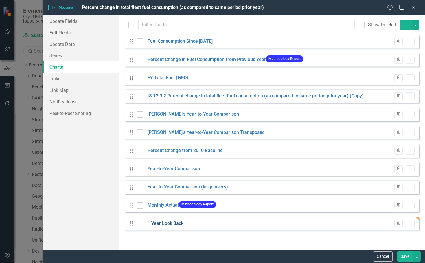
click at [172, 224] on link "1 Year Look Back" at bounding box center [166, 223] width 36 height 7
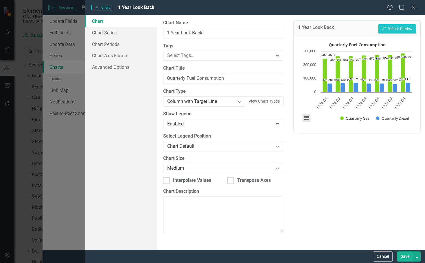
click at [308, 119] on button "View chart menu, Quarterly Fuel Consumption" at bounding box center [307, 118] width 8 height 8
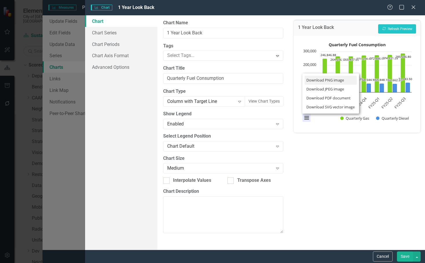
click at [319, 78] on li "Download PNG image" at bounding box center [331, 80] width 52 height 9
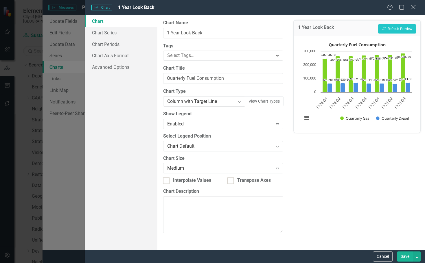
click at [415, 8] on icon at bounding box center [413, 7] width 4 height 4
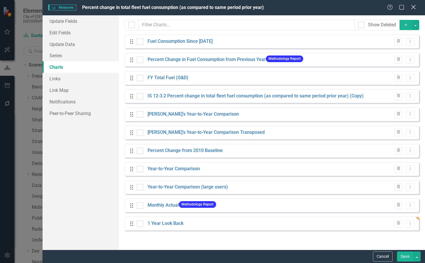
click at [417, 8] on div "Help Maximize Close" at bounding box center [403, 7] width 32 height 7
click at [411, 7] on icon "Close" at bounding box center [413, 6] width 7 height 5
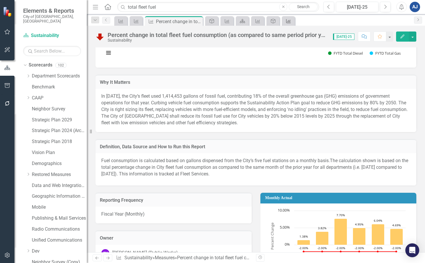
click at [284, 23] on div "Measures" at bounding box center [287, 20] width 8 height 7
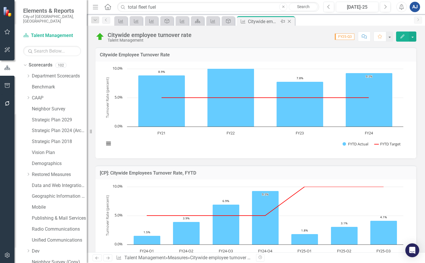
click at [288, 21] on icon "Close" at bounding box center [289, 21] width 6 height 5
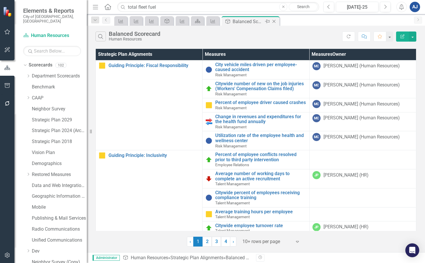
click at [275, 21] on icon at bounding box center [274, 21] width 3 height 3
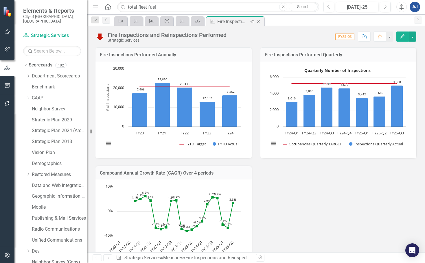
click at [259, 23] on icon "Close" at bounding box center [259, 21] width 6 height 5
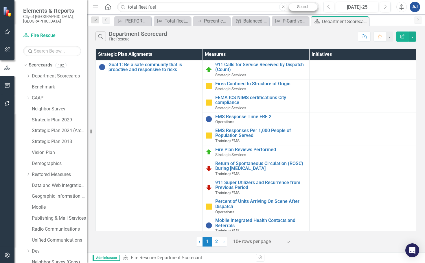
drag, startPoint x: 364, startPoint y: 20, endPoint x: 310, endPoint y: 10, distance: 54.9
click at [0, 0] on icon "Close" at bounding box center [0, 0] width 0 height 0
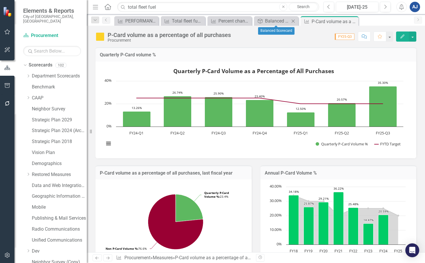
click at [293, 21] on icon "Close" at bounding box center [293, 21] width 6 height 5
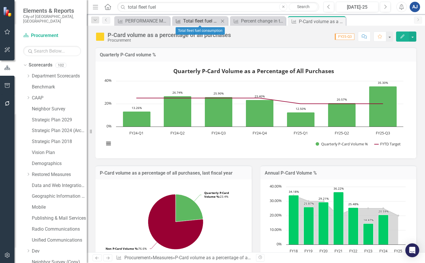
click at [195, 18] on div "Total fleet fuel consumption" at bounding box center [201, 20] width 36 height 7
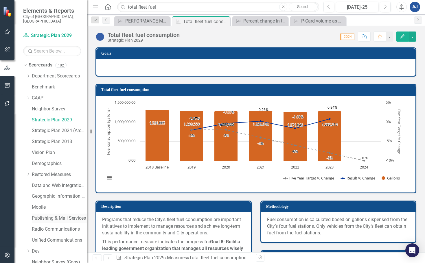
scroll to position [23, 0]
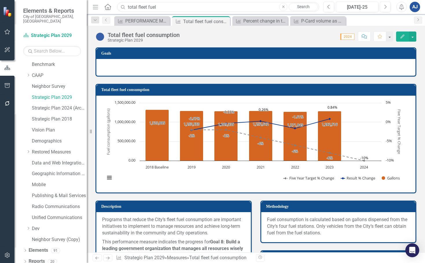
drag, startPoint x: 160, startPoint y: 7, endPoint x: 104, endPoint y: 8, distance: 55.8
click at [104, 8] on div "Menu Home Search total fleet fuel Close Search" at bounding box center [204, 6] width 227 height 11
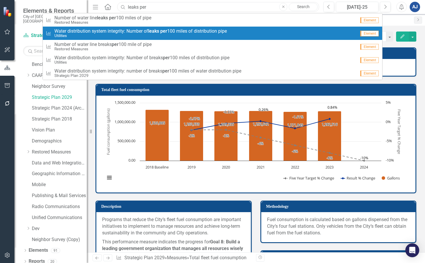
type input "leaks per"
click at [118, 32] on span "Water distribution system integrity: Number of leaks per 100 miles of distribut…" at bounding box center [140, 31] width 172 height 5
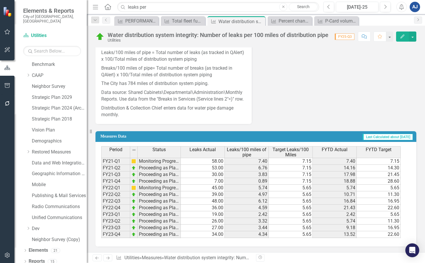
scroll to position [342, 0]
click at [397, 38] on button "Edit" at bounding box center [402, 37] width 13 height 10
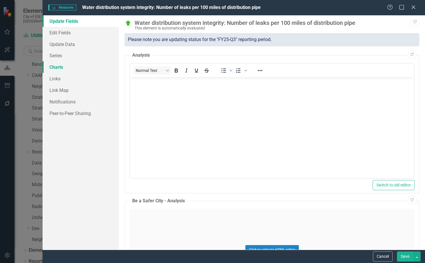
scroll to position [0, 0]
click at [82, 67] on link "Charts" at bounding box center [81, 67] width 76 height 12
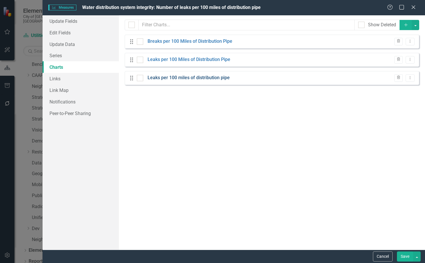
click at [198, 79] on link "Leaks per 100 miles of distribution pipe" at bounding box center [189, 78] width 82 height 7
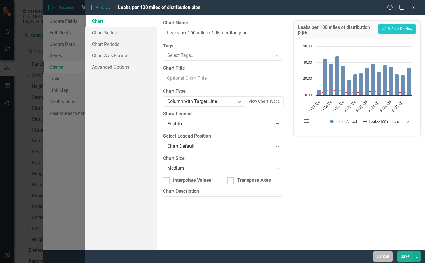
click at [378, 257] on button "Cancel" at bounding box center [383, 257] width 20 height 10
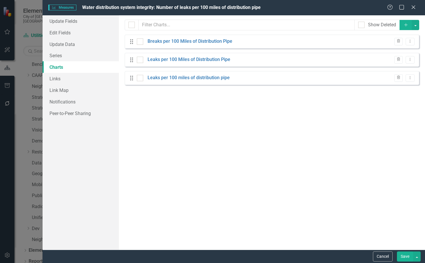
click at [378, 257] on button "Cancel" at bounding box center [383, 257] width 20 height 10
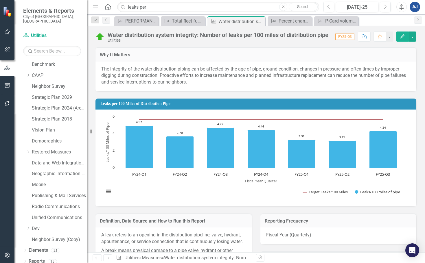
click at [402, 38] on icon "button" at bounding box center [402, 36] width 4 height 4
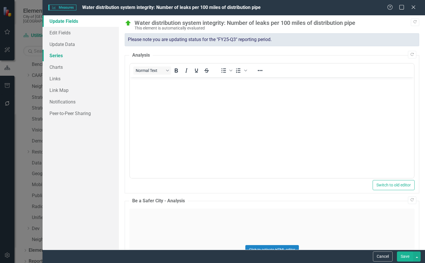
click at [66, 56] on link "Series" at bounding box center [81, 56] width 76 height 12
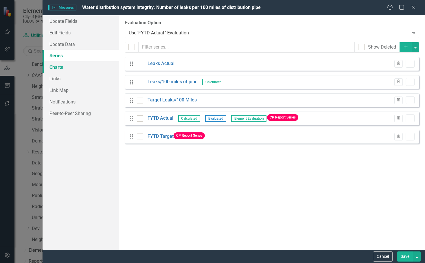
click at [77, 68] on link "Charts" at bounding box center [81, 67] width 76 height 12
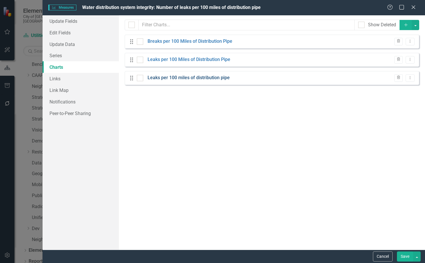
click at [190, 78] on link "Leaks per 100 miles of distribution pipe" at bounding box center [189, 78] width 82 height 7
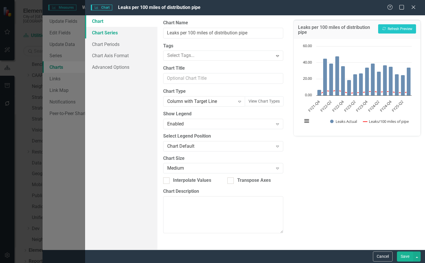
click at [111, 34] on link "Chart Series" at bounding box center [121, 33] width 72 height 12
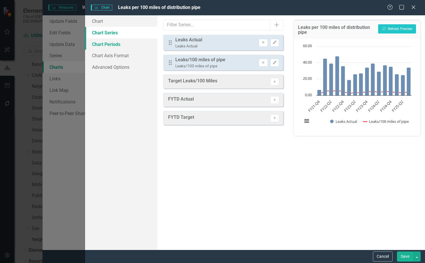
click at [96, 46] on link "Chart Periods" at bounding box center [121, 44] width 72 height 12
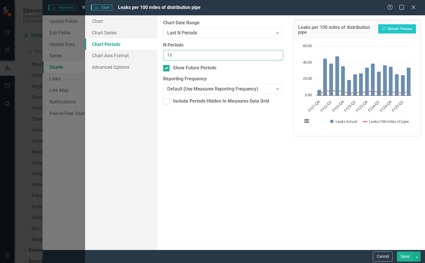
drag, startPoint x: 180, startPoint y: 52, endPoint x: 143, endPoint y: 49, distance: 37.5
click at [143, 49] on div "Chart Chart Series Chart Periods Chart Axis Format Advanced Options From this p…" at bounding box center [255, 132] width 340 height 235
type input "7"
click at [140, 30] on link "Chart Series" at bounding box center [121, 33] width 72 height 12
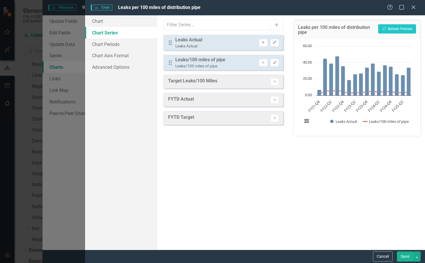
click at [261, 40] on button "Remove" at bounding box center [263, 43] width 8 height 8
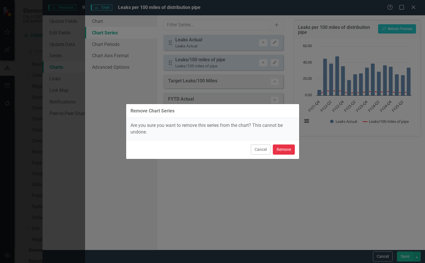
click at [290, 151] on button "Remove" at bounding box center [284, 150] width 22 height 10
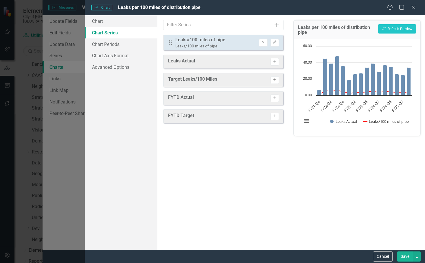
click at [274, 78] on icon "Activate" at bounding box center [275, 79] width 4 height 3
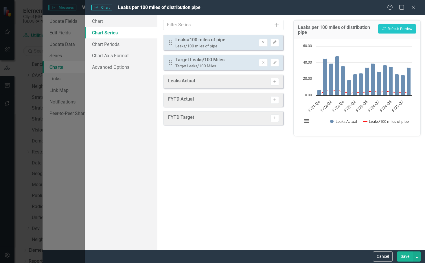
click at [273, 43] on icon "Edit" at bounding box center [275, 42] width 4 height 3
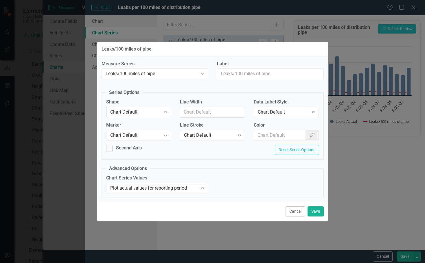
click at [170, 113] on div "Expand" at bounding box center [165, 112] width 10 height 9
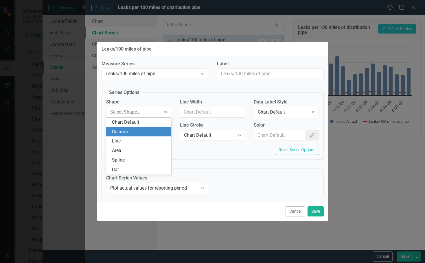
click at [154, 130] on div "Column" at bounding box center [140, 132] width 56 height 7
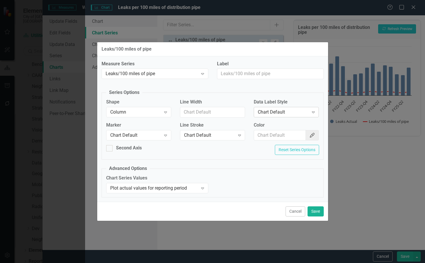
click at [314, 115] on div "Expand" at bounding box center [313, 112] width 10 height 9
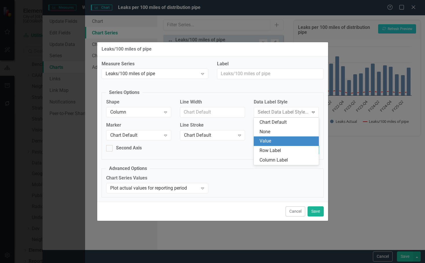
click at [269, 139] on div "Value" at bounding box center [288, 141] width 56 height 7
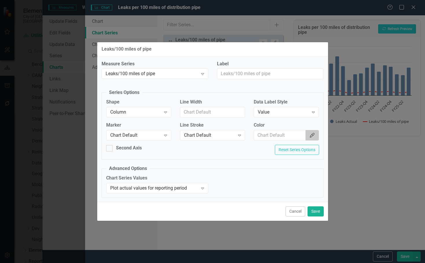
click at [313, 133] on button "Color Picker" at bounding box center [312, 135] width 13 height 11
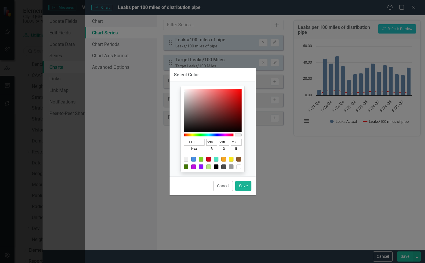
click at [195, 156] on div at bounding box center [213, 163] width 64 height 18
drag, startPoint x: 195, startPoint y: 160, endPoint x: 218, endPoint y: 169, distance: 24.2
click at [196, 161] on div at bounding box center [213, 163] width 64 height 18
click at [246, 188] on button "Save" at bounding box center [243, 186] width 16 height 10
type input "#eeeeee"
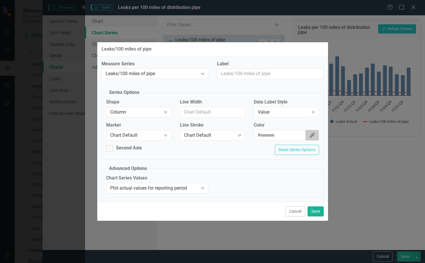
click at [310, 134] on icon "Color Picker" at bounding box center [312, 135] width 6 height 5
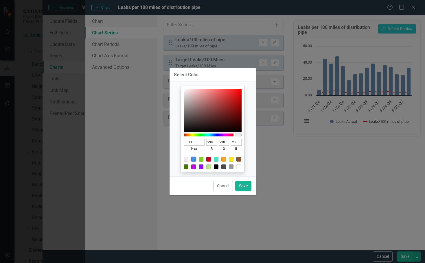
click at [195, 161] on div at bounding box center [193, 159] width 5 height 5
type input "4A90E2"
type input "74"
type input "144"
type input "226"
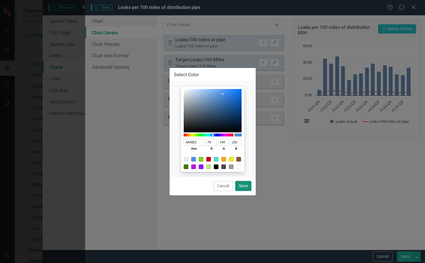
drag, startPoint x: 249, startPoint y: 184, endPoint x: 270, endPoint y: 140, distance: 48.4
click at [249, 184] on button "Save" at bounding box center [243, 186] width 16 height 10
type input "#4a90e2"
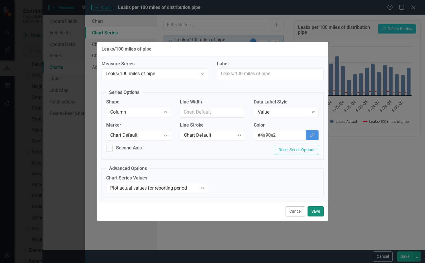
click at [310, 210] on button "Save" at bounding box center [316, 212] width 16 height 10
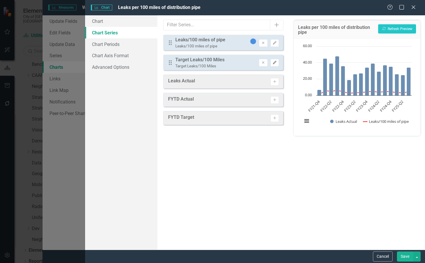
click at [276, 62] on icon "Edit" at bounding box center [275, 62] width 4 height 3
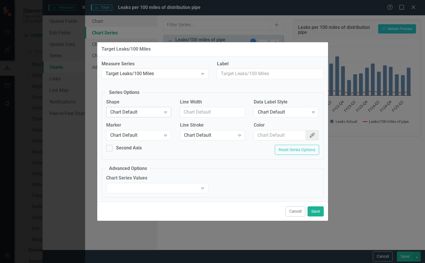
click at [158, 113] on div "Chart Default" at bounding box center [135, 112] width 51 height 7
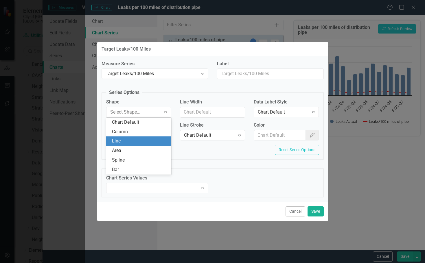
drag, startPoint x: 141, startPoint y: 130, endPoint x: 138, endPoint y: 138, distance: 8.8
click at [138, 138] on div "Chart Default Column Line Area Spline Bar" at bounding box center [138, 146] width 65 height 57
click at [138, 138] on div "Line" at bounding box center [140, 141] width 56 height 7
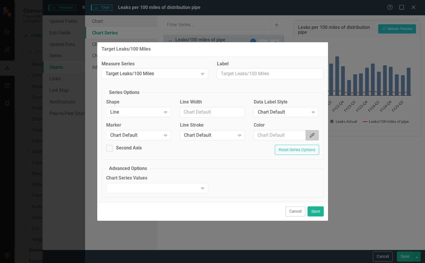
click at [311, 138] on button "Color Picker" at bounding box center [312, 135] width 13 height 11
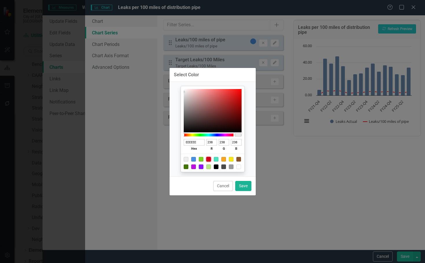
click at [209, 158] on div at bounding box center [208, 159] width 5 height 5
type input "D0021B"
type input "208"
type input "2"
type input "27"
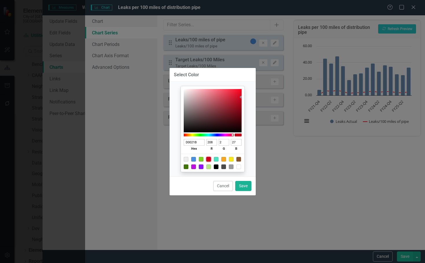
click at [247, 179] on div "Cancel Save" at bounding box center [213, 185] width 86 height 19
click at [247, 184] on button "Save" at bounding box center [243, 186] width 16 height 10
type input "#d0021b"
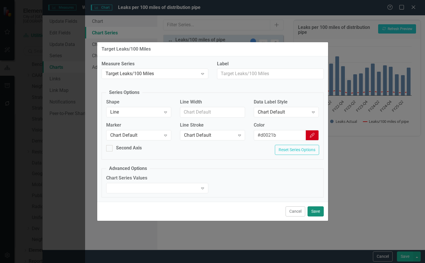
click at [309, 214] on button "Save" at bounding box center [316, 212] width 16 height 10
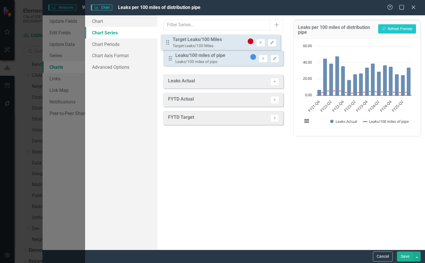
drag, startPoint x: 170, startPoint y: 61, endPoint x: 168, endPoint y: 41, distance: 20.4
click at [168, 41] on div "Drag Leaks/100 miles of pipe Leaks/100 miles of pipe Remove Edit Drag Target Le…" at bounding box center [223, 53] width 120 height 36
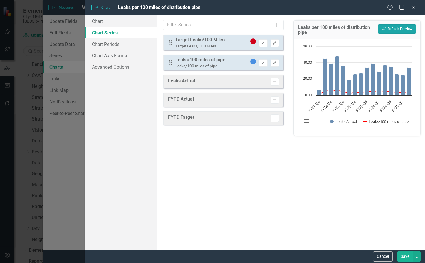
click at [395, 30] on button "Recalculate Refresh Preview" at bounding box center [397, 28] width 38 height 9
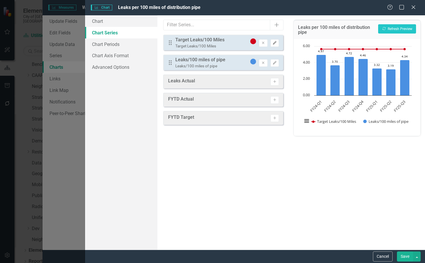
click at [271, 41] on button "Edit" at bounding box center [275, 43] width 8 height 8
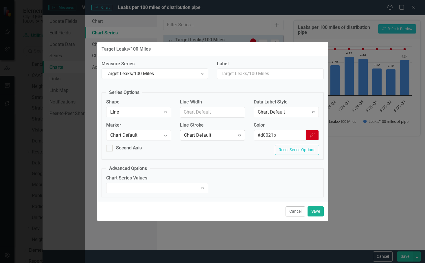
click at [233, 131] on div "Chart Default Expand" at bounding box center [212, 135] width 65 height 10
click at [140, 128] on label "Marker" at bounding box center [138, 125] width 65 height 7
click at [144, 134] on div "Chart Default" at bounding box center [135, 135] width 51 height 7
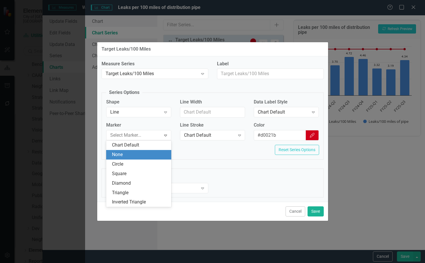
click at [150, 152] on div "None" at bounding box center [140, 155] width 56 height 7
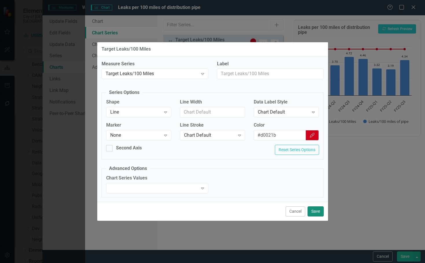
click at [319, 212] on button "Save" at bounding box center [316, 212] width 16 height 10
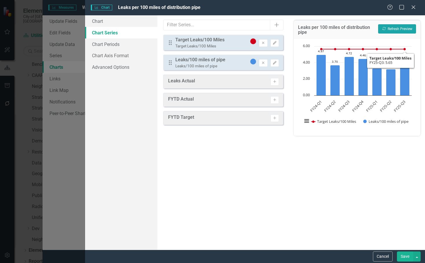
click at [411, 30] on button "Recalculate Refresh Preview" at bounding box center [397, 28] width 38 height 9
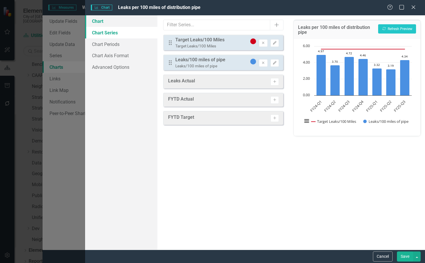
click at [111, 25] on link "Chart" at bounding box center [121, 21] width 72 height 12
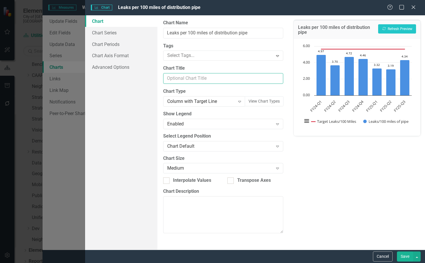
click at [197, 82] on input "Chart Title" at bounding box center [223, 78] width 120 height 11
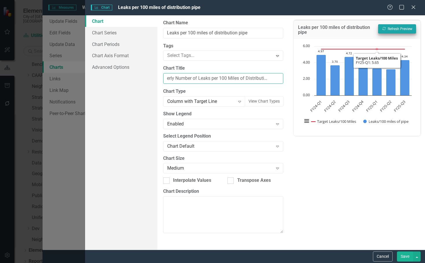
type input "Quarterly Number of Leaks per 100 Miles of Distribution Pipe"
click at [399, 30] on button "Recalculate Refresh Preview" at bounding box center [397, 28] width 38 height 9
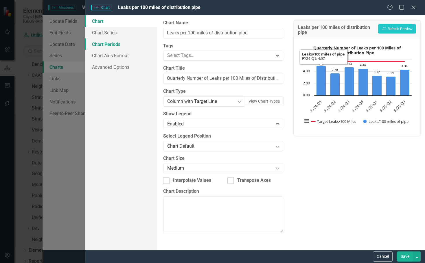
click at [131, 46] on link "Chart Periods" at bounding box center [121, 44] width 72 height 12
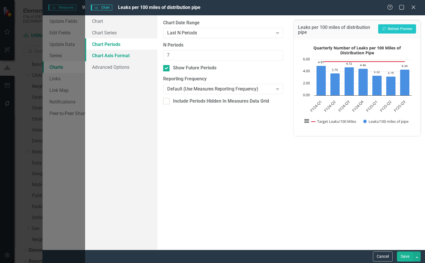
click at [137, 55] on link "Chart Axis Format" at bounding box center [121, 56] width 72 height 12
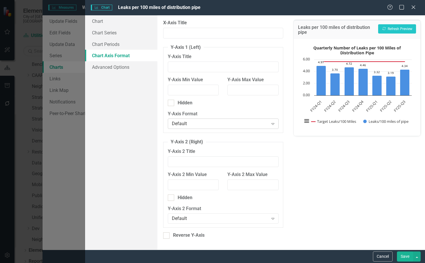
click at [190, 124] on div "Default" at bounding box center [220, 124] width 97 height 7
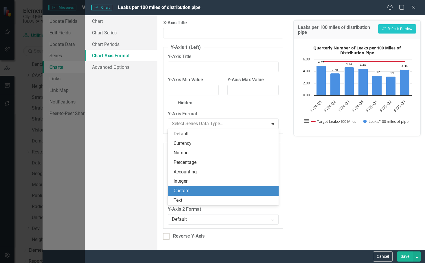
click at [190, 194] on div "Custom" at bounding box center [225, 191] width 102 height 7
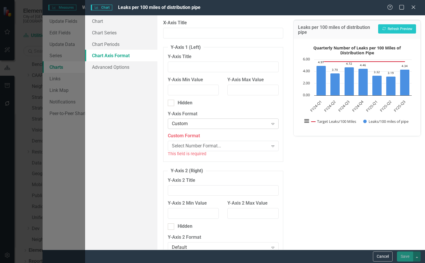
click at [198, 125] on div "Custom" at bounding box center [220, 124] width 97 height 7
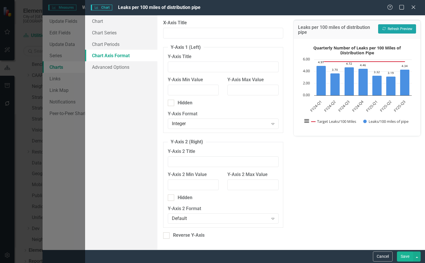
click at [396, 29] on button "Recalculate Refresh Preview" at bounding box center [397, 28] width 38 height 9
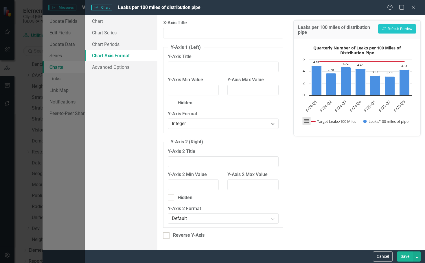
click at [309, 122] on button "View chart menu, Quarterly Number of Leaks per 100 Miles of Distribution Pipe" at bounding box center [307, 121] width 8 height 8
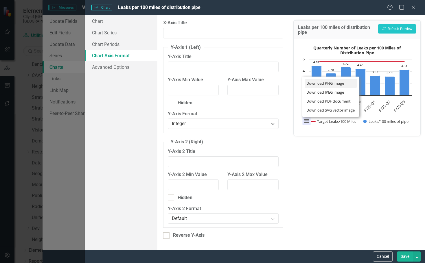
click at [333, 82] on li "Download PNG image" at bounding box center [331, 83] width 52 height 9
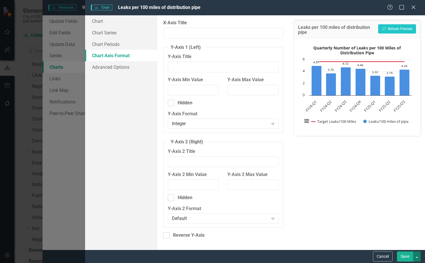
click at [414, 257] on button "button" at bounding box center [417, 257] width 8 height 10
click at [412, 237] on link "Save and Close" at bounding box center [398, 235] width 46 height 11
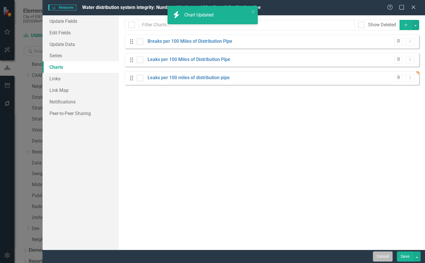
click at [386, 255] on button "Cancel" at bounding box center [383, 257] width 20 height 10
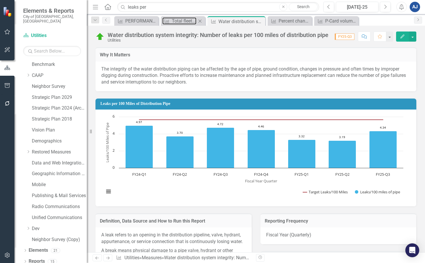
click at [196, 22] on div "Total fleet fuel consumption" at bounding box center [184, 20] width 25 height 7
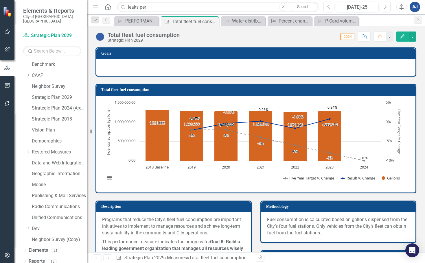
click at [402, 39] on button "Edit" at bounding box center [402, 37] width 13 height 10
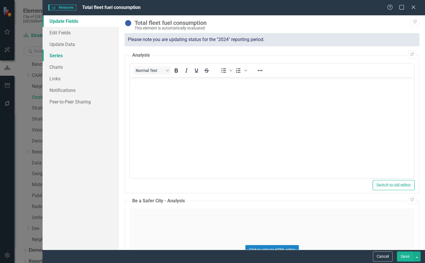
click at [69, 61] on link "Series" at bounding box center [81, 56] width 76 height 12
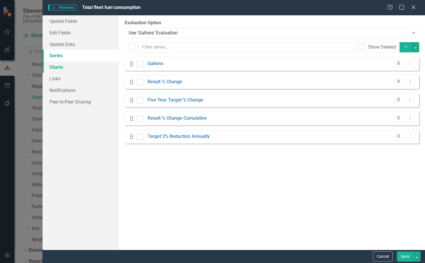
click at [68, 66] on link "Charts" at bounding box center [81, 67] width 76 height 12
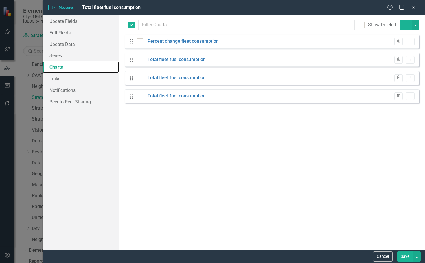
checkbox input "false"
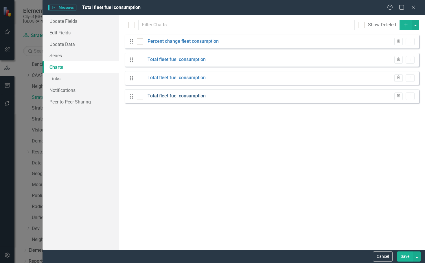
click at [176, 96] on link "Total fleet fuel consumption" at bounding box center [177, 96] width 58 height 7
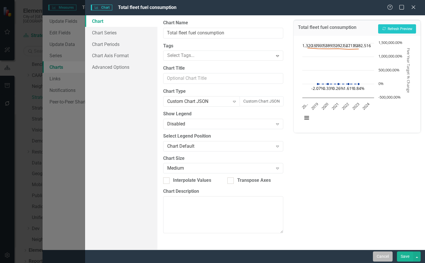
click at [387, 254] on button "Cancel" at bounding box center [383, 257] width 20 height 10
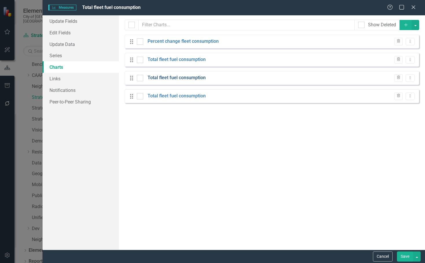
click at [198, 76] on link "Total fleet fuel consumption" at bounding box center [177, 78] width 58 height 7
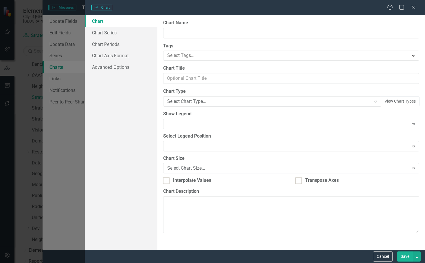
type input "Total fleet fuel consumption"
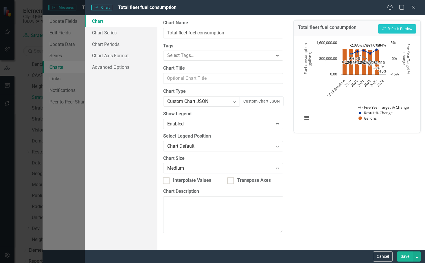
drag, startPoint x: 389, startPoint y: 253, endPoint x: 386, endPoint y: 254, distance: 3.5
click at [388, 253] on button "Cancel" at bounding box center [383, 257] width 20 height 10
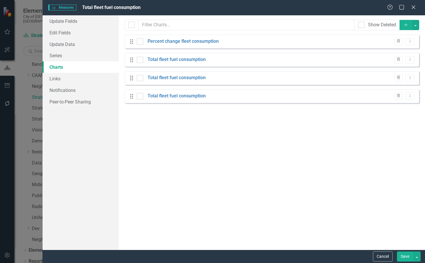
click at [407, 25] on icon "button" at bounding box center [405, 24] width 3 height 3
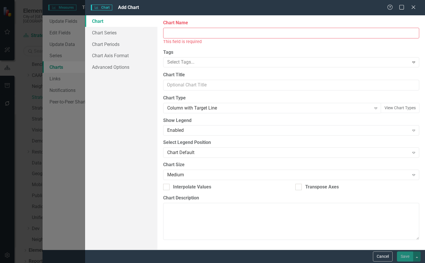
click at [197, 36] on input "Chart Name" at bounding box center [291, 33] width 256 height 11
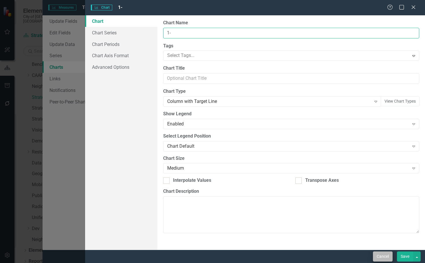
type input "1-"
click at [383, 259] on button "Cancel" at bounding box center [383, 257] width 20 height 10
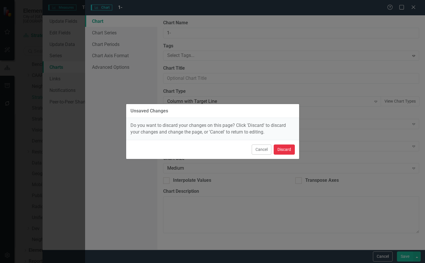
click at [286, 152] on button "Discard" at bounding box center [284, 150] width 21 height 10
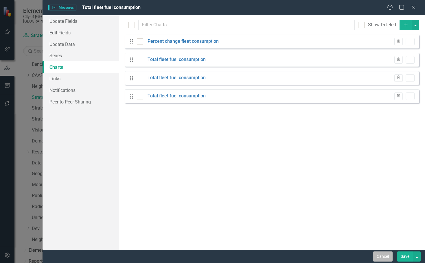
click at [388, 252] on button "Cancel" at bounding box center [383, 257] width 20 height 10
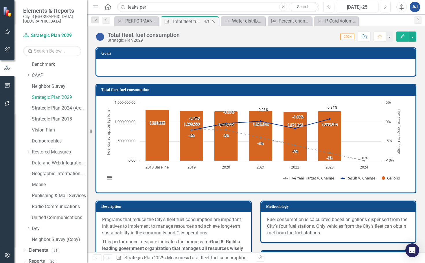
click at [214, 19] on icon "Close" at bounding box center [213, 21] width 6 height 5
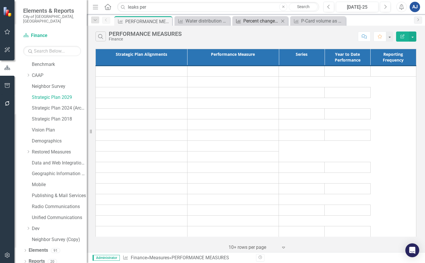
click at [241, 21] on icon "Measures" at bounding box center [239, 21] width 6 height 5
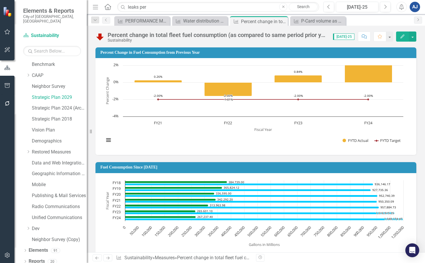
click at [404, 35] on icon "Edit" at bounding box center [402, 36] width 5 height 4
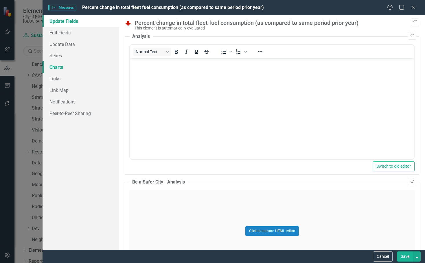
click at [59, 68] on link "Charts" at bounding box center [81, 67] width 76 height 12
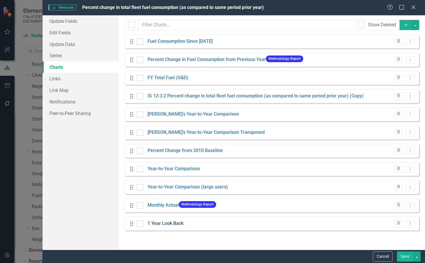
click at [170, 224] on link "1 Year Look Back" at bounding box center [166, 223] width 36 height 7
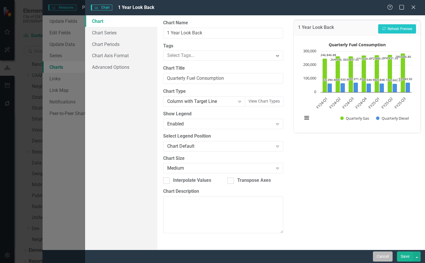
click at [379, 257] on button "Cancel" at bounding box center [383, 257] width 20 height 10
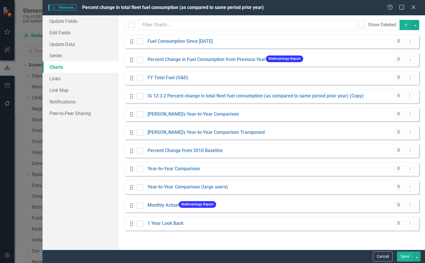
scroll to position [23, 0]
click at [403, 254] on button "Save" at bounding box center [405, 257] width 16 height 10
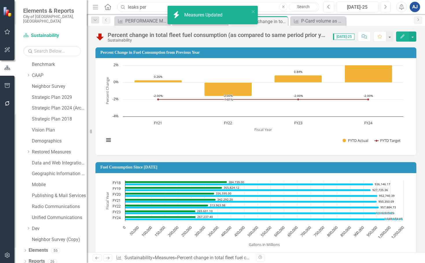
click at [266, 6] on input "leaks per" at bounding box center [218, 7] width 202 height 10
drag, startPoint x: 266, startPoint y: 6, endPoint x: 119, endPoint y: 3, distance: 147.3
click at [119, 3] on input "leaks per" at bounding box center [218, 7] width 202 height 10
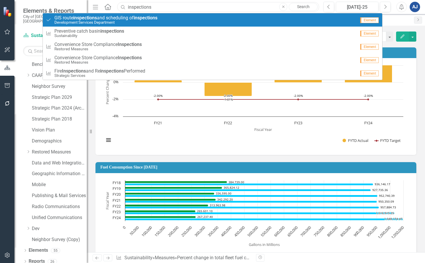
type input "inspections"
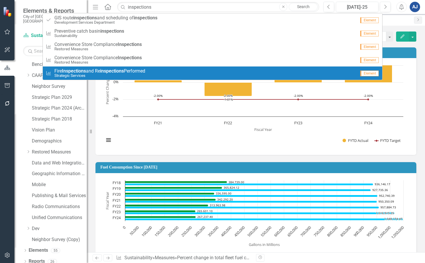
click at [113, 72] on strong "inspections" at bounding box center [112, 70] width 24 height 5
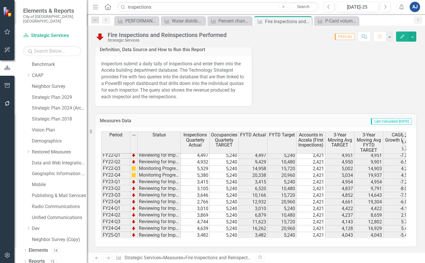
scroll to position [80, 0]
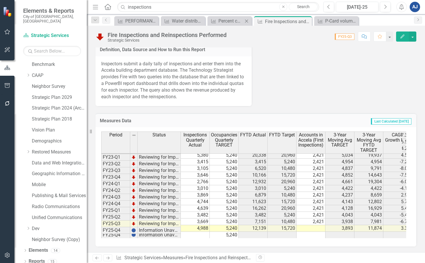
click at [229, 25] on div "Measures Percent change in total fleet fuel consumption (as compared to same pe…" at bounding box center [229, 21] width 44 height 10
click at [331, 23] on div "P-Card volume as a percentage of all purchases" at bounding box center [337, 20] width 25 height 7
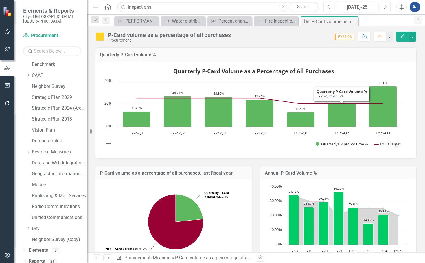
click at [350, 73] on rect "Interactive chart" at bounding box center [253, 109] width 305 height 87
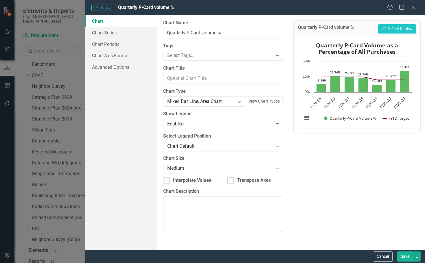
type input "Quarterly P-Card Volume as a Percentage of All Purchases"
click at [374, 255] on button "Cancel" at bounding box center [383, 257] width 20 height 10
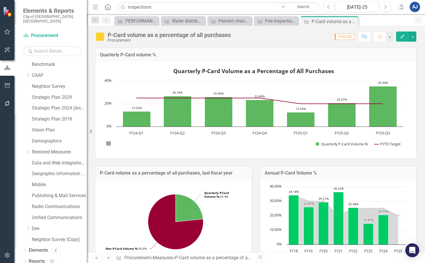
click at [331, 84] on rect "Interactive chart" at bounding box center [253, 109] width 305 height 87
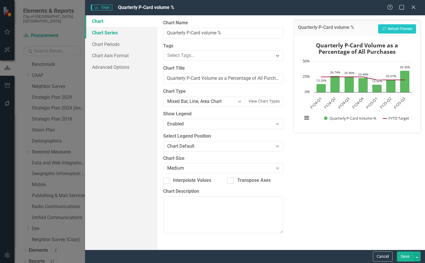
click at [114, 34] on link "Chart Series" at bounding box center [121, 33] width 72 height 12
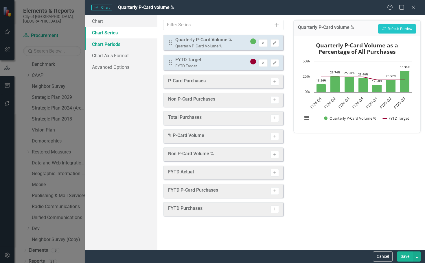
click at [121, 42] on link "Chart Periods" at bounding box center [121, 44] width 72 height 12
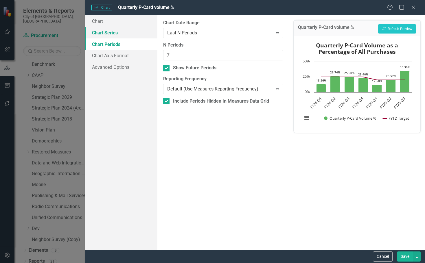
click at [113, 37] on link "Chart Series" at bounding box center [121, 33] width 72 height 12
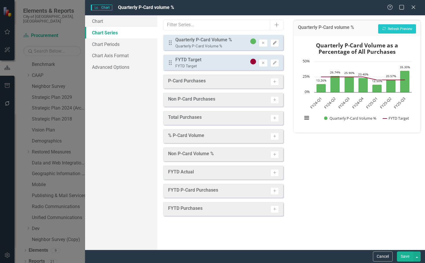
click at [275, 46] on button "Edit" at bounding box center [275, 43] width 8 height 8
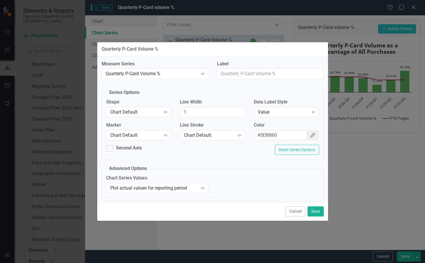
click at [316, 138] on button "Color Picker" at bounding box center [312, 135] width 13 height 11
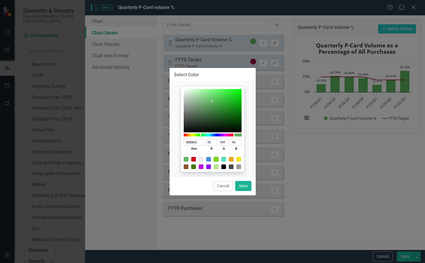
click at [216, 158] on div at bounding box center [216, 159] width 5 height 5
type input "7ED321"
type input "126"
type input "211"
type input "33"
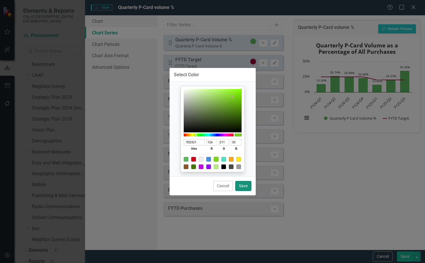
click at [247, 187] on button "Save" at bounding box center [243, 186] width 16 height 10
type input "#7ed321"
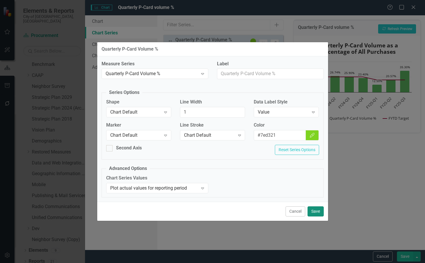
click at [314, 211] on button "Save" at bounding box center [316, 212] width 16 height 10
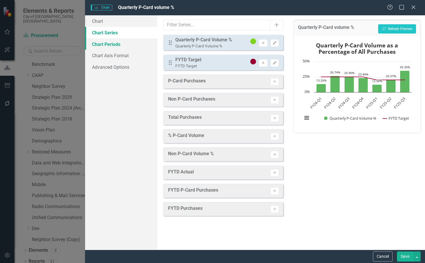
click at [114, 43] on link "Chart Periods" at bounding box center [121, 44] width 72 height 12
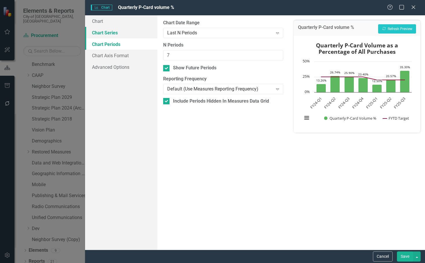
click at [111, 28] on link "Chart Series" at bounding box center [121, 33] width 72 height 12
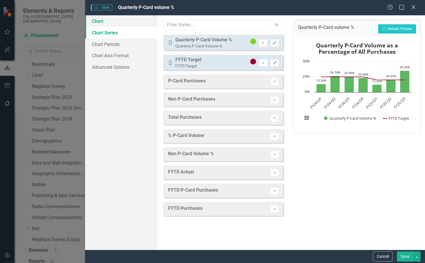
click at [109, 20] on link "Chart" at bounding box center [121, 21] width 72 height 12
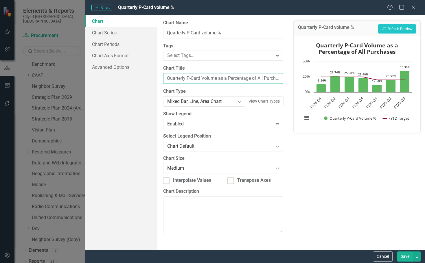
click at [216, 78] on input "Quarterly P-Card Volume as a Percentage of All Purchases" at bounding box center [223, 78] width 120 height 11
click at [216, 81] on input "Quarterly P-Card Volume as a Percentage of All Purchases" at bounding box center [223, 78] width 120 height 11
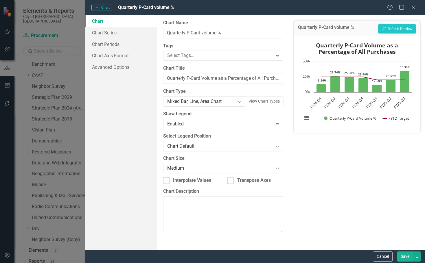
click at [405, 257] on button "Save" at bounding box center [405, 257] width 16 height 10
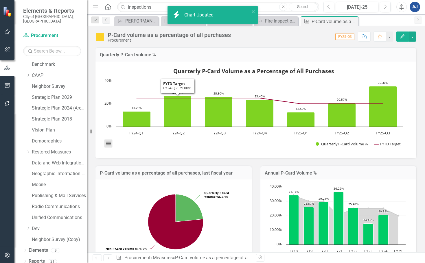
click at [110, 144] on button "View chart menu, Quarterly P-Card Volume as a Percentage of All Purchases" at bounding box center [108, 144] width 8 height 8
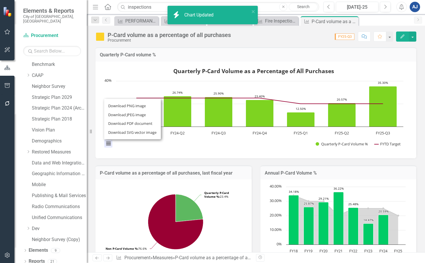
click at [194, 149] on rect "Interactive chart" at bounding box center [253, 109] width 305 height 87
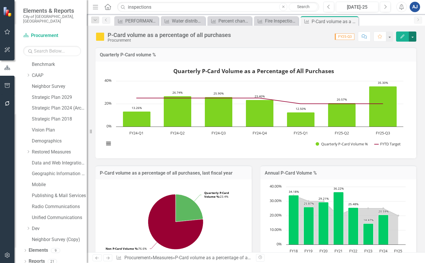
click at [410, 39] on button "button" at bounding box center [413, 37] width 8 height 10
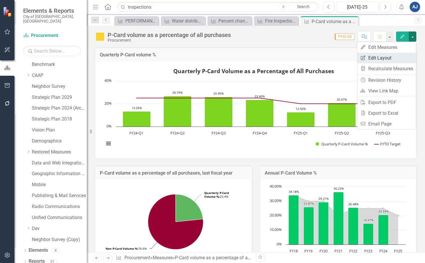
click at [384, 60] on link "Edit Report Edit Layout" at bounding box center [386, 58] width 59 height 11
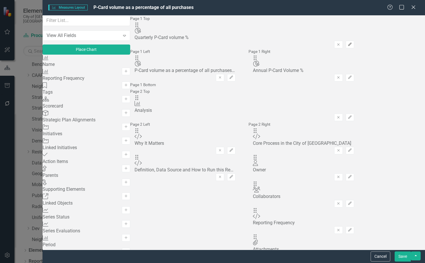
click at [352, 43] on icon "button" at bounding box center [349, 44] width 3 height 3
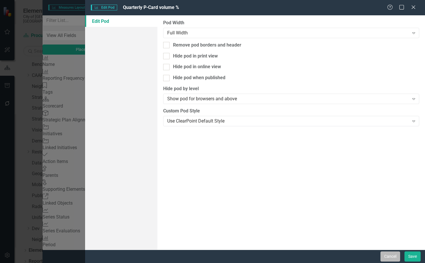
click at [387, 258] on button "Cancel" at bounding box center [390, 257] width 20 height 10
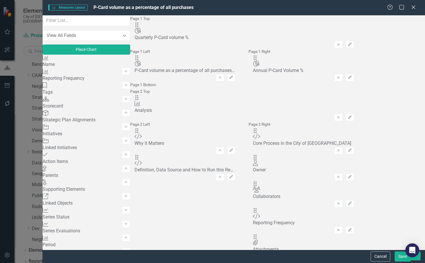
click at [400, 256] on button "Save" at bounding box center [403, 257] width 16 height 10
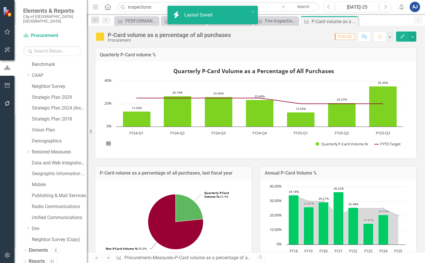
click at [399, 38] on button "Edit" at bounding box center [402, 37] width 13 height 10
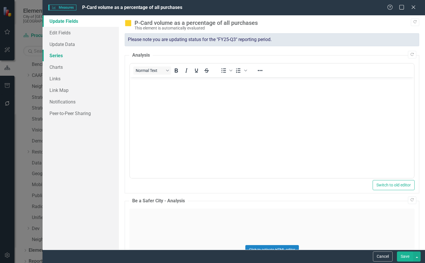
drag, startPoint x: 56, startPoint y: 56, endPoint x: 74, endPoint y: 59, distance: 18.2
click at [56, 56] on link "Series" at bounding box center [81, 56] width 76 height 12
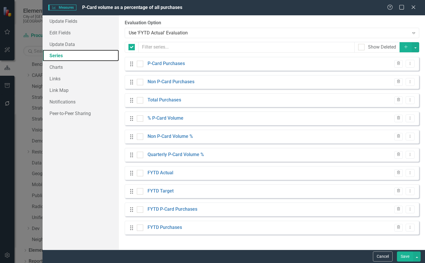
checkbox input "false"
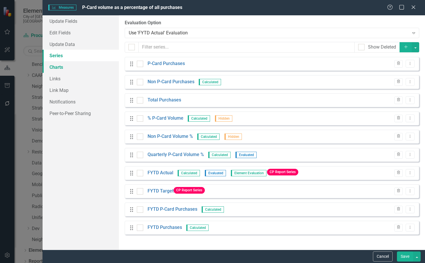
click at [69, 69] on link "Charts" at bounding box center [81, 67] width 76 height 12
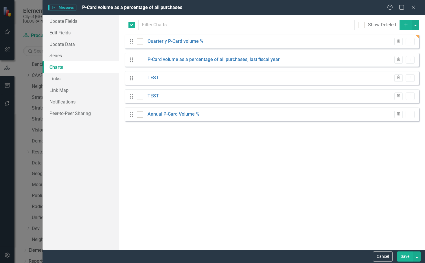
checkbox input "false"
click at [178, 40] on link "Quarterly P-Card volume %" at bounding box center [176, 41] width 56 height 7
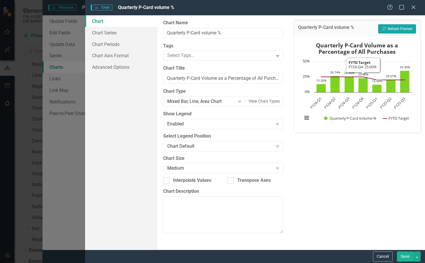
click at [395, 29] on button "Recalculate Refresh Preview" at bounding box center [397, 28] width 38 height 9
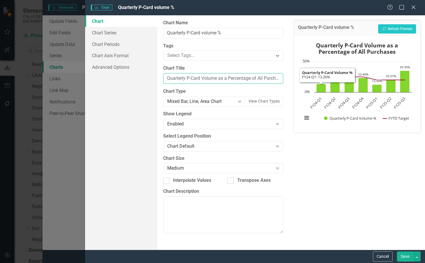
click at [202, 75] on input "Quarterly P-Card Volume as a Percentage of All Purchases" at bounding box center [223, 78] width 120 height 11
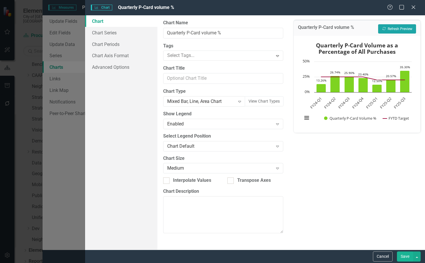
click at [389, 29] on button "Recalculate Refresh Preview" at bounding box center [397, 28] width 38 height 9
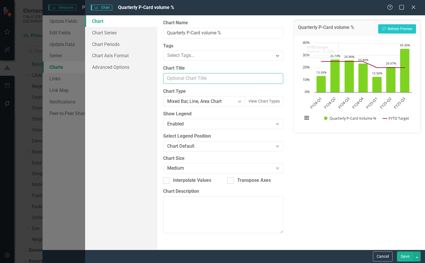
click at [199, 78] on input "Chart Title" at bounding box center [223, 78] width 120 height 11
paste input "Quarterly P-Card Volume as a Percentage of All Purchases"
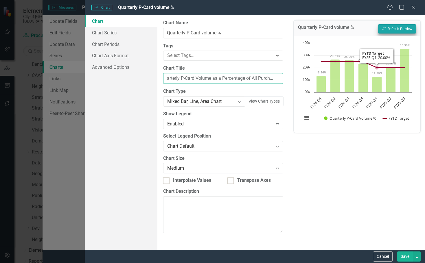
type input "Quarterly P-Card Volume as a Percentage of All Purchases"
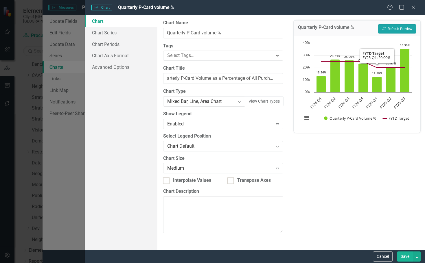
scroll to position [0, 0]
click at [387, 32] on button "Recalculate Refresh Preview" at bounding box center [397, 28] width 38 height 9
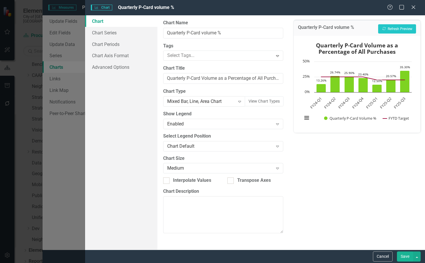
click at [309, 119] on button "View chart menu, Quarterly P-Card Volume as a Percentage of All Purchases" at bounding box center [307, 118] width 8 height 8
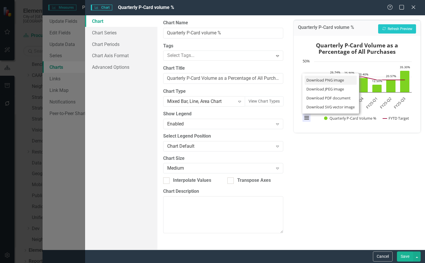
click at [328, 79] on li "Download PNG image" at bounding box center [331, 80] width 52 height 9
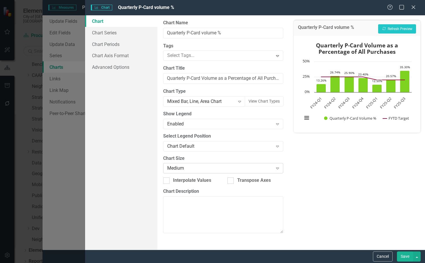
click at [207, 170] on div "Medium" at bounding box center [220, 168] width 106 height 7
click at [396, 255] on div "Save" at bounding box center [408, 257] width 25 height 10
click at [397, 255] on div "Save" at bounding box center [408, 257] width 25 height 10
click at [414, 8] on icon "Close" at bounding box center [413, 6] width 7 height 5
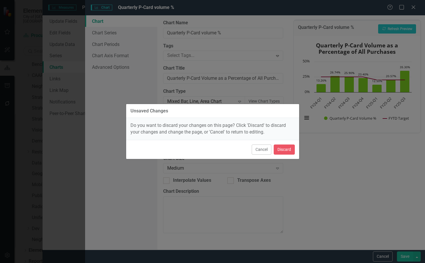
drag, startPoint x: 262, startPoint y: 148, endPoint x: 284, endPoint y: 163, distance: 26.5
click at [262, 149] on button "Cancel" at bounding box center [262, 150] width 20 height 10
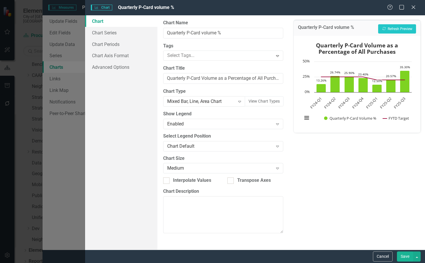
click at [409, 261] on button "Save" at bounding box center [405, 257] width 16 height 10
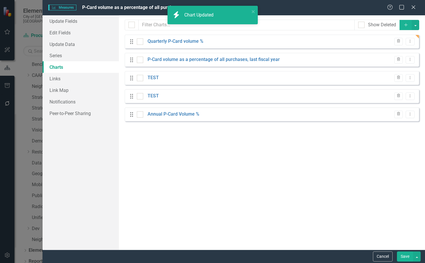
click at [414, 8] on icon "Close" at bounding box center [414, 7] width 6 height 5
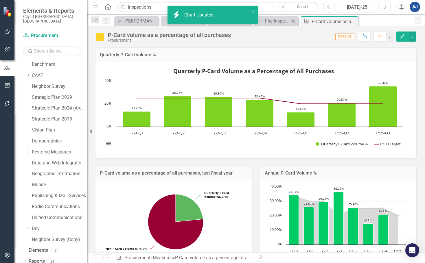
click at [265, 25] on div "Measures Fire Inspections and Reinspections Performed Close" at bounding box center [276, 21] width 44 height 10
click at [268, 22] on div "Fire Inspections and Reinspections Performed" at bounding box center [277, 20] width 25 height 7
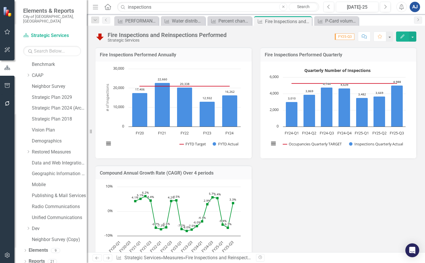
click at [401, 36] on icon "Edit" at bounding box center [402, 36] width 5 height 4
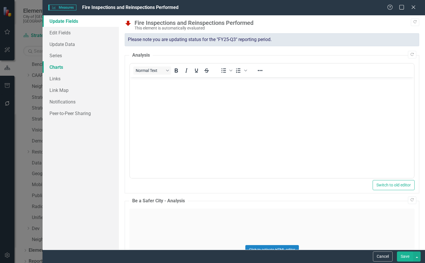
click at [72, 71] on link "Charts" at bounding box center [81, 67] width 76 height 12
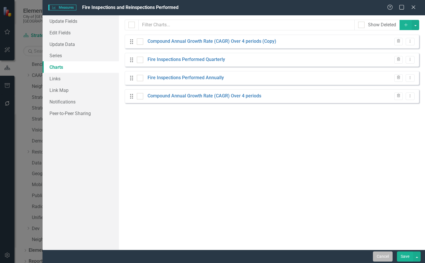
click at [385, 257] on button "Cancel" at bounding box center [383, 257] width 20 height 10
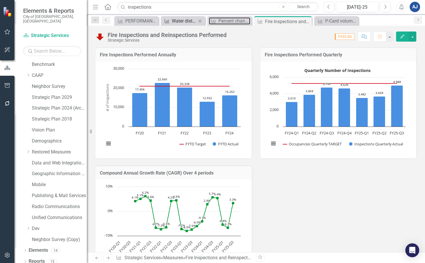
click at [226, 24] on div "Percent change in total fleet fuel consumption (as compared to same period prio…" at bounding box center [234, 20] width 32 height 7
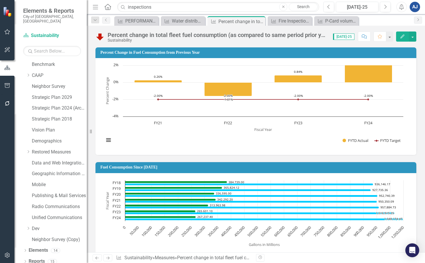
click at [400, 35] on icon "Edit" at bounding box center [402, 36] width 5 height 4
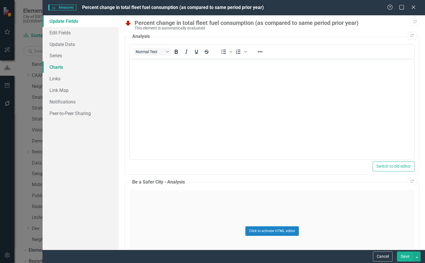
click at [68, 66] on link "Charts" at bounding box center [81, 67] width 76 height 12
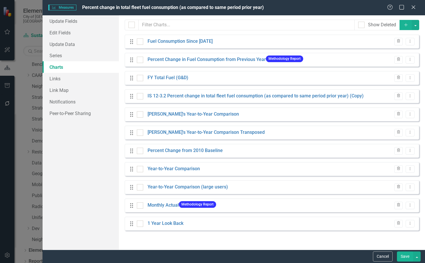
click at [146, 226] on div "1 Year Look Back" at bounding box center [160, 223] width 47 height 7
click at [153, 225] on link "1 Year Look Back" at bounding box center [166, 223] width 36 height 7
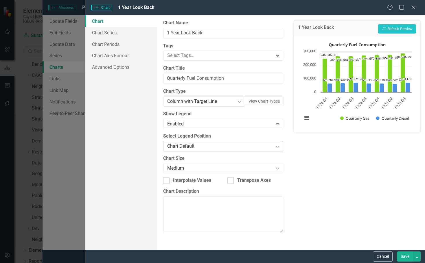
click at [203, 149] on div "Chart Default" at bounding box center [220, 146] width 106 height 7
click at [313, 169] on div "1 Year Look Back Recalculate Refresh Preview Quarterly Fuel Consumption Bar cha…" at bounding box center [357, 132] width 136 height 235
click at [214, 78] on input "Quarterly Fuel Consumption" at bounding box center [223, 78] width 120 height 11
click at [383, 255] on button "Cancel" at bounding box center [383, 257] width 20 height 10
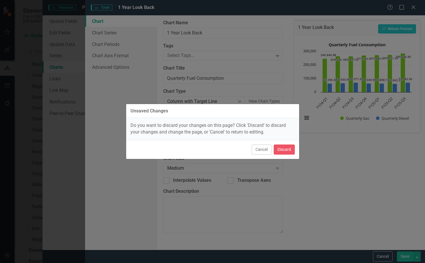
click at [283, 142] on div "Cancel Discard" at bounding box center [212, 149] width 173 height 19
click at [287, 147] on button "Discard" at bounding box center [284, 150] width 21 height 10
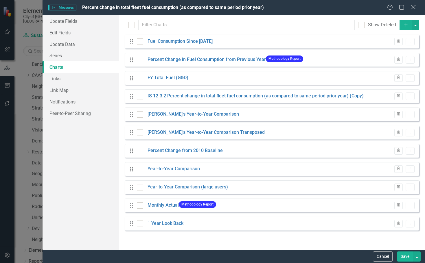
click at [412, 6] on icon at bounding box center [413, 7] width 4 height 4
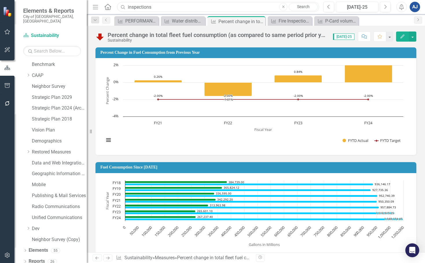
click at [164, 4] on input "inspections" at bounding box center [218, 7] width 202 height 10
drag, startPoint x: 140, startPoint y: 3, endPoint x: 80, endPoint y: -4, distance: 59.7
click at [80, 0] on html "Elements & Reports City of Fort Lauderdale, FL Scorecard Sustainability Search …" at bounding box center [212, 131] width 425 height 263
type input "professional"
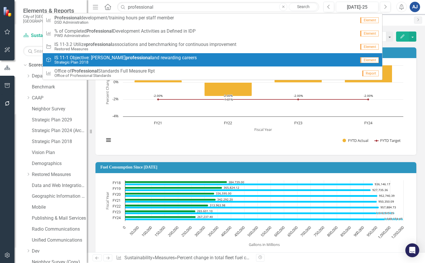
scroll to position [23, 0]
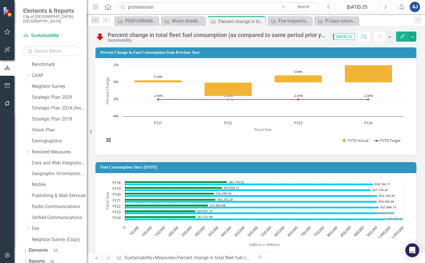
drag, startPoint x: 165, startPoint y: 9, endPoint x: 41, endPoint y: 4, distance: 123.9
click at [41, 4] on div "Elements & Reports City of [GEOGRAPHIC_DATA], [GEOGRAPHIC_DATA] Scorecard Susta…" at bounding box center [212, 131] width 425 height 263
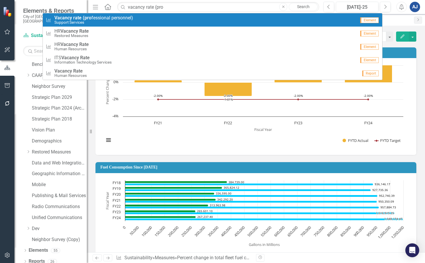
type input "vacancy rate (pro"
click at [122, 22] on small "Support Services" at bounding box center [93, 22] width 79 height 4
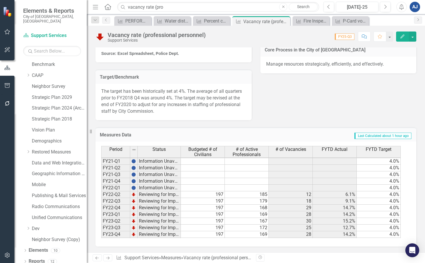
scroll to position [53, 0]
